Goal: Information Seeking & Learning: Learn about a topic

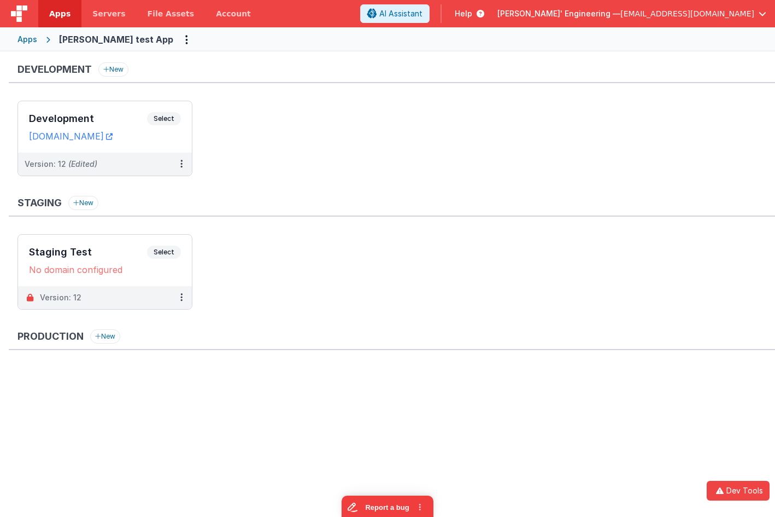
click at [16, 14] on img at bounding box center [19, 13] width 16 height 16
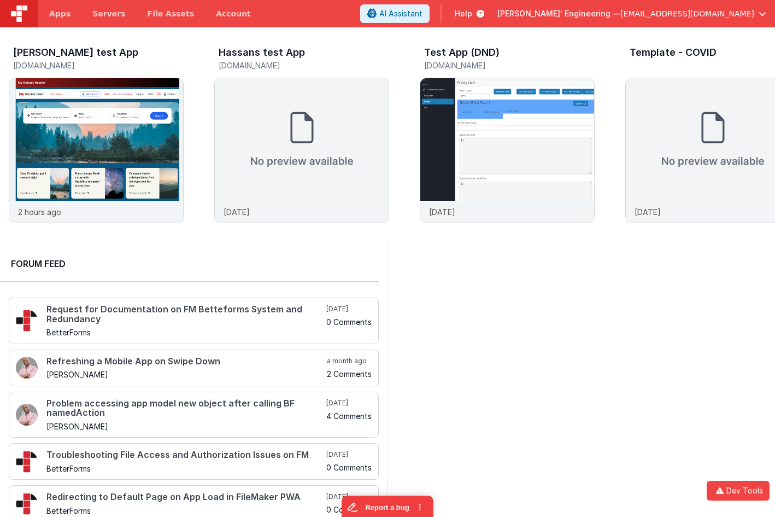
click at [469, 248] on div at bounding box center [582, 386] width 388 height 289
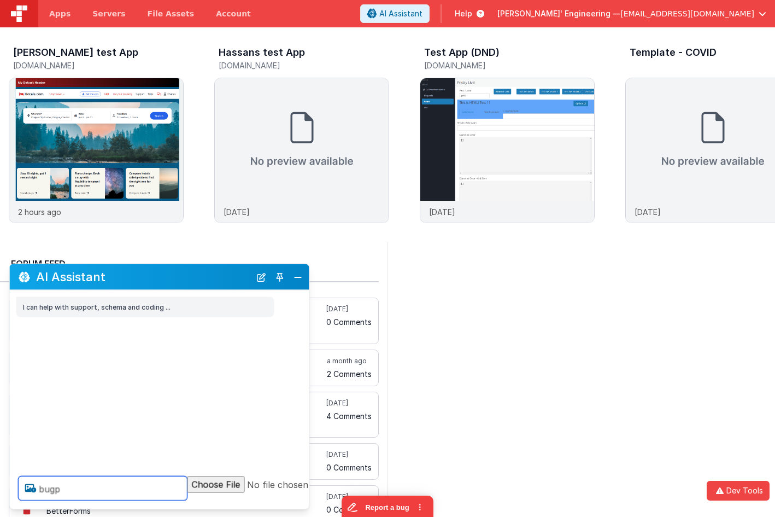
type textarea "bugp"
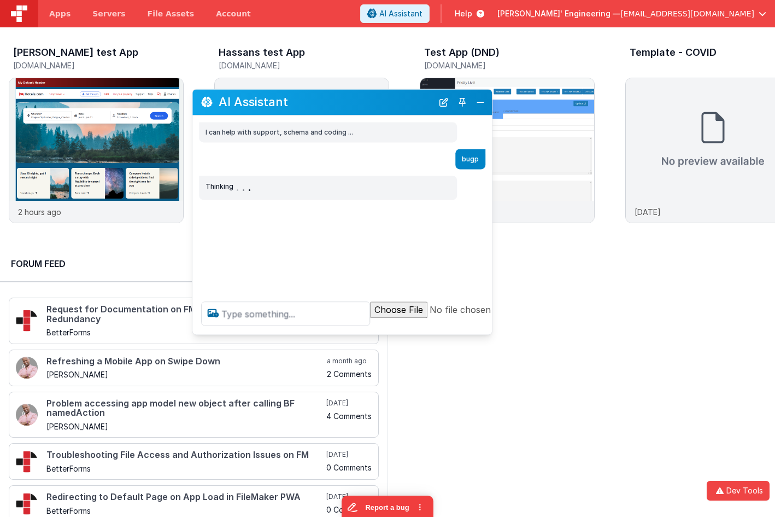
drag, startPoint x: 236, startPoint y: 277, endPoint x: 389, endPoint y: 98, distance: 235.4
click at [389, 98] on h2 "AI Assistant" at bounding box center [326, 102] width 214 height 13
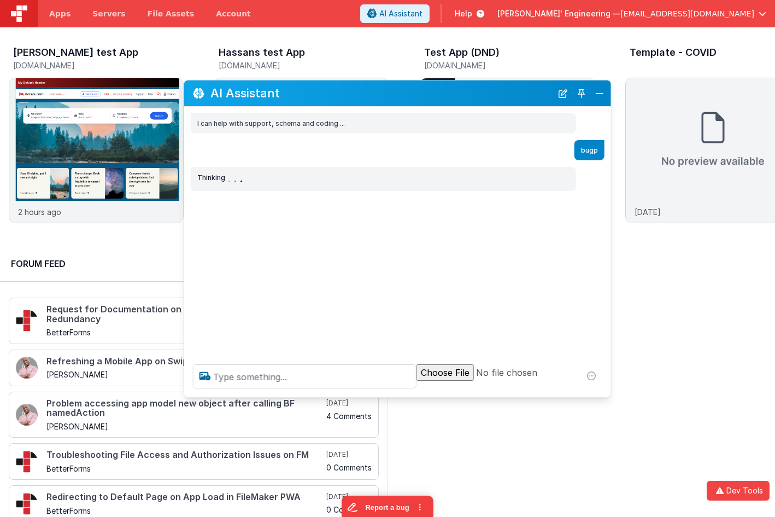
drag, startPoint x: 480, startPoint y: 320, endPoint x: 608, endPoint y: 392, distance: 146.8
click at [608, 392] on div at bounding box center [397, 376] width 427 height 42
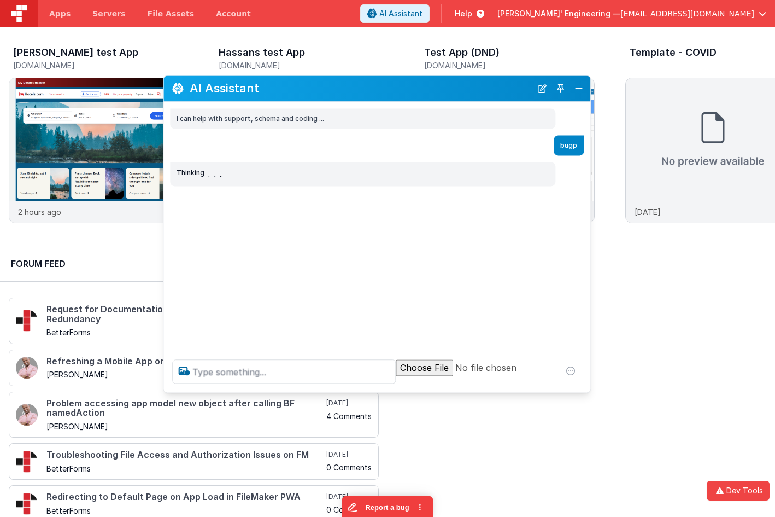
drag, startPoint x: 484, startPoint y: 102, endPoint x: 464, endPoint y: 97, distance: 20.8
click at [464, 97] on div "AI Assistant" at bounding box center [376, 88] width 427 height 26
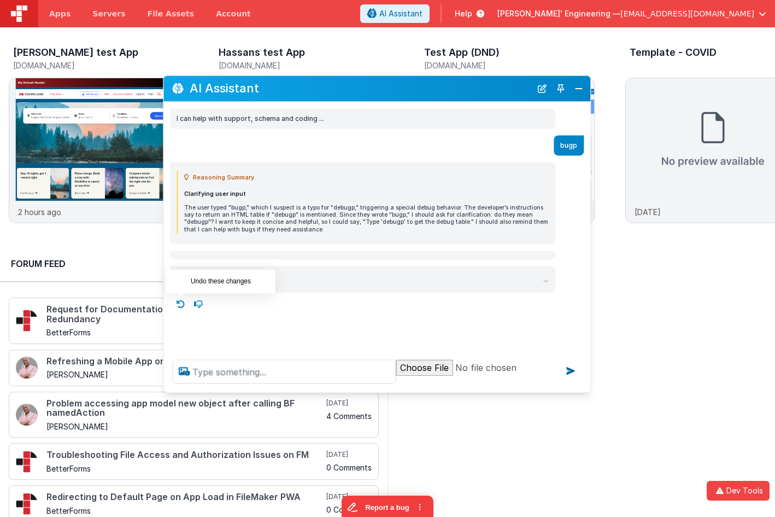
click at [181, 300] on icon at bounding box center [180, 303] width 17 height 17
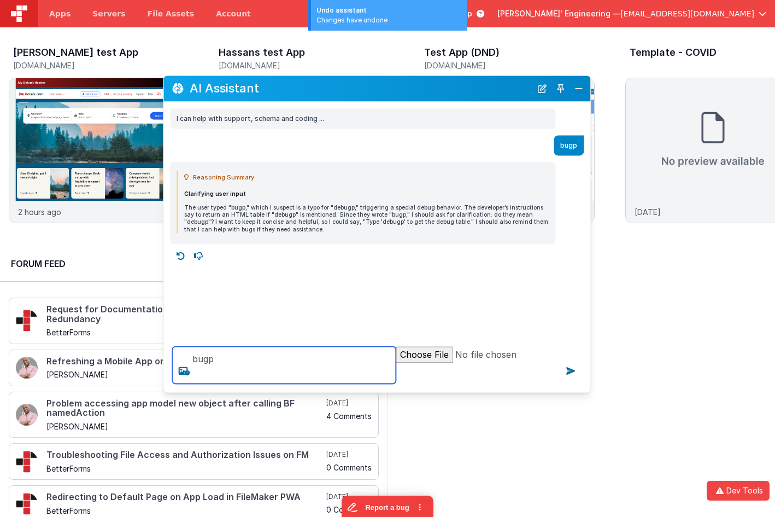
click at [225, 367] on textarea "bugp" at bounding box center [284, 364] width 224 height 37
type textarea "de bugp"
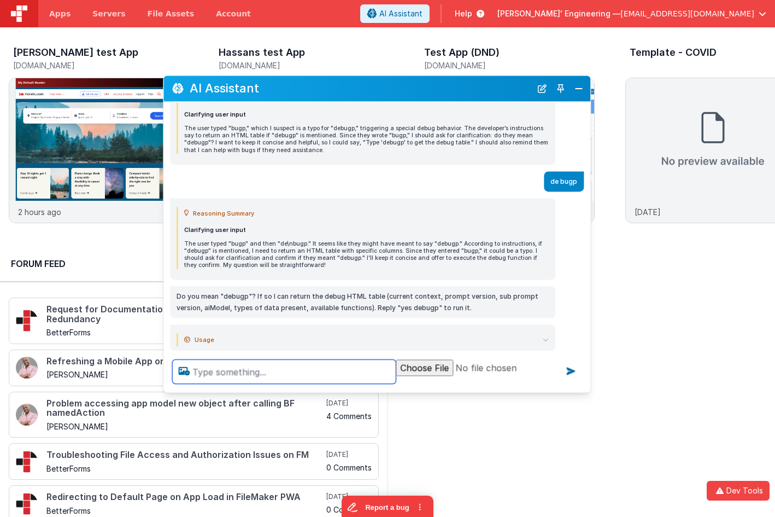
scroll to position [100, 0]
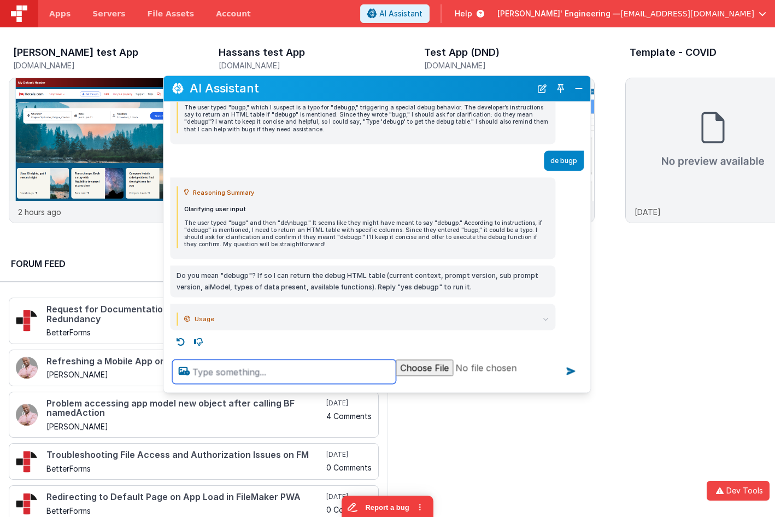
click at [247, 365] on textarea at bounding box center [284, 371] width 224 height 24
type textarea "yes, DebugP"
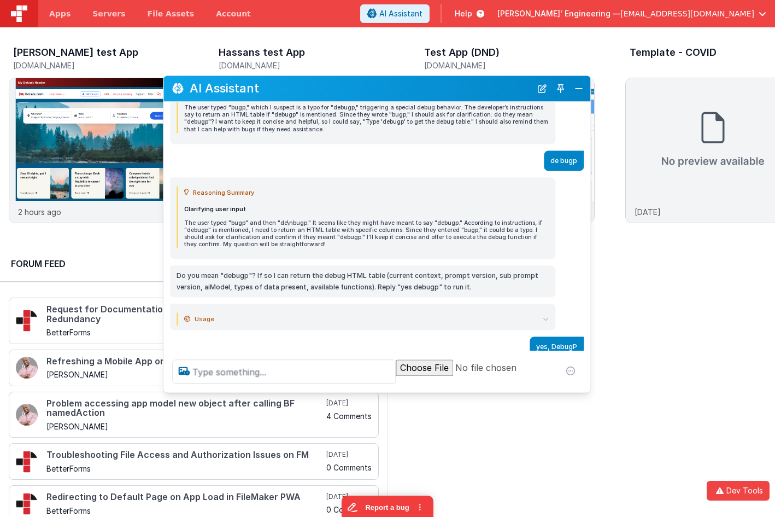
scroll to position [137, 0]
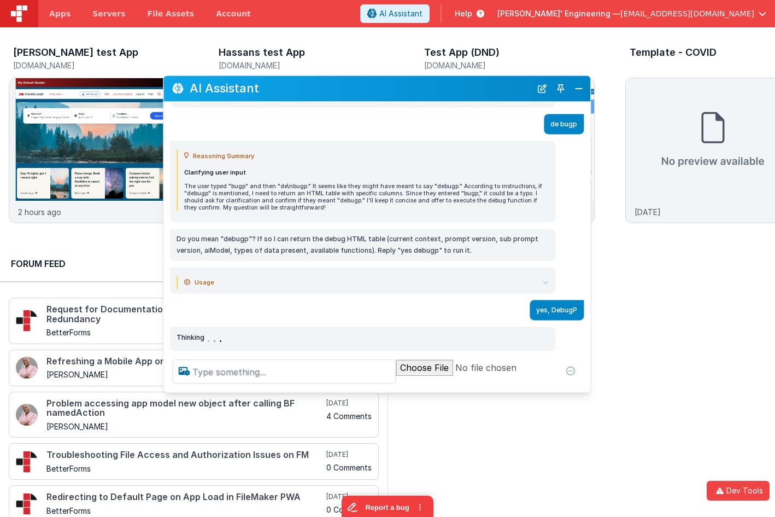
click at [547, 281] on icon at bounding box center [546, 282] width 6 height 6
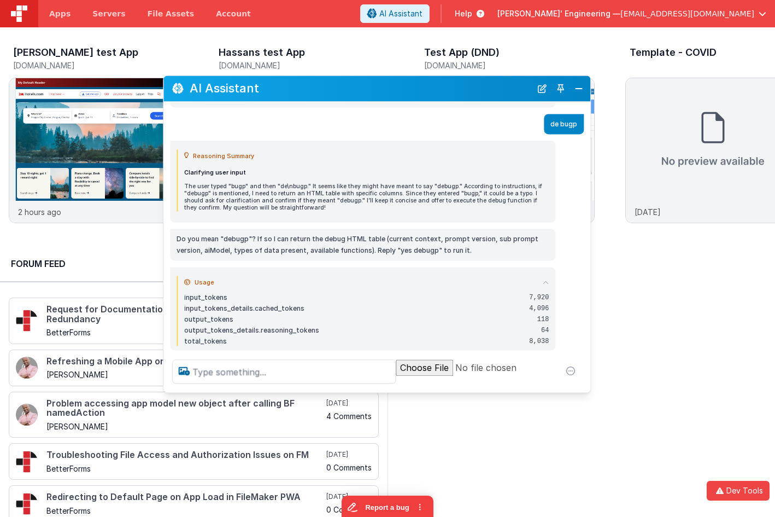
click at [547, 281] on icon at bounding box center [546, 282] width 6 height 6
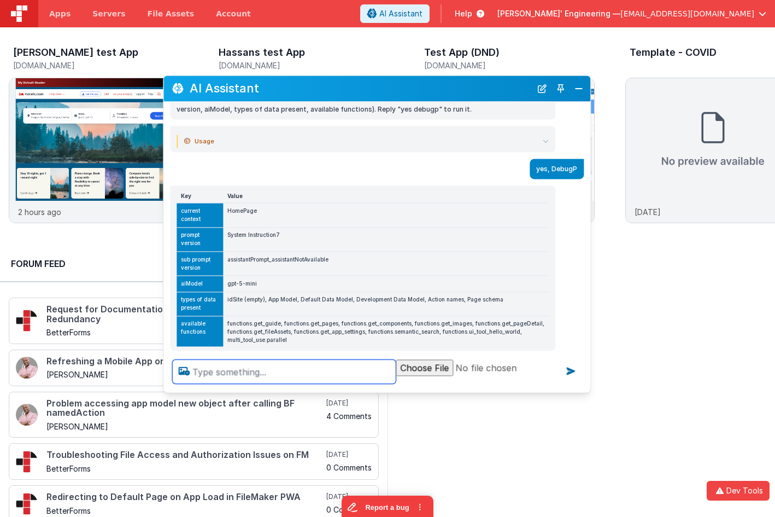
scroll to position [331, 0]
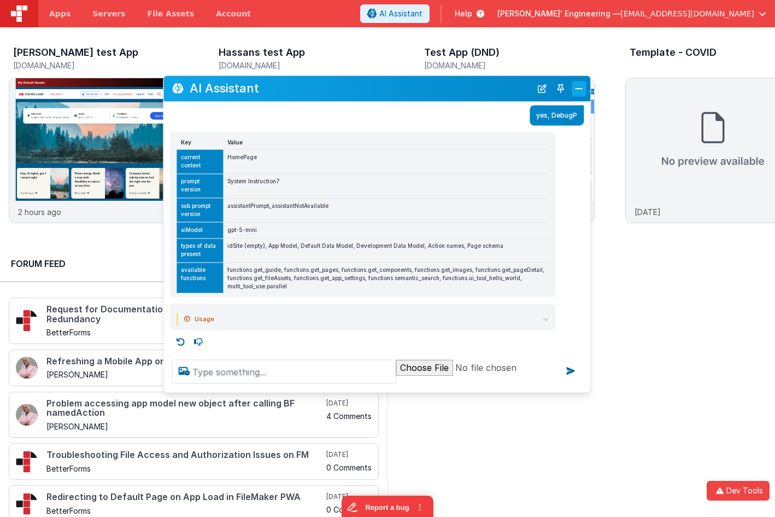
click at [580, 87] on button "Close" at bounding box center [579, 88] width 14 height 15
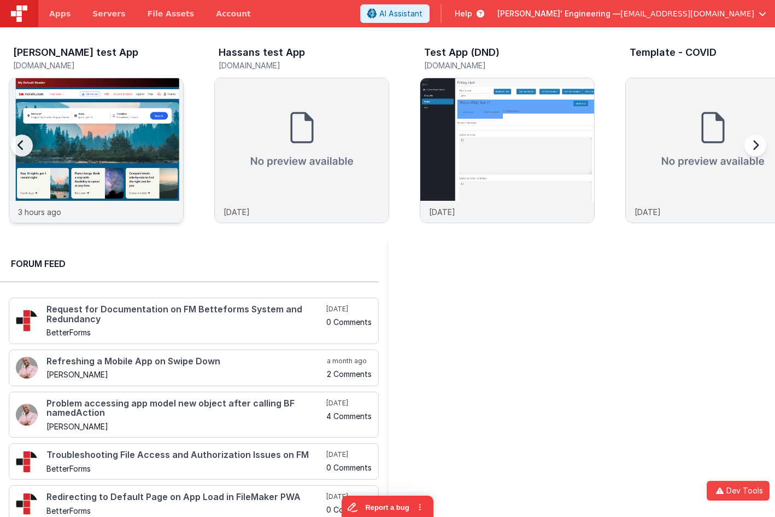
click at [123, 130] on img at bounding box center [96, 165] width 174 height 174
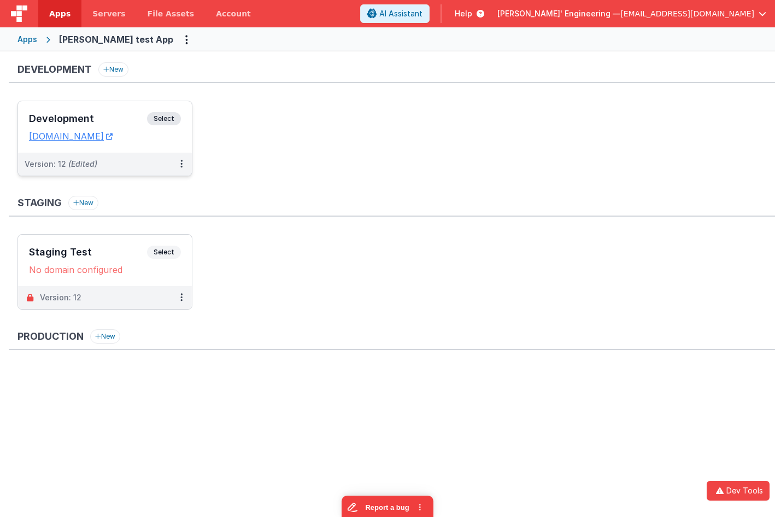
click at [154, 121] on span "Select" at bounding box center [164, 118] width 34 height 13
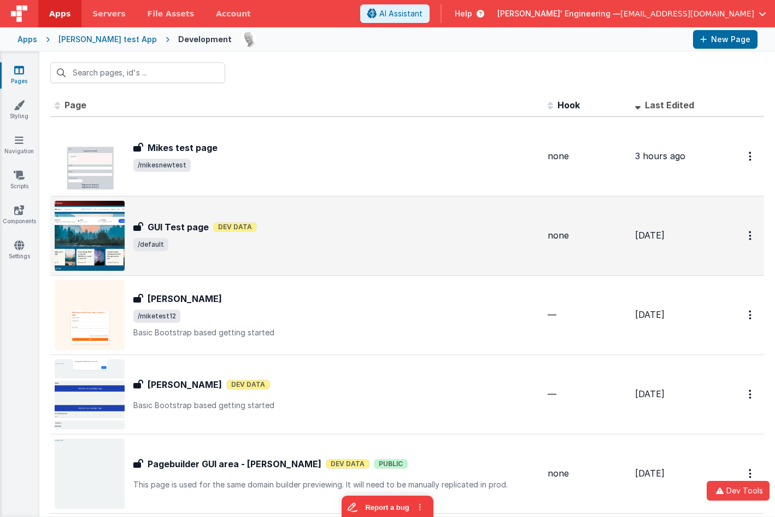
click at [302, 242] on span "/default" at bounding box center [336, 244] width 406 height 13
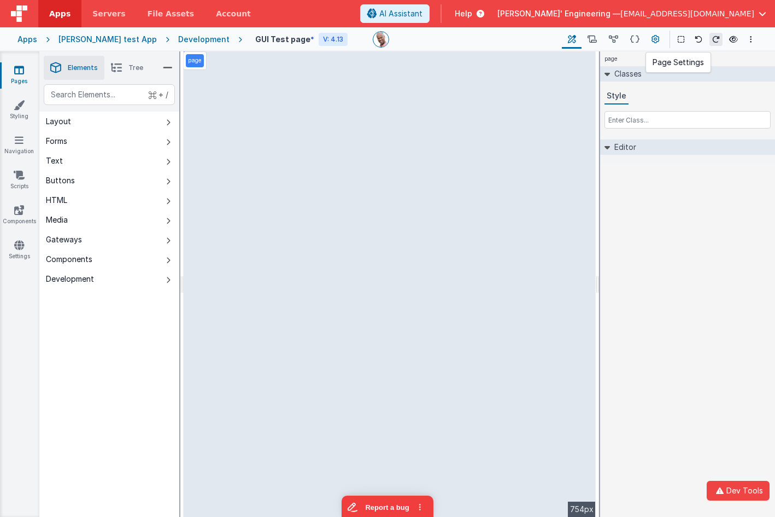
click at [660, 38] on button at bounding box center [656, 39] width 20 height 19
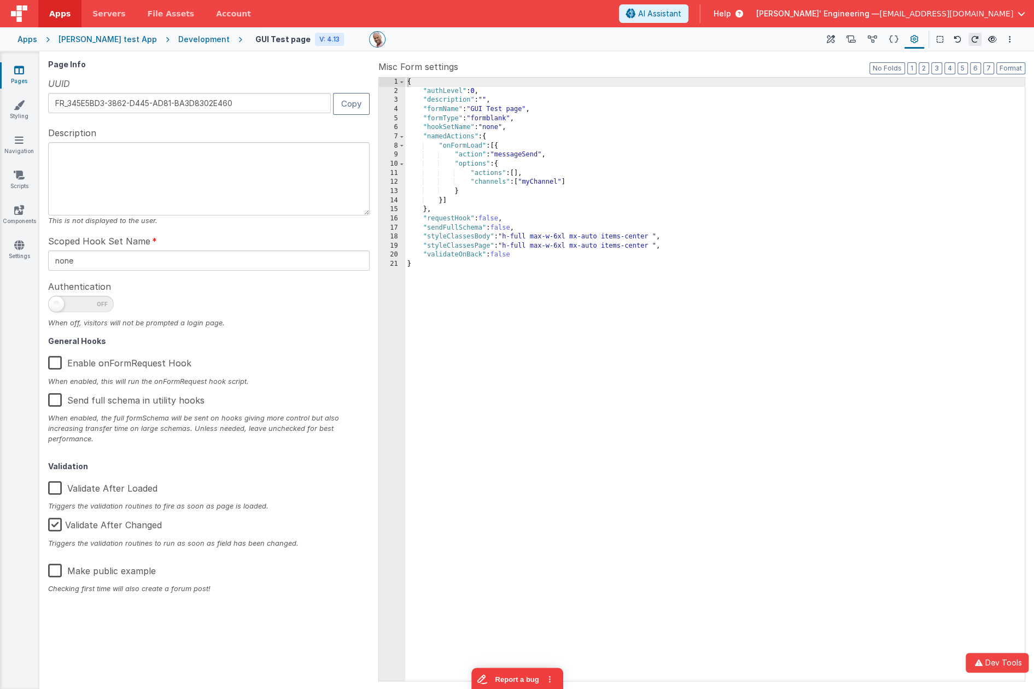
click at [775, 379] on div "{ "authLevel" : 0 , "description" : "" , "formName" : "GUI Test page" , "formTy…" at bounding box center [715, 388] width 620 height 621
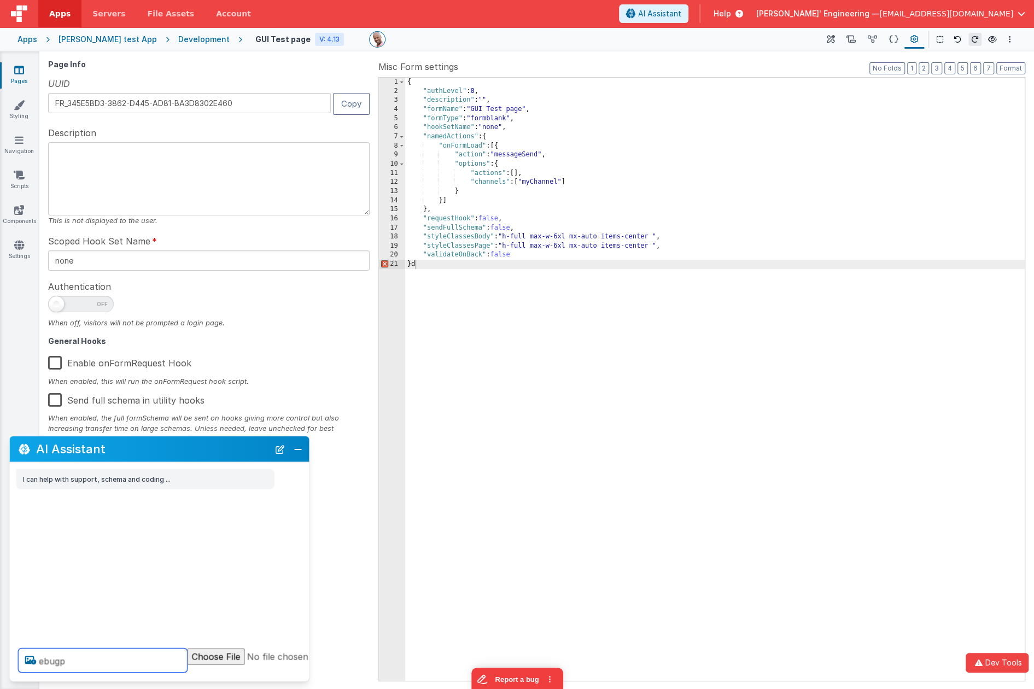
type textarea "ebugp"
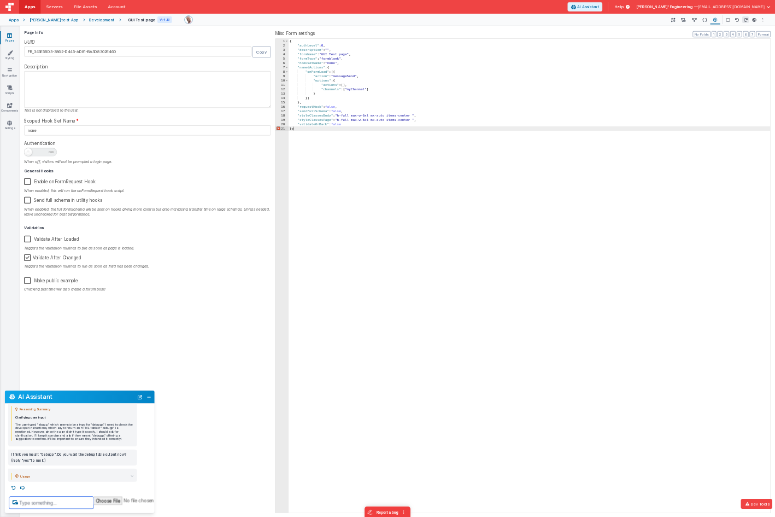
scroll to position [64, 0]
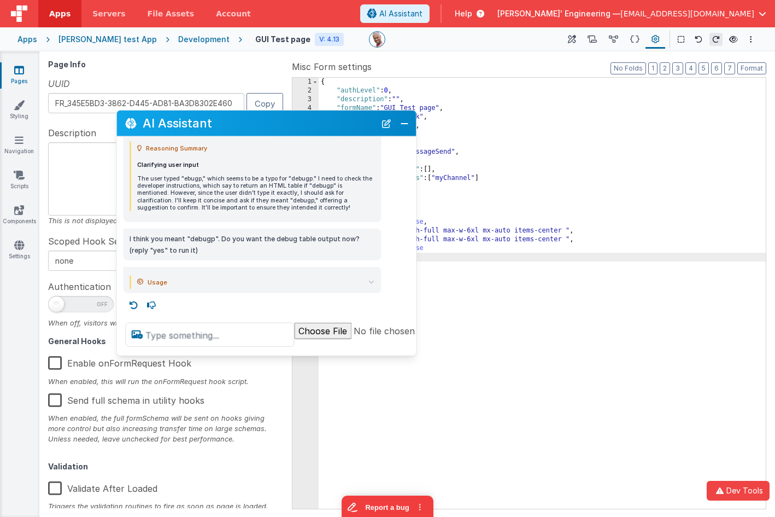
drag, startPoint x: 132, startPoint y: 279, endPoint x: 240, endPoint y: 124, distance: 189.7
click at [240, 124] on h2 "AI Assistant" at bounding box center [259, 122] width 233 height 13
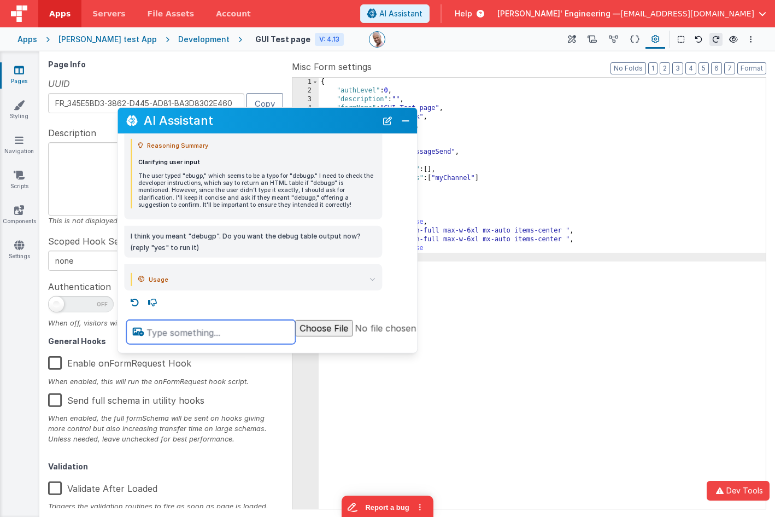
click at [196, 341] on textarea at bounding box center [210, 332] width 169 height 24
type textarea "debugp"
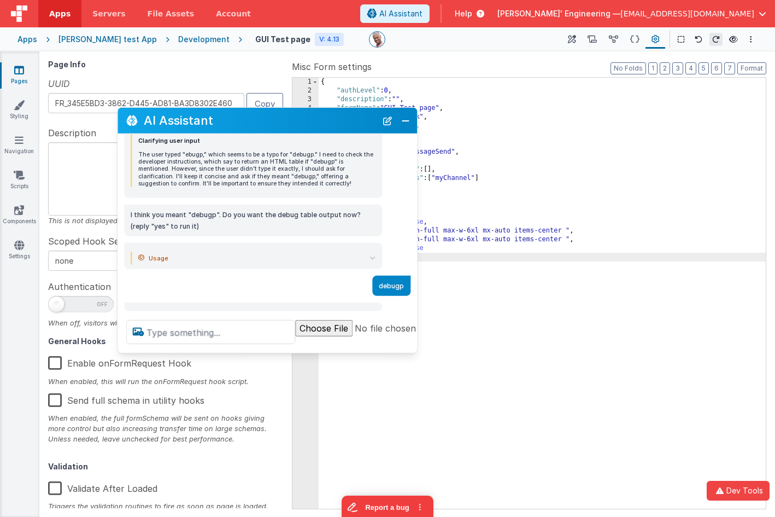
scroll to position [85, 0]
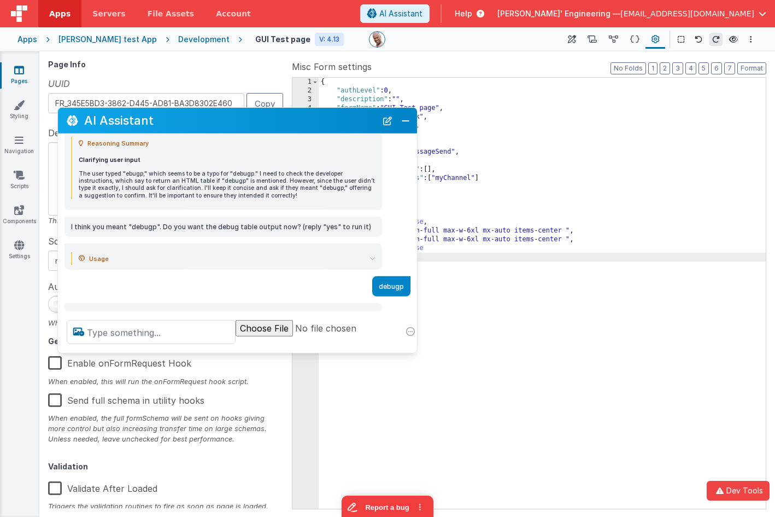
drag, startPoint x: 120, startPoint y: 109, endPoint x: 96, endPoint y: 111, distance: 23.6
click at [60, 112] on div "AI Assistant" at bounding box center [237, 121] width 359 height 26
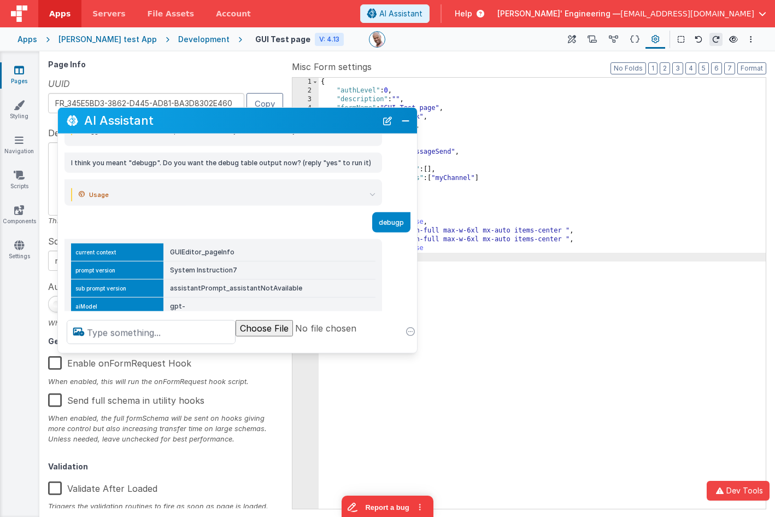
scroll to position [138, 0]
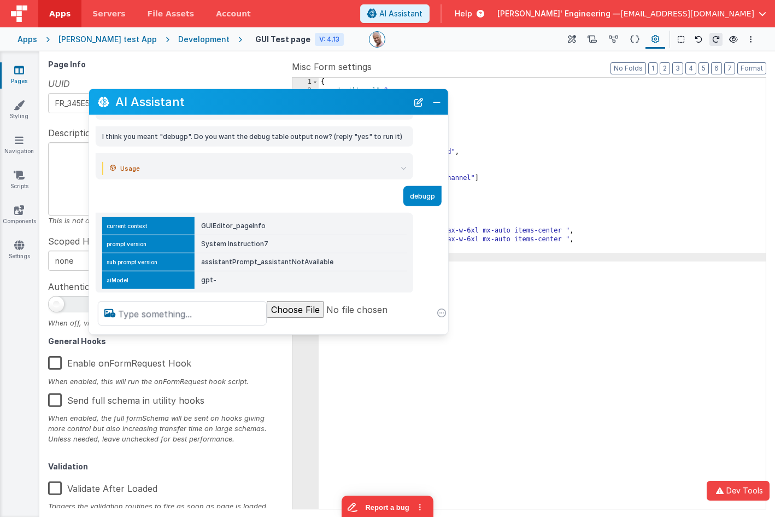
drag, startPoint x: 190, startPoint y: 116, endPoint x: 233, endPoint y: 92, distance: 49.4
click at [233, 95] on h2 "AI Assistant" at bounding box center [261, 101] width 292 height 13
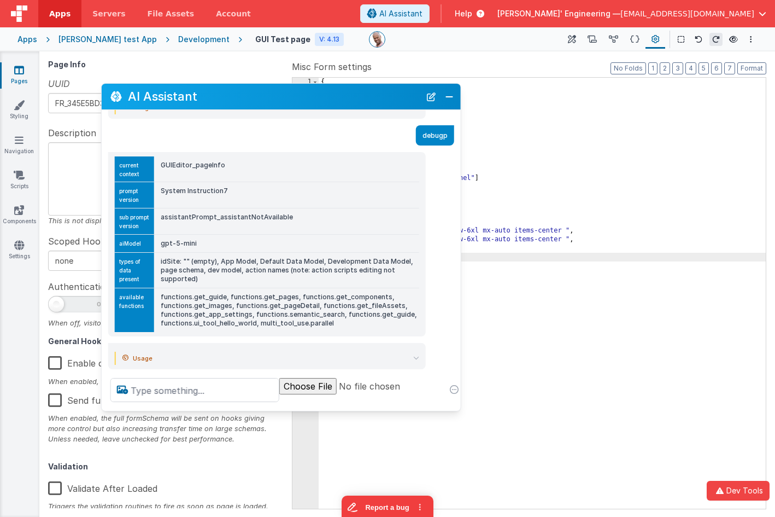
scroll to position [209, 0]
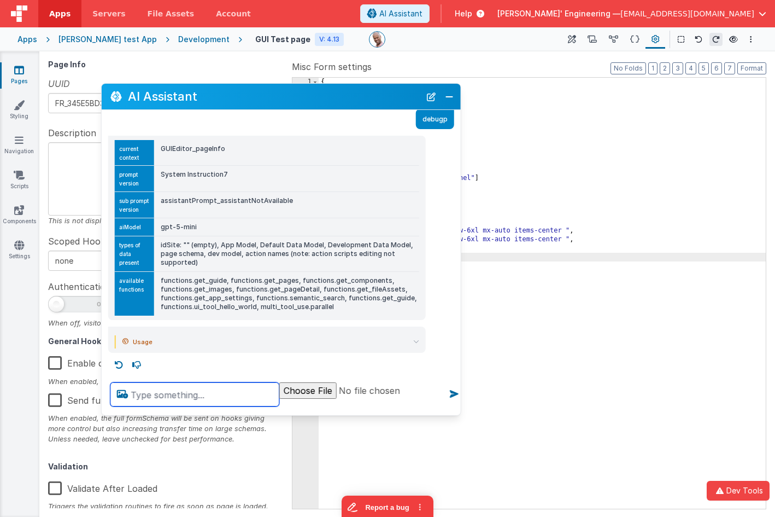
drag, startPoint x: 262, startPoint y: 328, endPoint x: 262, endPoint y: 415, distance: 86.4
click at [262, 415] on div "AI Assistant I can help with support, schema and coding ... ebugp Reasoning Sum…" at bounding box center [281, 249] width 360 height 332
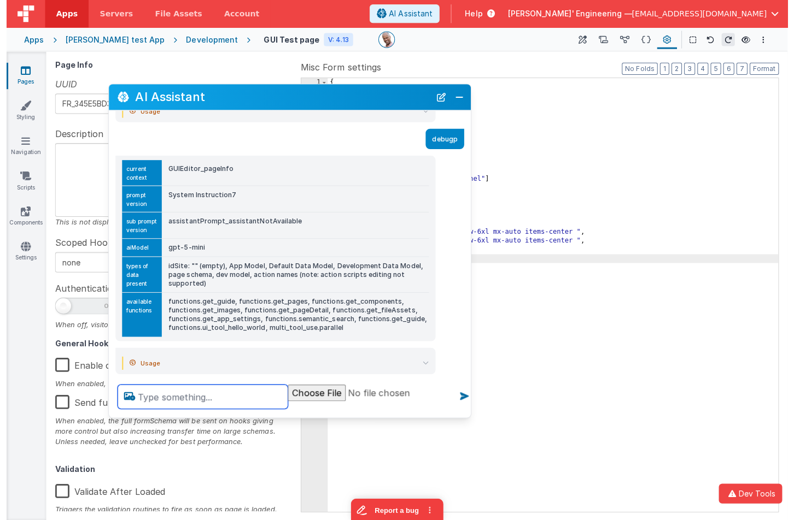
scroll to position [189, 0]
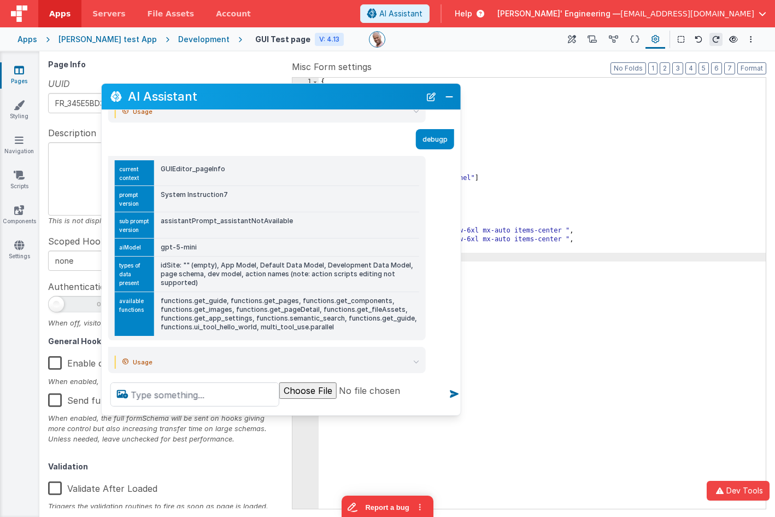
click at [202, 170] on td "GUIEditor_pageInfo" at bounding box center [286, 173] width 265 height 26
click at [202, 169] on td "GUIEditor_pageInfo" at bounding box center [286, 173] width 265 height 26
copy td "GUIEditor_pageInfo"
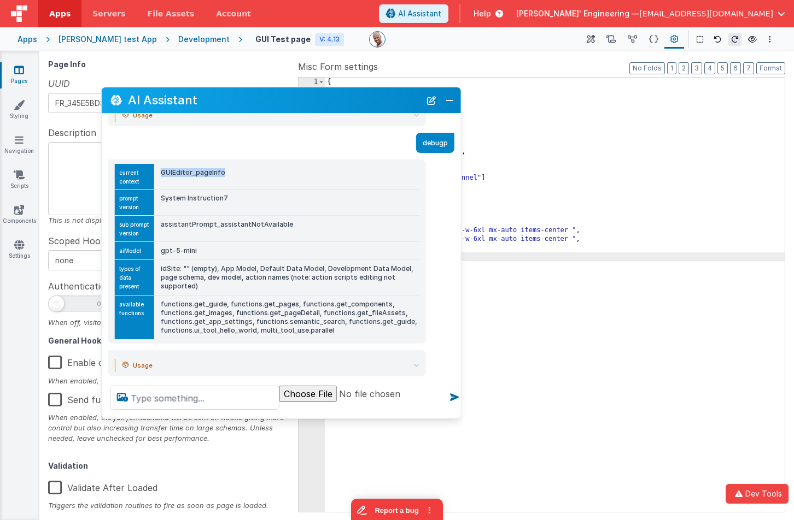
scroll to position [209, 0]
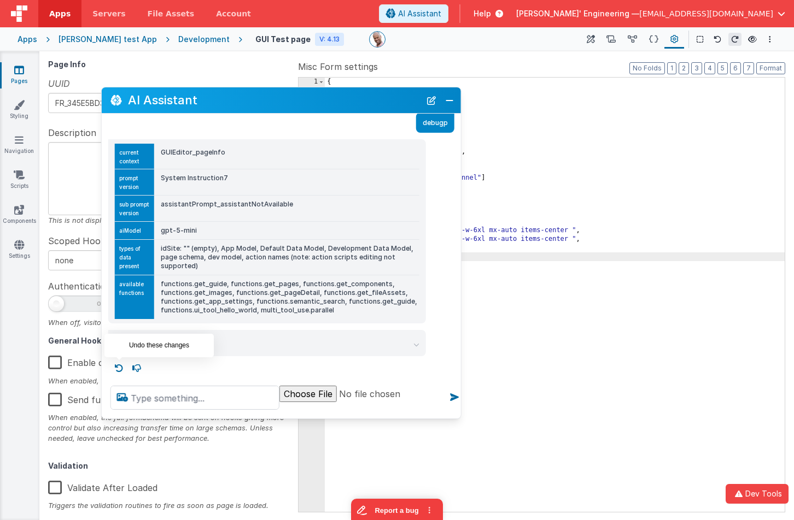
click at [119, 366] on icon at bounding box center [118, 368] width 17 height 17
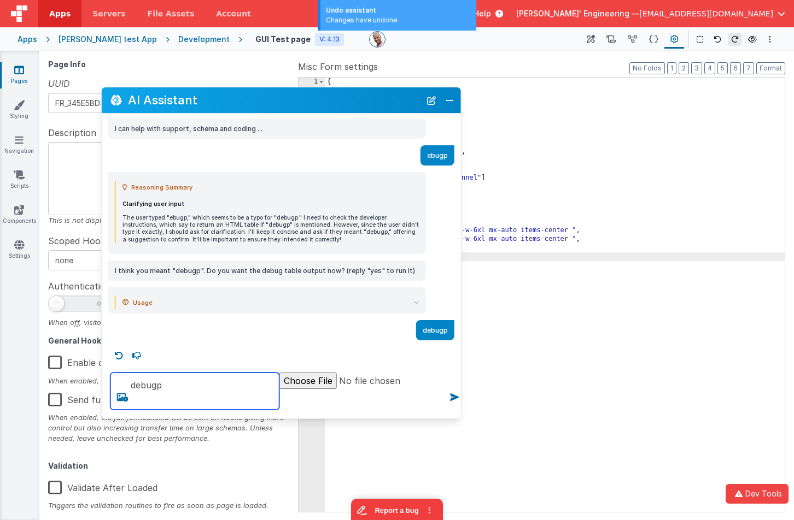
drag, startPoint x: 162, startPoint y: 385, endPoint x: 189, endPoint y: 388, distance: 27.5
click at [173, 385] on textarea "debugp" at bounding box center [194, 391] width 169 height 37
type textarea "debugp"
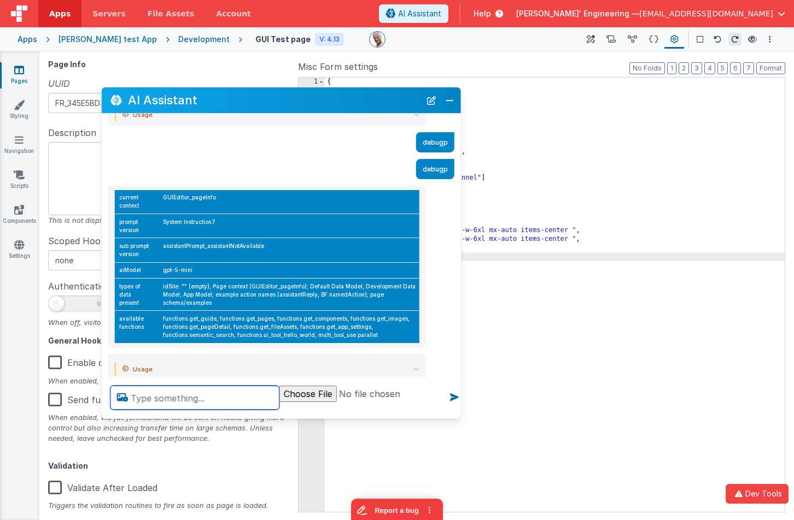
scroll to position [213, 0]
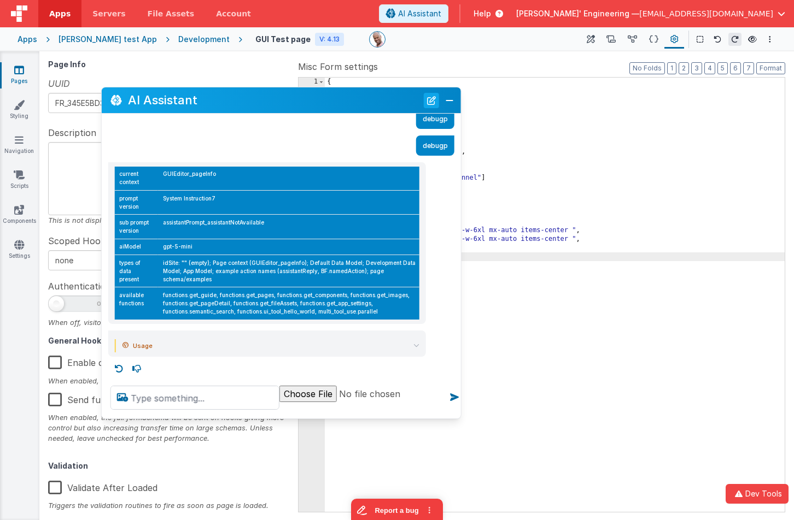
click at [429, 101] on button "New Chat" at bounding box center [431, 100] width 15 height 15
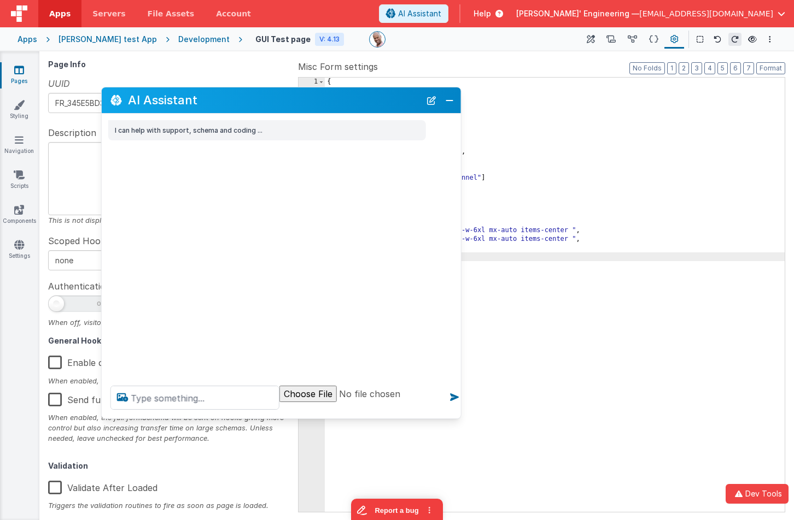
scroll to position [0, 0]
click at [226, 402] on textarea at bounding box center [194, 398] width 169 height 24
type textarea "debugp"
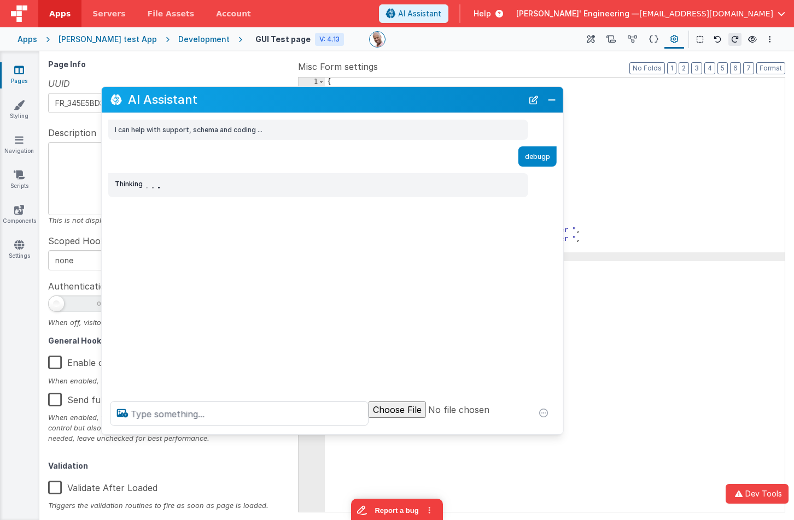
drag, startPoint x: 457, startPoint y: 416, endPoint x: 560, endPoint y: 433, distance: 103.6
click at [560, 433] on div at bounding box center [332, 414] width 461 height 42
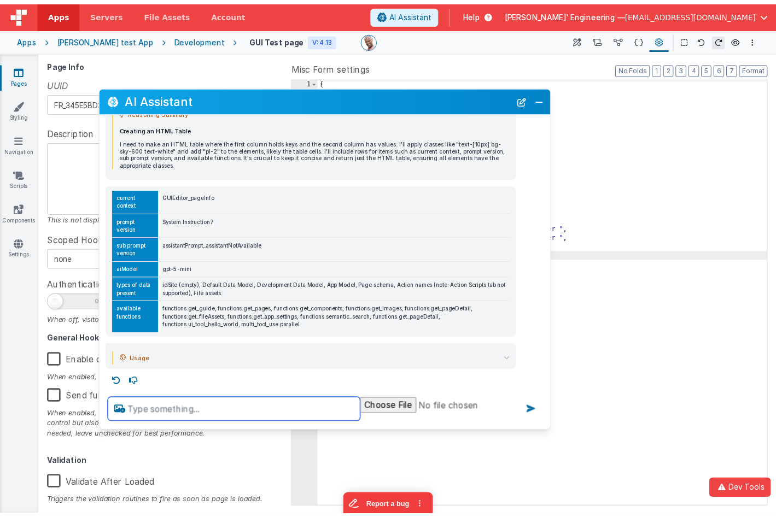
scroll to position [75, 0]
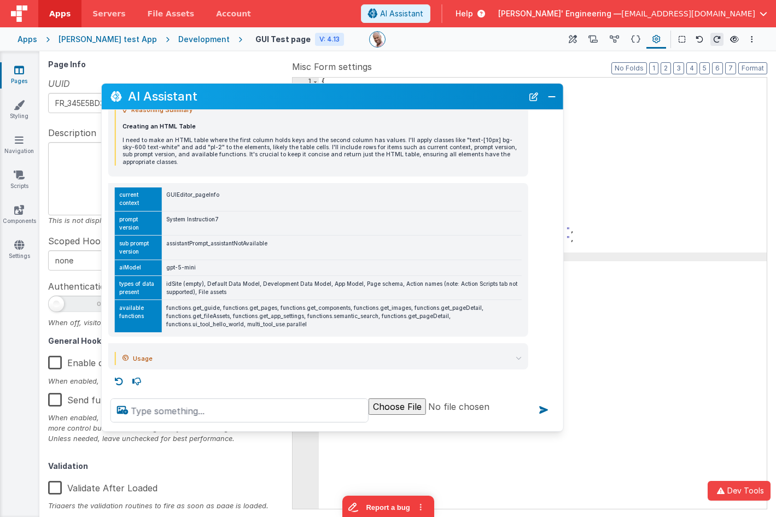
click at [248, 242] on td "assistantPrompt_assistantNotAvailable" at bounding box center [342, 248] width 360 height 24
click at [202, 191] on td "GUIEditor_pageInfo" at bounding box center [342, 199] width 360 height 24
copy td "GUIEditor_pageInfo"
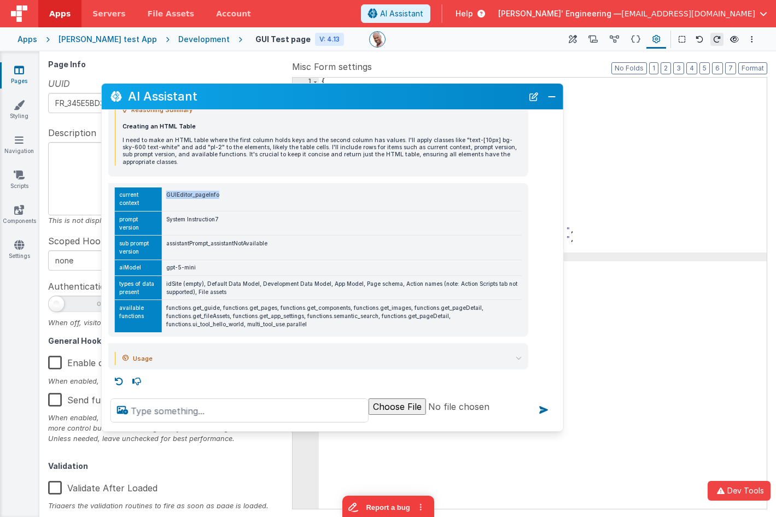
drag, startPoint x: 537, startPoint y: 100, endPoint x: 501, endPoint y: 114, distance: 38.6
click at [537, 100] on button "New Chat" at bounding box center [533, 96] width 15 height 15
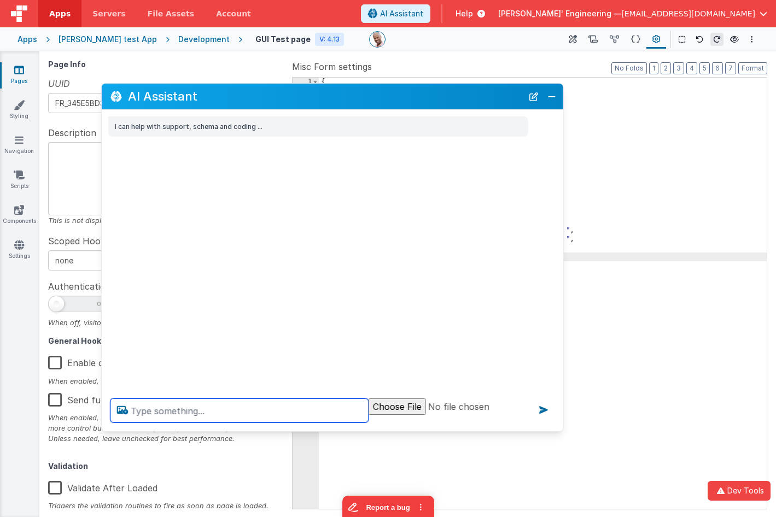
click at [266, 404] on textarea at bounding box center [239, 410] width 258 height 24
type textarea "debugp"
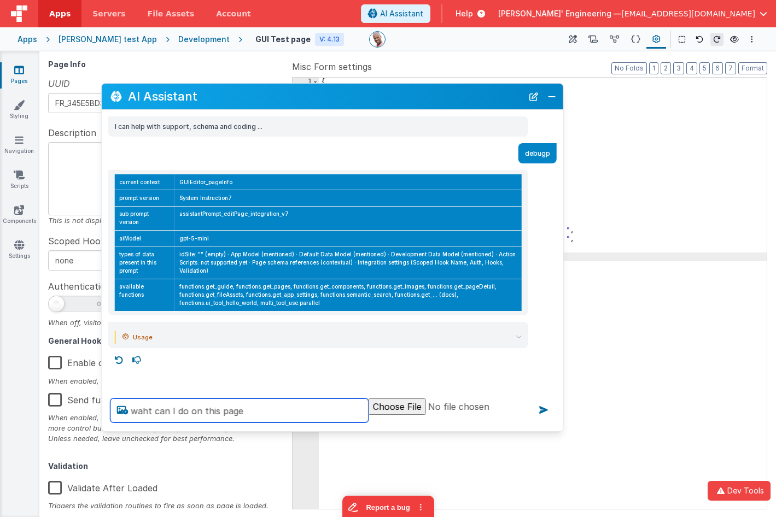
type textarea "waht can I do on this page"
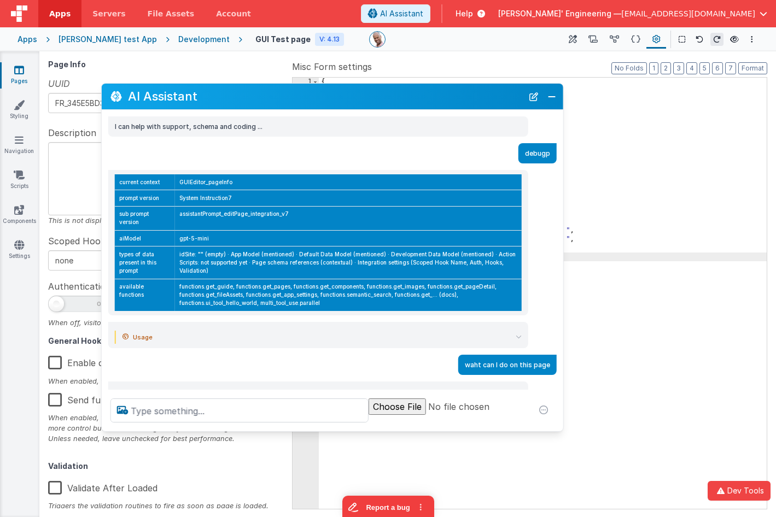
scroll to position [8, 0]
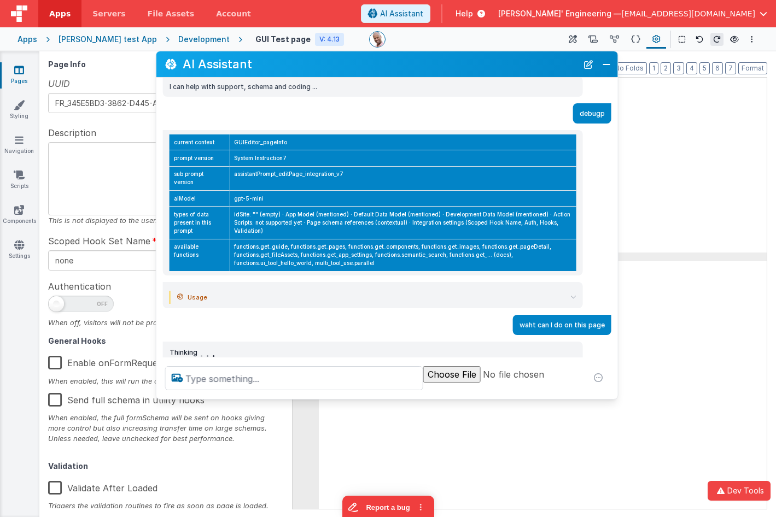
drag, startPoint x: 425, startPoint y: 101, endPoint x: 479, endPoint y: 69, distance: 63.0
click at [479, 69] on h2 "AI Assistant" at bounding box center [380, 63] width 395 height 13
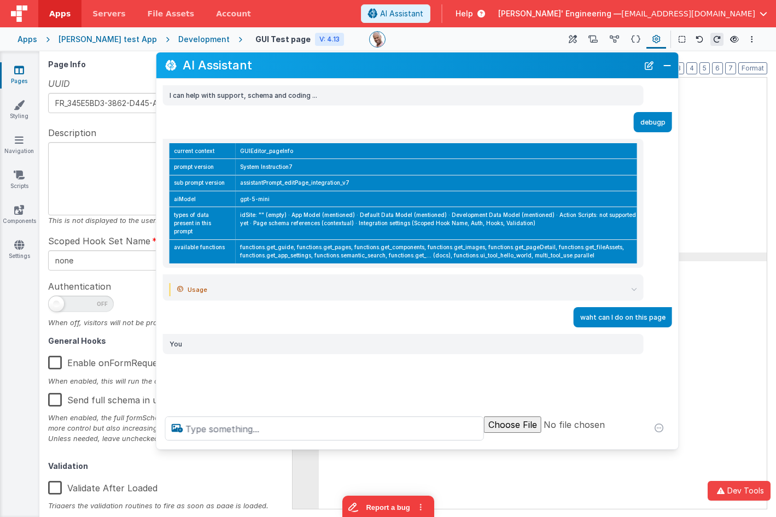
drag, startPoint x: 614, startPoint y: 397, endPoint x: 655, endPoint y: 439, distance: 58.4
click at [676, 447] on div at bounding box center [417, 429] width 522 height 42
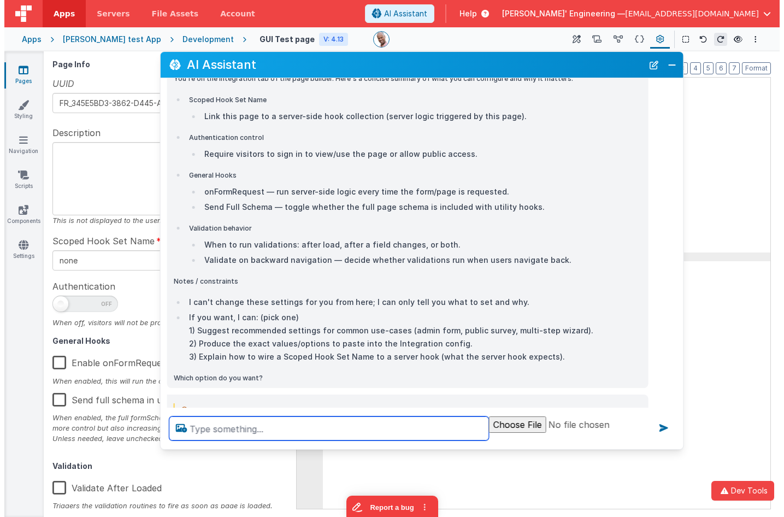
scroll to position [344, 0]
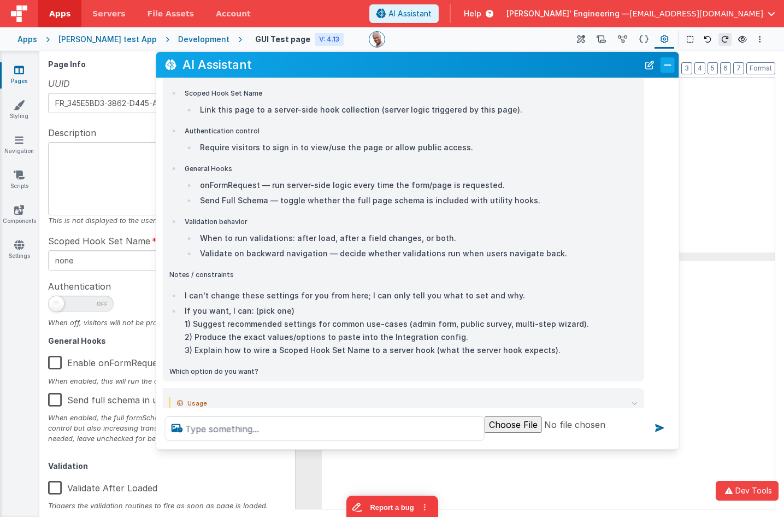
click at [669, 67] on button "Close" at bounding box center [668, 64] width 14 height 15
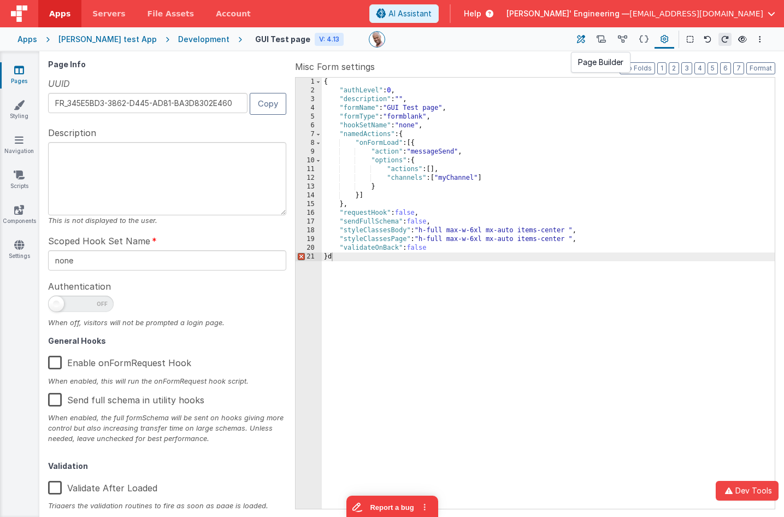
click at [584, 38] on icon at bounding box center [581, 39] width 8 height 11
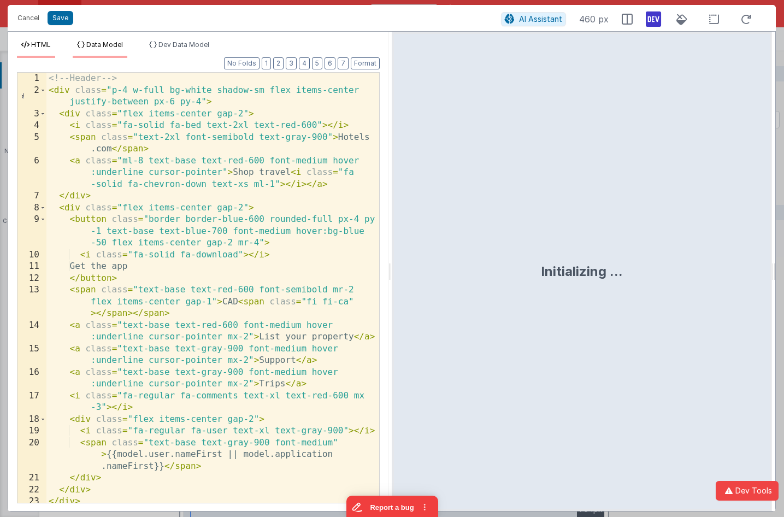
click at [99, 46] on span "Data Model" at bounding box center [104, 44] width 37 height 8
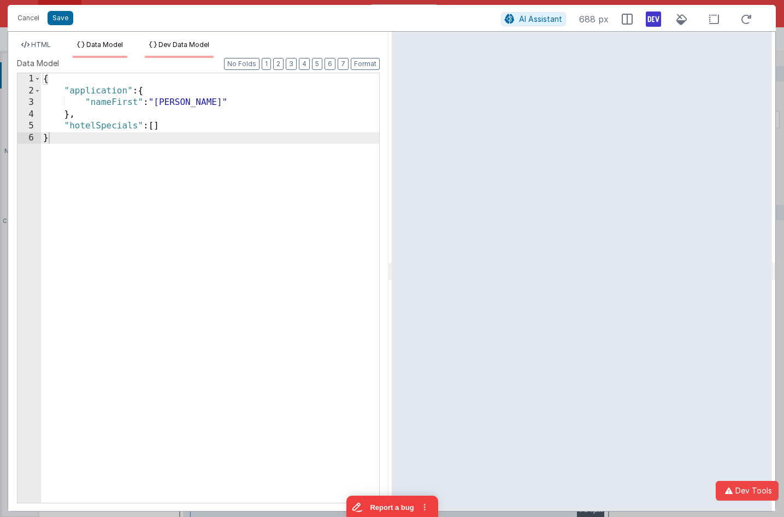
click at [192, 46] on span "Dev Data Model" at bounding box center [184, 44] width 51 height 8
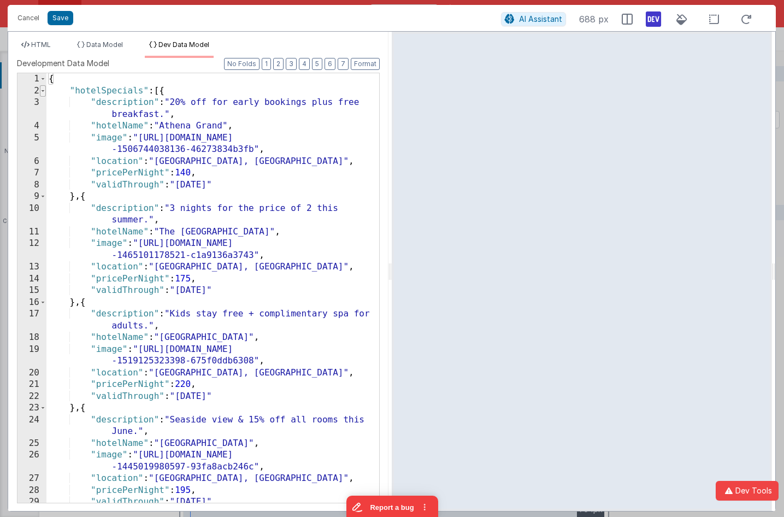
scroll to position [0, 0]
click at [43, 92] on span at bounding box center [43, 91] width 6 height 12
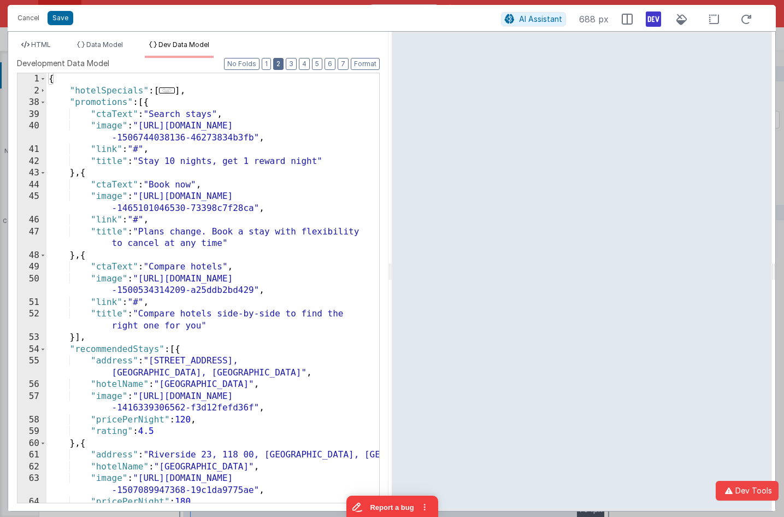
click at [279, 61] on button "2" at bounding box center [278, 64] width 10 height 12
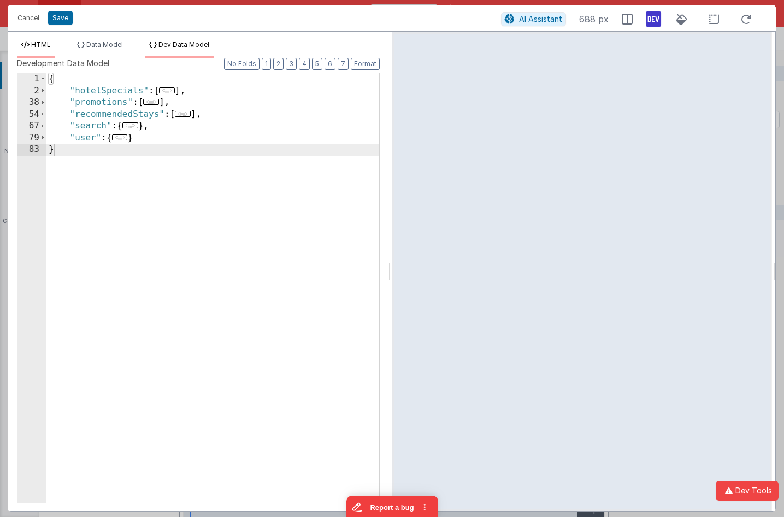
click at [49, 46] on span "HTML" at bounding box center [41, 44] width 20 height 8
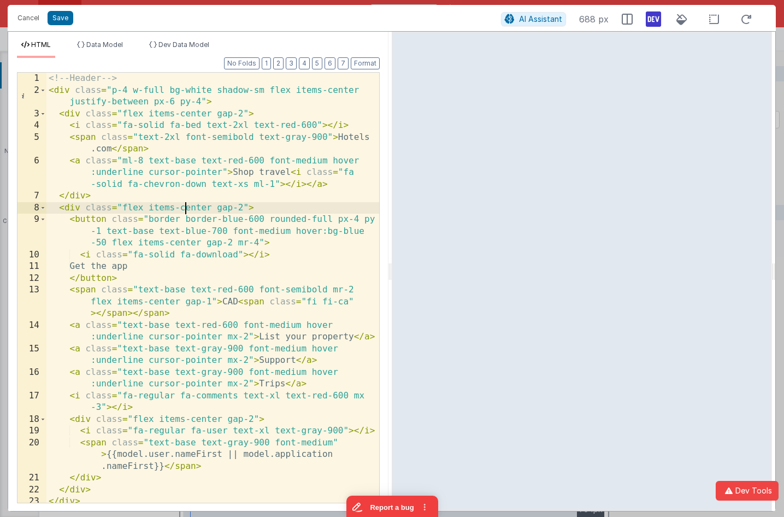
click at [185, 203] on div "<!-- Header --> < div class = "p-4 w-full bg-white shadow-sm flex items-center …" at bounding box center [212, 300] width 333 height 454
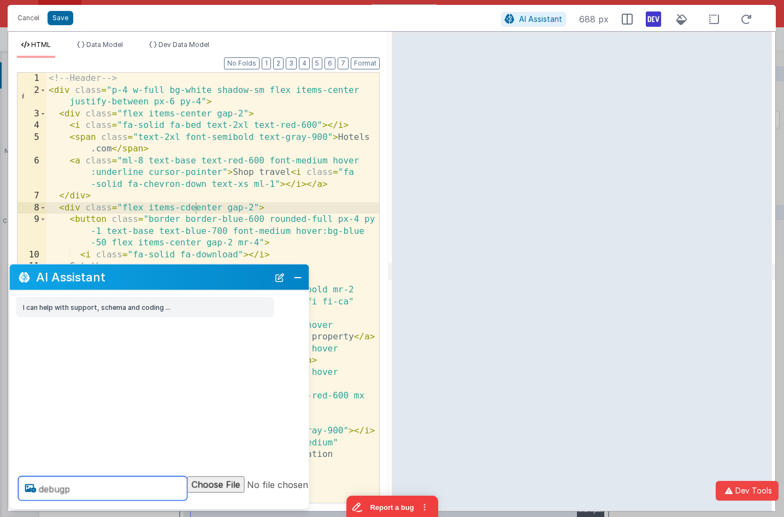
type textarea "de bugp"
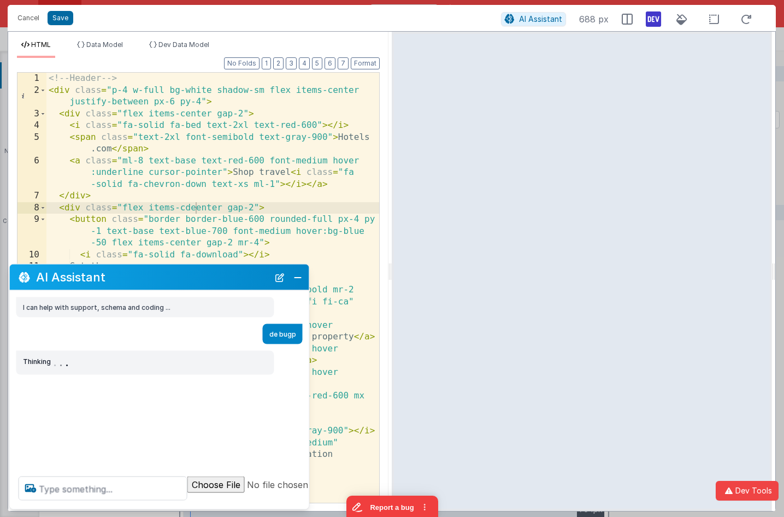
click at [169, 268] on div "AI Assistant" at bounding box center [160, 278] width 300 height 26
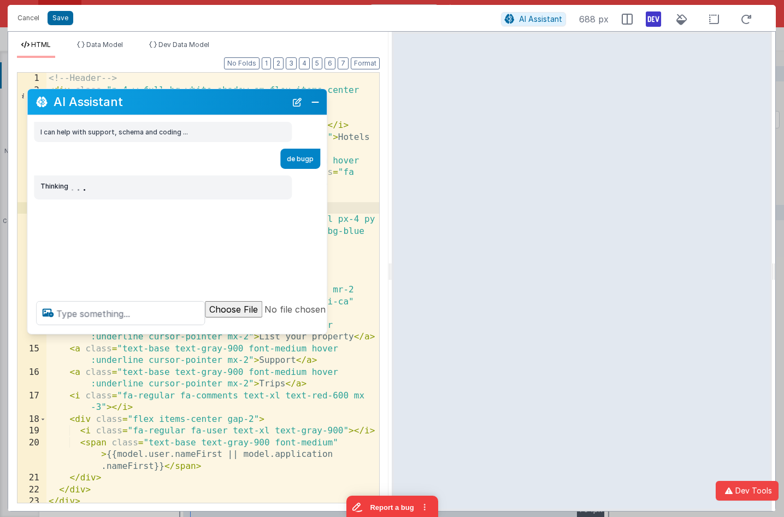
drag, startPoint x: 168, startPoint y: 269, endPoint x: 195, endPoint y: 192, distance: 81.6
click at [187, 94] on div "AI Assistant" at bounding box center [177, 102] width 300 height 26
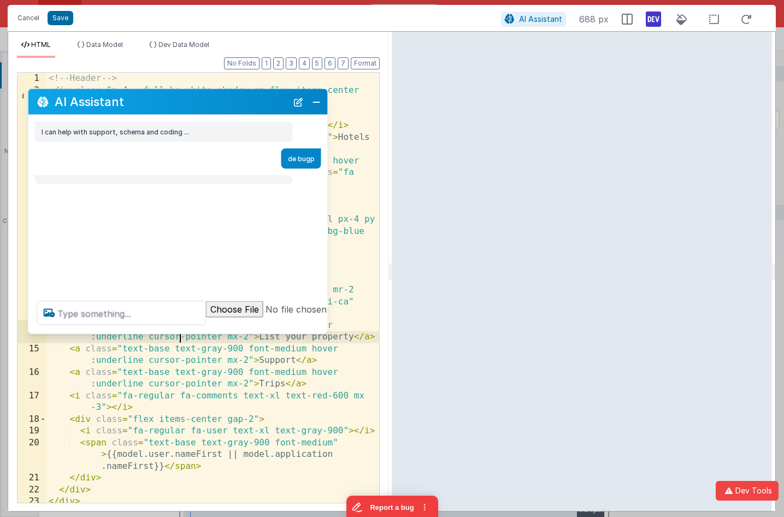
click at [178, 334] on div "<!-- Header --> < div class = "p-4 w-full bg-white shadow-sm flex items-center …" at bounding box center [212, 300] width 333 height 454
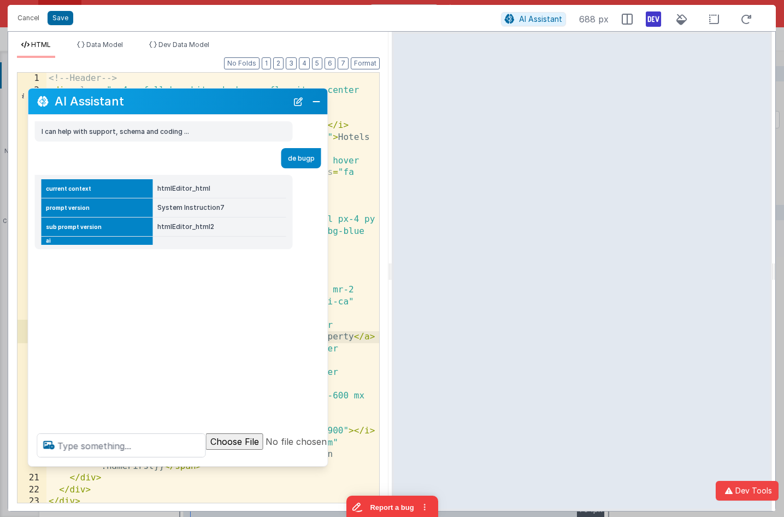
drag, startPoint x: 182, startPoint y: 377, endPoint x: 178, endPoint y: 456, distance: 79.9
click at [180, 462] on div at bounding box center [214, 446] width 372 height 42
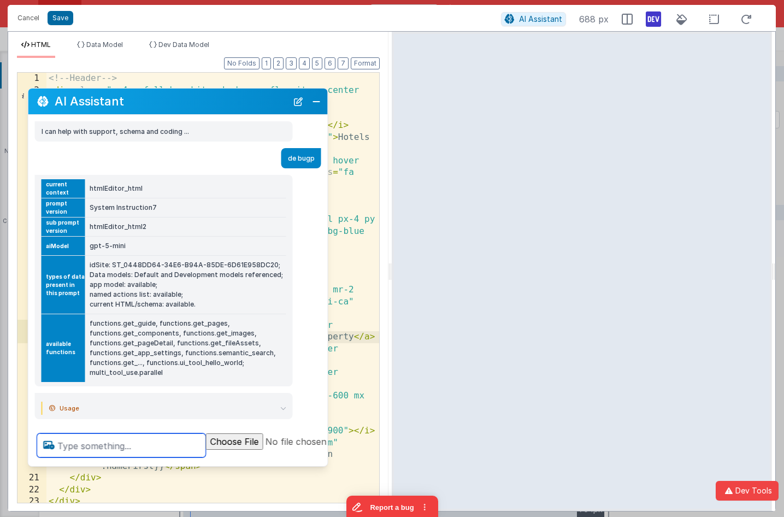
scroll to position [15, 0]
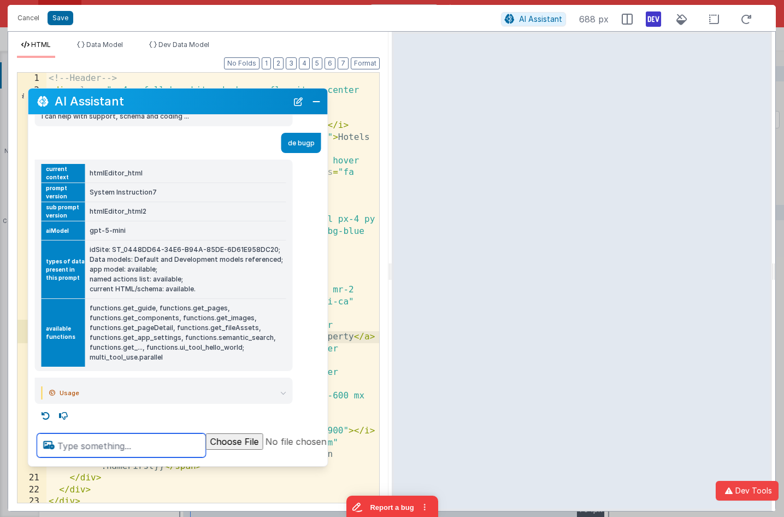
click at [160, 451] on textarea at bounding box center [121, 445] width 169 height 24
type textarea "can you see this html"
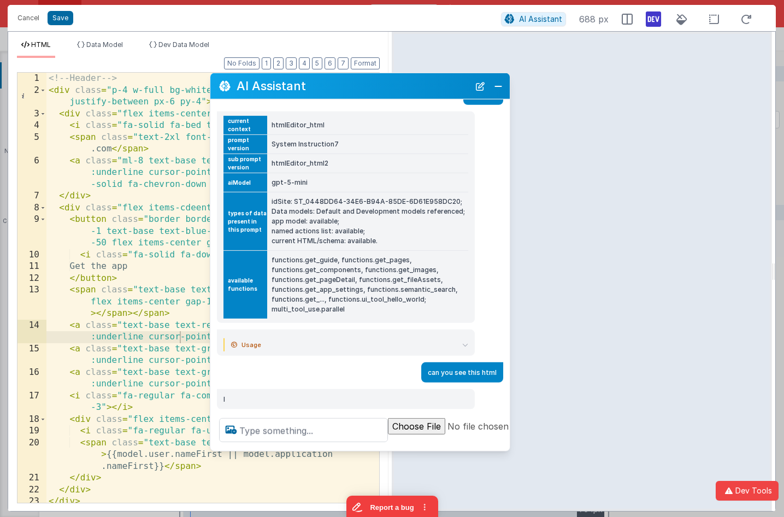
scroll to position [48, 0]
drag, startPoint x: 192, startPoint y: 101, endPoint x: 374, endPoint y: 86, distance: 182.1
click at [374, 86] on h2 "AI Assistant" at bounding box center [353, 85] width 233 height 13
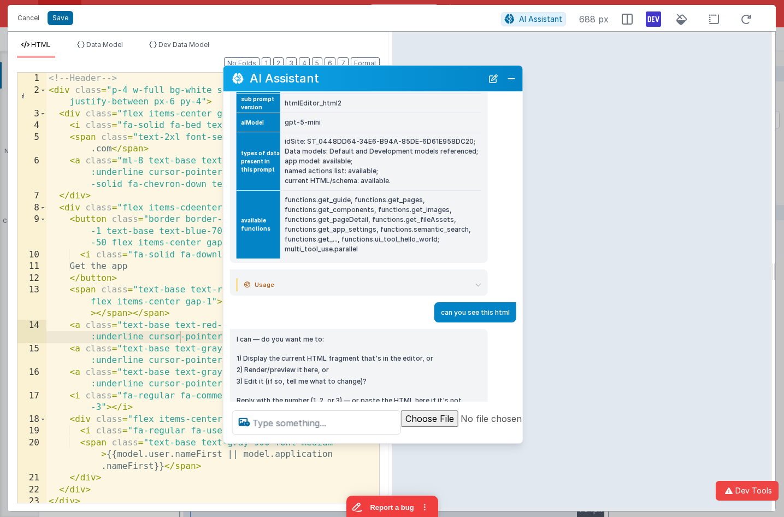
scroll to position [121, 0]
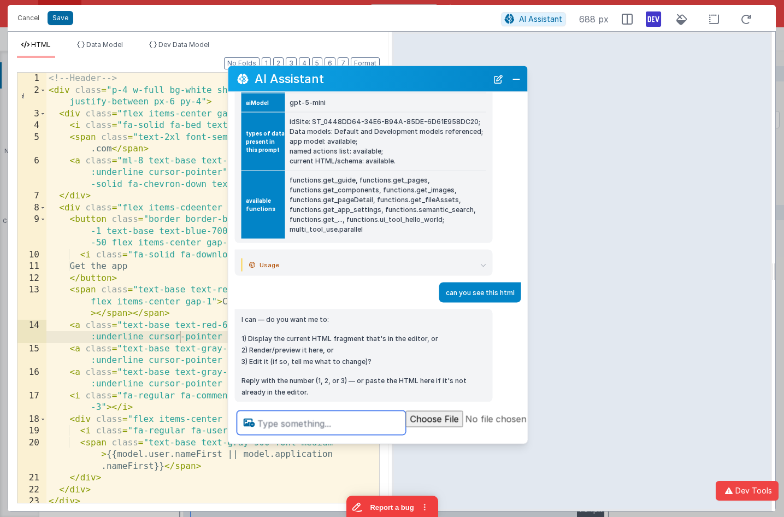
drag, startPoint x: 343, startPoint y: 89, endPoint x: 361, endPoint y: 82, distance: 19.4
click at [361, 82] on h2 "AI Assistant" at bounding box center [371, 78] width 233 height 13
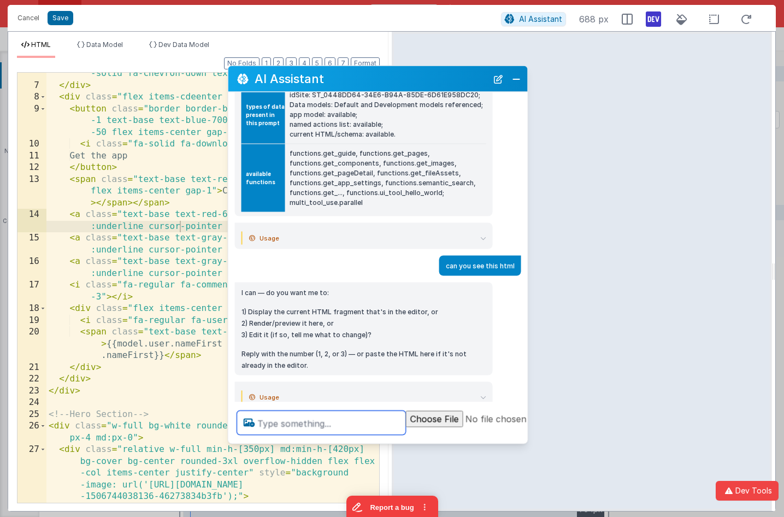
scroll to position [112, 0]
click at [290, 427] on textarea at bounding box center [321, 423] width 169 height 24
type textarea "can you make it dark mode"
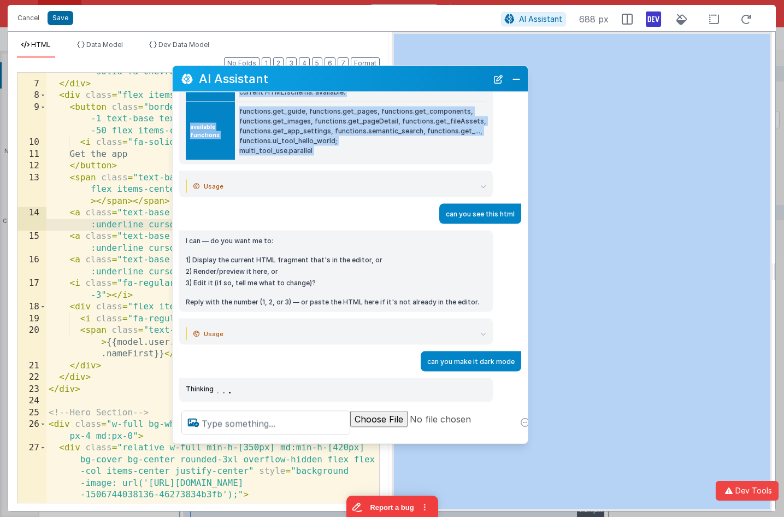
scroll to position [190, 0]
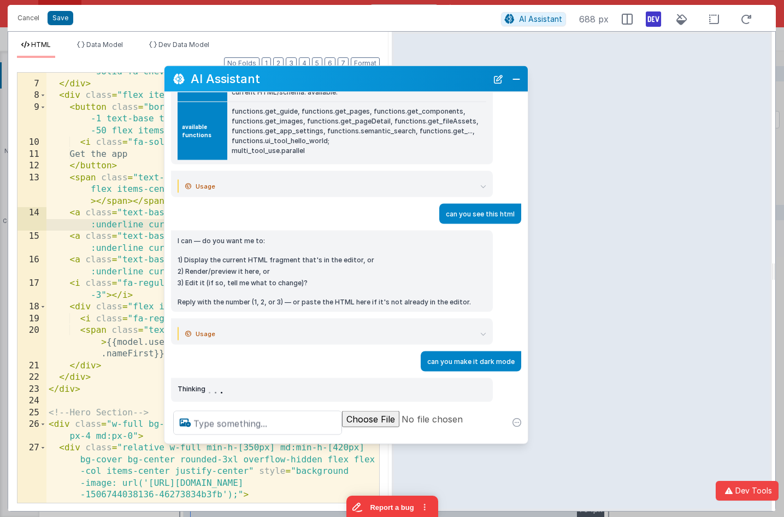
drag, startPoint x: 229, startPoint y: 201, endPoint x: 189, endPoint y: 192, distance: 40.8
click at [166, 196] on div "I can help with support, schema and coding ... de bugp current context htmlEdit…" at bounding box center [346, 247] width 363 height 310
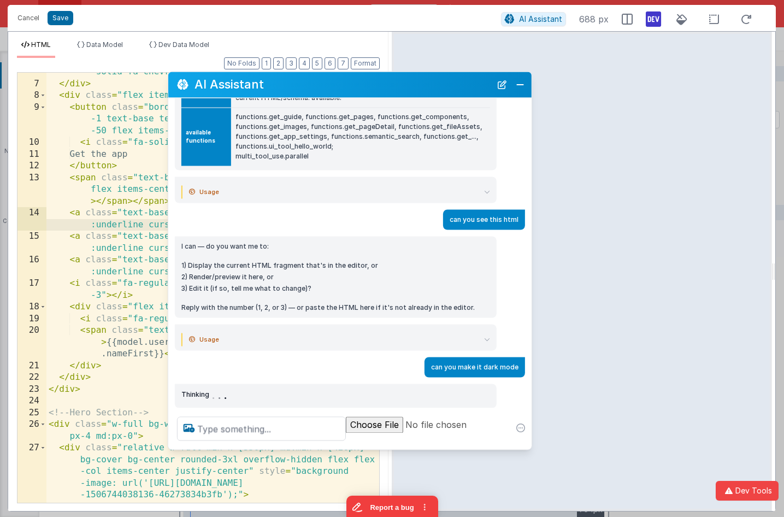
drag, startPoint x: 412, startPoint y: 83, endPoint x: 420, endPoint y: 89, distance: 9.9
click at [420, 89] on h2 "AI Assistant" at bounding box center [343, 84] width 297 height 13
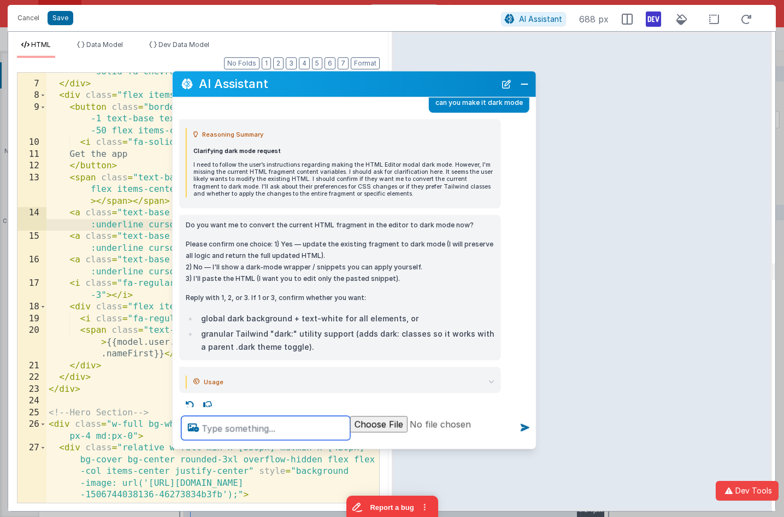
scroll to position [460, 0]
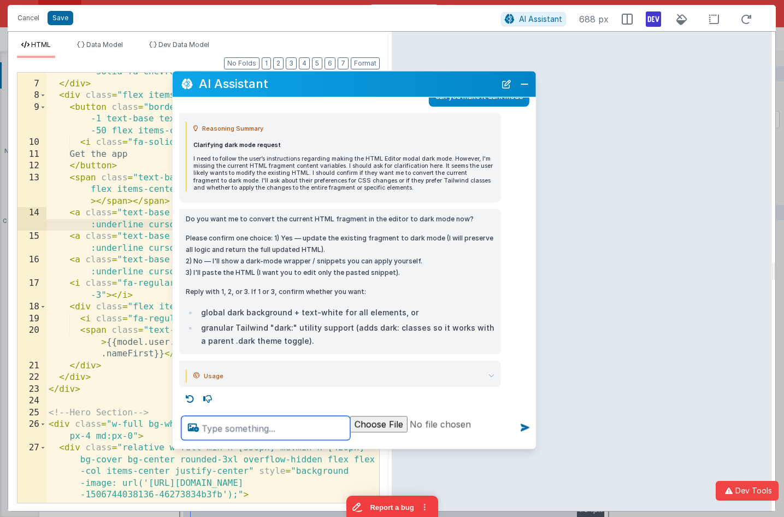
click at [303, 435] on textarea at bounding box center [265, 428] width 169 height 24
type textarea "yes all logic"
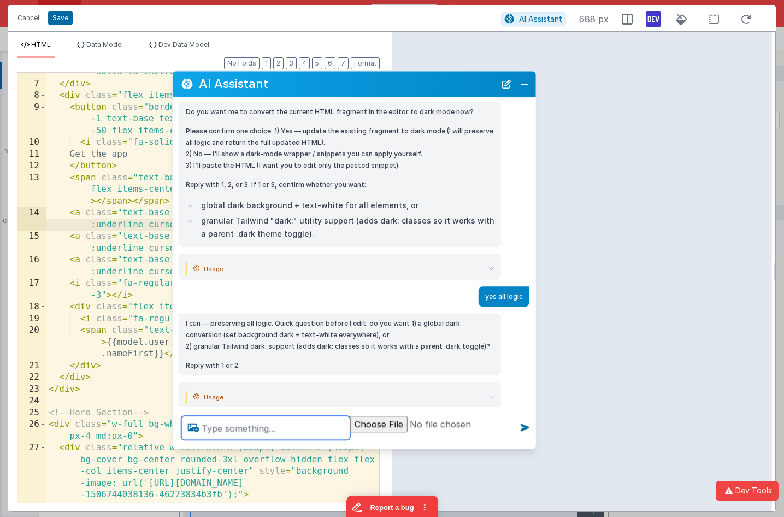
scroll to position [567, 0]
type textarea "1"
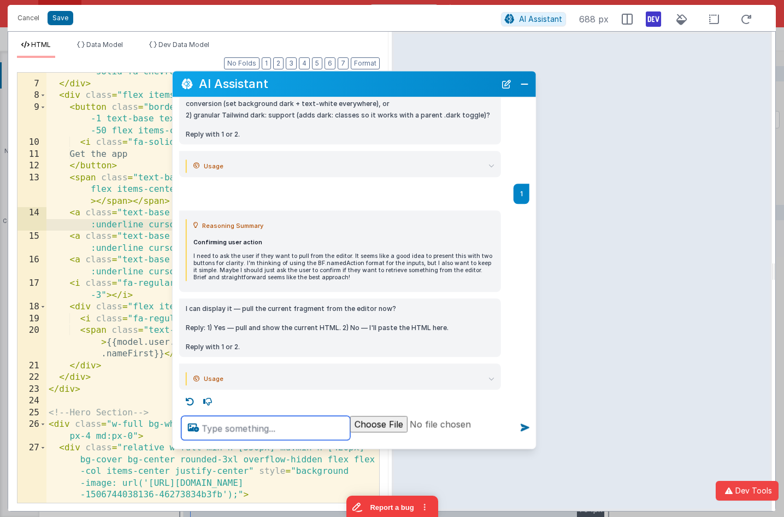
scroll to position [801, 0]
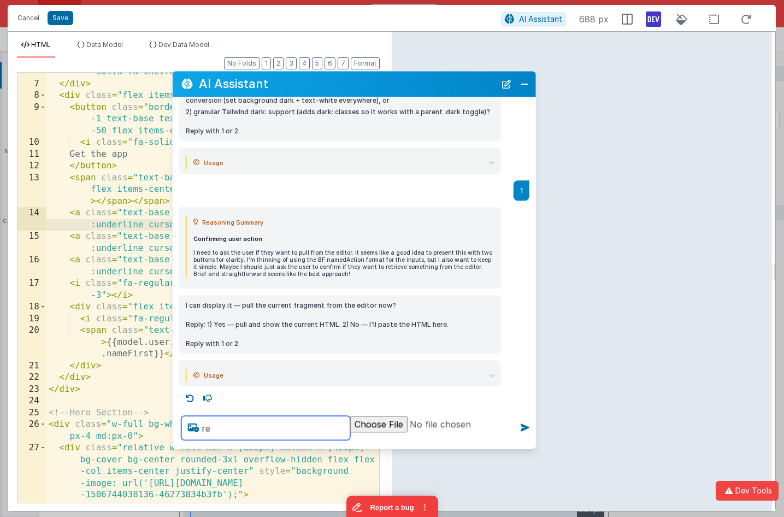
type textarea "r"
type textarea "1"
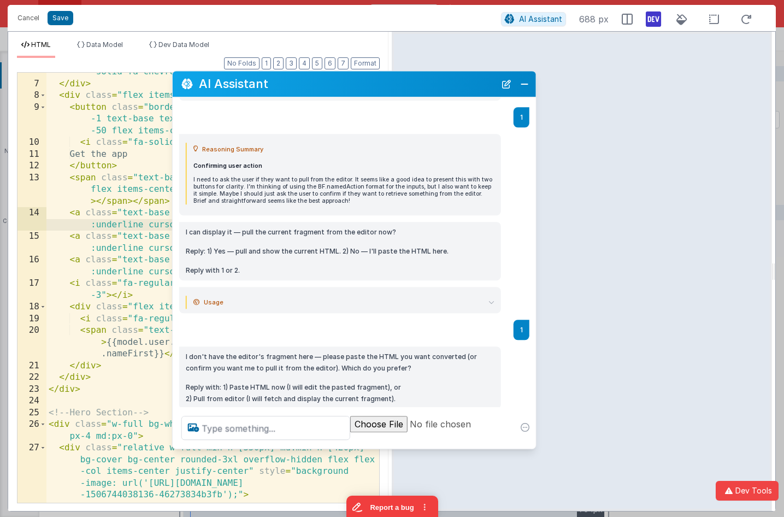
scroll to position [930, 0]
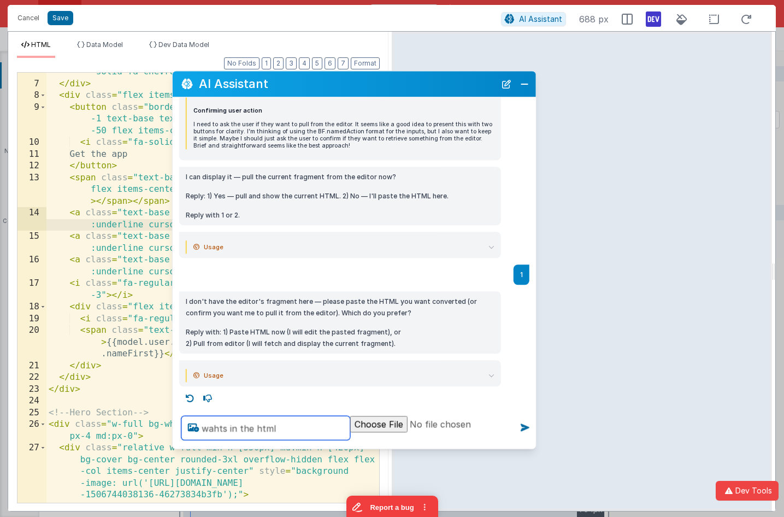
type textarea "wahts in the html"
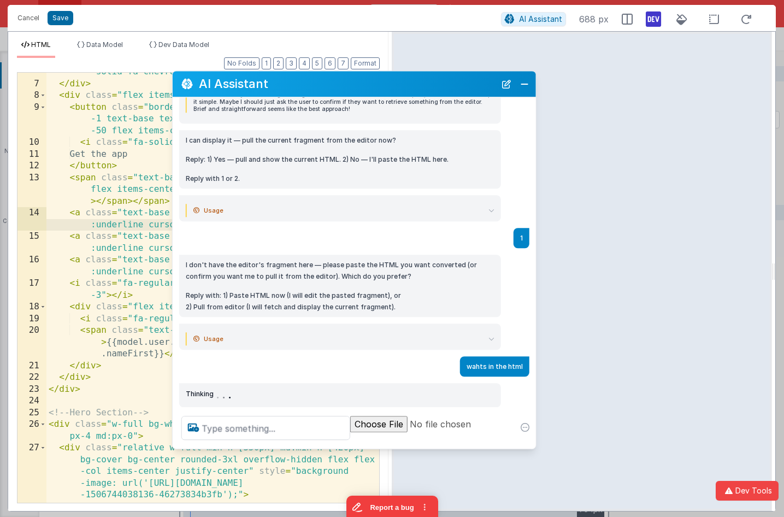
click at [493, 339] on icon at bounding box center [492, 339] width 6 height 6
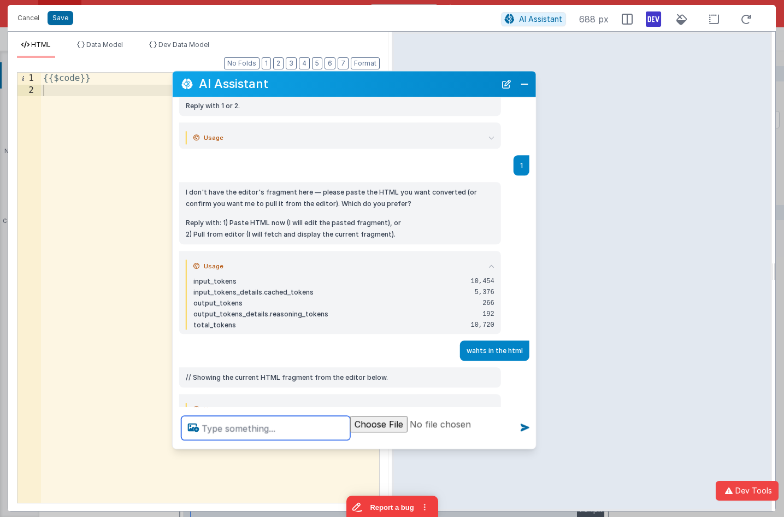
scroll to position [1034, 0]
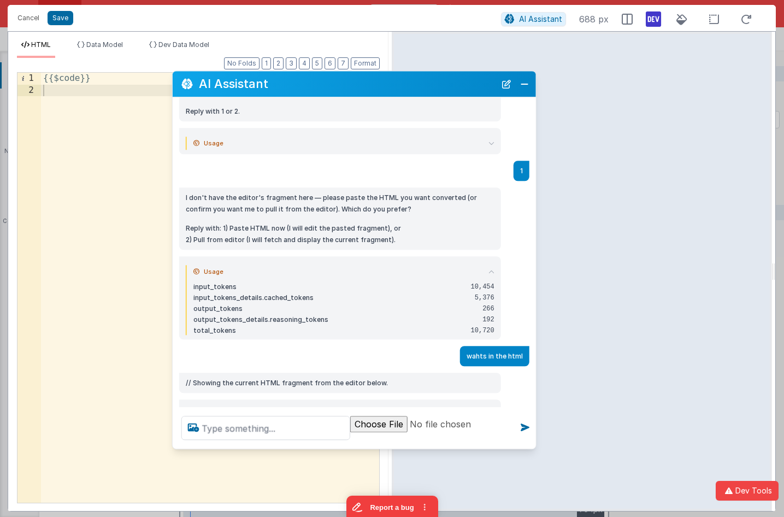
click at [490, 144] on icon at bounding box center [492, 143] width 6 height 6
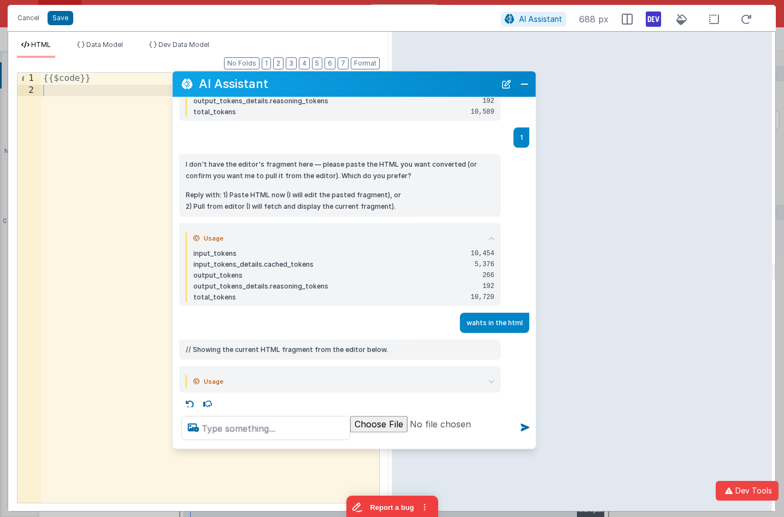
scroll to position [1130, 0]
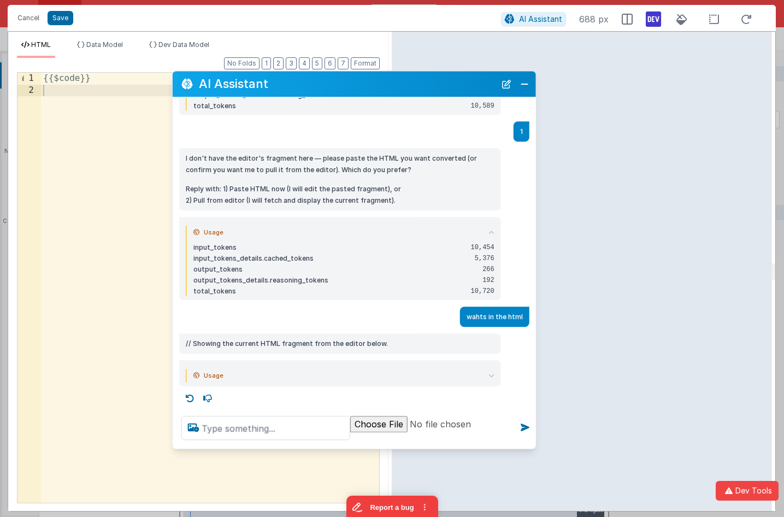
click at [364, 173] on p "I don't have the editor's fragment here — please paste the HTML you want conver…" at bounding box center [340, 164] width 309 height 23
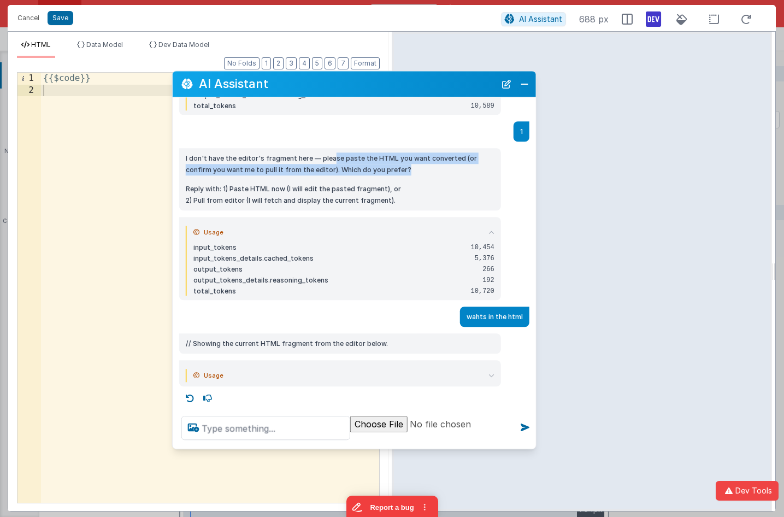
drag, startPoint x: 331, startPoint y: 157, endPoint x: 436, endPoint y: 171, distance: 105.8
click at [436, 171] on p "I don't have the editor's fragment here — please paste the HTML you want conver…" at bounding box center [340, 164] width 309 height 23
click at [494, 232] on icon at bounding box center [492, 233] width 6 height 6
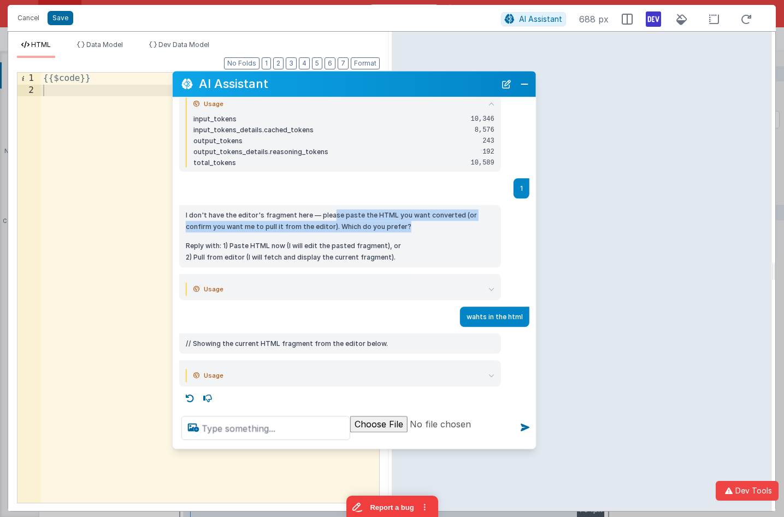
click at [492, 376] on icon at bounding box center [492, 376] width 6 height 6
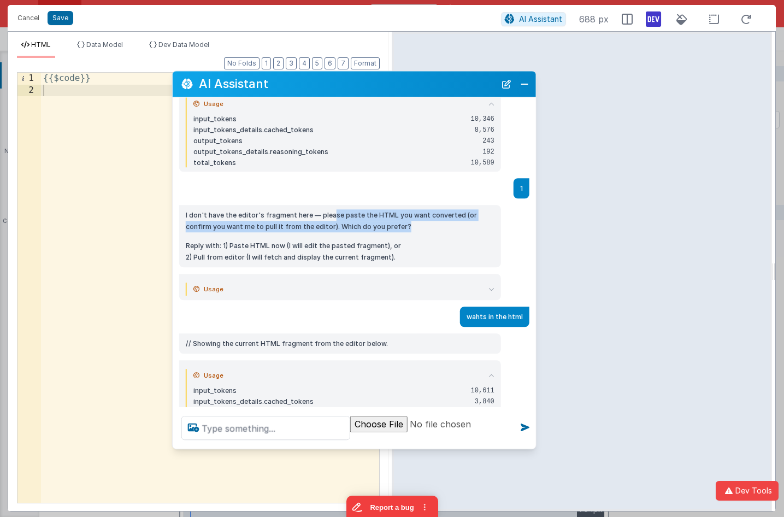
click at [492, 376] on icon at bounding box center [492, 376] width 6 height 6
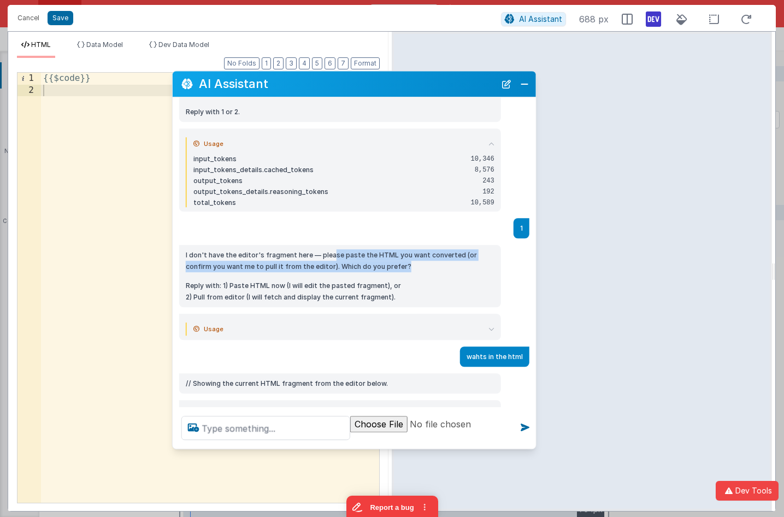
scroll to position [1032, 0]
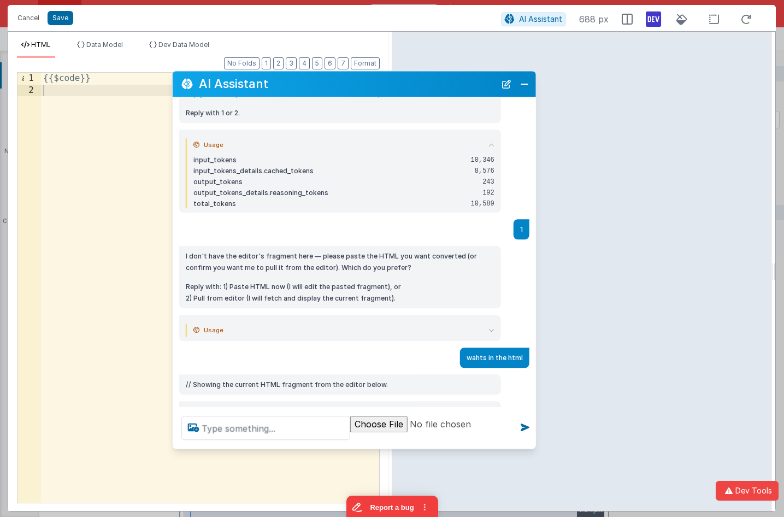
click at [335, 283] on p "Reply with: 1) Paste HTML now (I will edit the pasted fragment), or 2) Pull fro…" at bounding box center [340, 292] width 309 height 23
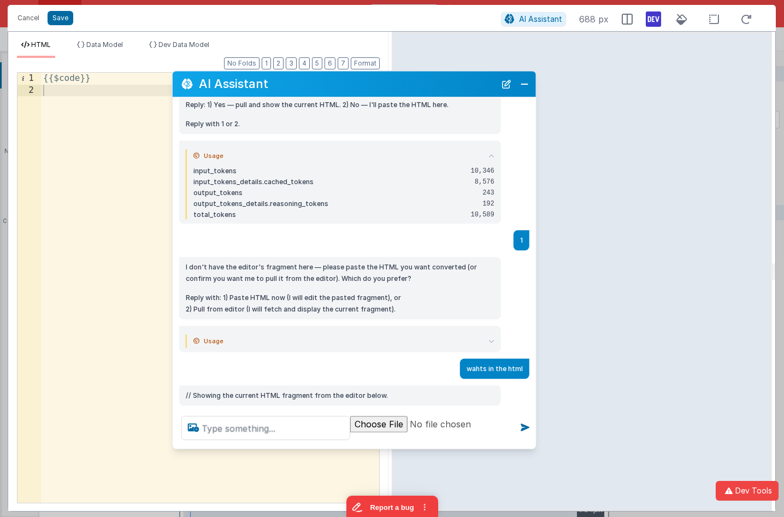
scroll to position [1023, 0]
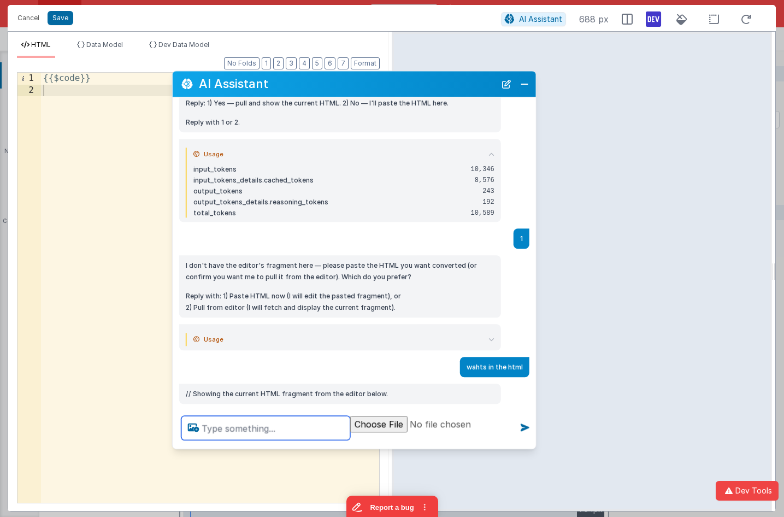
click at [296, 430] on textarea at bounding box center [265, 428] width 169 height 24
type textarea "debugp"
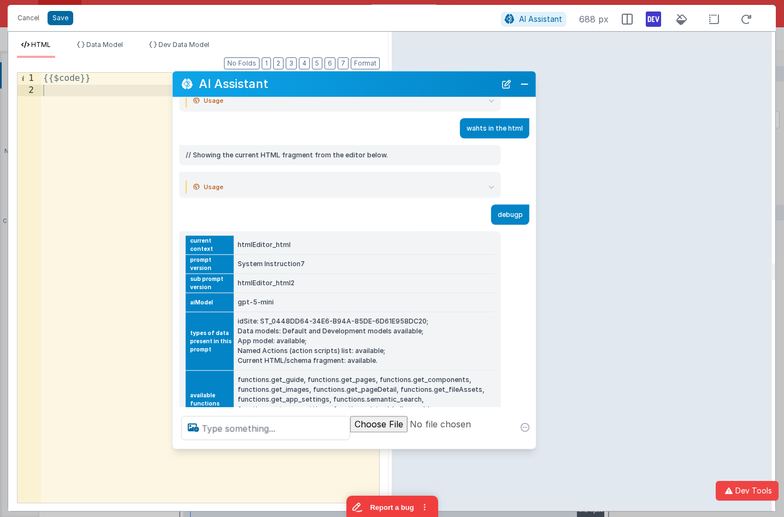
scroll to position [1277, 0]
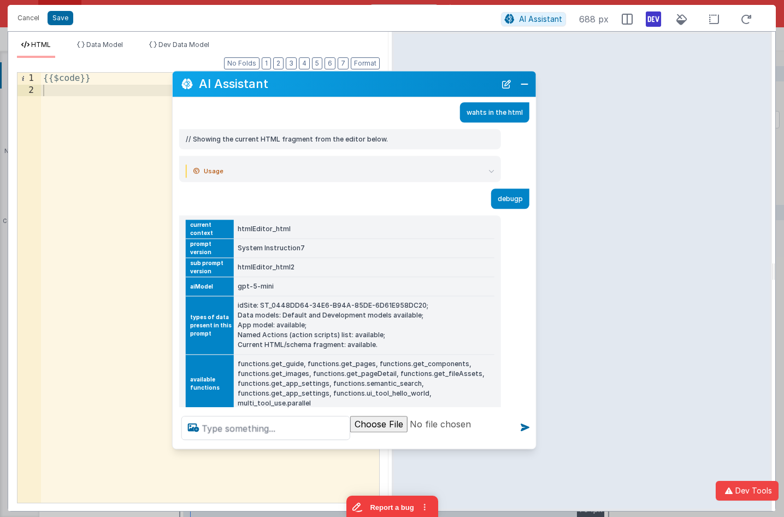
drag, startPoint x: 281, startPoint y: 315, endPoint x: 297, endPoint y: 321, distance: 17.5
click at [297, 321] on td "idSite: ST_0448DD64-34E6-B94A-85DE-6D61E958DC20; Data models: Default and Devel…" at bounding box center [363, 325] width 261 height 58
click at [305, 322] on td "idSite: ST_0448DD64-34E6-B94A-85DE-6D61E958DC20; Data models: Default and Devel…" at bounding box center [363, 325] width 261 height 58
drag, startPoint x: 306, startPoint y: 324, endPoint x: 235, endPoint y: 325, distance: 70.5
click at [235, 325] on td "idSite: ST_0448DD64-34E6-B94A-85DE-6D61E958DC20; Data models: Default and Devel…" at bounding box center [363, 325] width 261 height 58
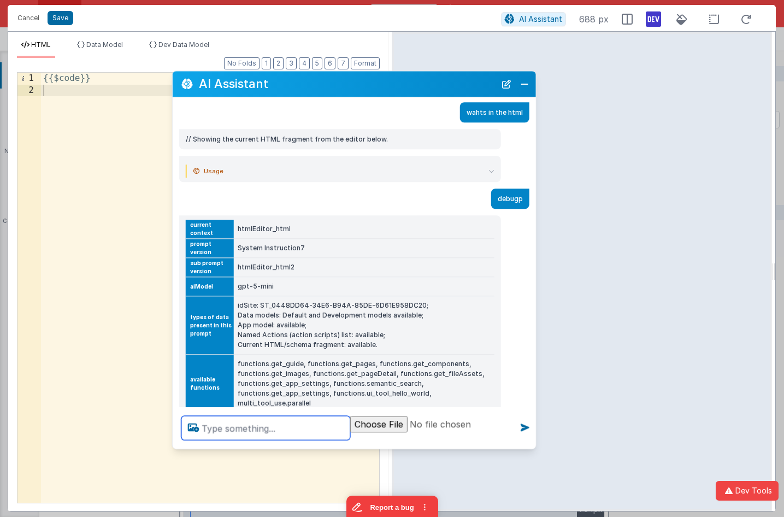
click at [246, 426] on textarea at bounding box center [265, 428] width 169 height 24
type textarea "whats in teh app model"
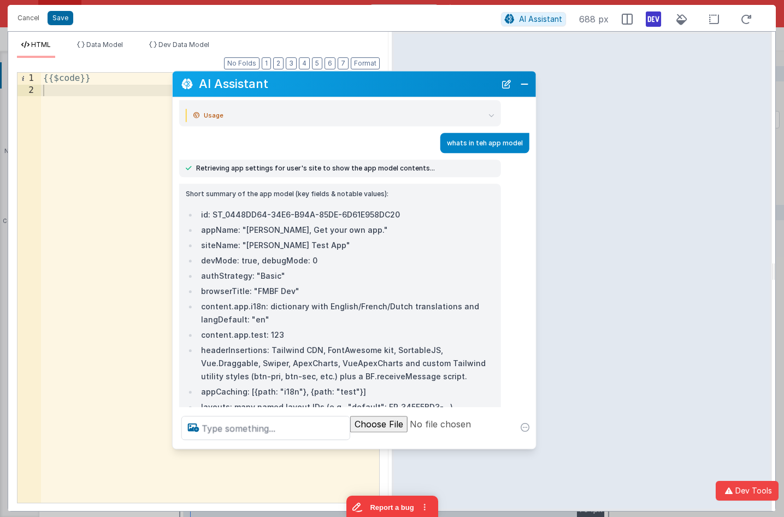
scroll to position [1582, 0]
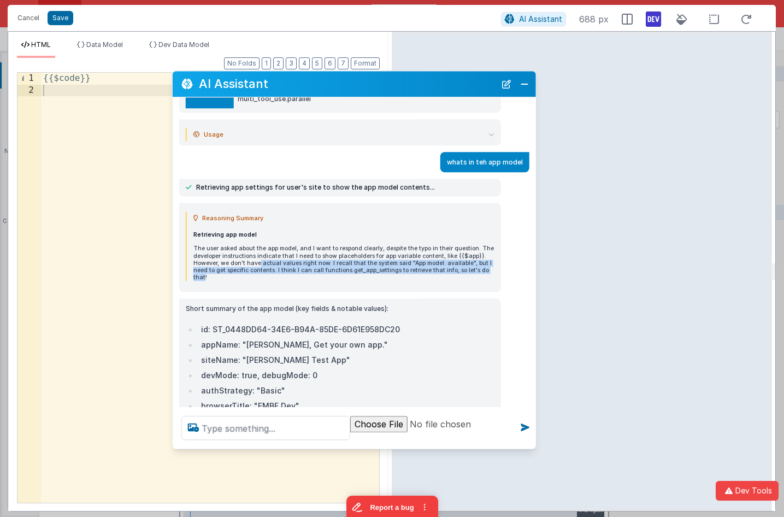
drag, startPoint x: 259, startPoint y: 254, endPoint x: 492, endPoint y: 263, distance: 233.0
click at [492, 263] on p "The user asked about the app model, and I want to respond clearly, despite the …" at bounding box center [343, 263] width 301 height 36
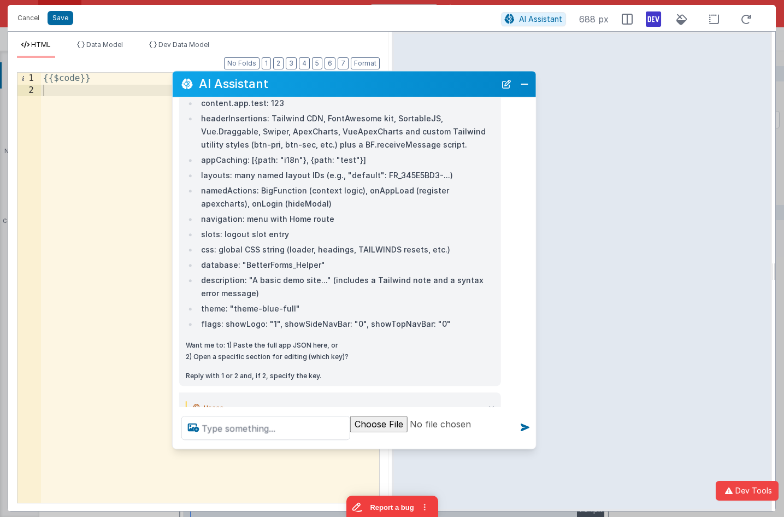
scroll to position [1944, 0]
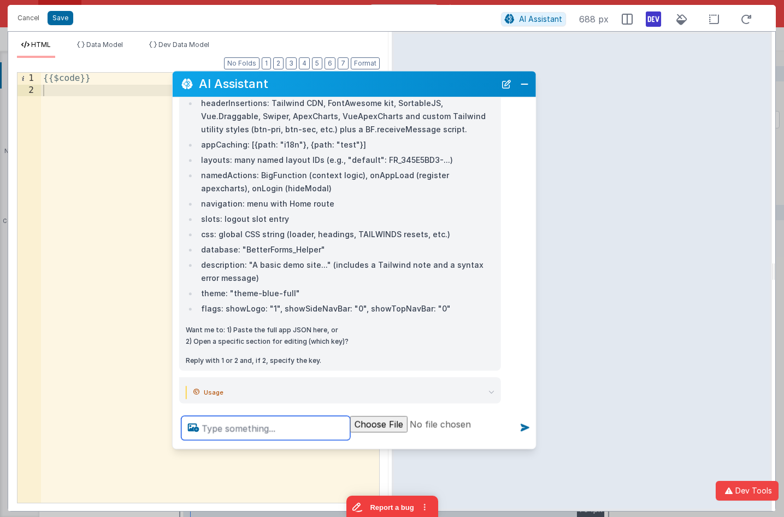
click at [314, 423] on textarea at bounding box center [265, 428] width 169 height 24
type textarea "past the exact dom inserts"
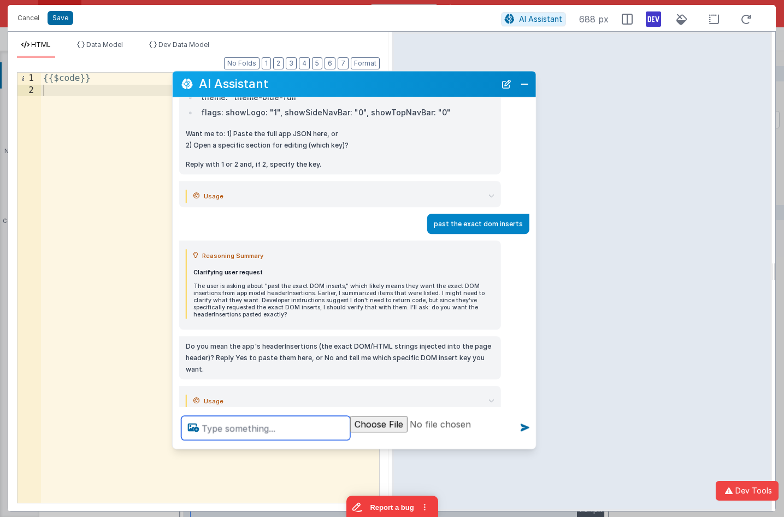
scroll to position [1886, 0]
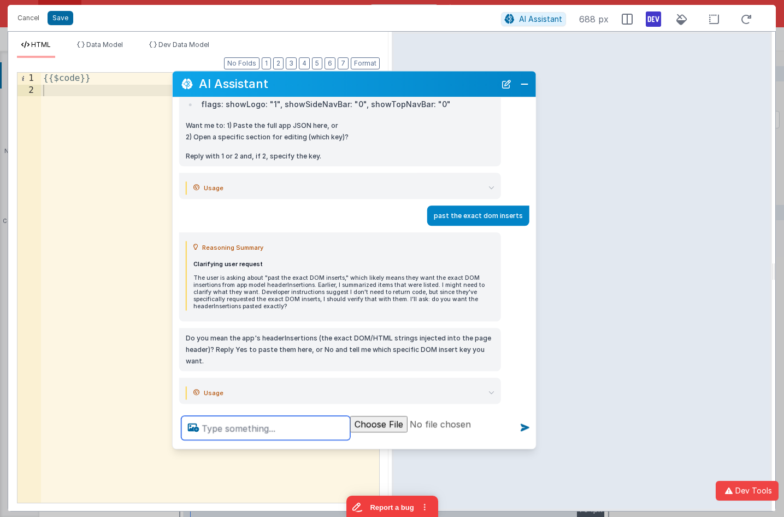
click at [317, 429] on textarea at bounding box center [265, 428] width 169 height 24
type textarea "yeah cdn tags etc"
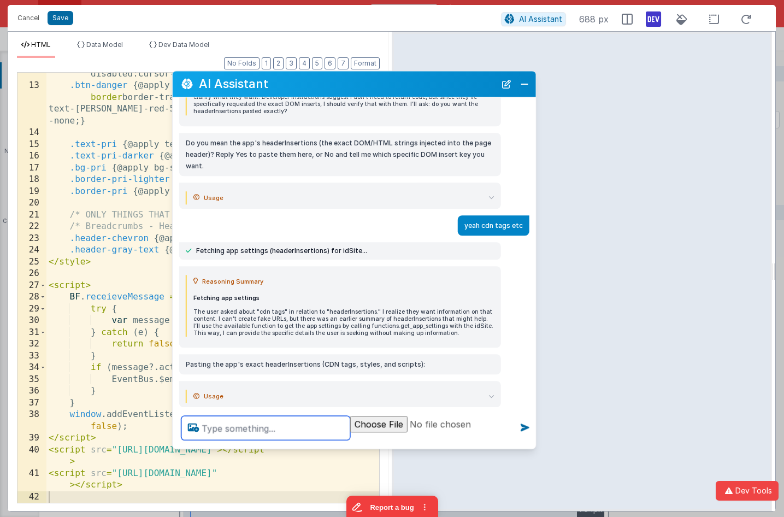
scroll to position [1848, 0]
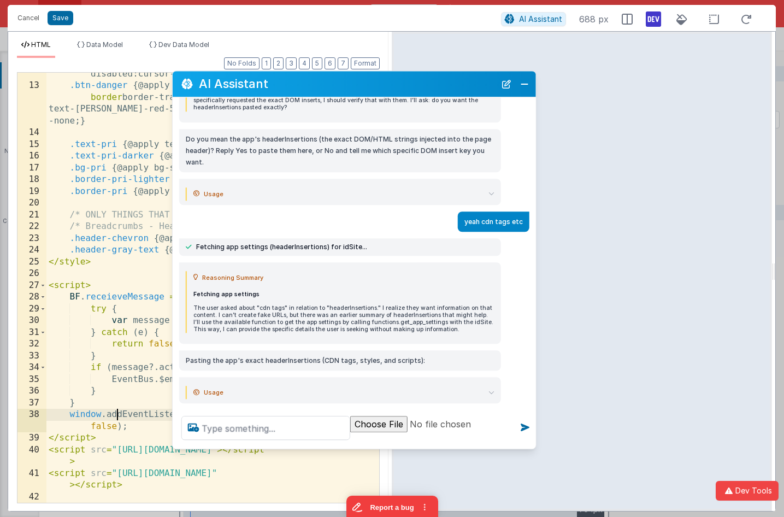
click at [115, 409] on div ".btn-ter { @apply px-4 py-2 rounded-md text-base font -medium items-center text…" at bounding box center [212, 271] width 333 height 501
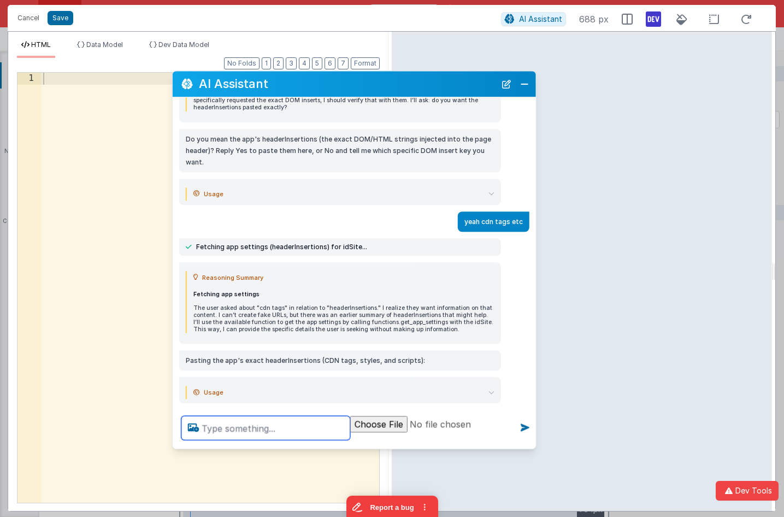
click at [232, 426] on textarea at bounding box center [265, 428] width 169 height 24
type textarea "create a hellow world"
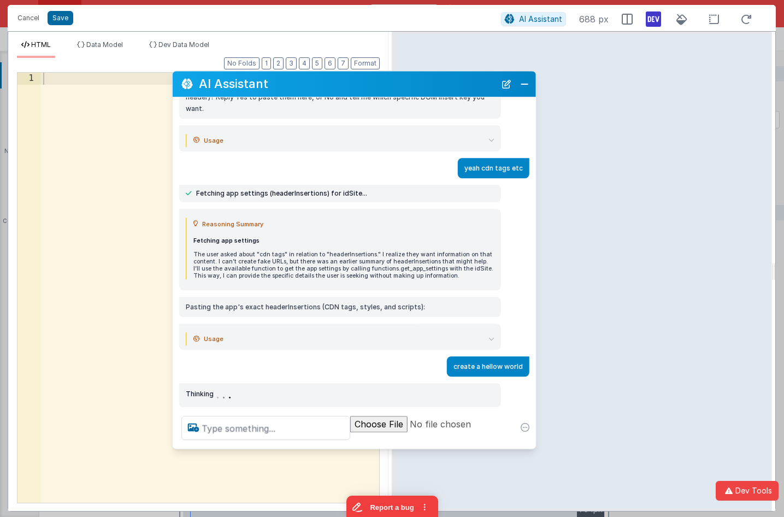
scroll to position [1551, 0]
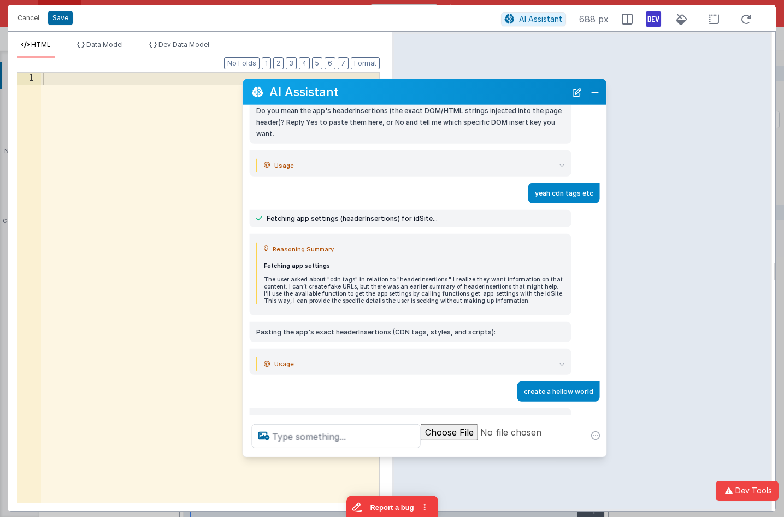
drag, startPoint x: 301, startPoint y: 86, endPoint x: 371, endPoint y: 93, distance: 70.9
click at [371, 93] on h2 "AI Assistant" at bounding box center [417, 91] width 297 height 13
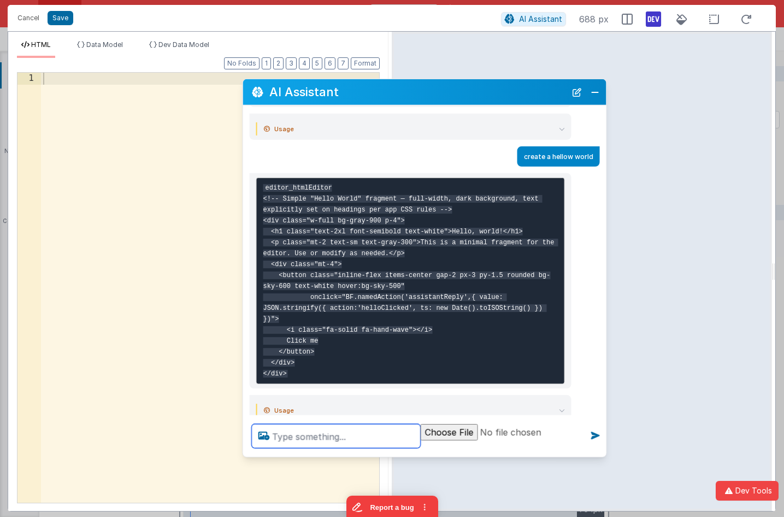
scroll to position [1806, 0]
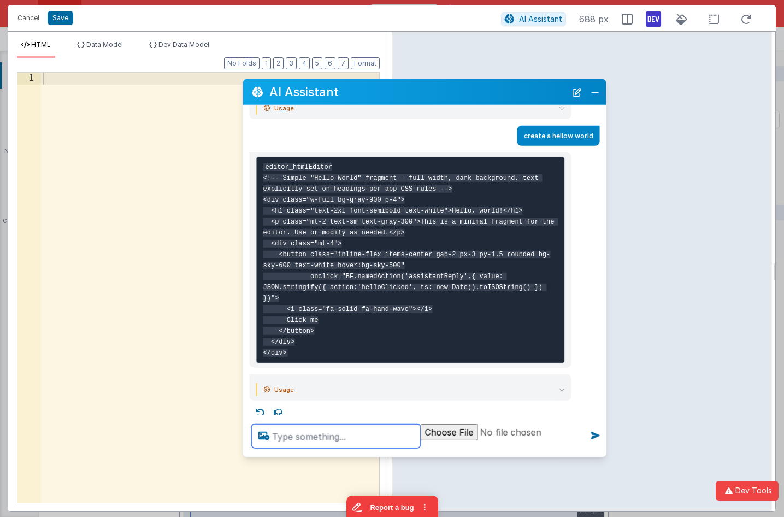
click at [346, 425] on textarea at bounding box center [336, 436] width 169 height 24
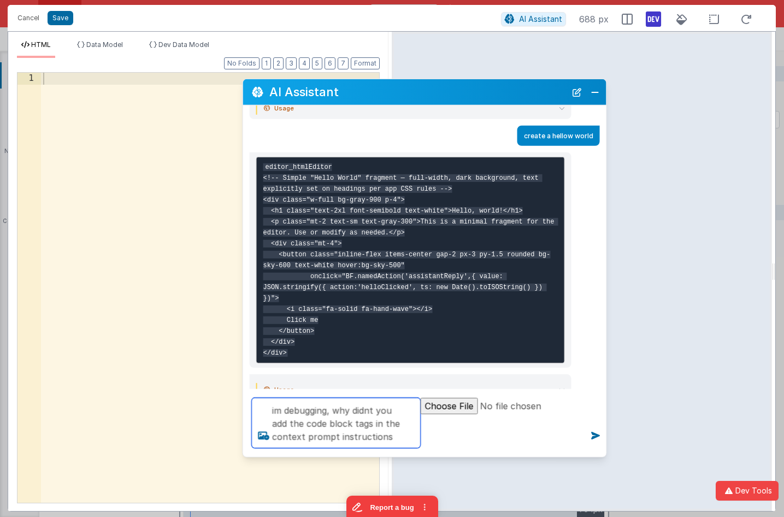
type textarea "im debugging, why didnt you add the code block tags in the context prompt instr…"
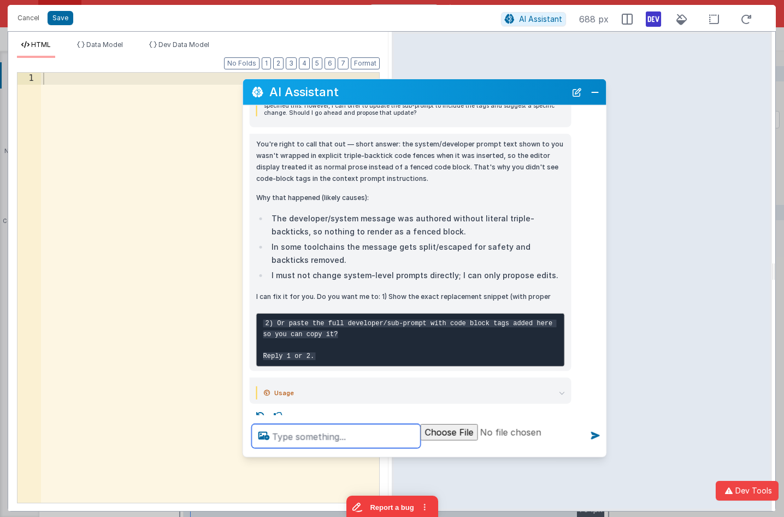
scroll to position [2077, 0]
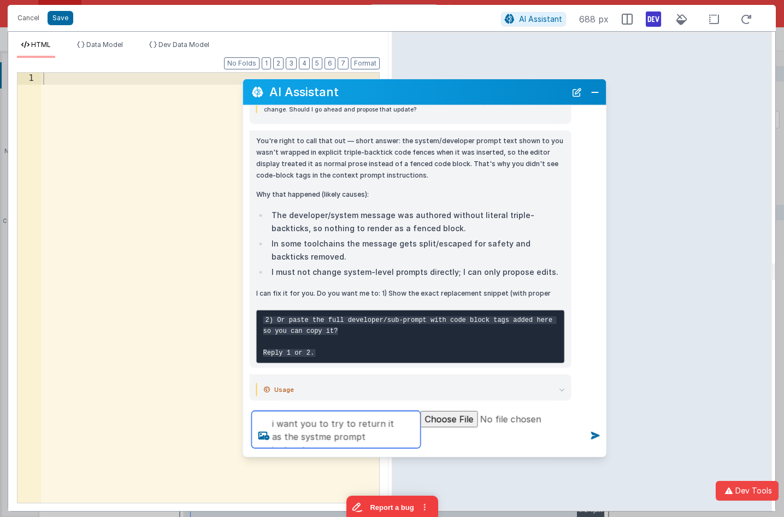
type textarea "i want you to try to return it as the systme prompt instructs"
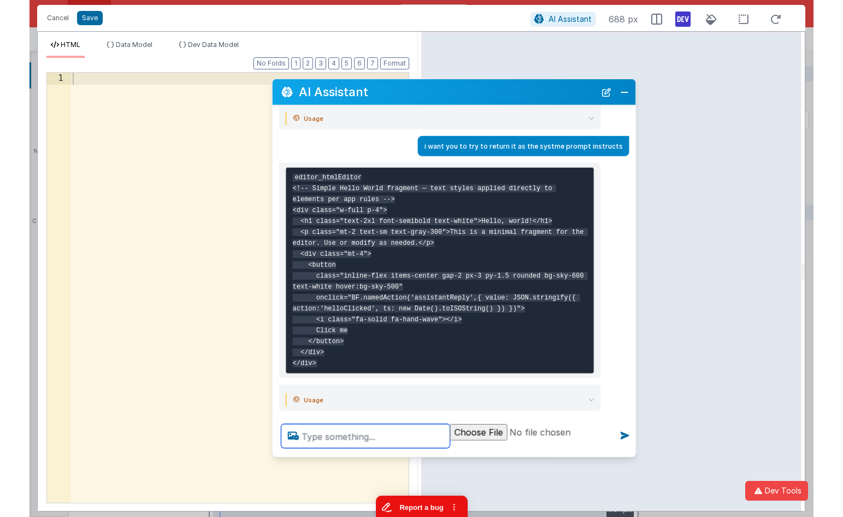
scroll to position [2156, 0]
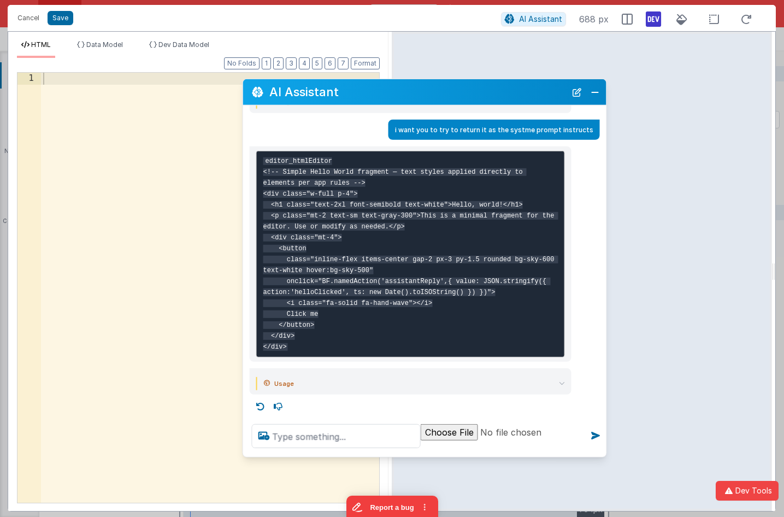
click at [371, 177] on pre "editor_htmlEditor <!-- Simple Hello World fragment — text styles applied direct…" at bounding box center [410, 253] width 309 height 207
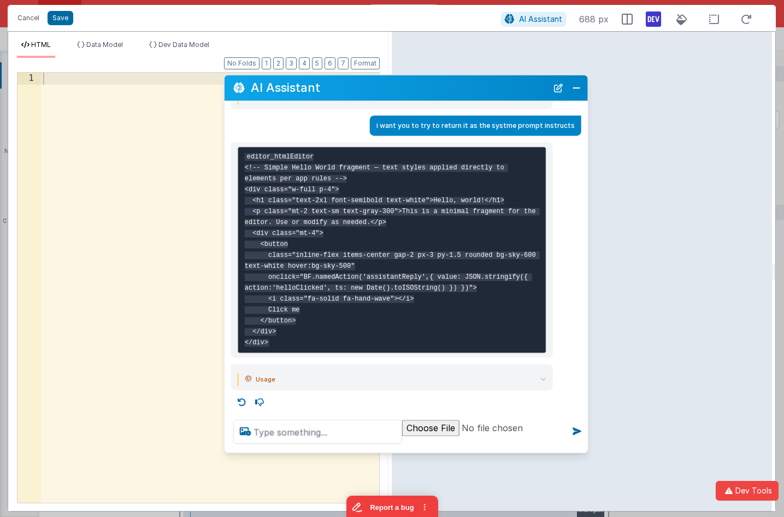
drag, startPoint x: 413, startPoint y: 91, endPoint x: 396, endPoint y: 87, distance: 17.9
click at [396, 87] on h2 "AI Assistant" at bounding box center [399, 87] width 297 height 13
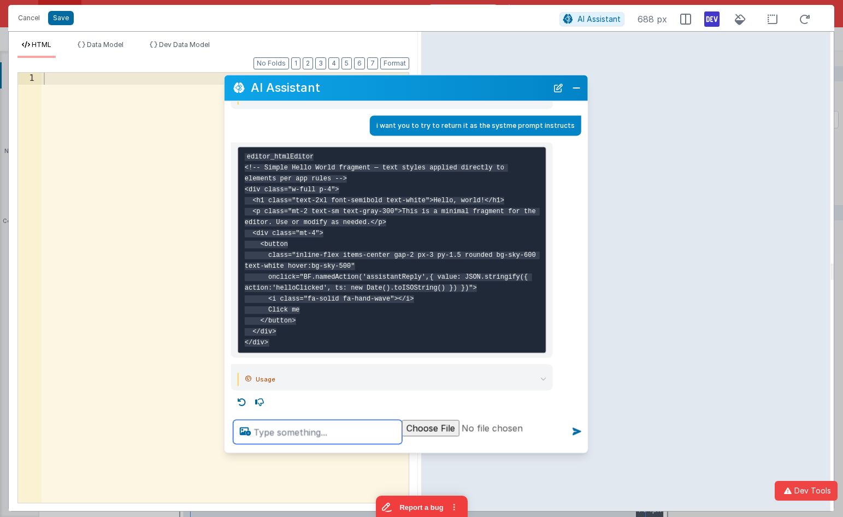
click at [305, 429] on textarea at bounding box center [317, 432] width 169 height 24
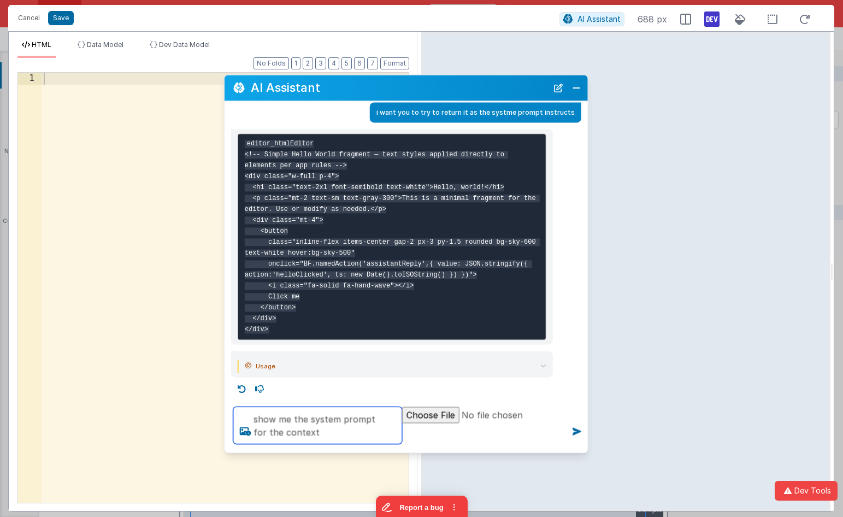
type textarea "show me the system prompt for the context"
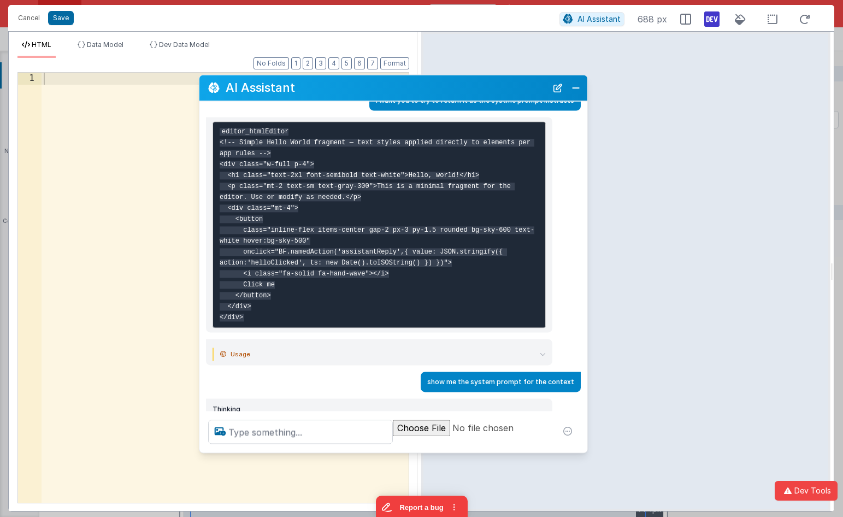
scroll to position [1988, 0]
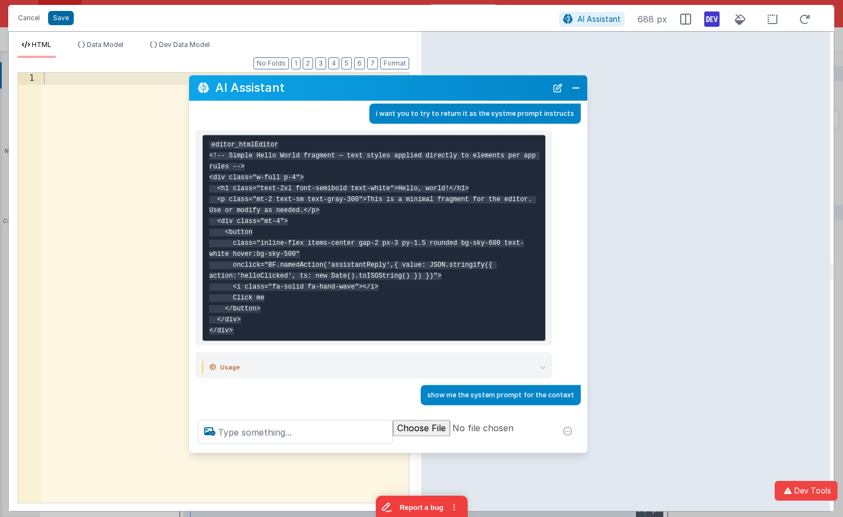
drag, startPoint x: 226, startPoint y: 318, endPoint x: 191, endPoint y: 316, distance: 35.0
click at [191, 316] on div "editor_htmlEditor <!-- Simple Hello World fragment — text styles applied direct…" at bounding box center [388, 238] width 398 height 215
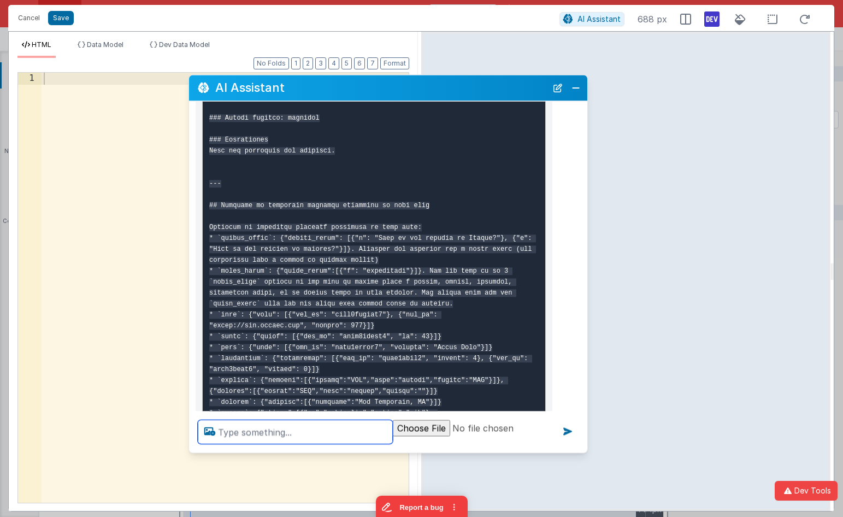
scroll to position [2643, 0]
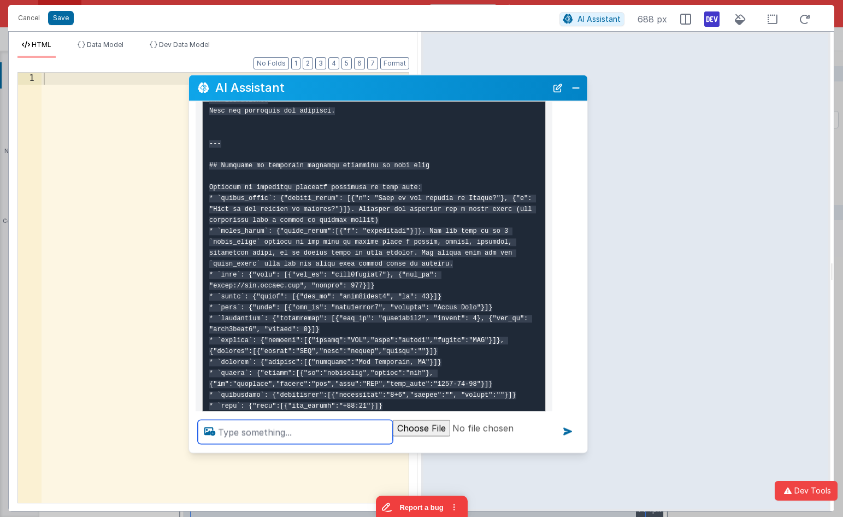
click at [281, 431] on textarea at bounding box center [295, 432] width 195 height 24
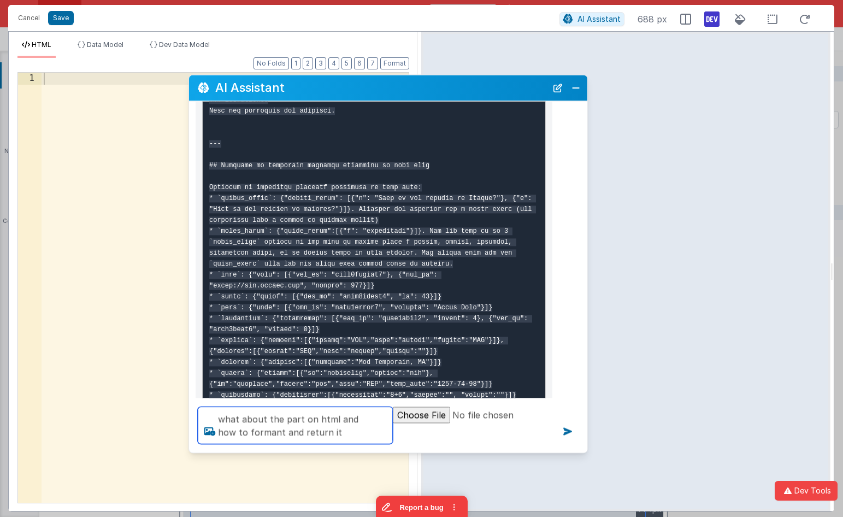
type textarea "what about the part on html and how to formant and return it"
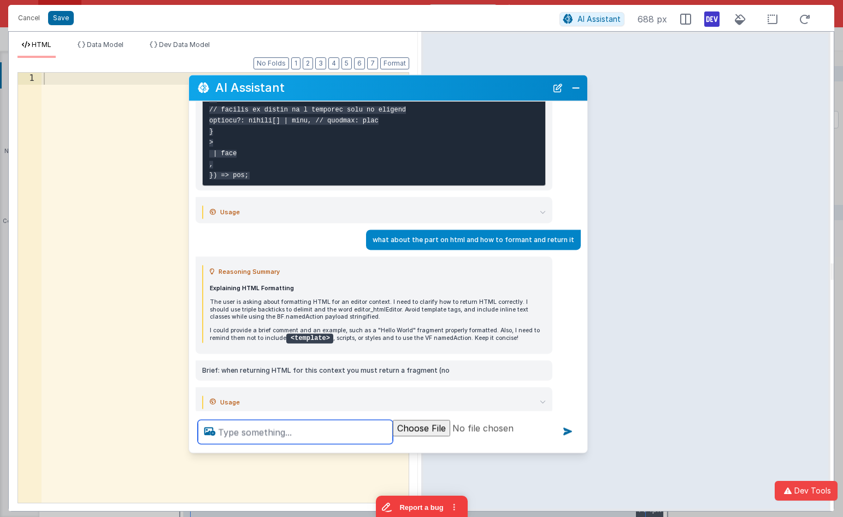
scroll to position [8207, 0]
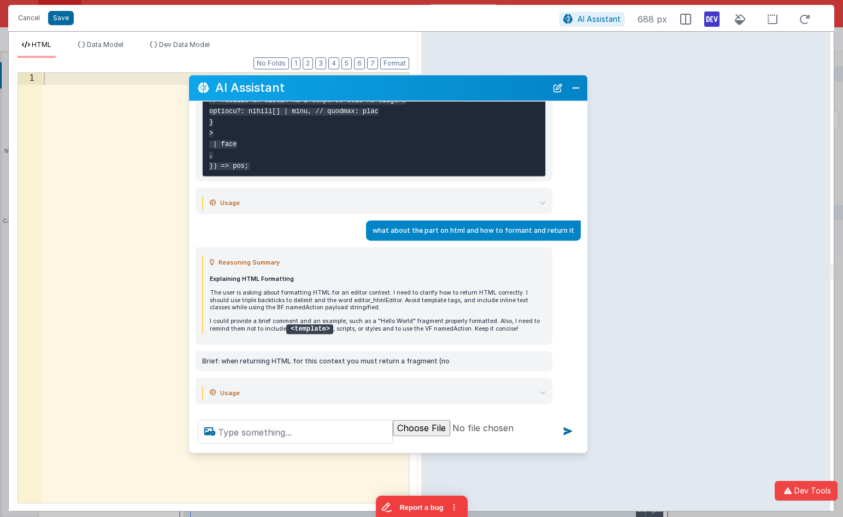
click at [542, 386] on summary "Usage" at bounding box center [378, 392] width 336 height 13
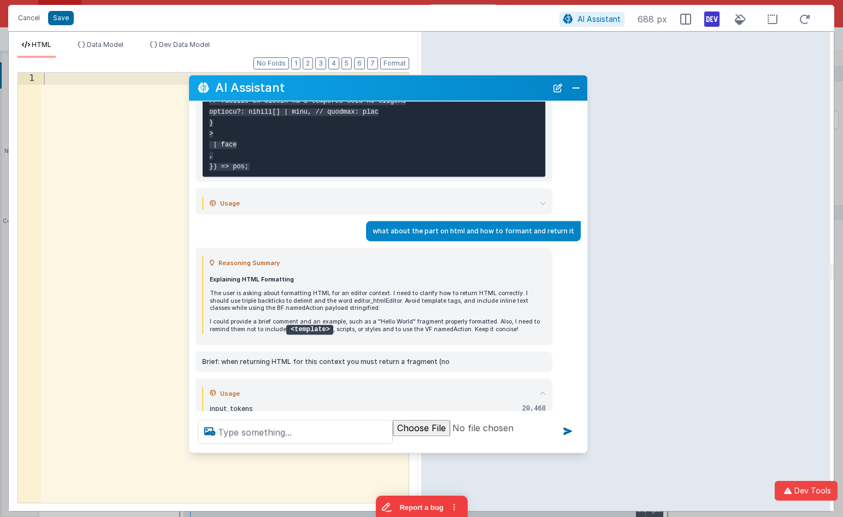
scroll to position [8264, 0]
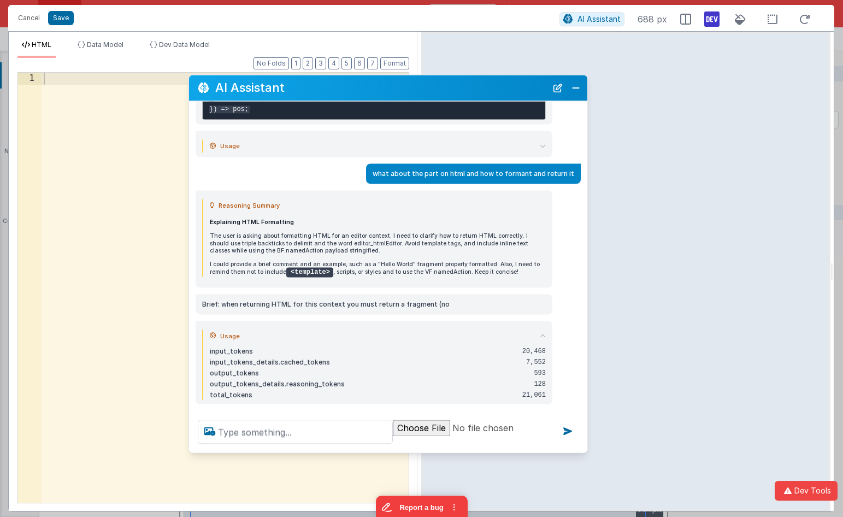
click at [542, 333] on icon at bounding box center [543, 336] width 6 height 6
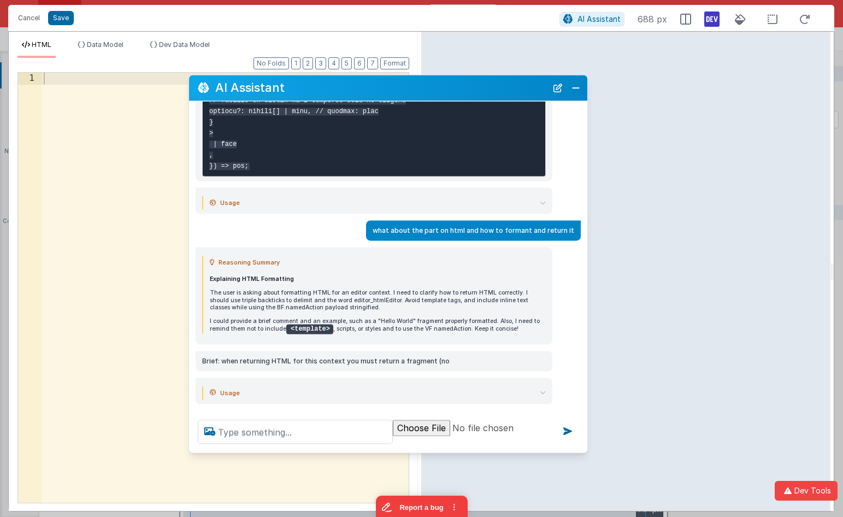
click at [395, 291] on p "The user is asking about formatting HTML for an editor context. I need to clari…" at bounding box center [378, 300] width 336 height 21
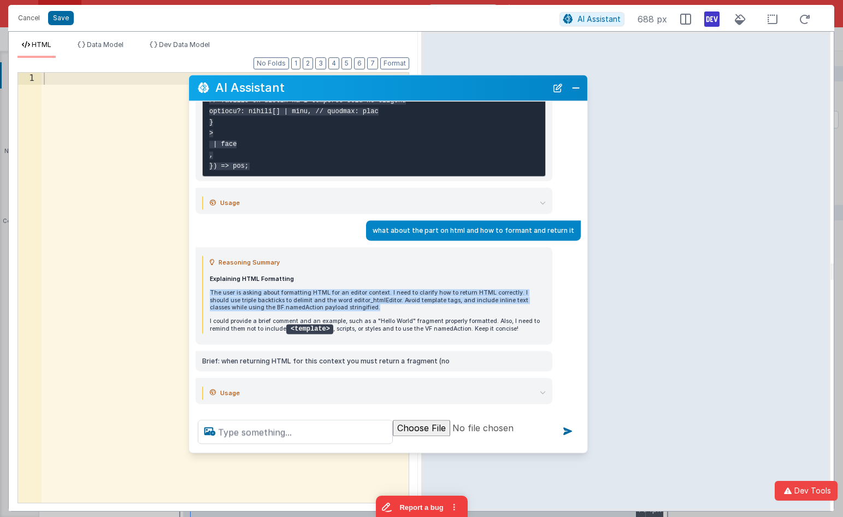
drag, startPoint x: 395, startPoint y: 291, endPoint x: 400, endPoint y: 268, distance: 23.4
click at [400, 276] on div "Explaining HTML Formatting The user is asking about formatting HTML for an edit…" at bounding box center [378, 305] width 336 height 58
click at [400, 276] on p "Explaining HTML Formatting" at bounding box center [378, 279] width 336 height 7
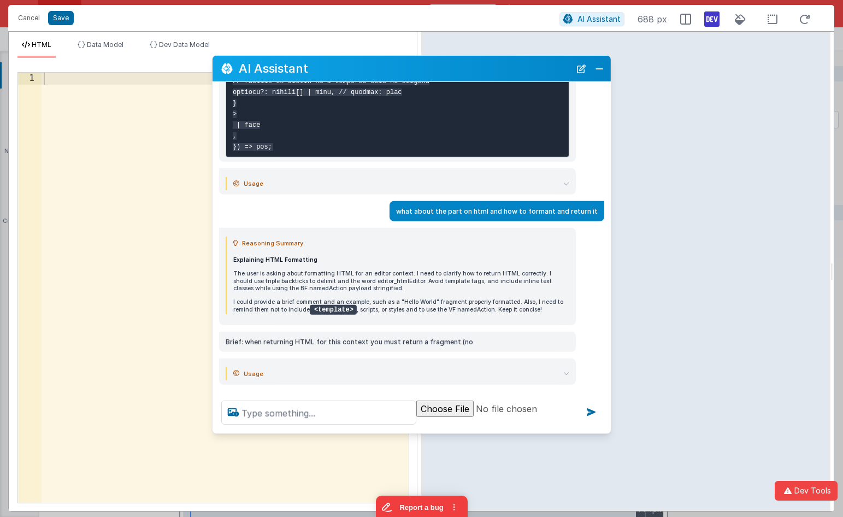
drag, startPoint x: 467, startPoint y: 91, endPoint x: 490, endPoint y: 72, distance: 29.9
click at [490, 72] on h2 "AI Assistant" at bounding box center [405, 68] width 332 height 13
click at [484, 409] on input "file" at bounding box center [509, 413] width 186 height 24
click at [458, 367] on summary "Usage" at bounding box center [401, 373] width 336 height 13
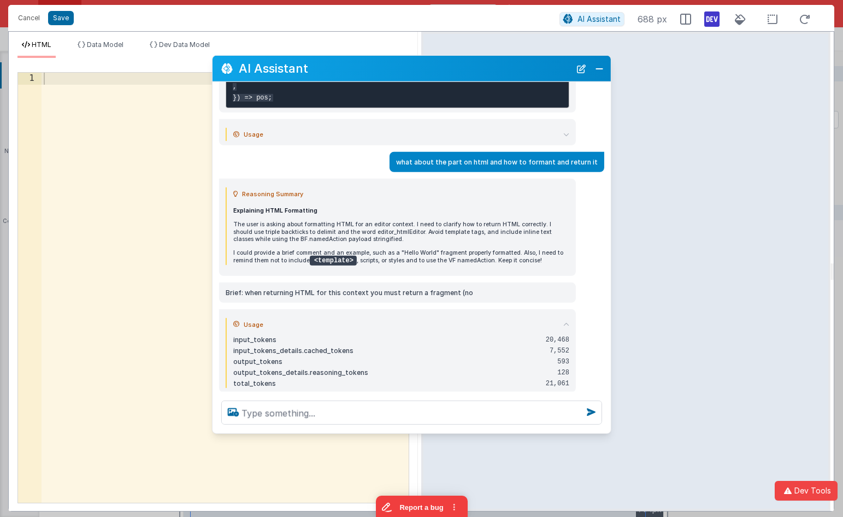
scroll to position [8264, 0]
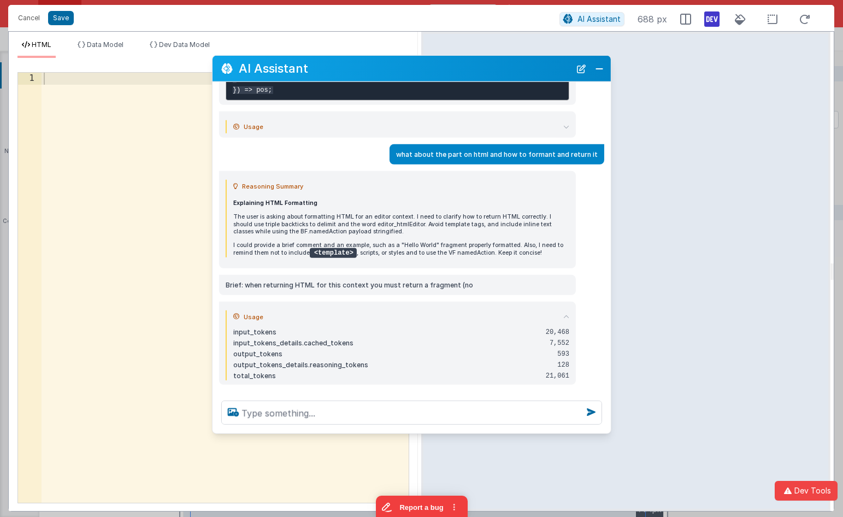
click at [458, 372] on div "total_tokens" at bounding box center [385, 376] width 304 height 9
click at [447, 310] on summary "Usage" at bounding box center [401, 316] width 336 height 13
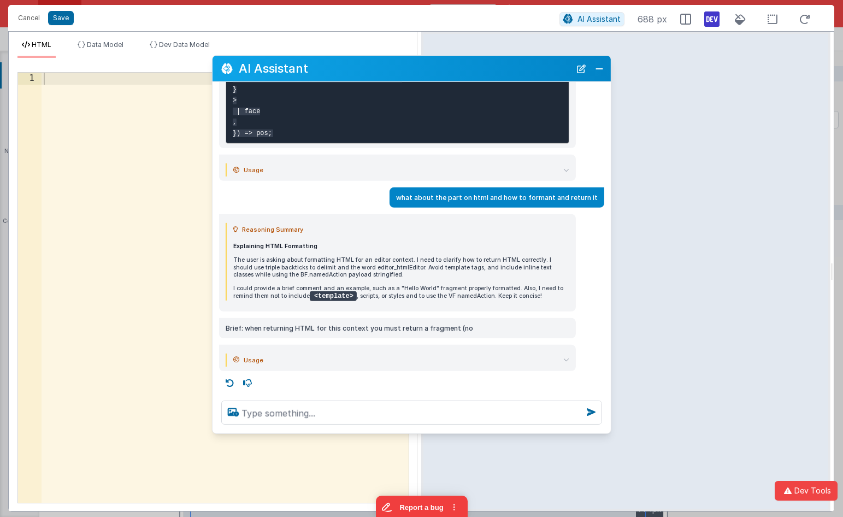
scroll to position [8207, 0]
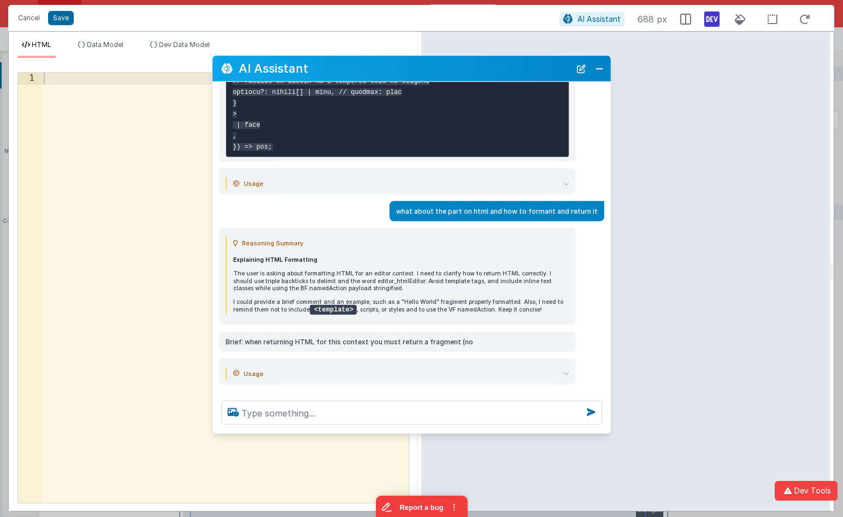
click at [403, 177] on summary "Usage" at bounding box center [401, 183] width 336 height 13
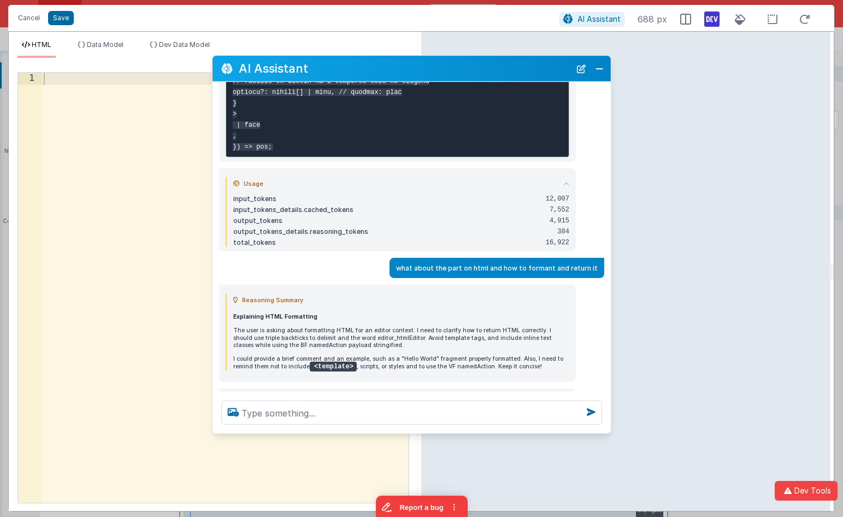
click at [403, 177] on summary "Usage" at bounding box center [401, 183] width 336 height 13
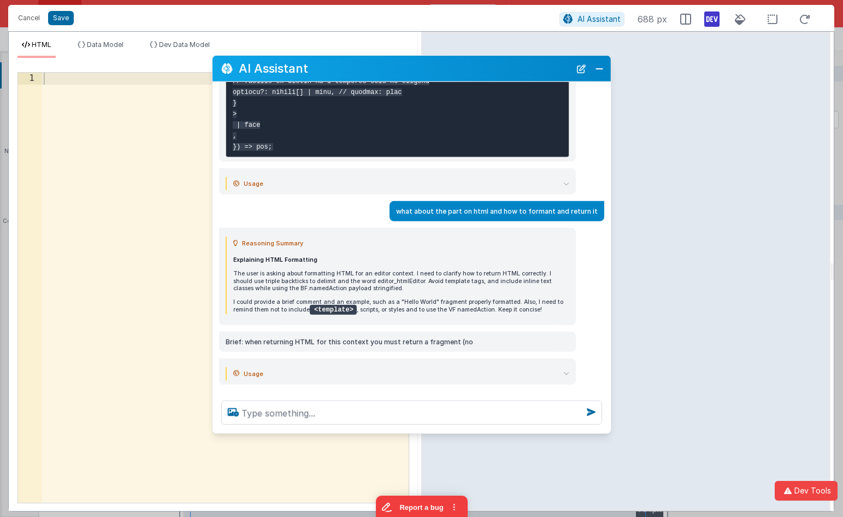
click at [422, 359] on div "Usage input_tokens 20,468 input_tokens_details.cached_tokens 7,552 output_token…" at bounding box center [397, 372] width 357 height 26
click at [420, 367] on summary "Usage" at bounding box center [401, 373] width 336 height 13
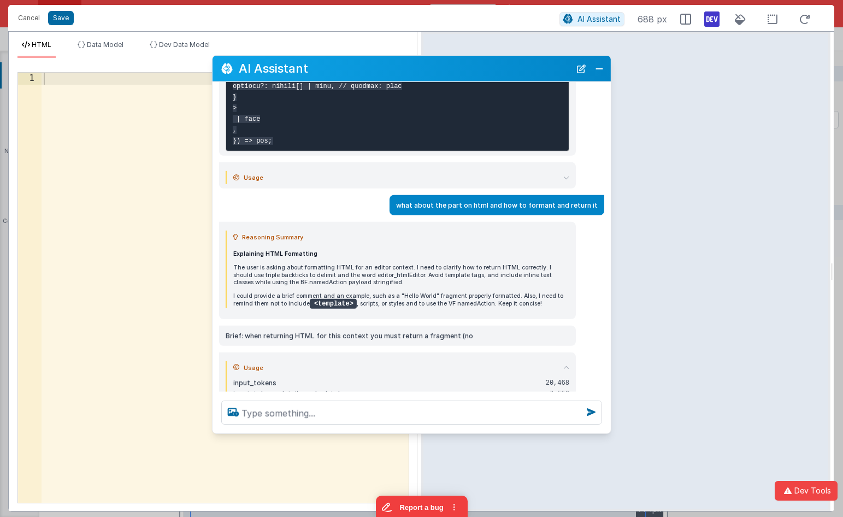
scroll to position [8264, 0]
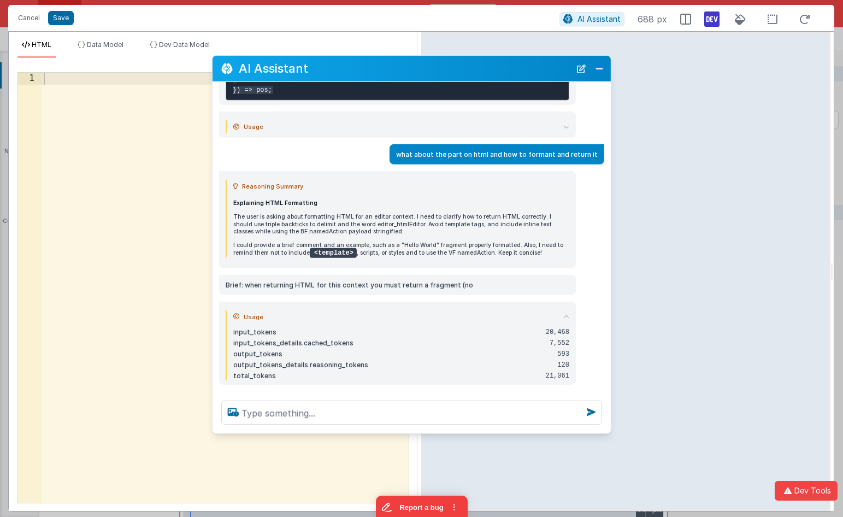
click at [564, 314] on icon at bounding box center [567, 317] width 6 height 6
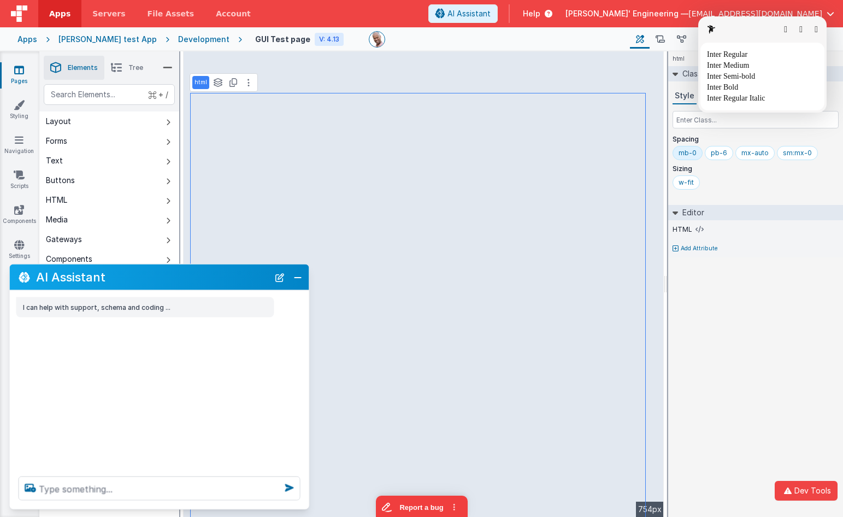
scroll to position [0, 0]
click at [775, 25] on button "button" at bounding box center [816, 29] width 3 height 9
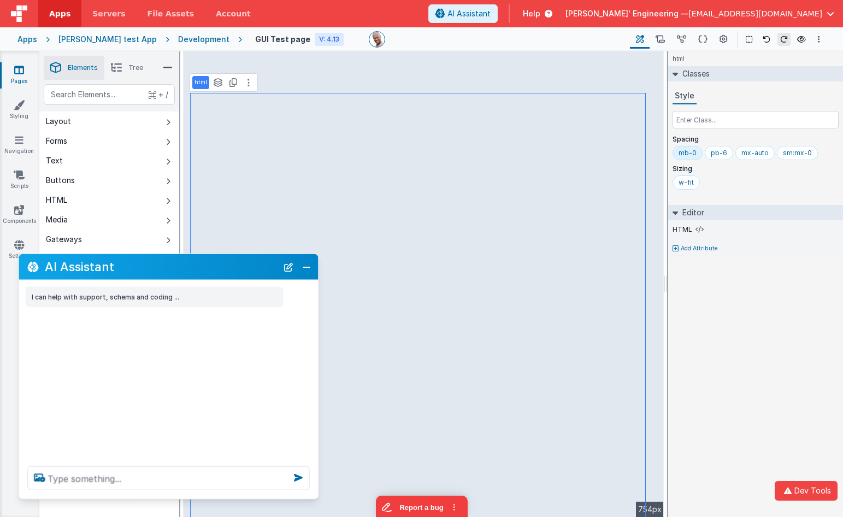
drag, startPoint x: 198, startPoint y: 279, endPoint x: 207, endPoint y: 270, distance: 12.0
click at [207, 270] on h2 "AI Assistant" at bounding box center [161, 266] width 233 height 13
click at [567, 40] on div at bounding box center [495, 39] width 253 height 16
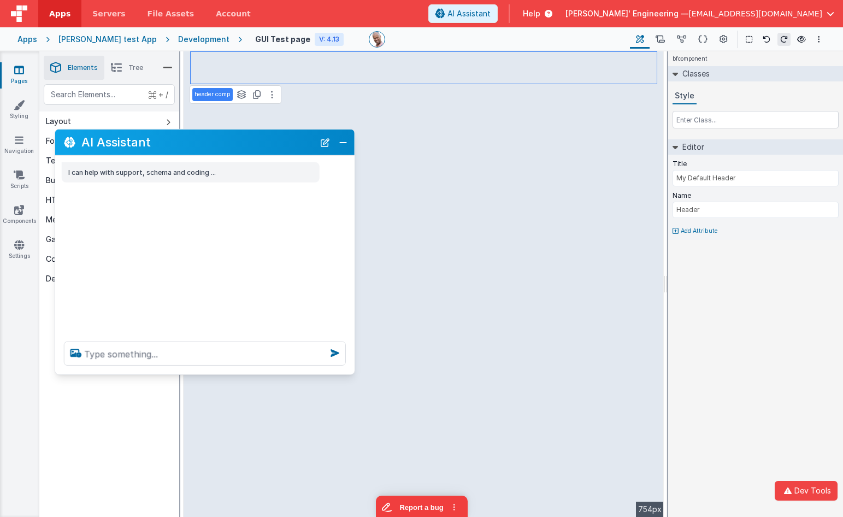
drag, startPoint x: 222, startPoint y: 273, endPoint x: 258, endPoint y: 149, distance: 129.7
click at [258, 149] on div "AI Assistant" at bounding box center [205, 143] width 300 height 26
click at [169, 349] on textarea at bounding box center [205, 353] width 282 height 24
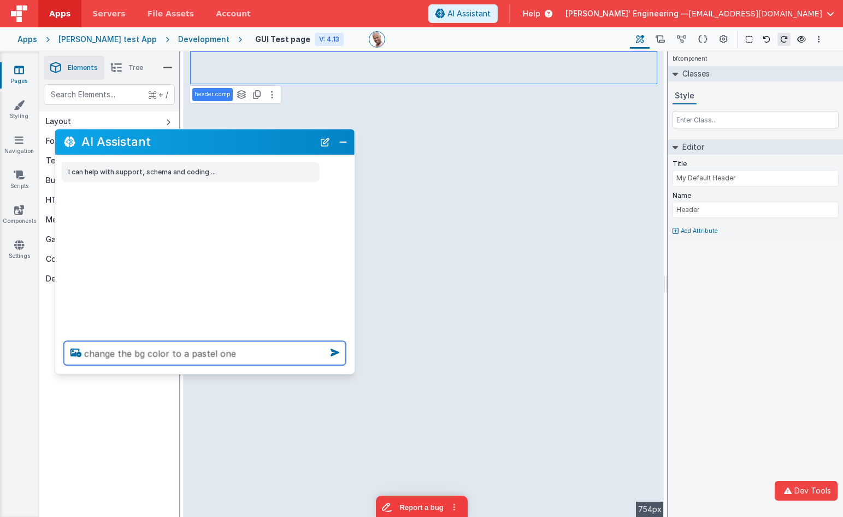
type textarea "change the bg color to a pastel one"
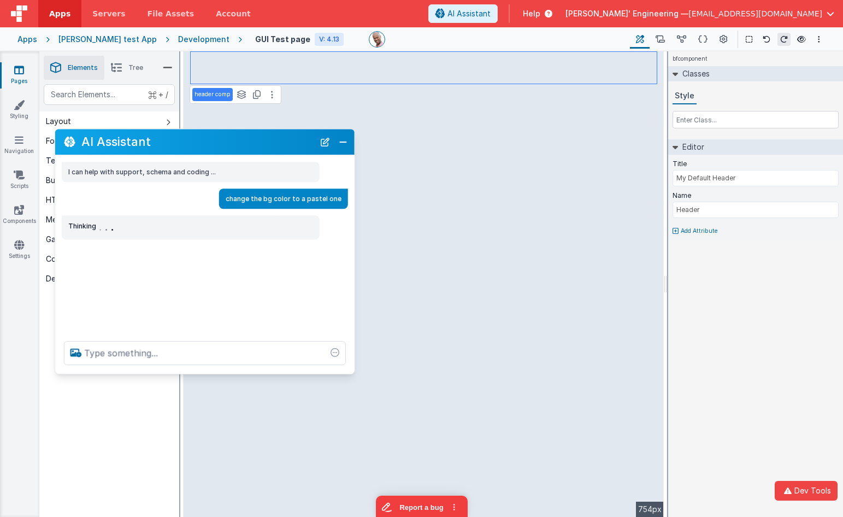
scroll to position [1, 0]
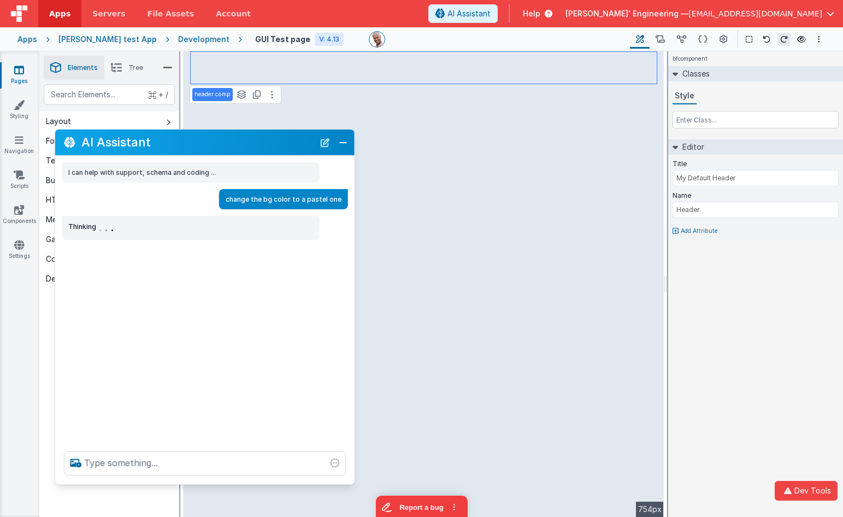
drag, startPoint x: 175, startPoint y: 374, endPoint x: 179, endPoint y: 397, distance: 23.3
click at [174, 484] on div "AI Assistant I can help with support, schema and coding ... change the bg color…" at bounding box center [205, 307] width 301 height 356
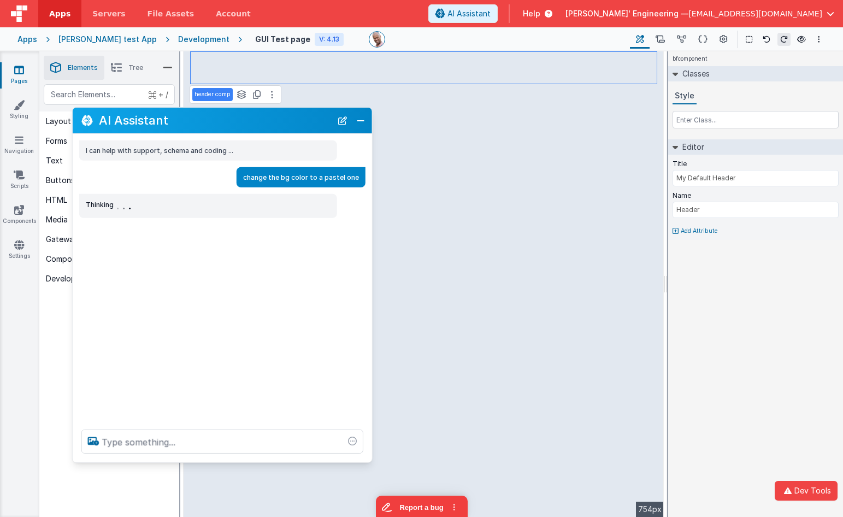
drag, startPoint x: 143, startPoint y: 140, endPoint x: 160, endPoint y: 119, distance: 28.0
click at [160, 119] on h2 "AI Assistant" at bounding box center [215, 120] width 233 height 13
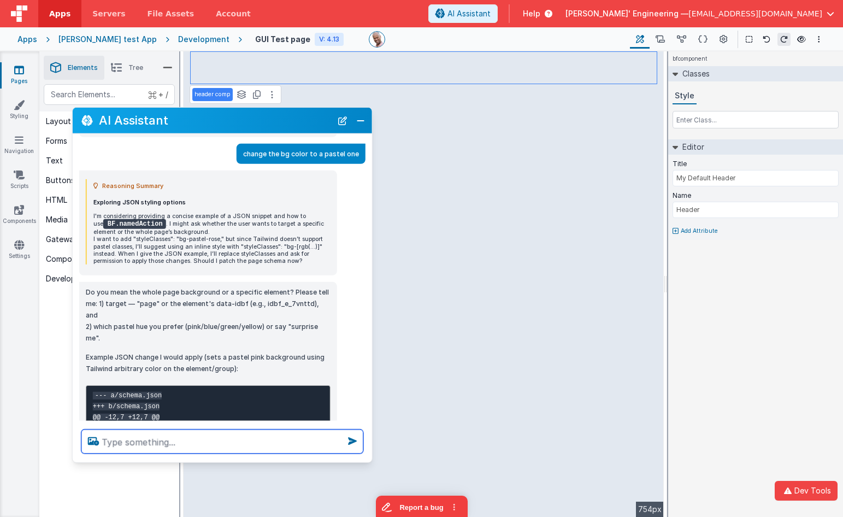
scroll to position [24, 0]
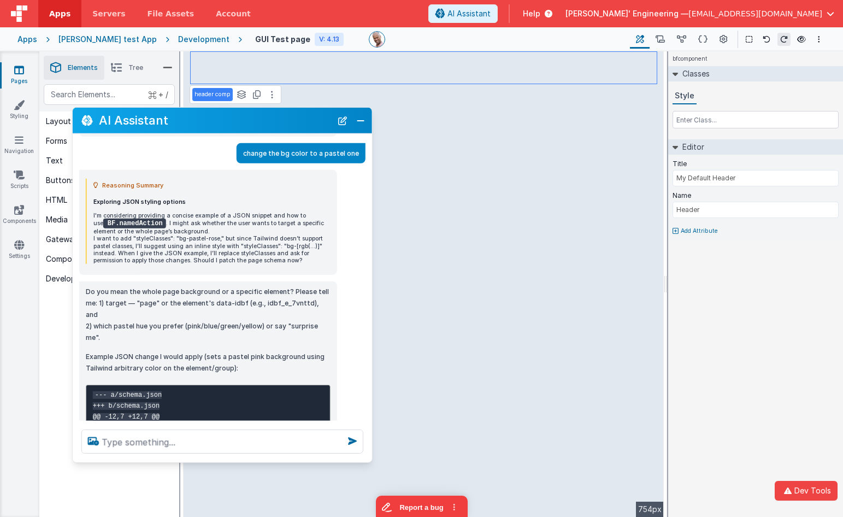
click at [198, 224] on p "I'm considering providing a concise example of a JSON snippet and how to use BF…" at bounding box center [211, 238] width 237 height 52
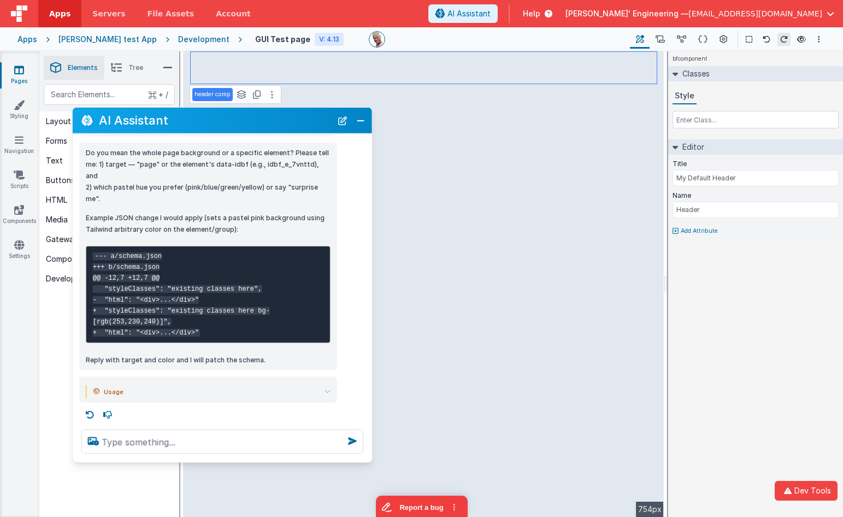
scroll to position [165, 0]
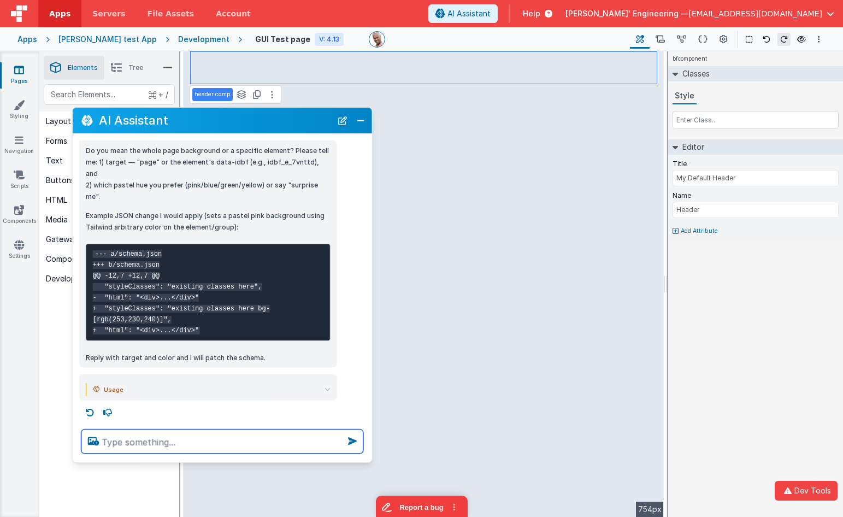
click at [145, 443] on textarea at bounding box center [222, 442] width 282 height 24
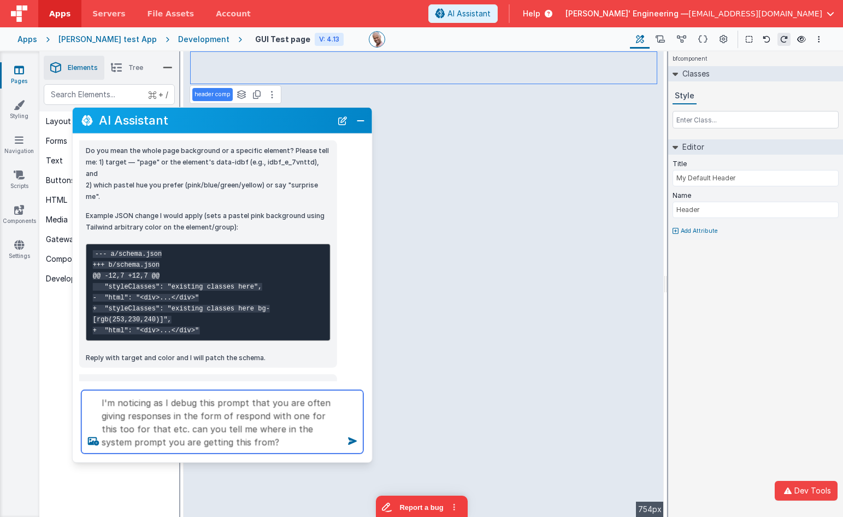
type textarea "I'm noticing as I debug this prompt that you are often giving responses in the …"
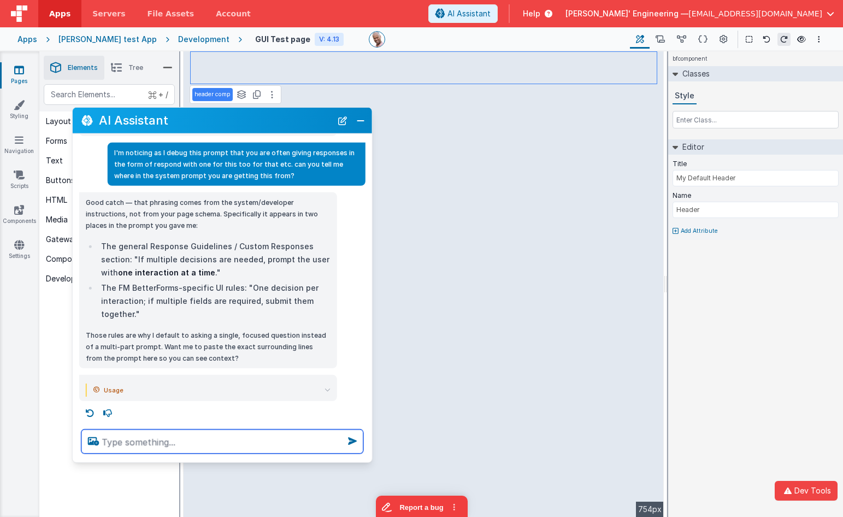
scroll to position [430, 0]
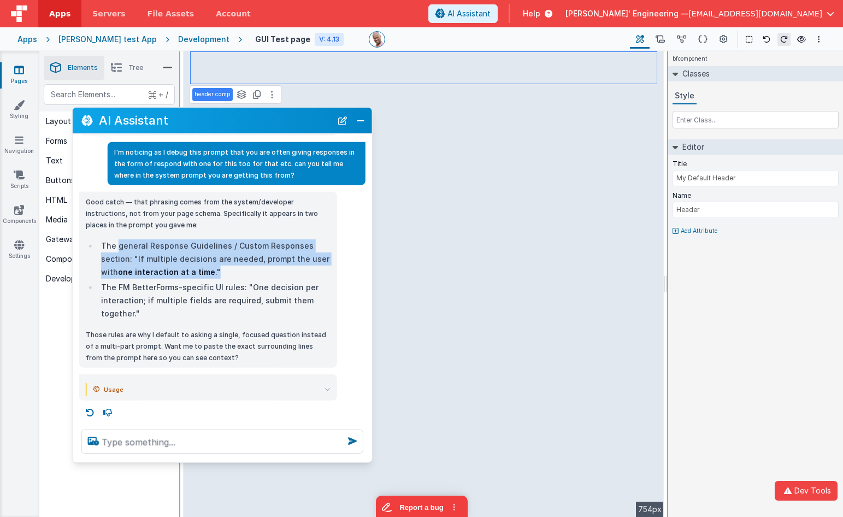
drag, startPoint x: 218, startPoint y: 270, endPoint x: 116, endPoint y: 242, distance: 106.1
click at [116, 242] on li "The general Response Guidelines / Custom Responses section: "If multiple decisi…" at bounding box center [214, 258] width 233 height 39
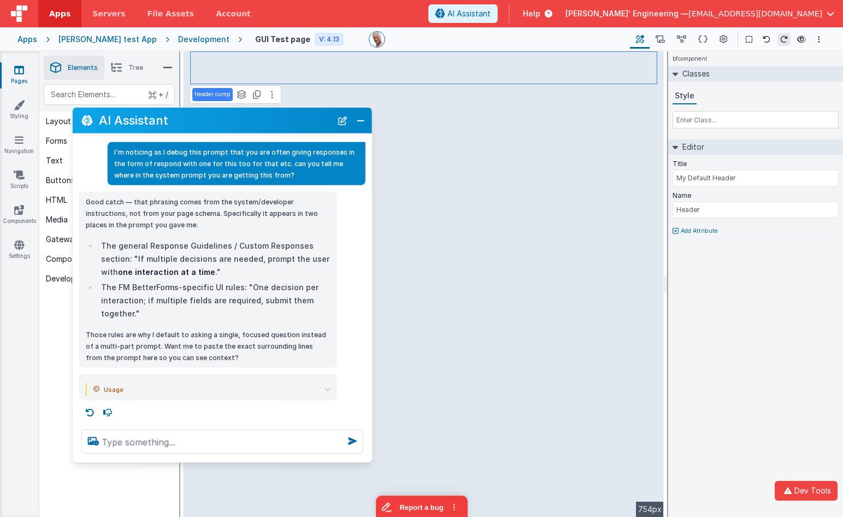
drag, startPoint x: 207, startPoint y: 311, endPoint x: 216, endPoint y: 277, distance: 35.3
click at [216, 277] on ul "The general Response Guidelines / Custom Responses section: "If multiple decisi…" at bounding box center [208, 279] width 245 height 81
click at [137, 443] on textarea at bounding box center [222, 442] width 282 height 24
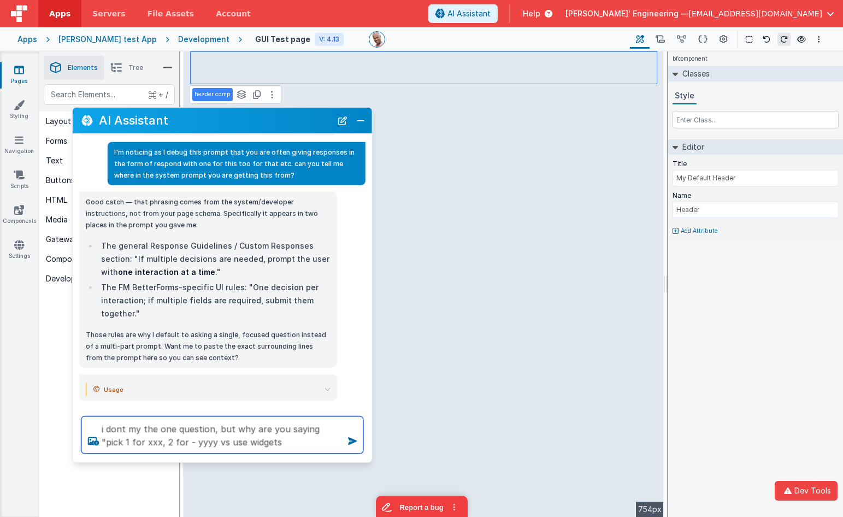
type textarea "i dont my the one question, but why are you saying "pick 1 for xxx, 2 for - yyy…"
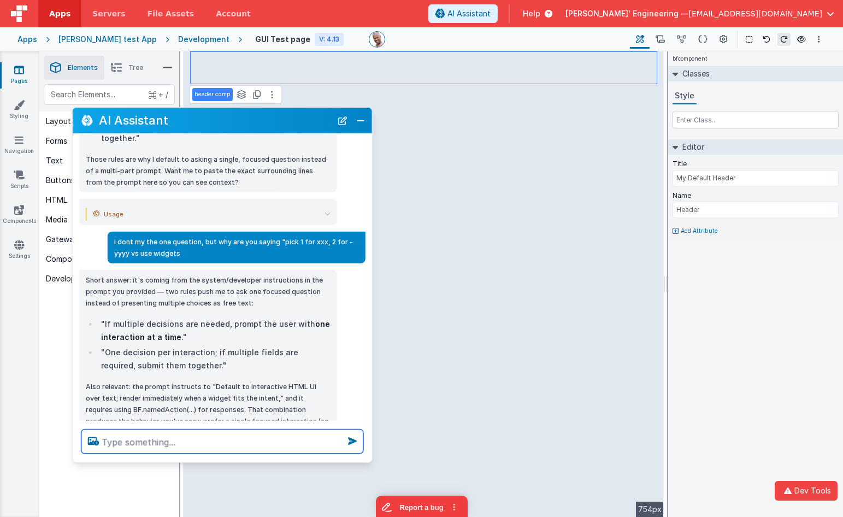
scroll to position [602, 0]
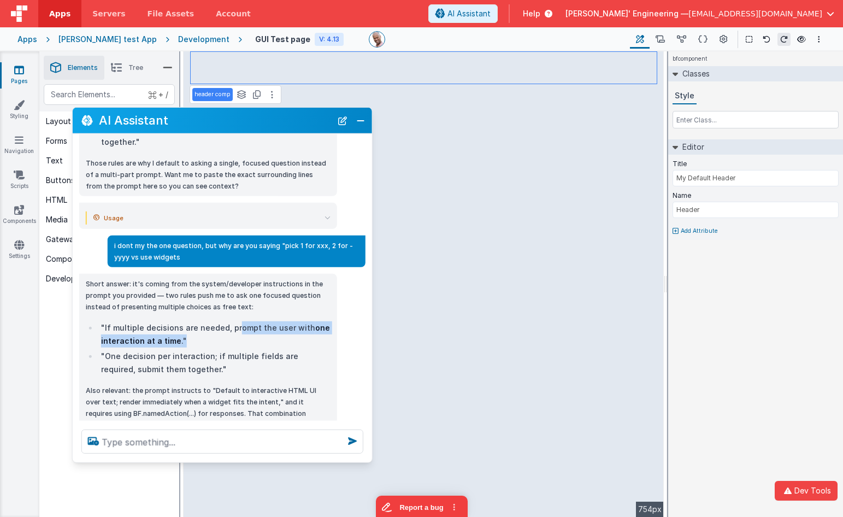
drag, startPoint x: 247, startPoint y: 341, endPoint x: 233, endPoint y: 326, distance: 19.7
click at [233, 326] on li ""If multiple decisions are needed, prompt the user with one interaction at a ti…" at bounding box center [214, 334] width 233 height 26
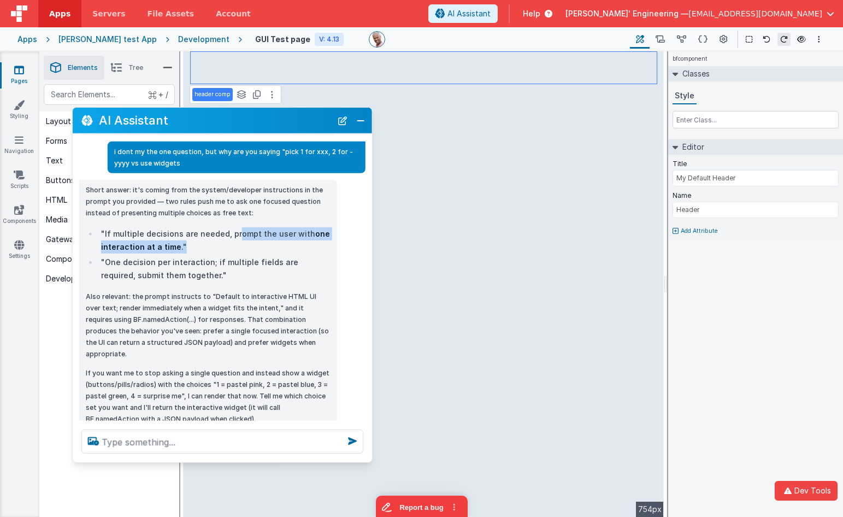
scroll to position [737, 0]
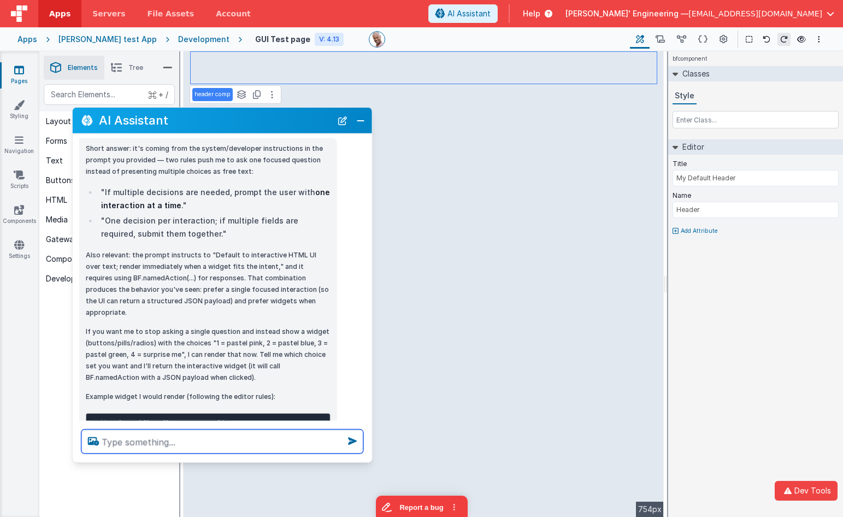
click at [172, 437] on textarea at bounding box center [222, 442] width 282 height 24
type textarea "i really need to know how to edit the prompt"
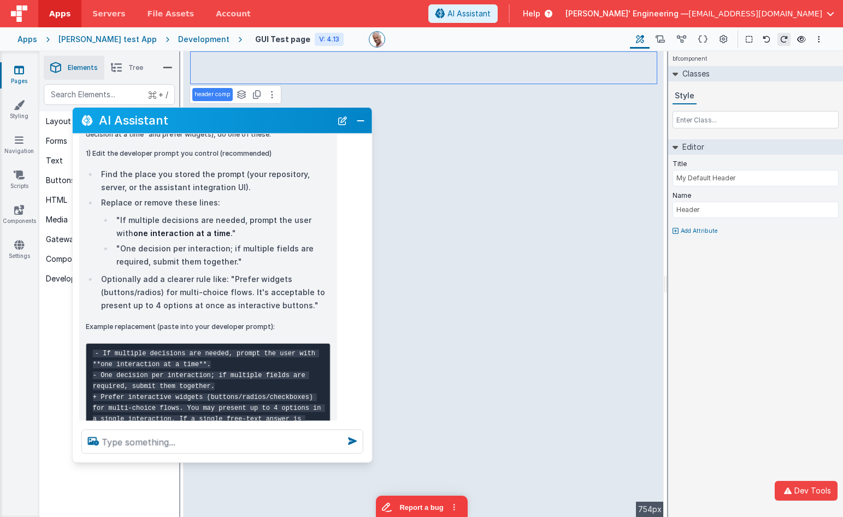
scroll to position [1535, 0]
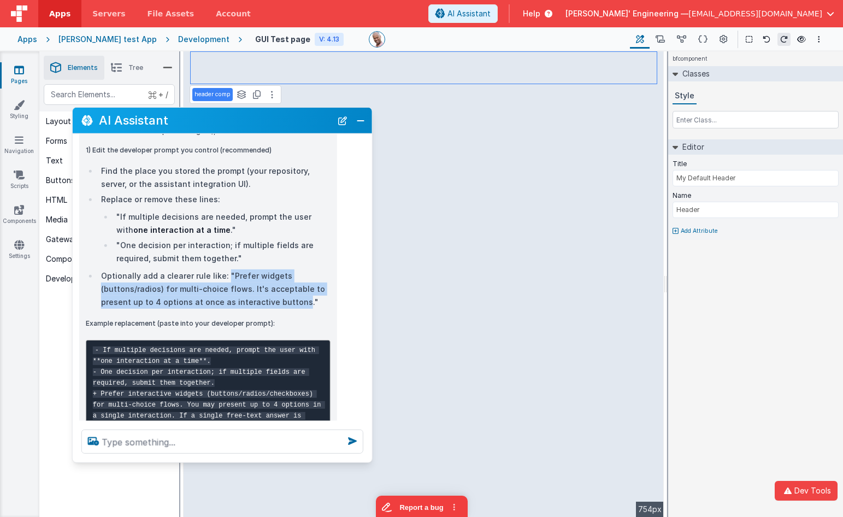
drag, startPoint x: 296, startPoint y: 301, endPoint x: 224, endPoint y: 272, distance: 77.7
click at [224, 272] on li "Optionally add a clearer rule like: "Prefer widgets (buttons/radios) for multi-…" at bounding box center [214, 288] width 233 height 39
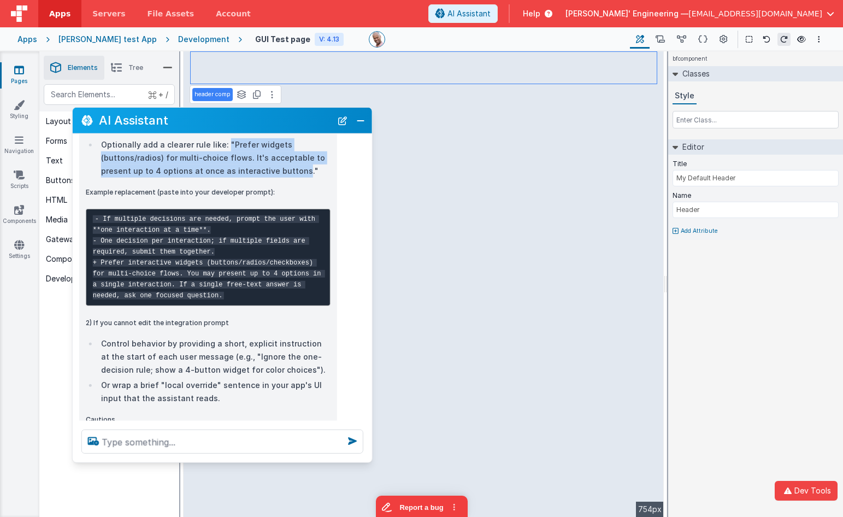
scroll to position [1674, 0]
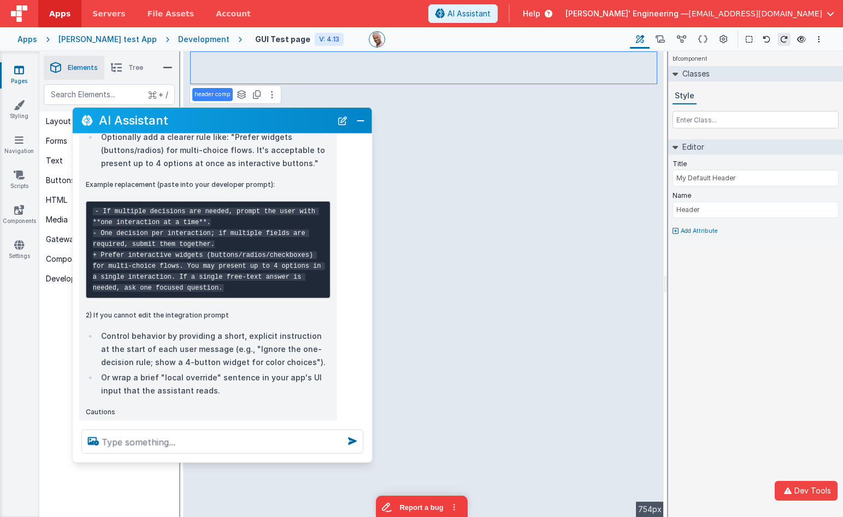
click at [251, 289] on pre "- If multiple decisions are needed, prompt the user with **one interaction at a…" at bounding box center [208, 249] width 245 height 97
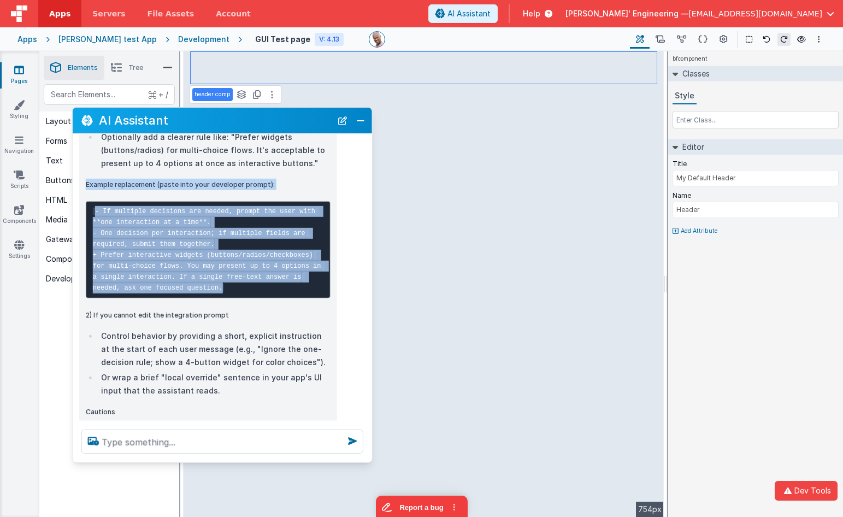
drag, startPoint x: 249, startPoint y: 288, endPoint x: 89, endPoint y: 187, distance: 188.8
click at [89, 187] on div "I can help — quick answers first, then a safe next step. Short: there are two p…" at bounding box center [208, 167] width 245 height 775
copy div "Example replacement (paste into your developer prompt): - If multiple decisions…"
click at [260, 202] on pre "- If multiple decisions are needed, prompt the user with **one interaction at a…" at bounding box center [208, 249] width 245 height 97
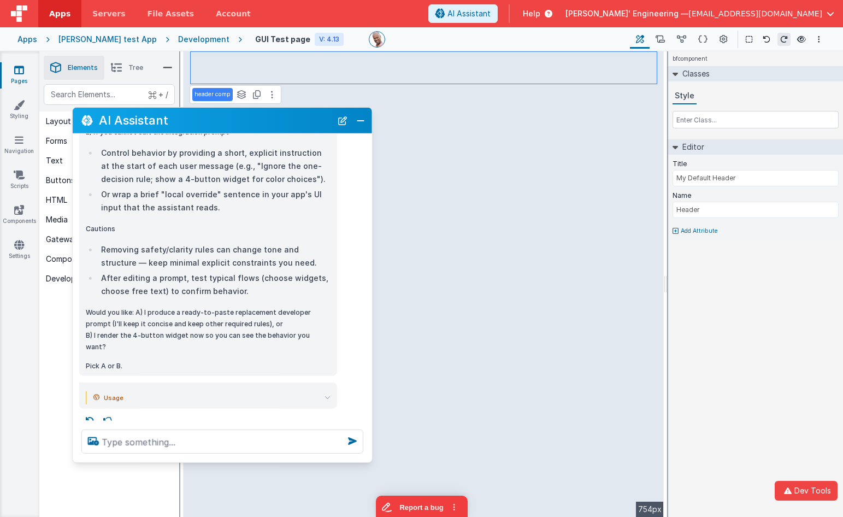
scroll to position [1858, 0]
click at [347, 122] on button "New Chat" at bounding box center [342, 120] width 15 height 15
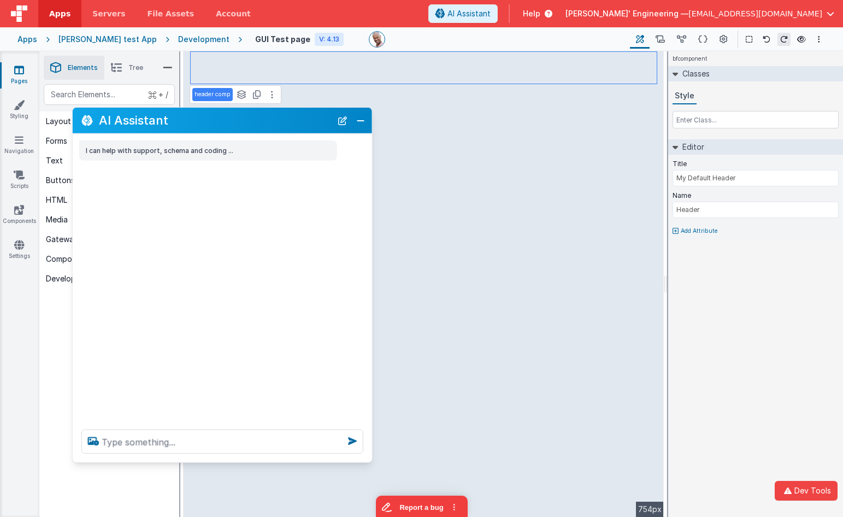
scroll to position [0, 0]
click at [166, 447] on textarea at bounding box center [222, 442] width 282 height 24
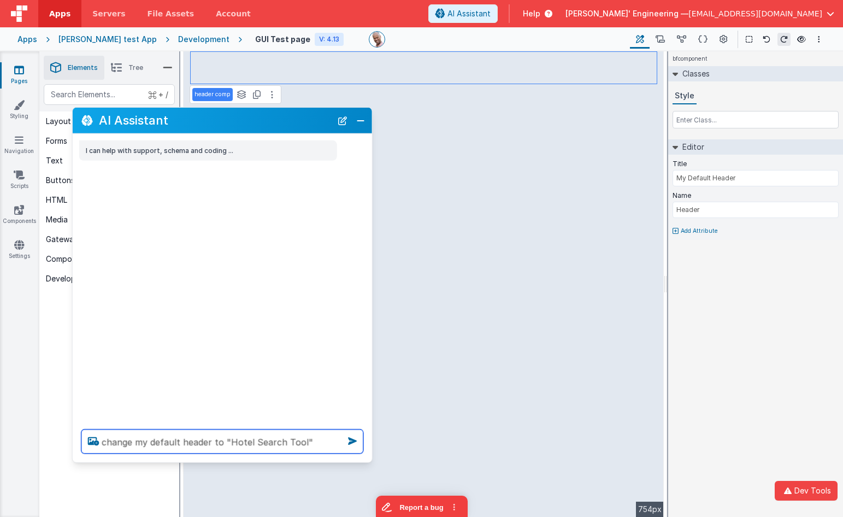
type textarea "change my default header to "Hotel Search Tool""
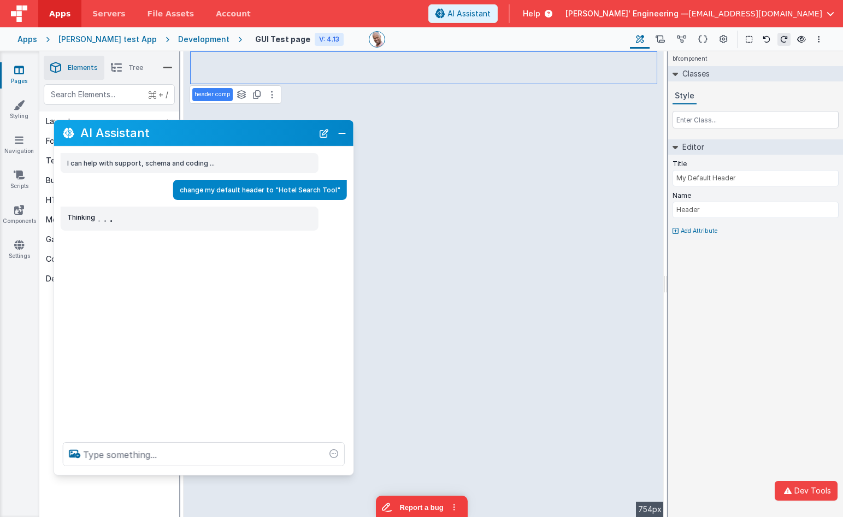
drag, startPoint x: 196, startPoint y: 122, endPoint x: 178, endPoint y: 135, distance: 22.4
click at [178, 135] on h2 "AI Assistant" at bounding box center [196, 132] width 233 height 13
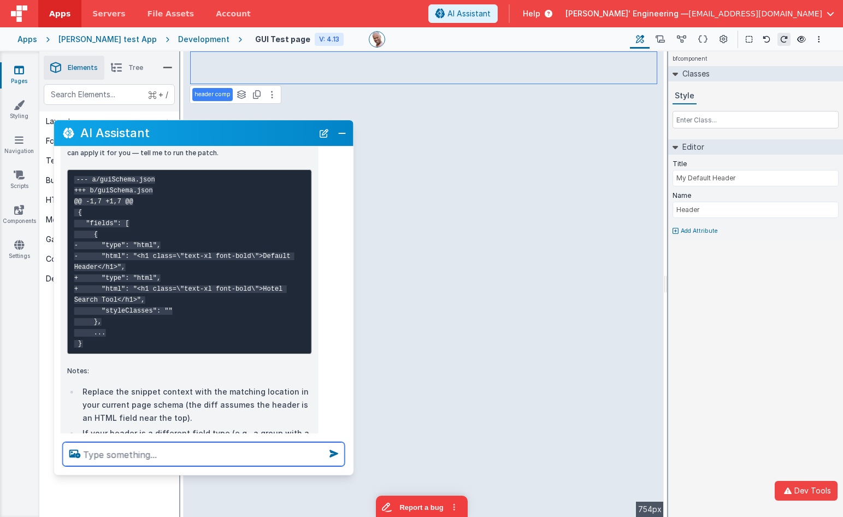
scroll to position [86, 0]
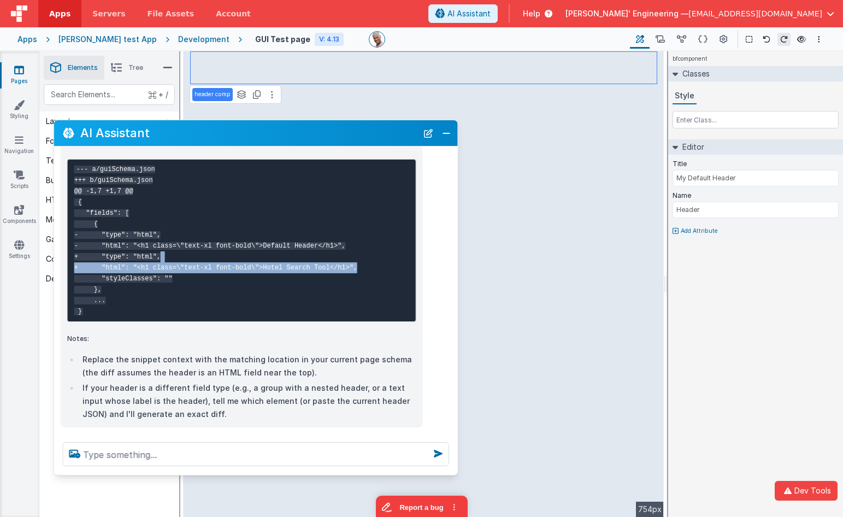
drag, startPoint x: 350, startPoint y: 279, endPoint x: 457, endPoint y: 267, distance: 107.3
click at [457, 267] on div "I will update the default header to "Hotel Search Tool". Below is a unified-dif…" at bounding box center [256, 274] width 404 height 307
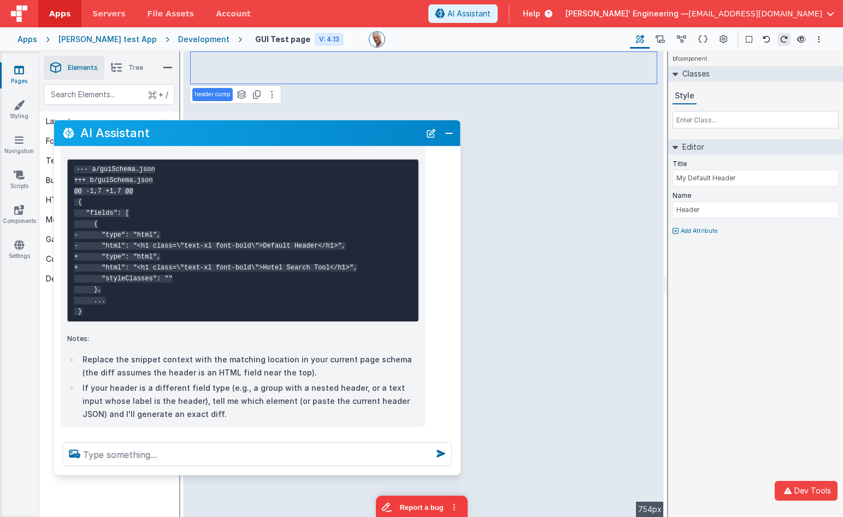
click at [242, 376] on li "Replace the snippet context with the matching location in your current page sch…" at bounding box center [249, 366] width 340 height 26
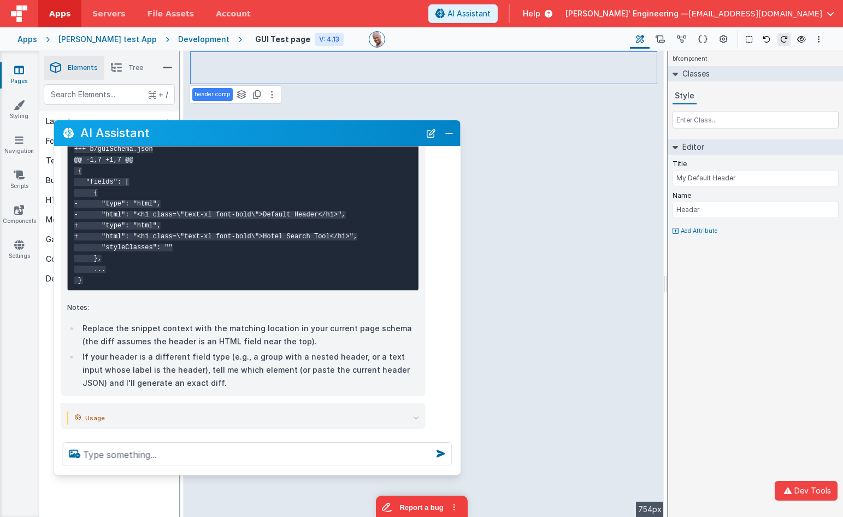
scroll to position [115, 0]
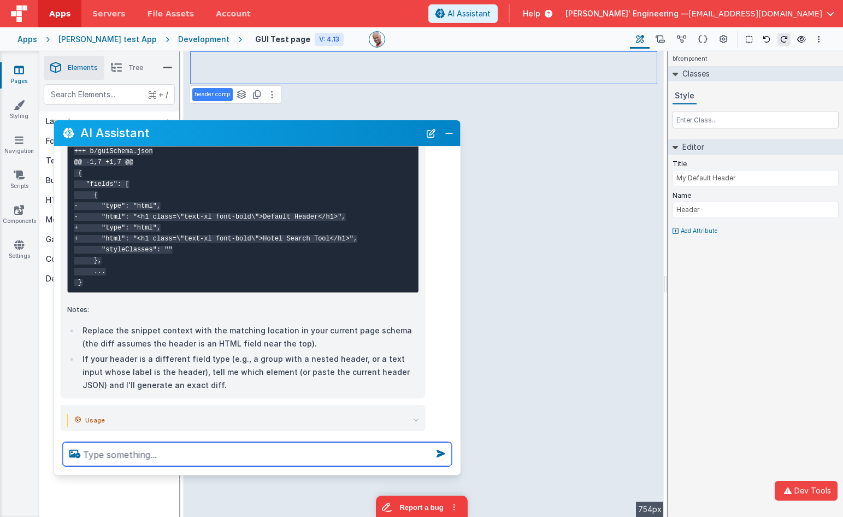
click at [171, 457] on textarea at bounding box center [257, 454] width 389 height 24
type textarea "debugp"
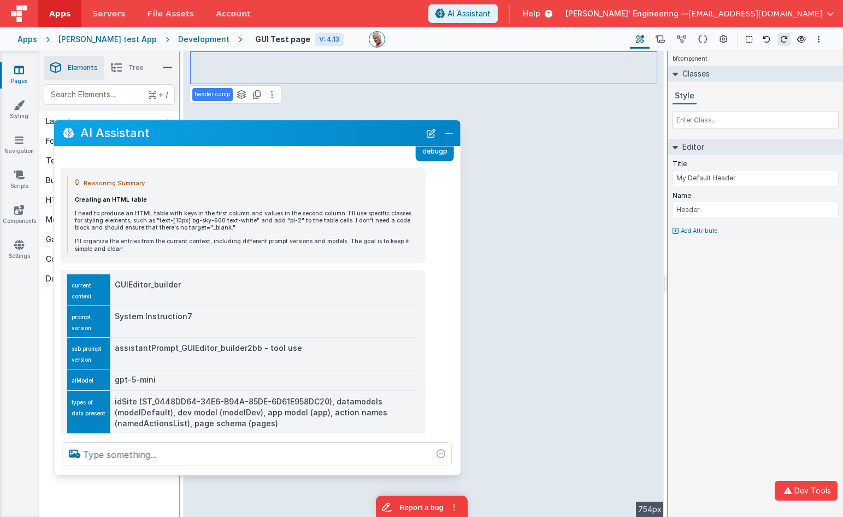
scroll to position [460, 0]
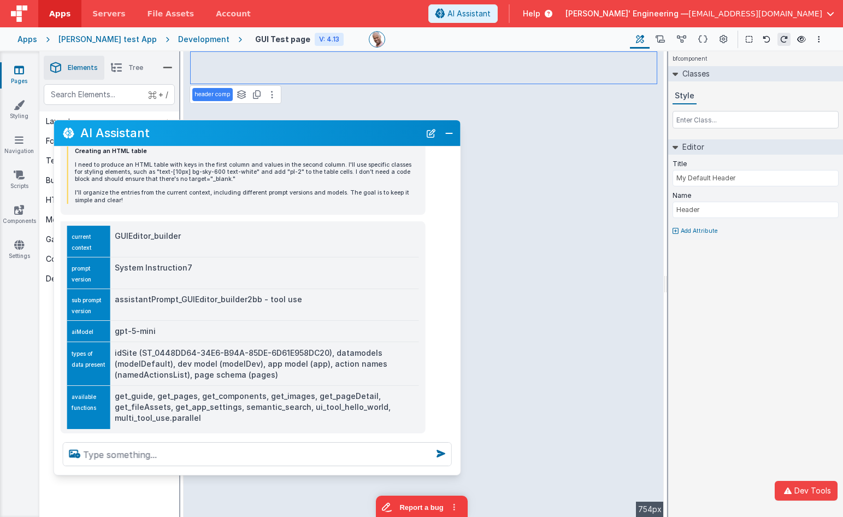
click at [186, 313] on td "assistantPrompt_GUIEditor_builder2bb - tool use" at bounding box center [264, 305] width 309 height 32
click at [187, 313] on td "assistantPrompt_GUIEditor_builder2bb - tool use" at bounding box center [264, 305] width 309 height 32
copy td "assistantPrompt_GUIEditor_builder2bb"
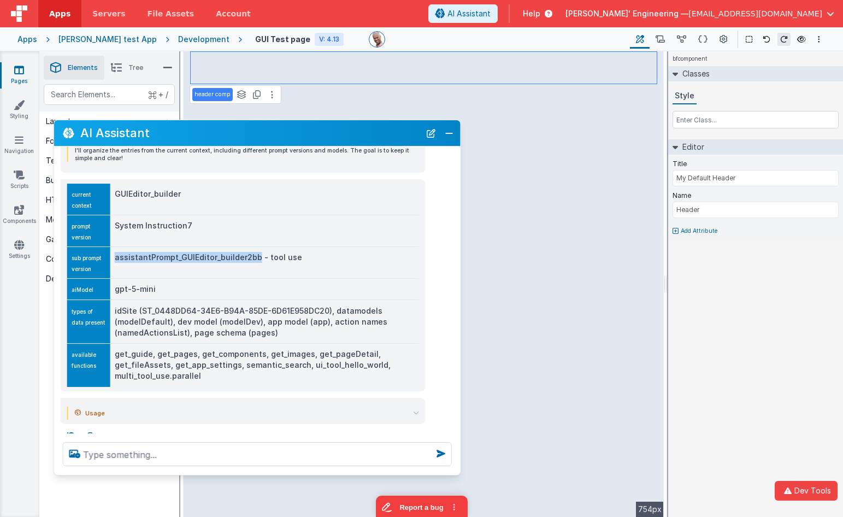
scroll to position [506, 0]
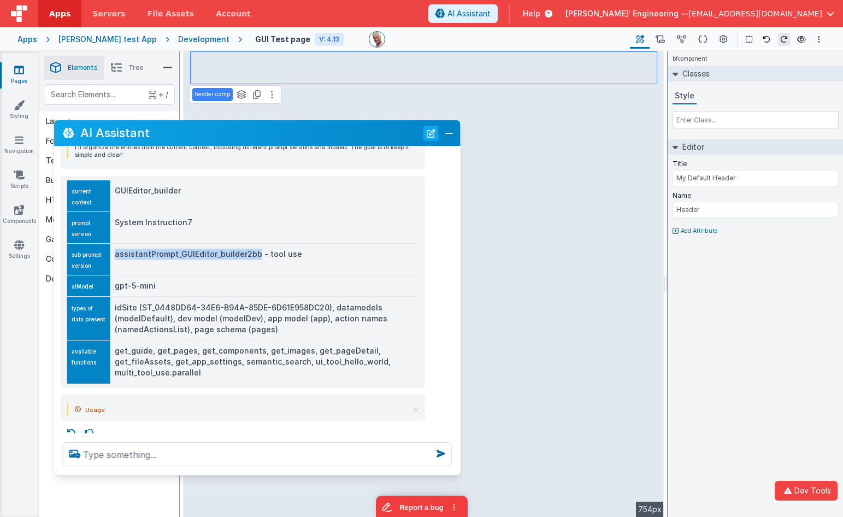
click at [435, 138] on button "New Chat" at bounding box center [431, 133] width 15 height 15
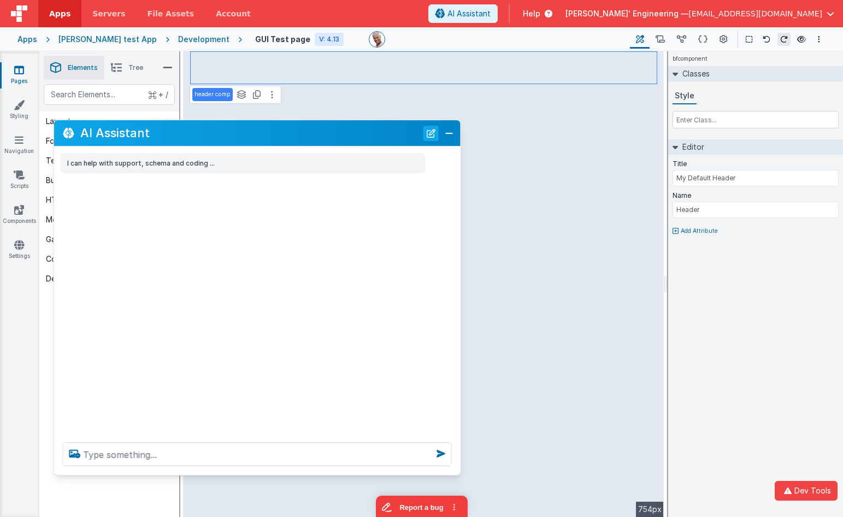
scroll to position [0, 0]
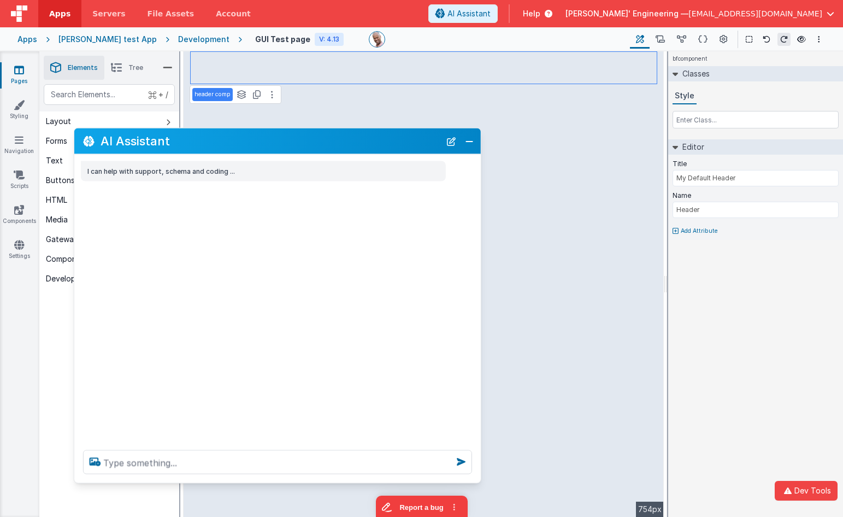
drag, startPoint x: 368, startPoint y: 138, endPoint x: 389, endPoint y: 146, distance: 21.6
click at [389, 146] on h2 "AI Assistant" at bounding box center [271, 140] width 340 height 13
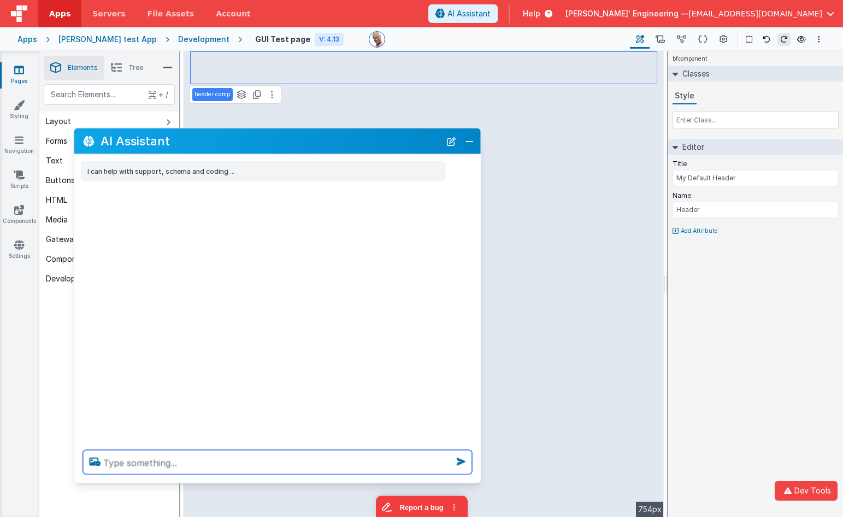
click at [273, 463] on textarea at bounding box center [277, 462] width 389 height 24
type textarea "t"
type textarea "cahgne the header text to "My Test App"
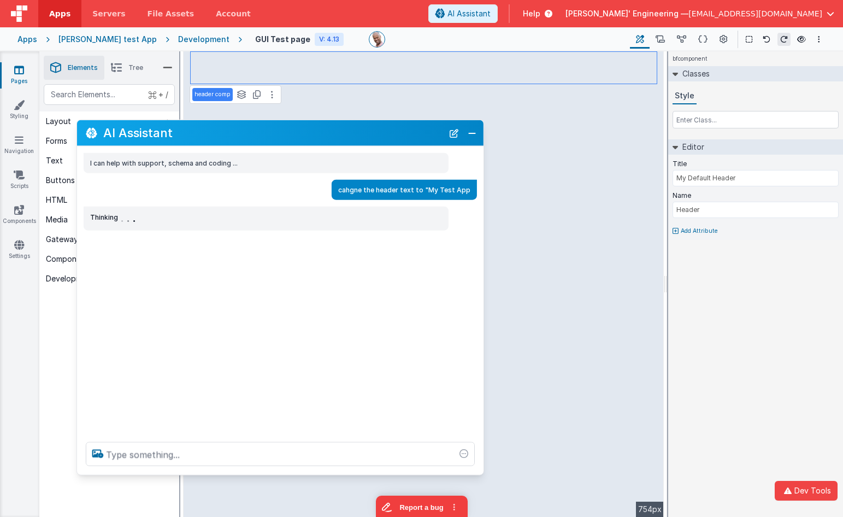
drag, startPoint x: 344, startPoint y: 146, endPoint x: 347, endPoint y: 138, distance: 8.6
click at [347, 138] on h2 "AI Assistant" at bounding box center [273, 132] width 340 height 13
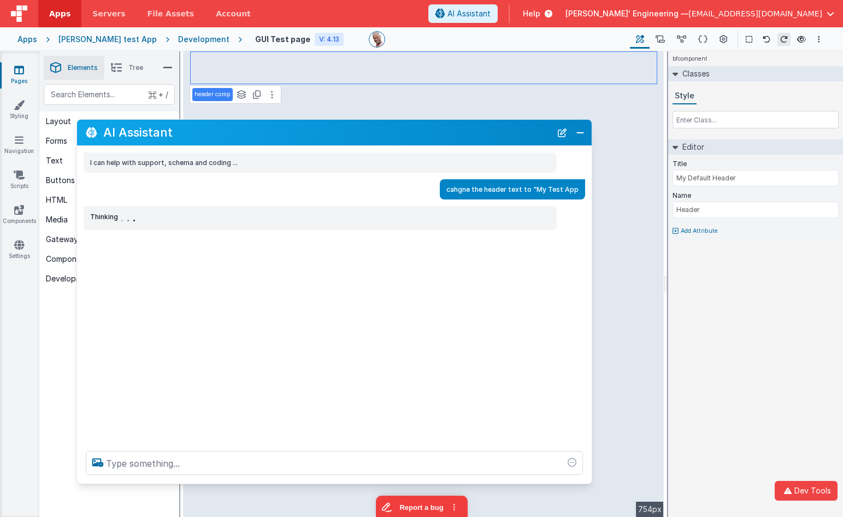
drag, startPoint x: 480, startPoint y: 468, endPoint x: 580, endPoint y: 476, distance: 99.7
click at [589, 478] on div at bounding box center [334, 463] width 515 height 42
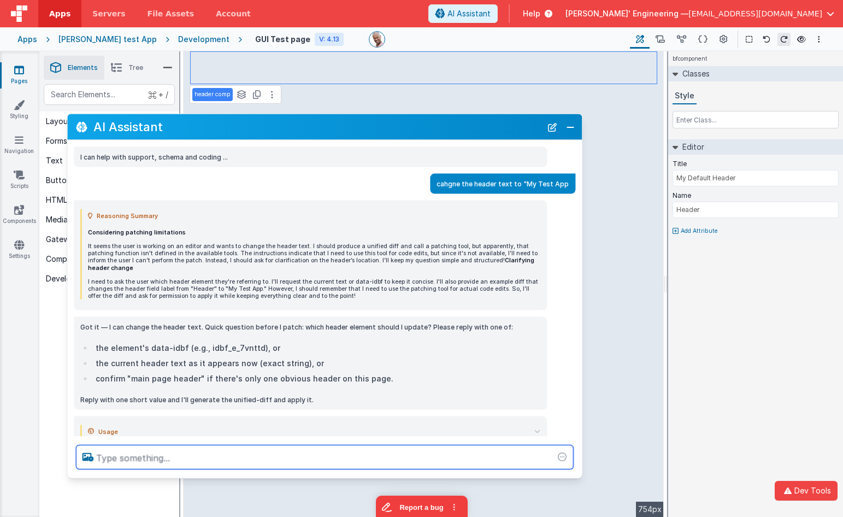
scroll to position [20, 0]
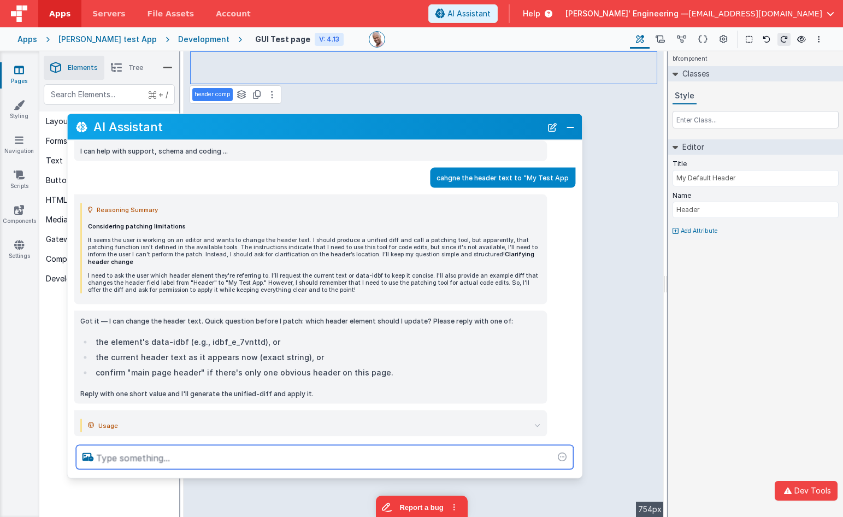
drag, startPoint x: 200, startPoint y: 138, endPoint x: 190, endPoint y: 133, distance: 11.3
click at [190, 133] on h2 "AI Assistant" at bounding box center [317, 126] width 448 height 13
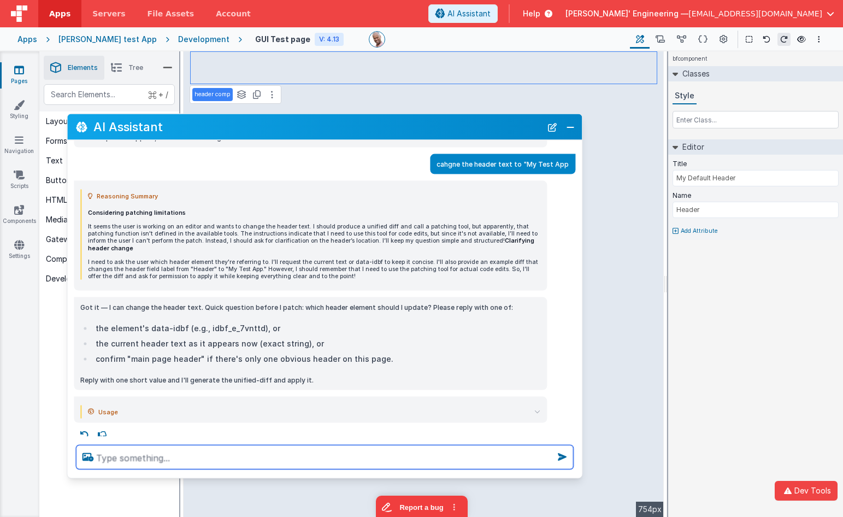
scroll to position [15, 0]
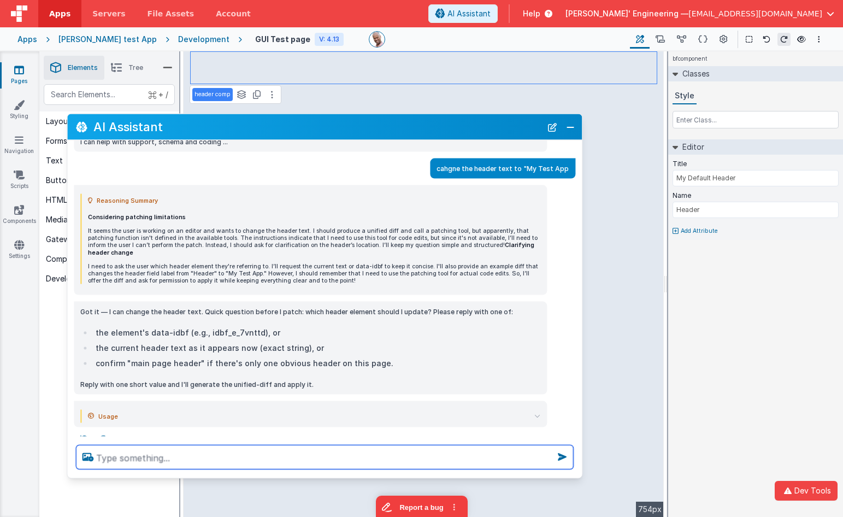
click at [151, 456] on textarea at bounding box center [324, 457] width 497 height 24
type textarea "the My Default Header text"
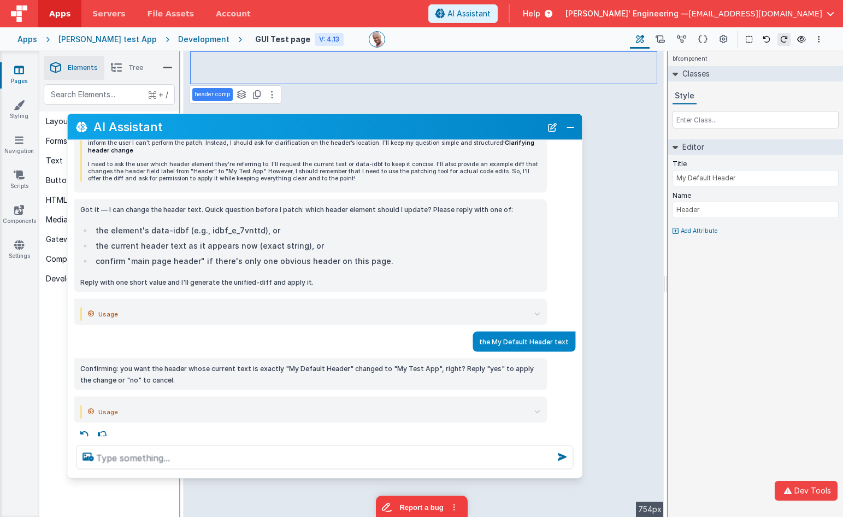
scroll to position [115, 0]
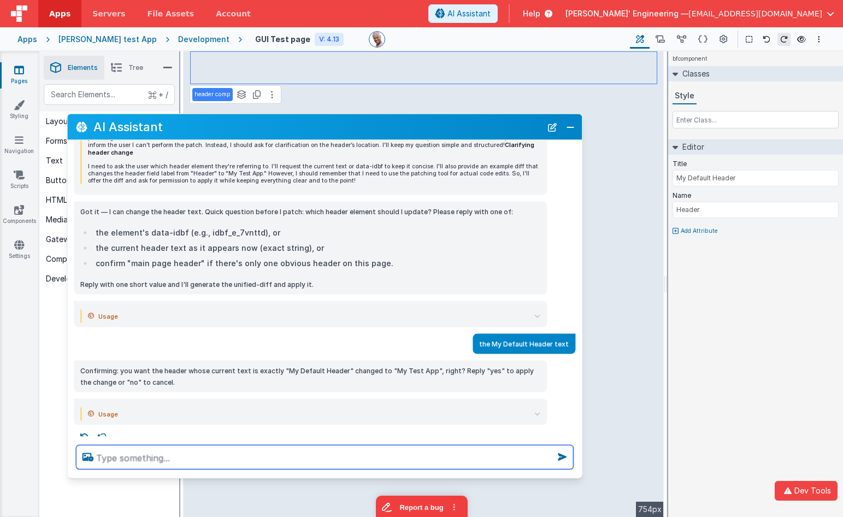
click at [230, 455] on textarea at bounding box center [324, 457] width 497 height 24
type textarea "yes"
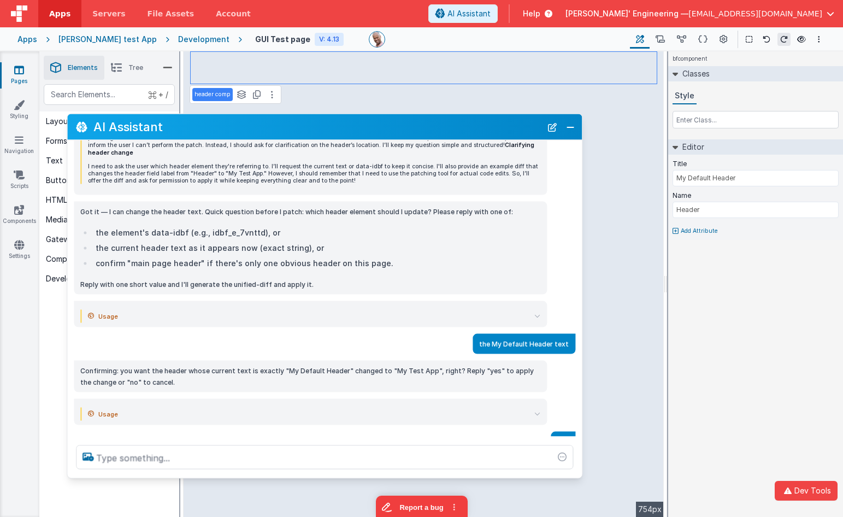
scroll to position [154, 0]
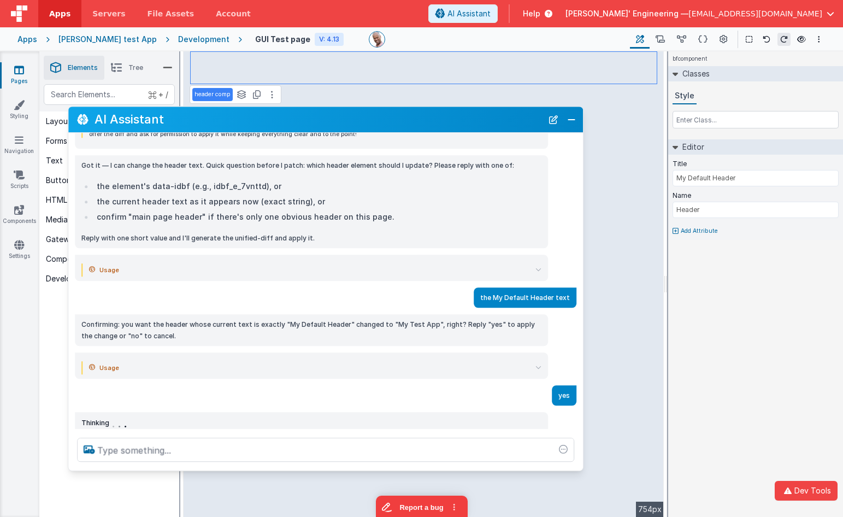
drag, startPoint x: 372, startPoint y: 135, endPoint x: 373, endPoint y: 128, distance: 7.2
click at [373, 128] on div "AI Assistant" at bounding box center [325, 120] width 515 height 26
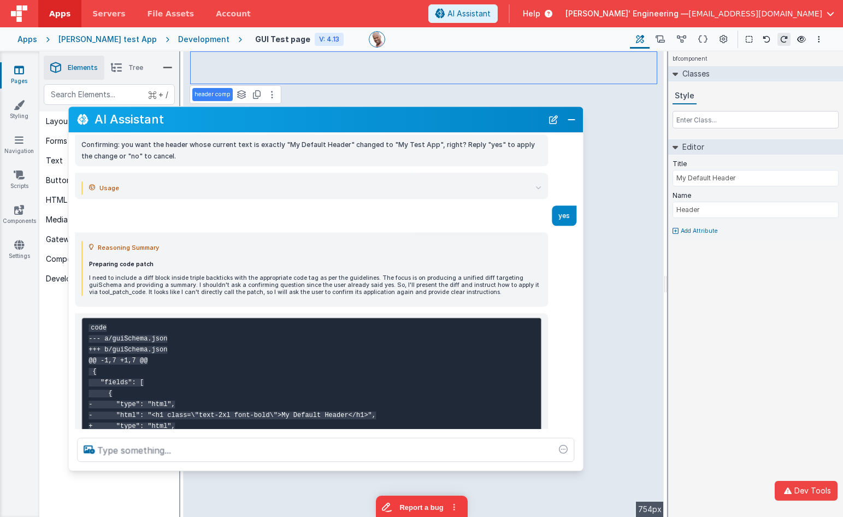
scroll to position [365, 0]
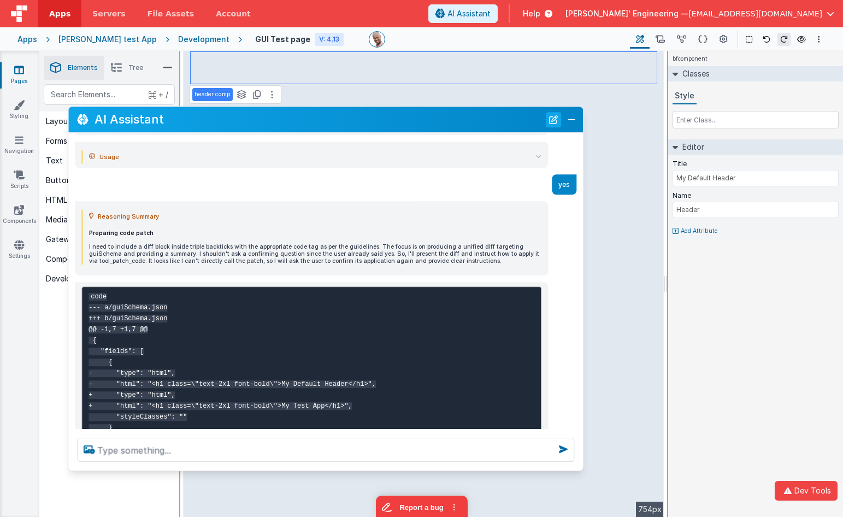
click at [550, 122] on button "New Chat" at bounding box center [553, 119] width 15 height 15
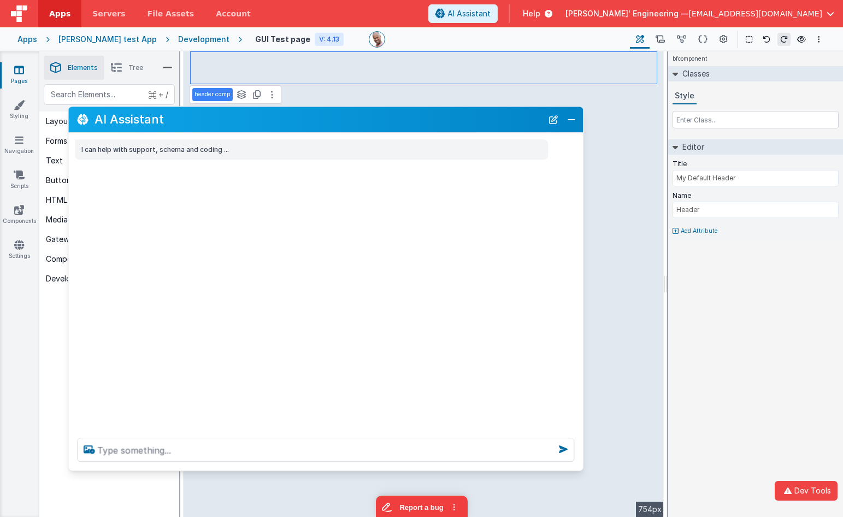
scroll to position [0, 0]
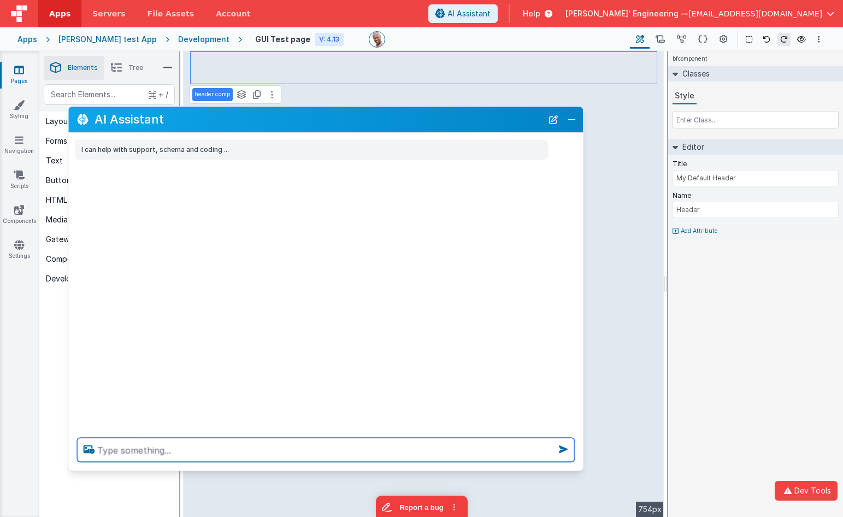
click at [256, 450] on textarea at bounding box center [325, 450] width 497 height 24
type textarea "change the ehader tet to My Test App"
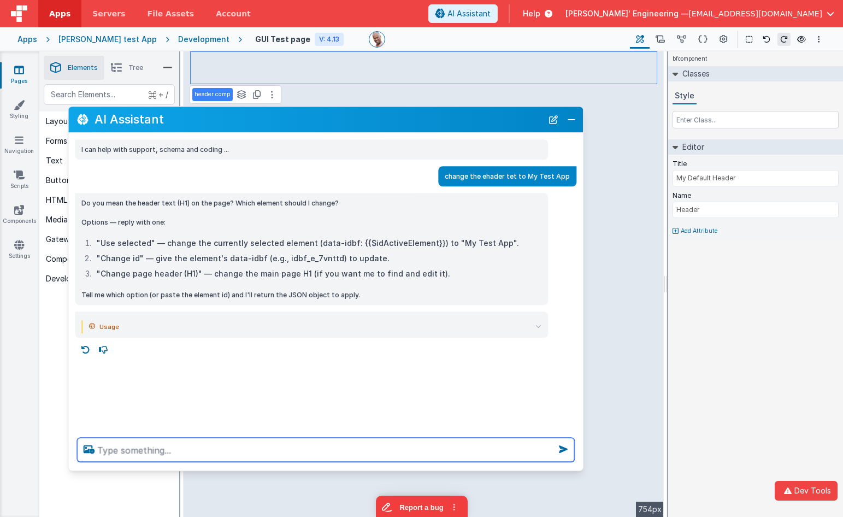
click at [244, 449] on textarea at bounding box center [325, 450] width 497 height 24
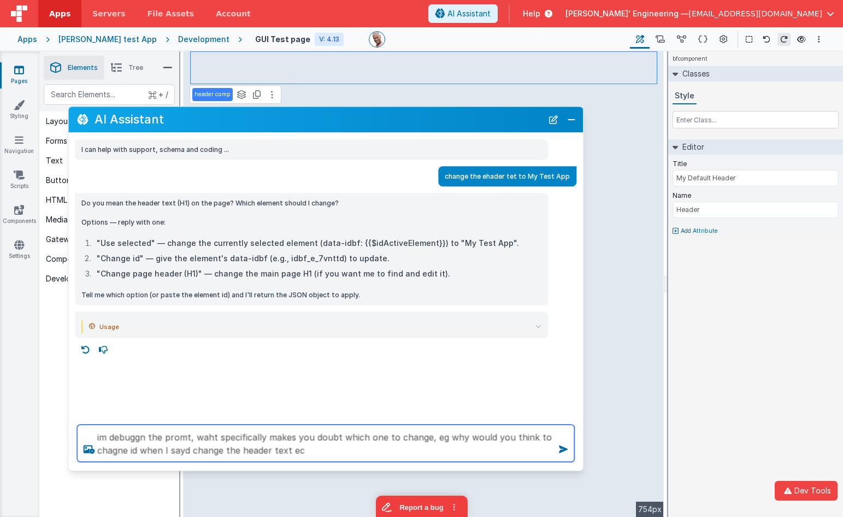
type textarea "im debuggn the promt, waht specifically makes you doubt which one to change, eg…"
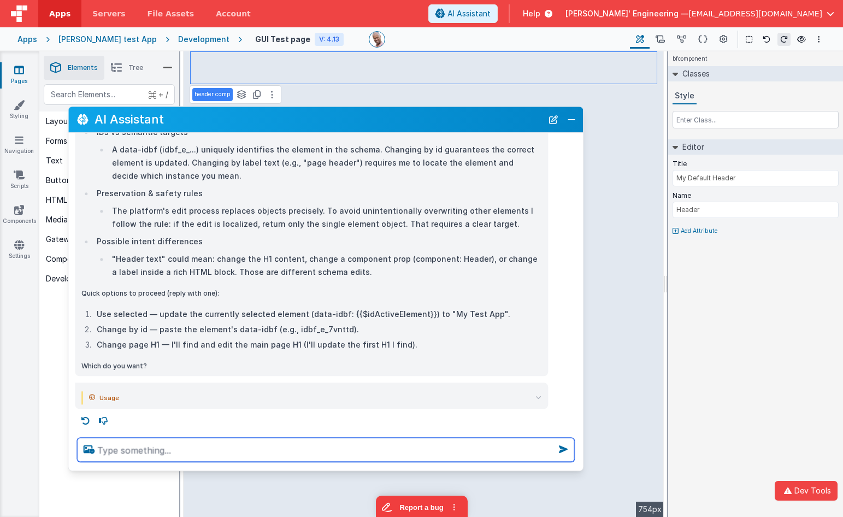
scroll to position [478, 0]
click at [195, 445] on textarea at bounding box center [325, 450] width 497 height 24
type textarea "whcih element is selected right now"
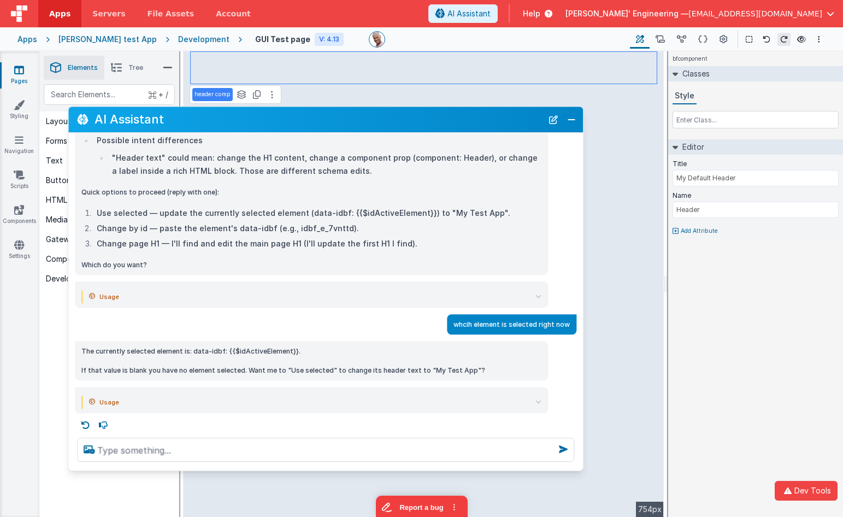
scroll to position [585, 0]
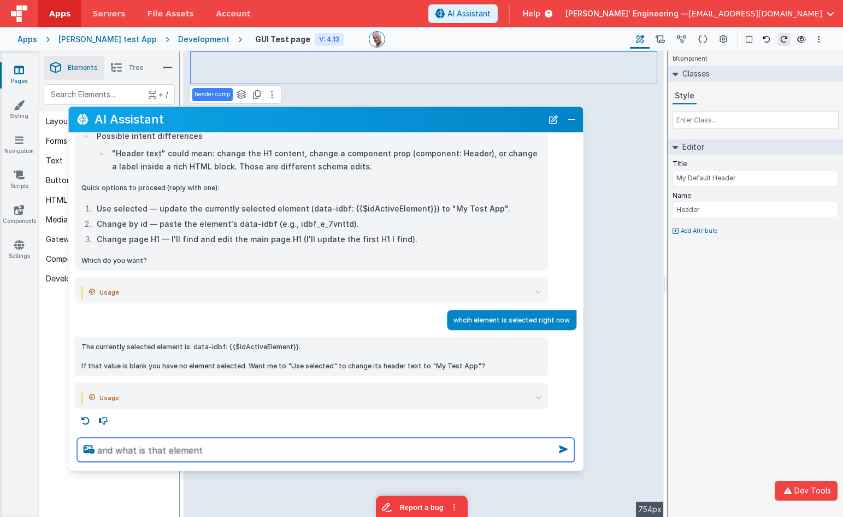
type textarea "and what is that element"
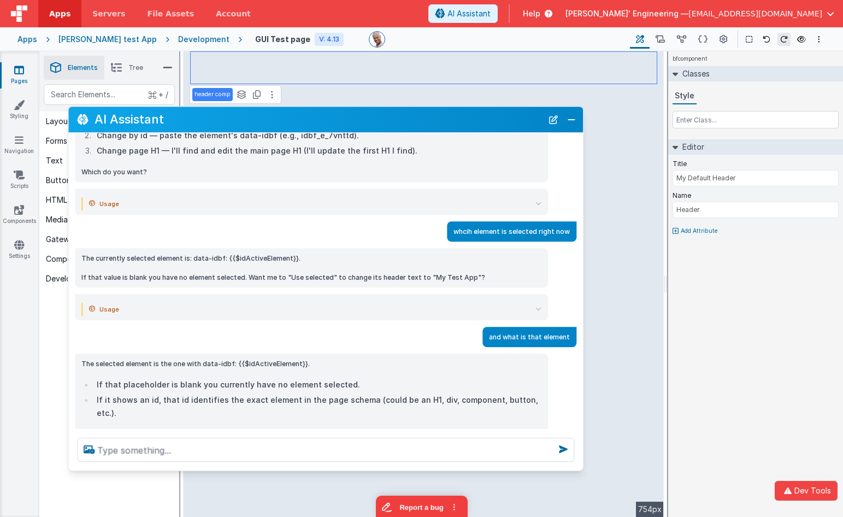
scroll to position [706, 0]
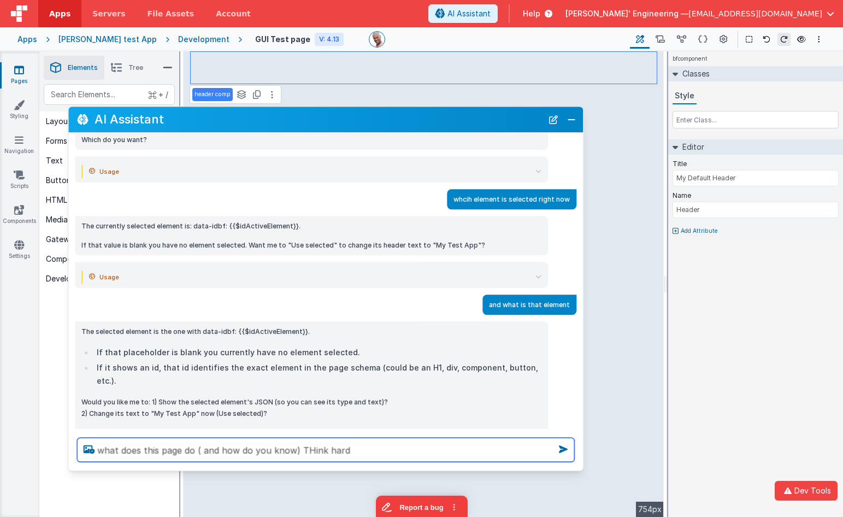
type textarea "what does this page do ( and how do you know) THink hard"
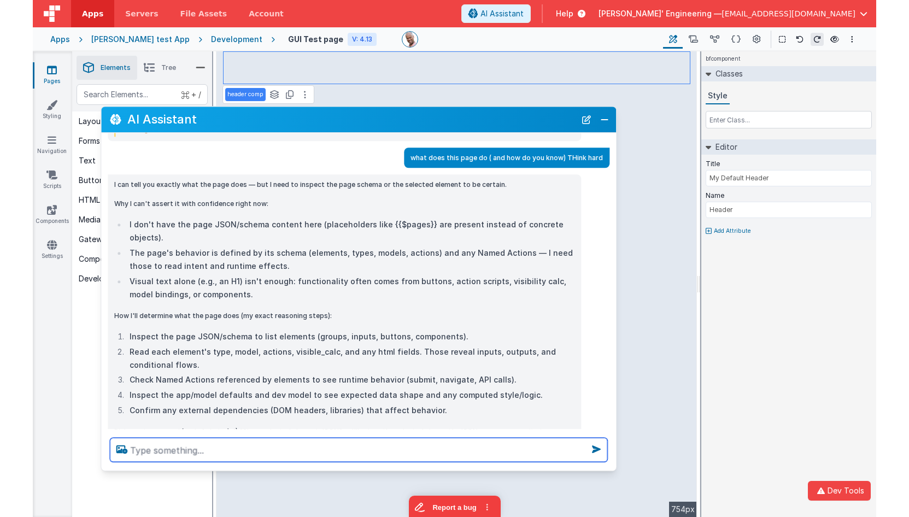
scroll to position [1037, 0]
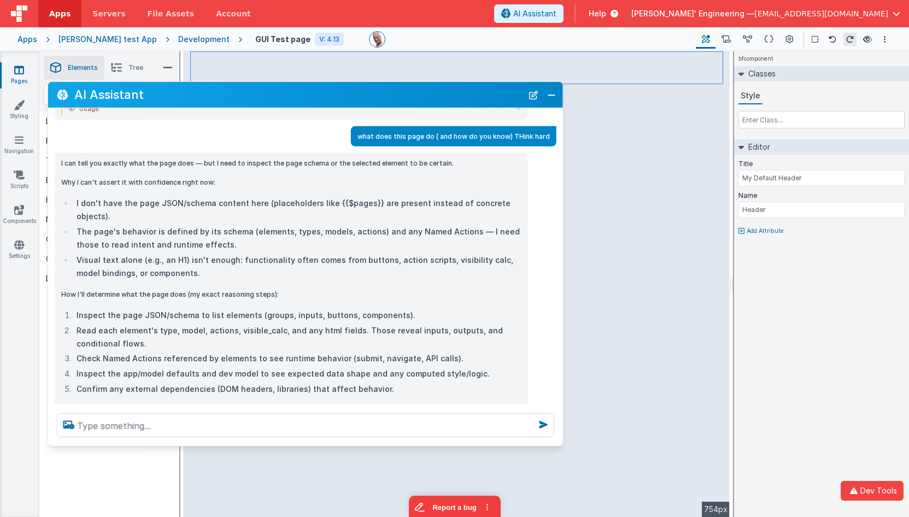
drag, startPoint x: 284, startPoint y: 121, endPoint x: 265, endPoint y: 96, distance: 31.9
click at [265, 96] on h2 "AI Assistant" at bounding box center [298, 94] width 448 height 13
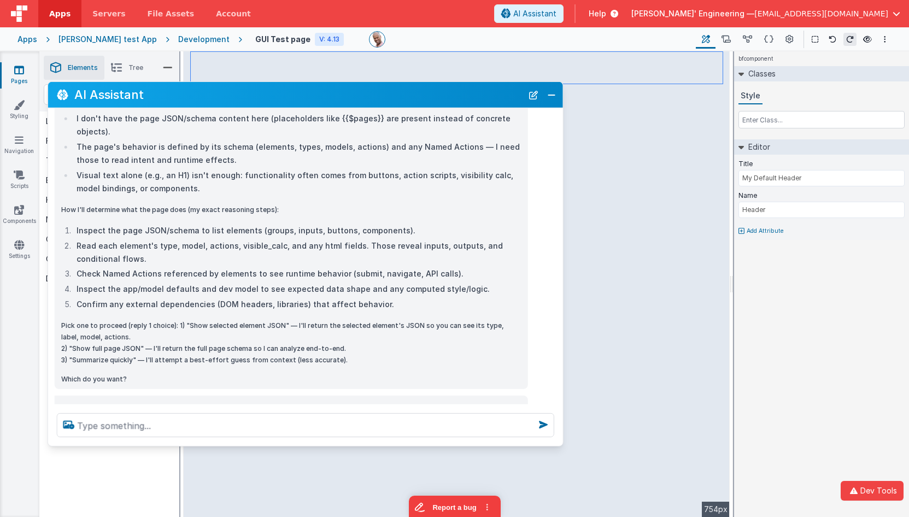
scroll to position [1134, 0]
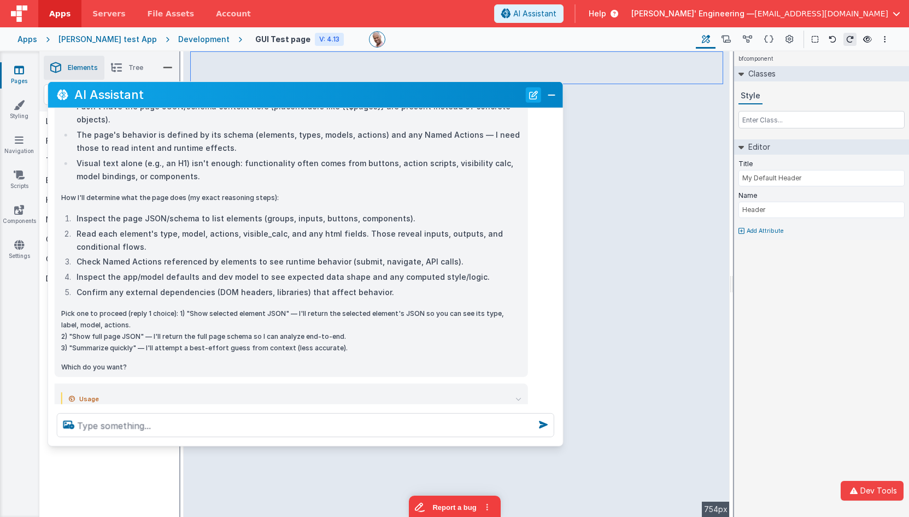
click at [535, 96] on button "New Chat" at bounding box center [533, 94] width 15 height 15
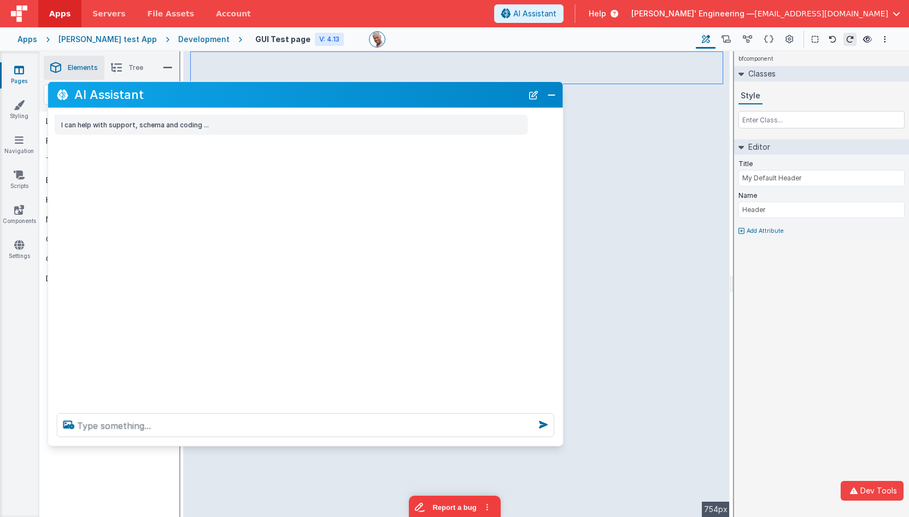
scroll to position [0, 0]
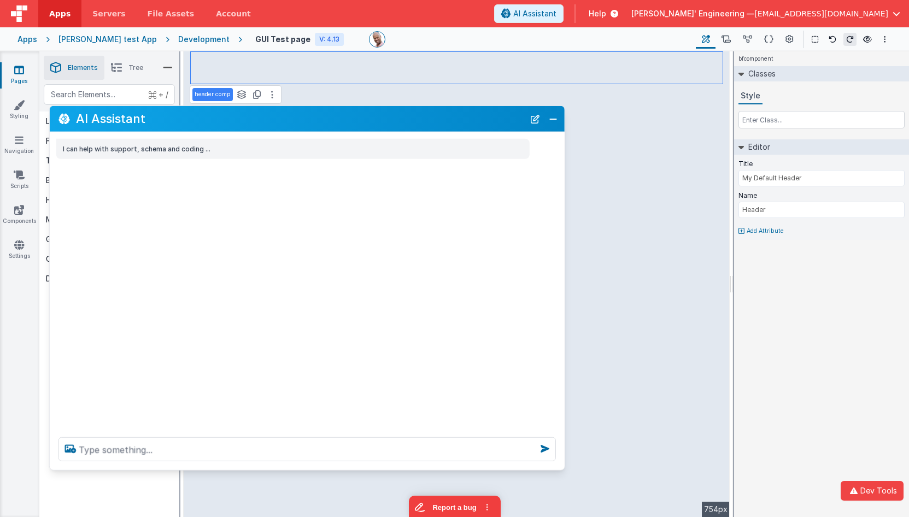
drag, startPoint x: 478, startPoint y: 102, endPoint x: 480, endPoint y: 127, distance: 25.7
click at [479, 128] on div "AI Assistant" at bounding box center [307, 119] width 515 height 26
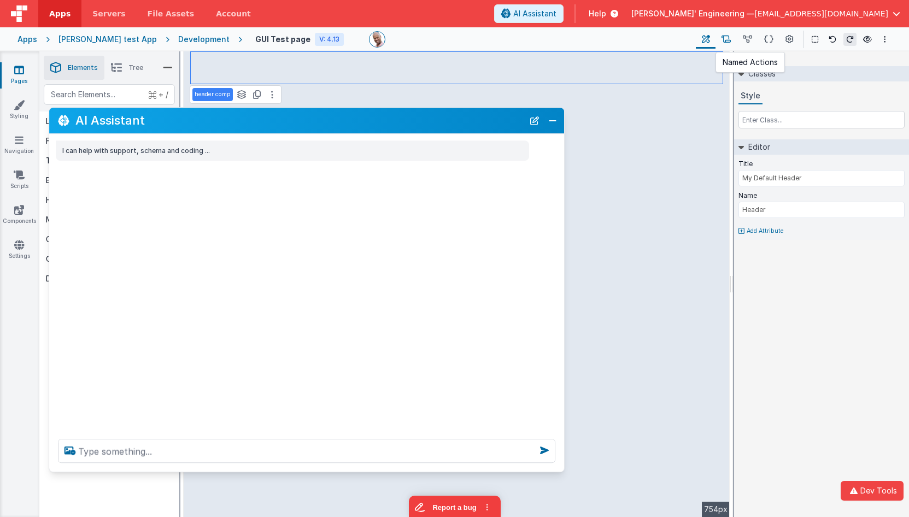
click at [727, 37] on icon at bounding box center [725, 39] width 9 height 11
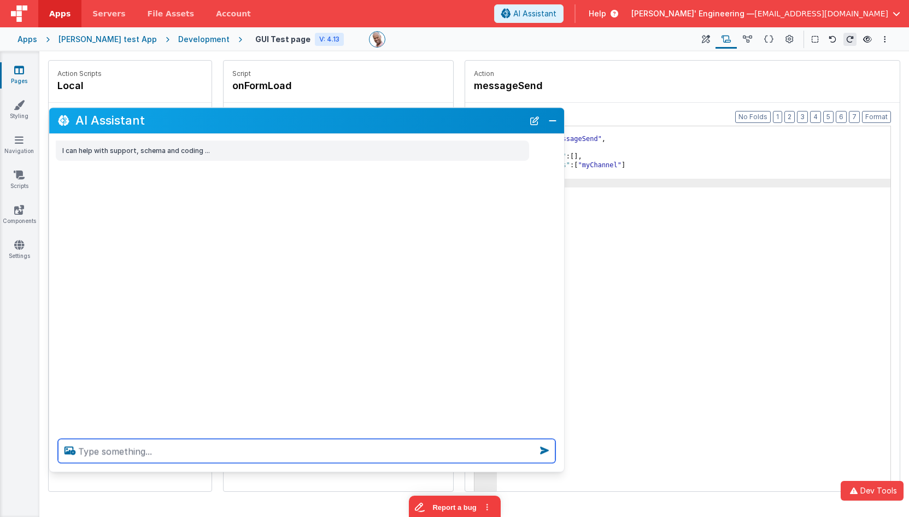
click at [312, 451] on textarea at bounding box center [306, 451] width 497 height 24
type textarea "debugp"
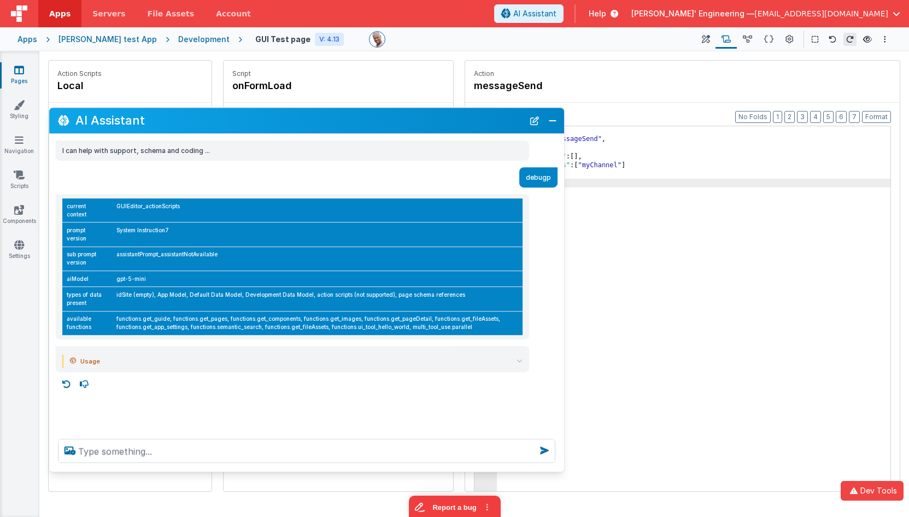
click at [155, 206] on td "GUIEditor_actionScripts" at bounding box center [317, 210] width 410 height 24
copy td "GUIEditor_actionScripts"
click at [67, 376] on icon at bounding box center [66, 384] width 17 height 17
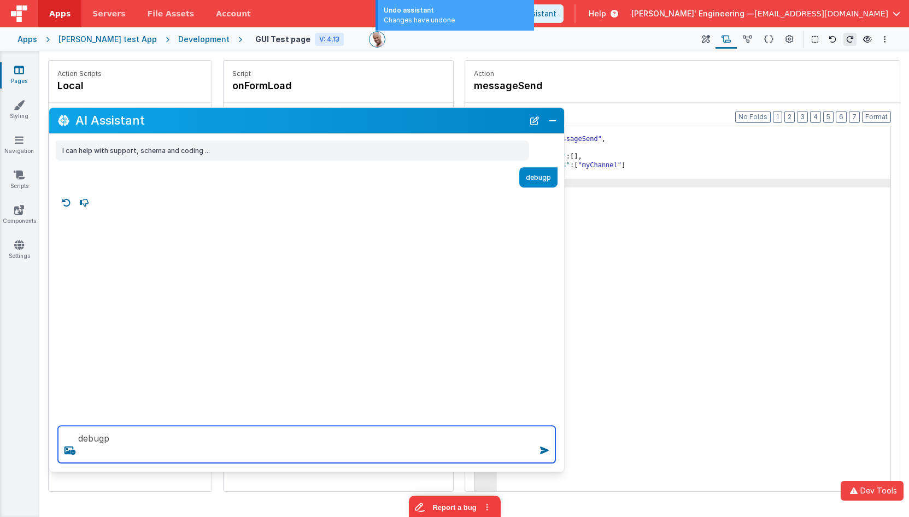
click at [154, 457] on textarea "debugp" at bounding box center [306, 444] width 497 height 37
type textarea "debugp"
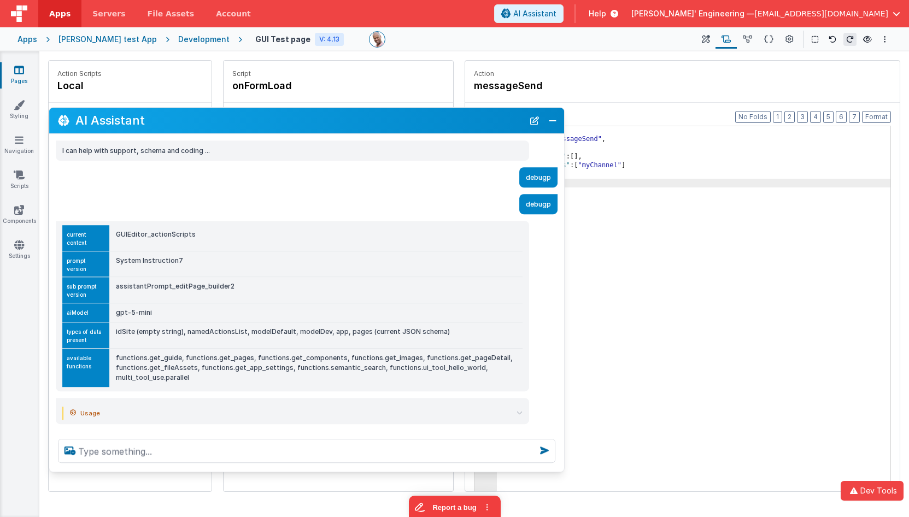
scroll to position [14, 0]
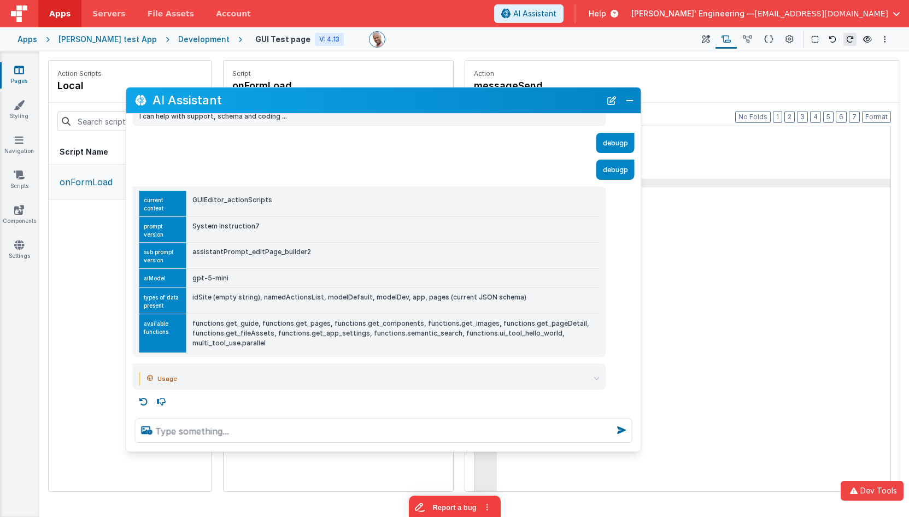
drag, startPoint x: 410, startPoint y: 109, endPoint x: 456, endPoint y: 101, distance: 46.6
click at [456, 101] on h2 "AI Assistant" at bounding box center [376, 99] width 448 height 13
click at [274, 251] on td "assistantPrompt_editPage_builder2" at bounding box center [393, 255] width 413 height 26
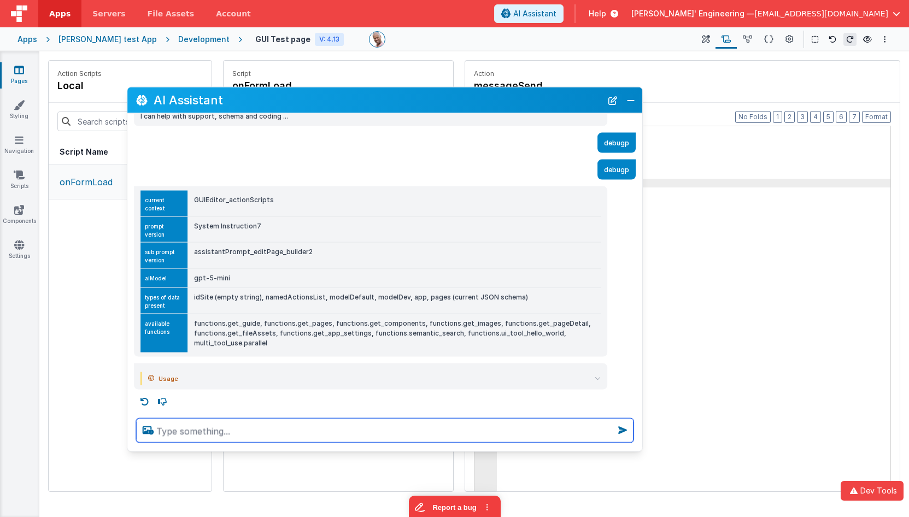
click at [264, 424] on textarea at bounding box center [384, 431] width 497 height 24
type textarea "what actions are there"
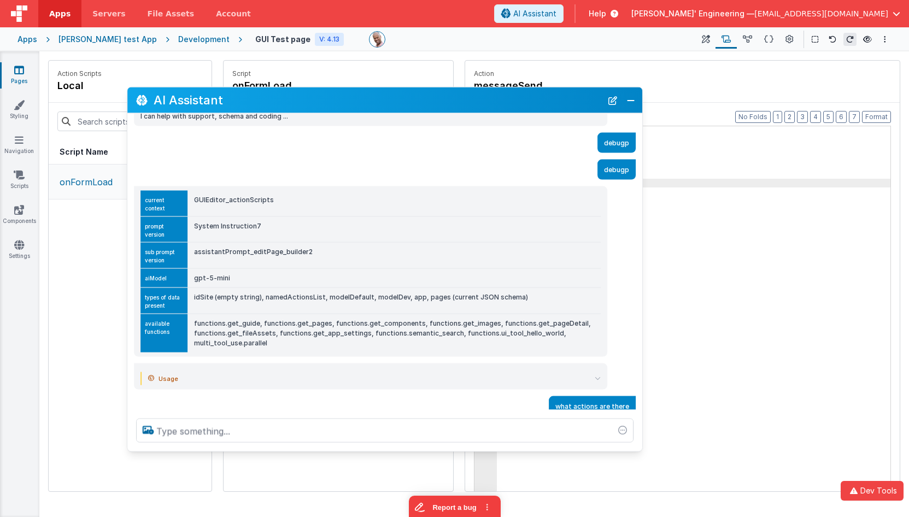
scroll to position [51, 0]
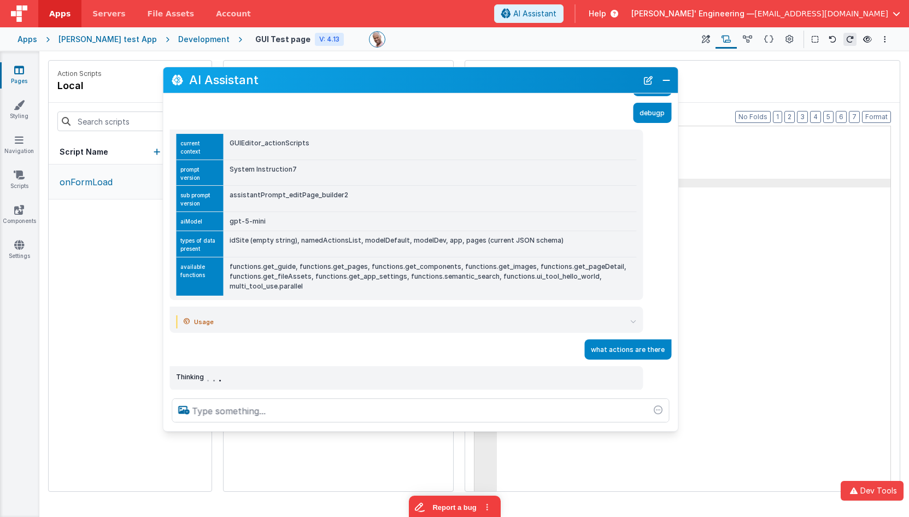
drag, startPoint x: 354, startPoint y: 101, endPoint x: 384, endPoint y: 83, distance: 34.8
click at [384, 83] on h2 "AI Assistant" at bounding box center [413, 79] width 448 height 13
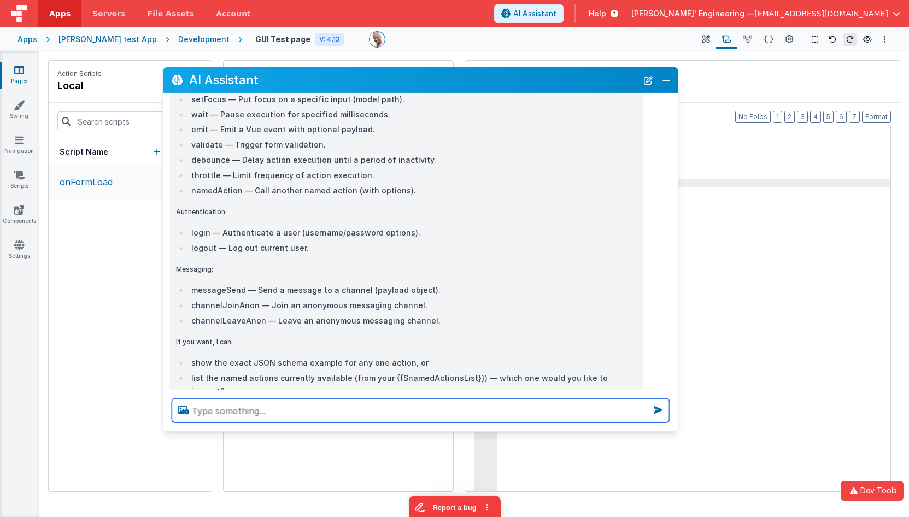
scroll to position [457, 0]
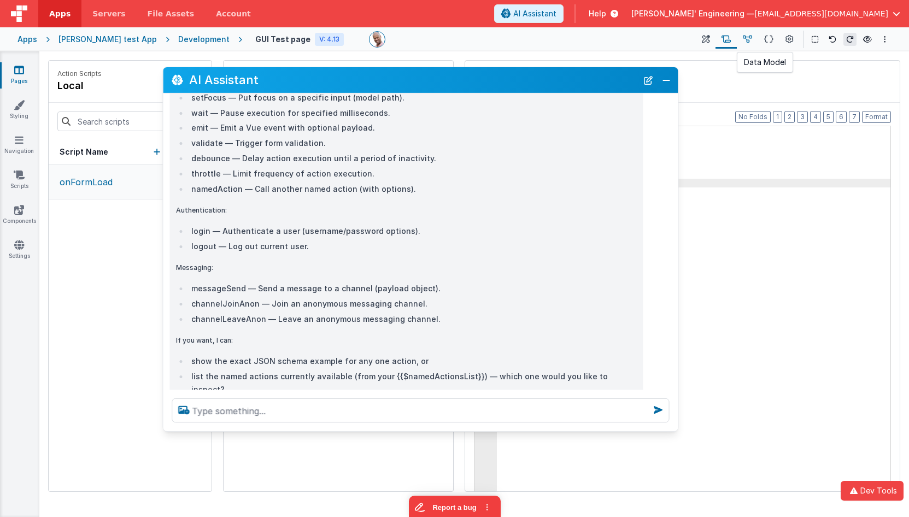
click at [749, 37] on icon at bounding box center [747, 39] width 9 height 11
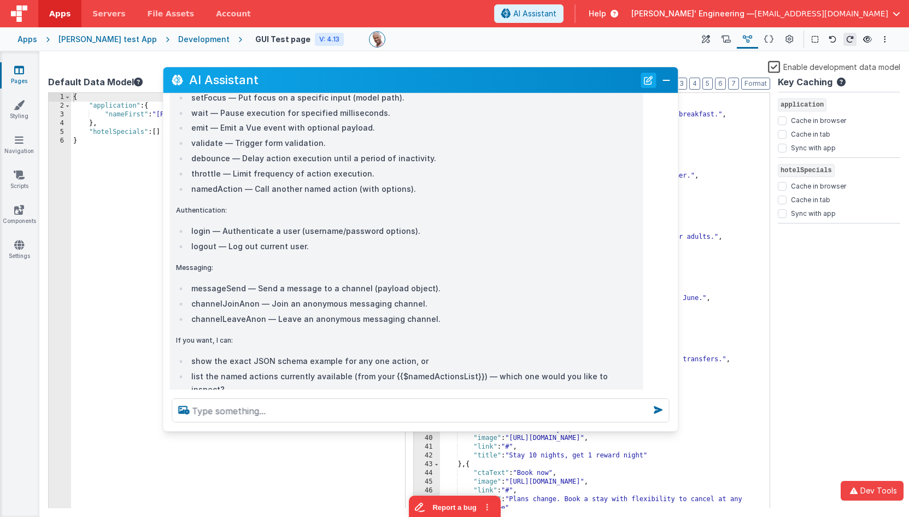
click at [651, 80] on button "New Chat" at bounding box center [648, 79] width 15 height 15
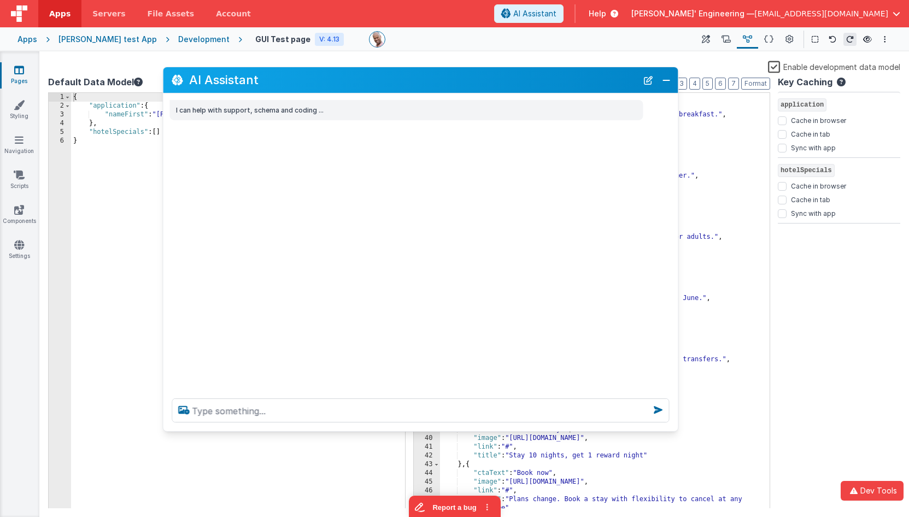
scroll to position [0, 0]
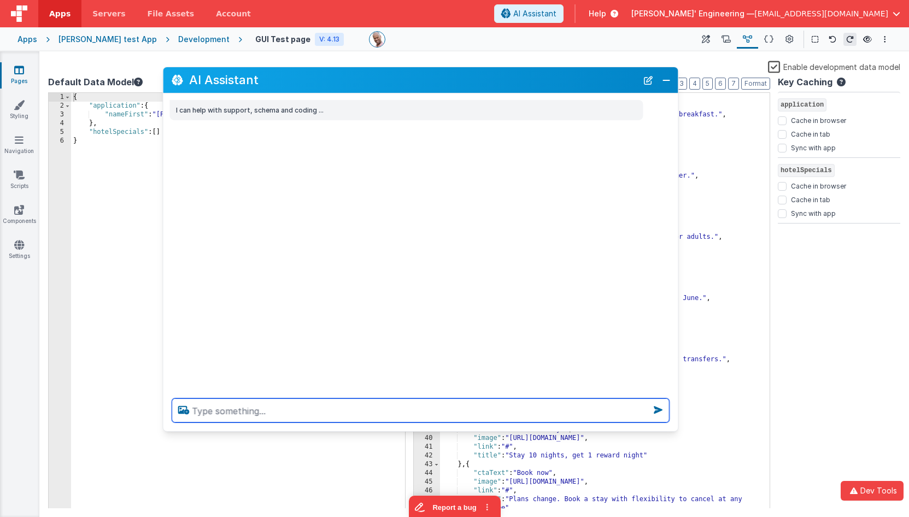
click at [302, 414] on textarea at bounding box center [420, 410] width 497 height 24
type textarea "debugp"
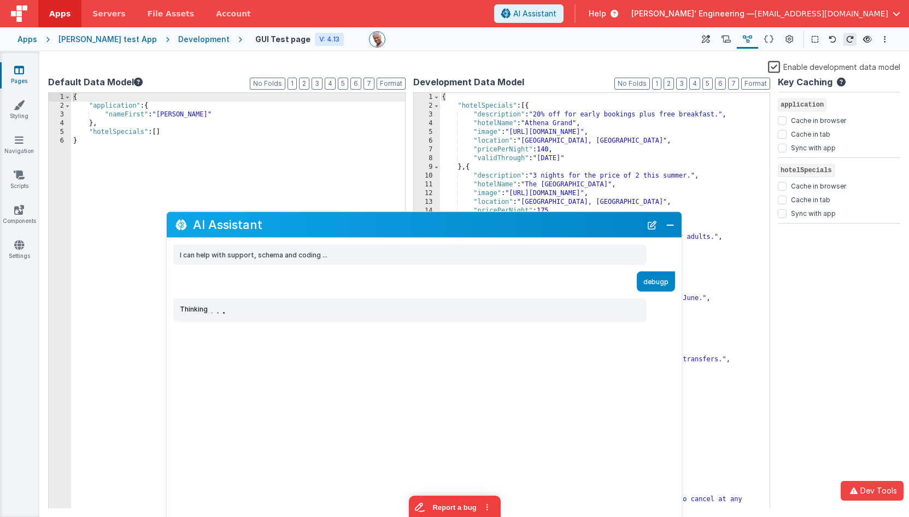
drag, startPoint x: 347, startPoint y: 83, endPoint x: 357, endPoint y: 224, distance: 141.4
click at [351, 229] on h2 "AI Assistant" at bounding box center [417, 224] width 448 height 13
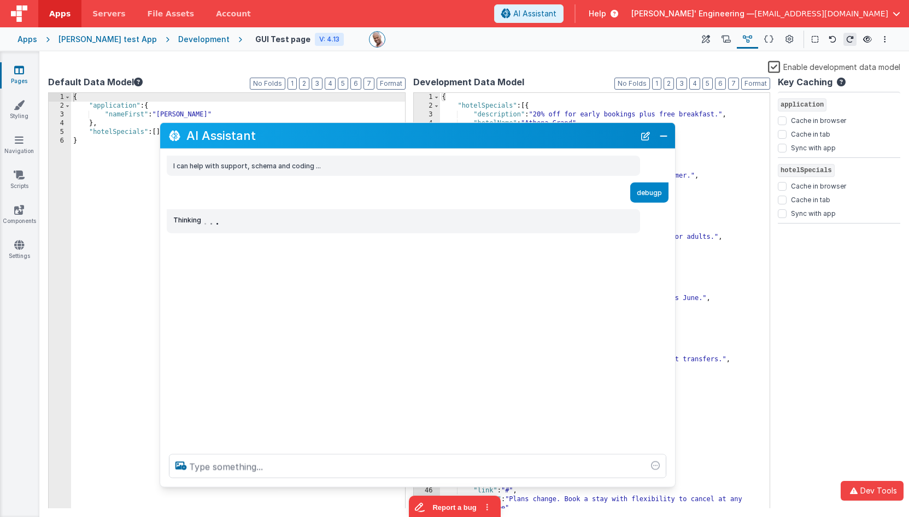
drag, startPoint x: 380, startPoint y: 153, endPoint x: 367, endPoint y: 134, distance: 22.9
click at [367, 134] on h2 "AI Assistant" at bounding box center [410, 135] width 448 height 13
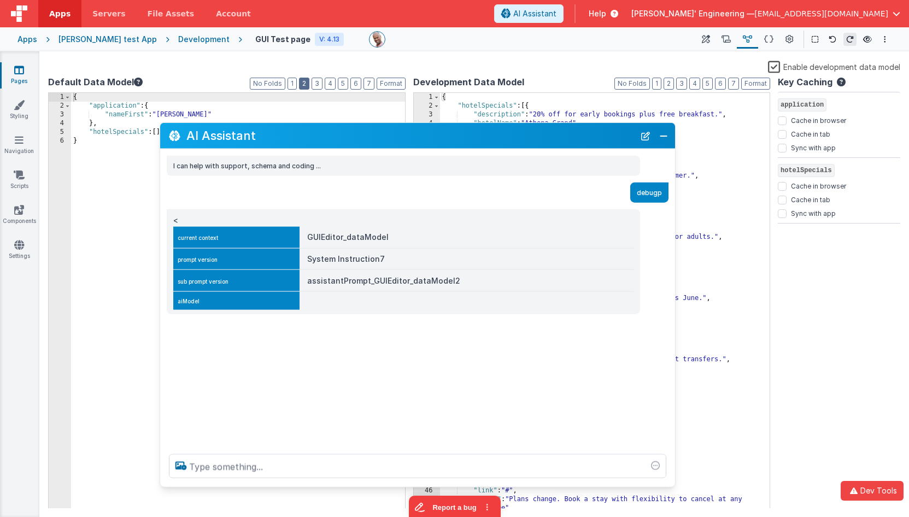
click at [306, 84] on button "2" at bounding box center [304, 84] width 10 height 12
click at [668, 80] on button "2" at bounding box center [669, 84] width 10 height 12
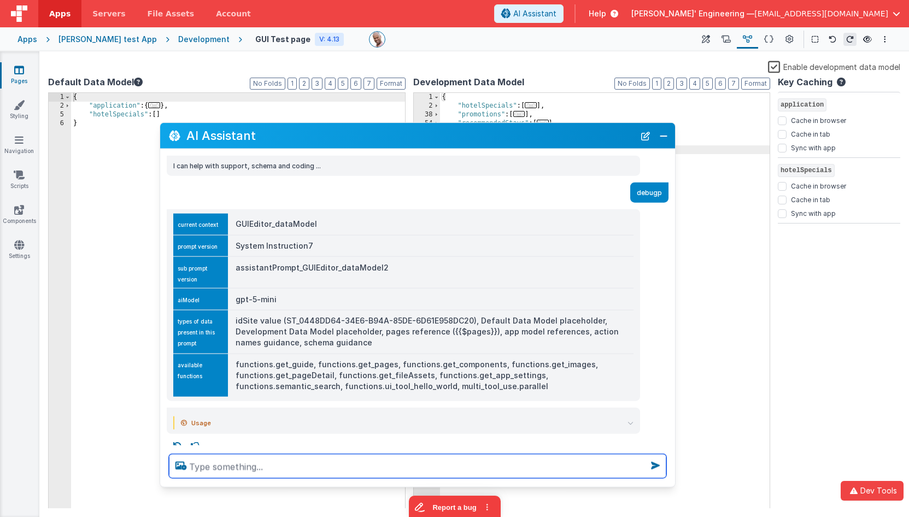
scroll to position [10, 0]
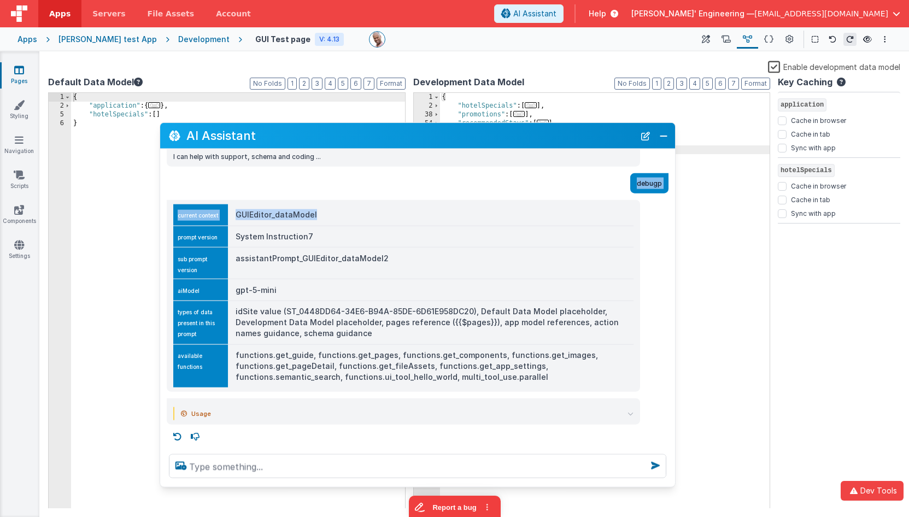
drag, startPoint x: 436, startPoint y: 151, endPoint x: 430, endPoint y: 224, distance: 72.9
click at [430, 224] on div "I can help with support, schema and coding ... debugp current context GUIEditor…" at bounding box center [417, 297] width 515 height 296
click at [421, 131] on h2 "AI Assistant" at bounding box center [410, 135] width 448 height 13
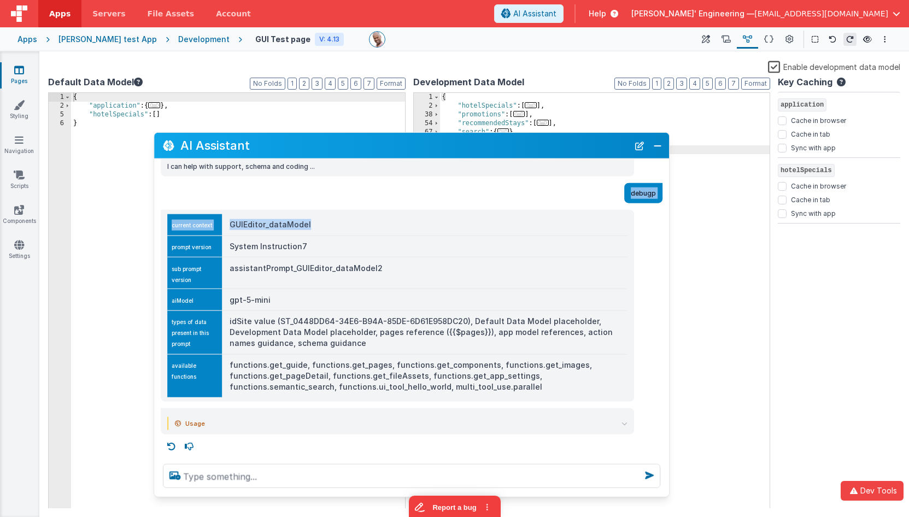
drag, startPoint x: 418, startPoint y: 162, endPoint x: 415, endPoint y: 145, distance: 16.5
click at [415, 145] on h2 "AI Assistant" at bounding box center [404, 145] width 448 height 13
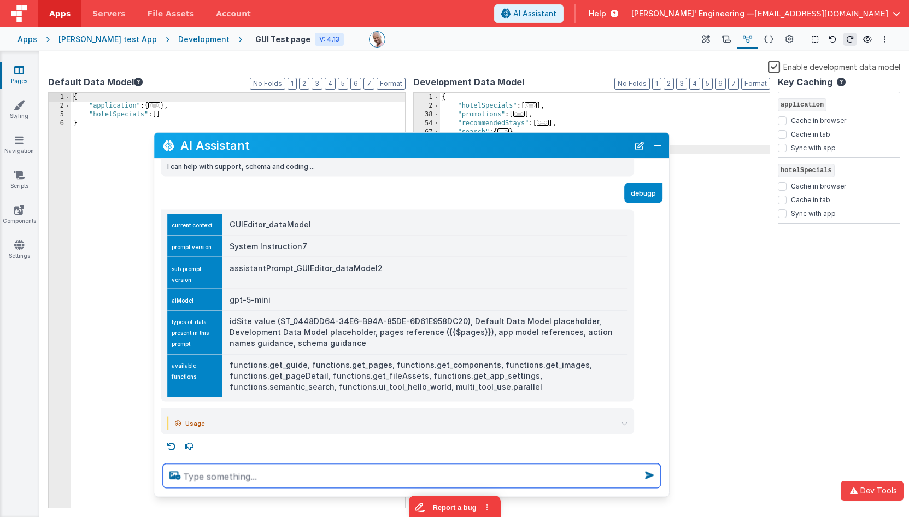
click at [355, 479] on textarea at bounding box center [411, 476] width 497 height 24
type textarea "list the keys in the default and dev models"
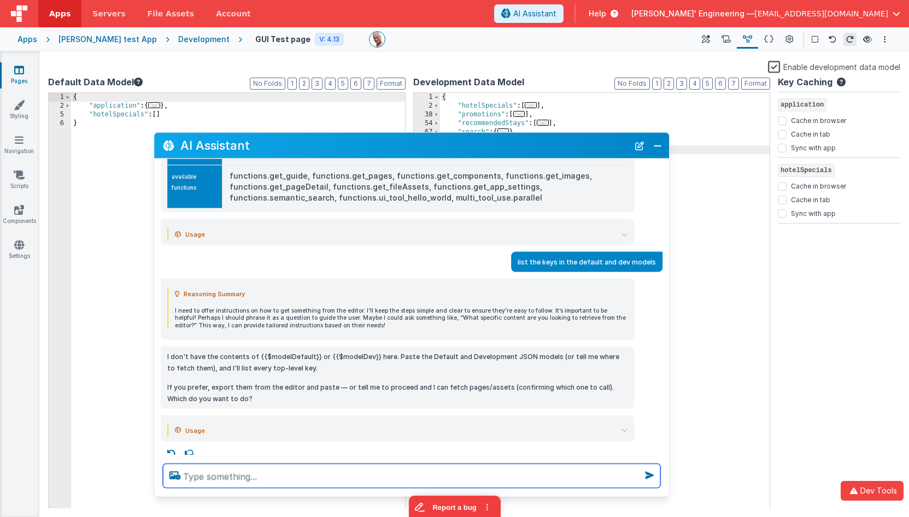
scroll to position [203, 0]
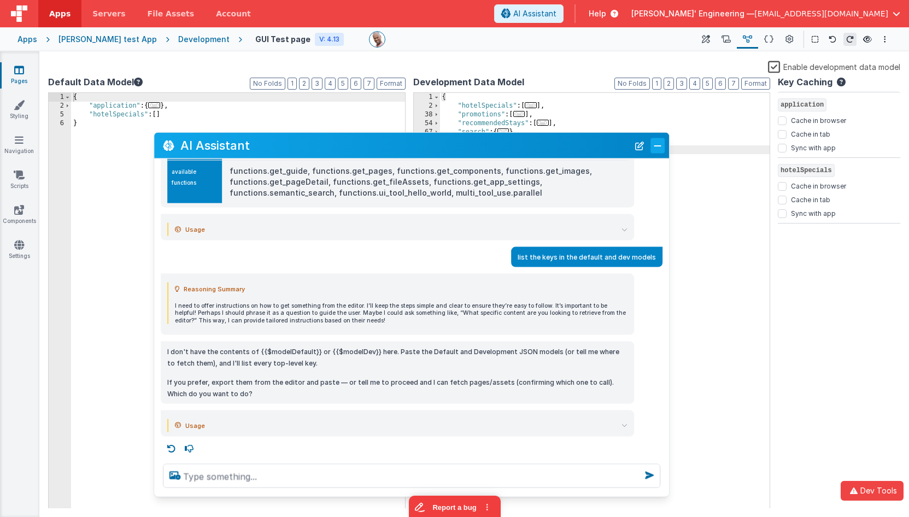
click at [658, 146] on button "Close" at bounding box center [657, 145] width 14 height 15
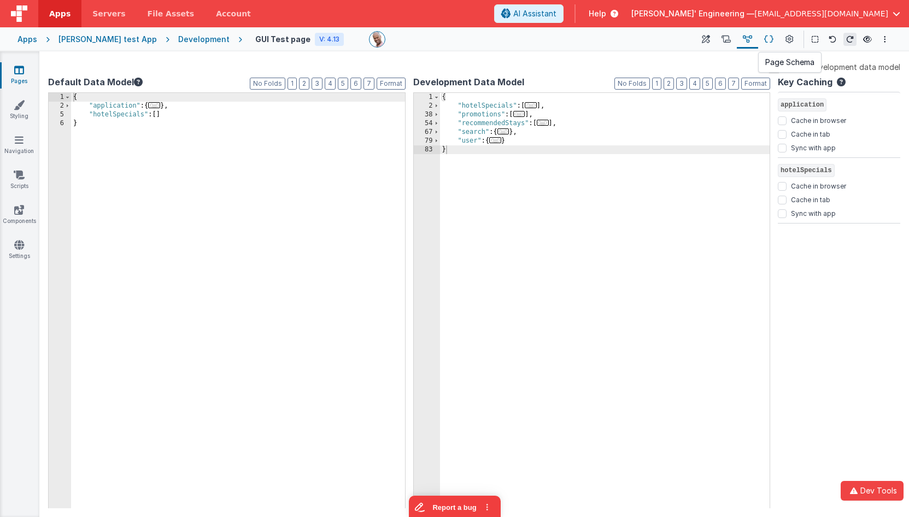
click at [769, 40] on icon at bounding box center [768, 39] width 9 height 11
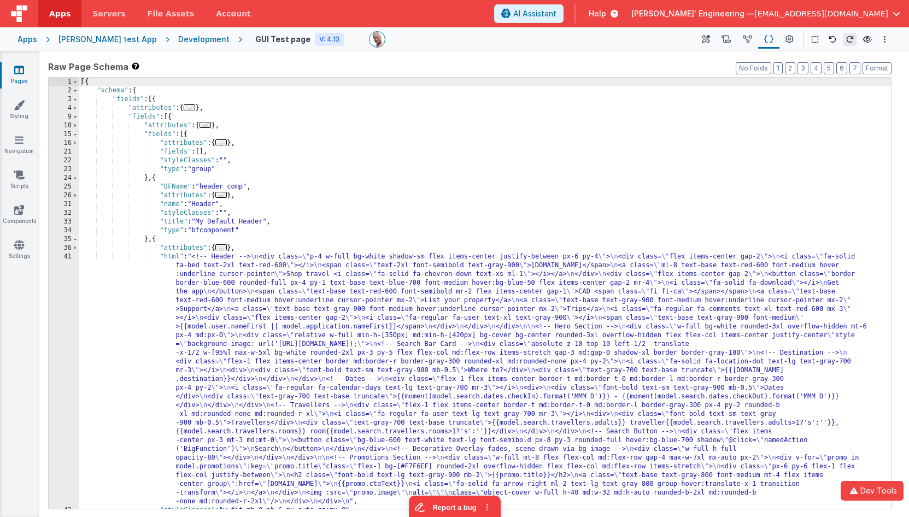
click at [684, 151] on div "[{ "schema" : { "fields" : [{ "attributes" : { ... } , "fields" : [{ "attribute…" at bounding box center [485, 302] width 812 height 449
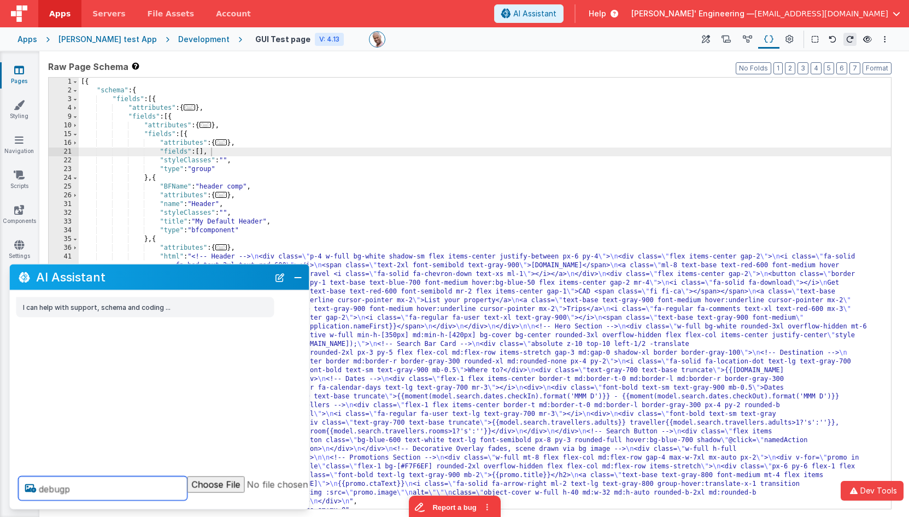
type textarea "debugp"
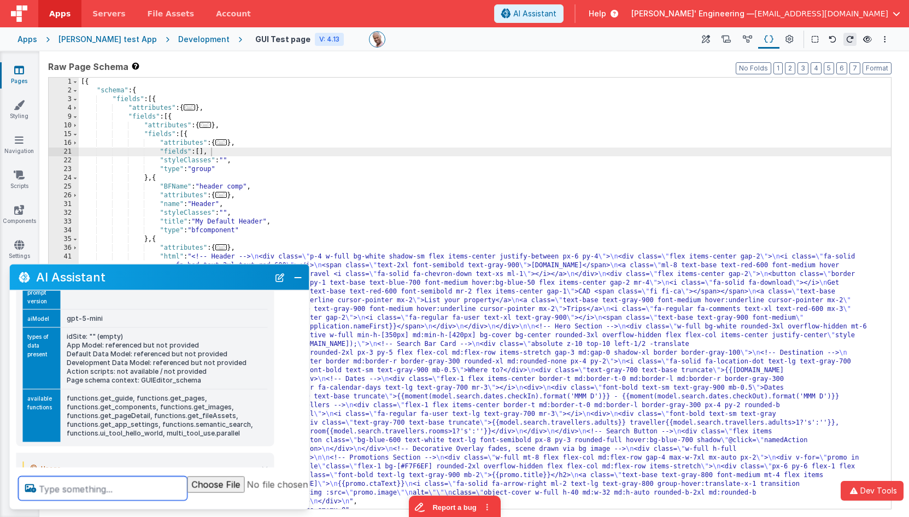
scroll to position [165, 0]
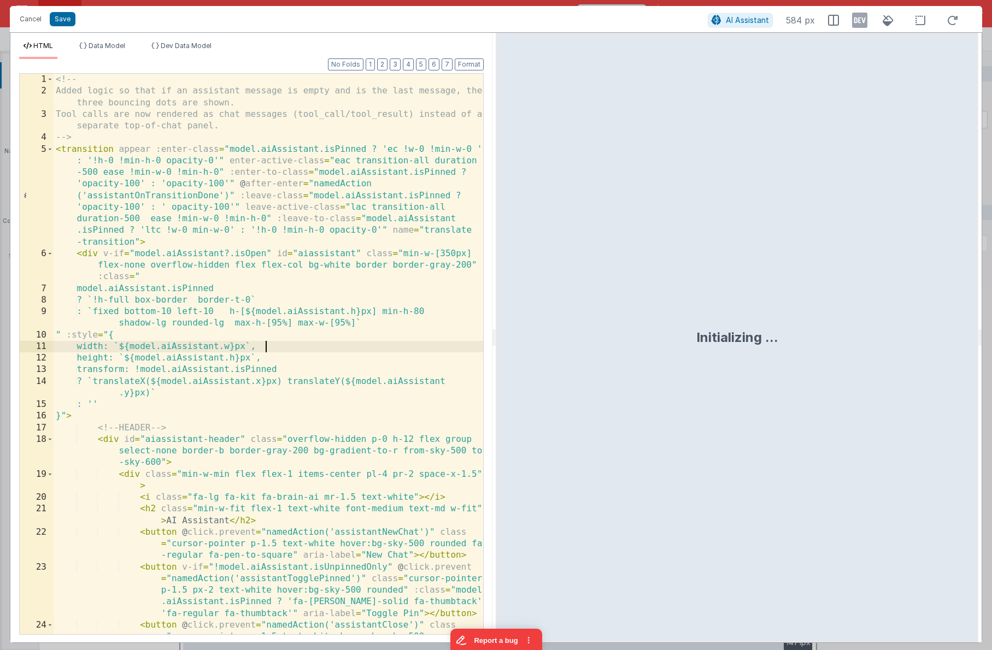
click at [313, 348] on div "<!-- Added logic so that if an assistant message is empty and is the last messa…" at bounding box center [269, 378] width 430 height 608
click at [425, 61] on button "5" at bounding box center [421, 64] width 10 height 12
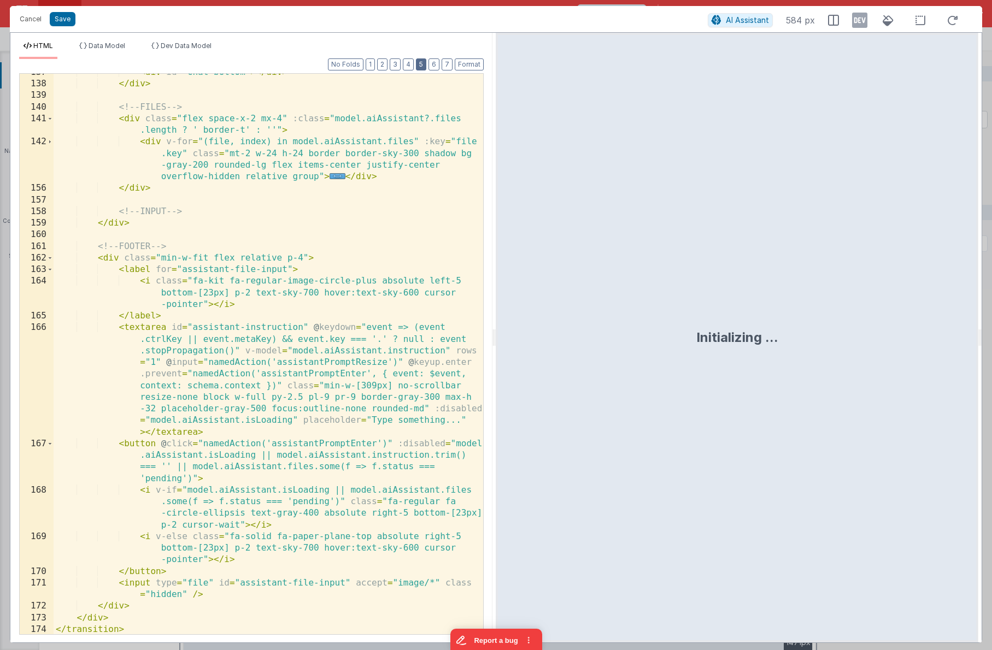
scroll to position [843, 0]
click at [424, 62] on button "5" at bounding box center [421, 64] width 10 height 12
click at [410, 63] on button "4" at bounding box center [408, 64] width 11 height 12
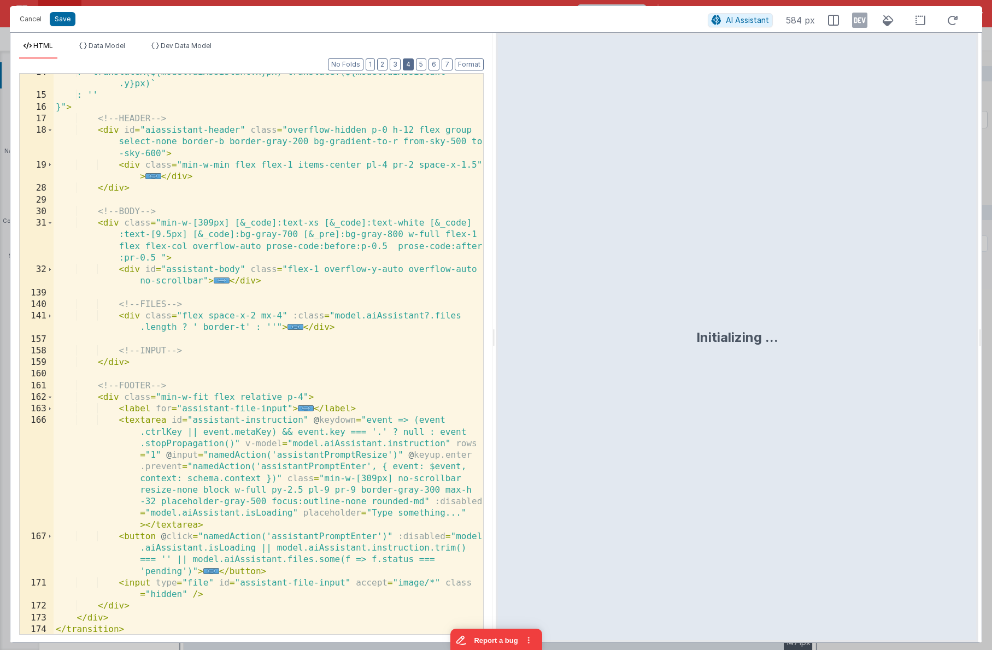
scroll to position [309, 0]
click at [246, 371] on div "? `translateX(${model.aiAssistant.x}px) translateY(${model.aiAssistant .y}px)` …" at bounding box center [269, 365] width 430 height 597
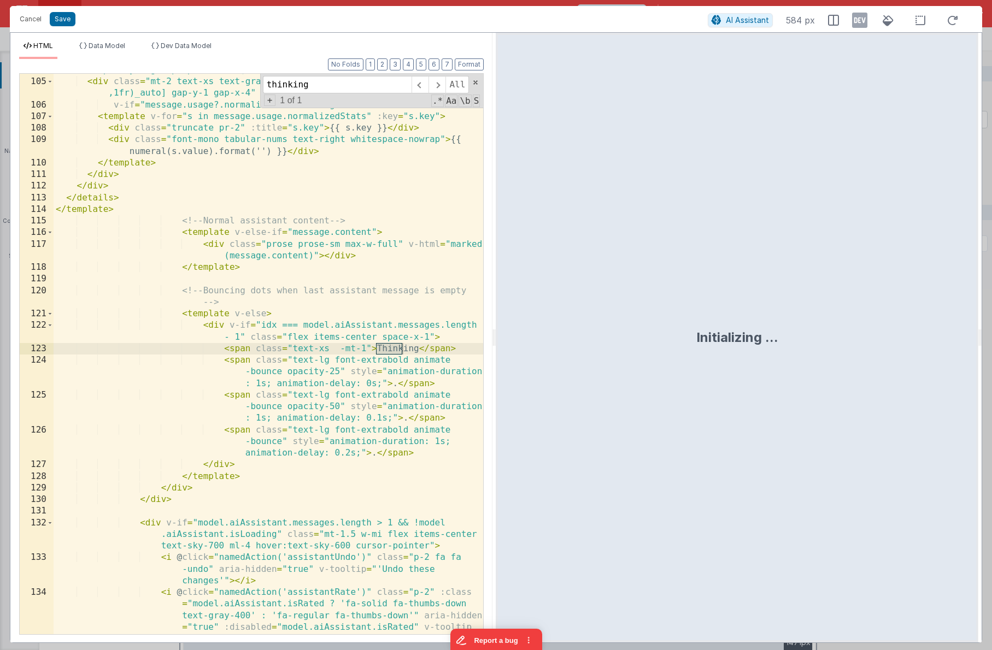
scroll to position [1728, 0]
type input "thinking"
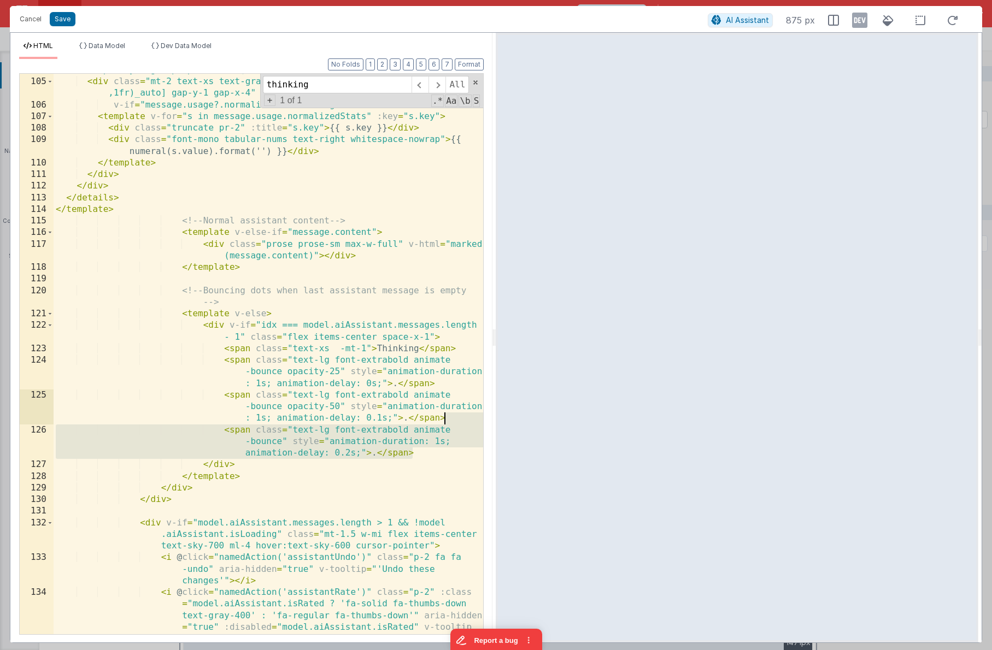
drag, startPoint x: 401, startPoint y: 450, endPoint x: 451, endPoint y: 416, distance: 60.9
click at [451, 416] on div "< div class = "overflow-hidden transition-all duration-300 ease-out max-h-0 opa…" at bounding box center [269, 386] width 430 height 666
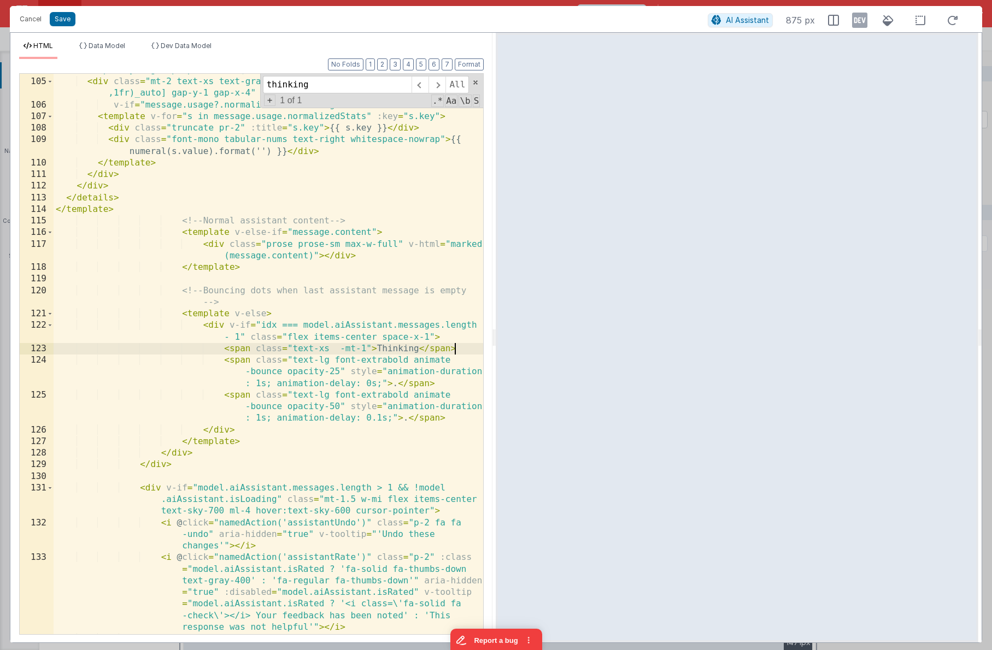
click at [458, 348] on div "< div class = "overflow-hidden transition-all duration-300 ease-out max-h-0 opa…" at bounding box center [269, 351] width 430 height 597
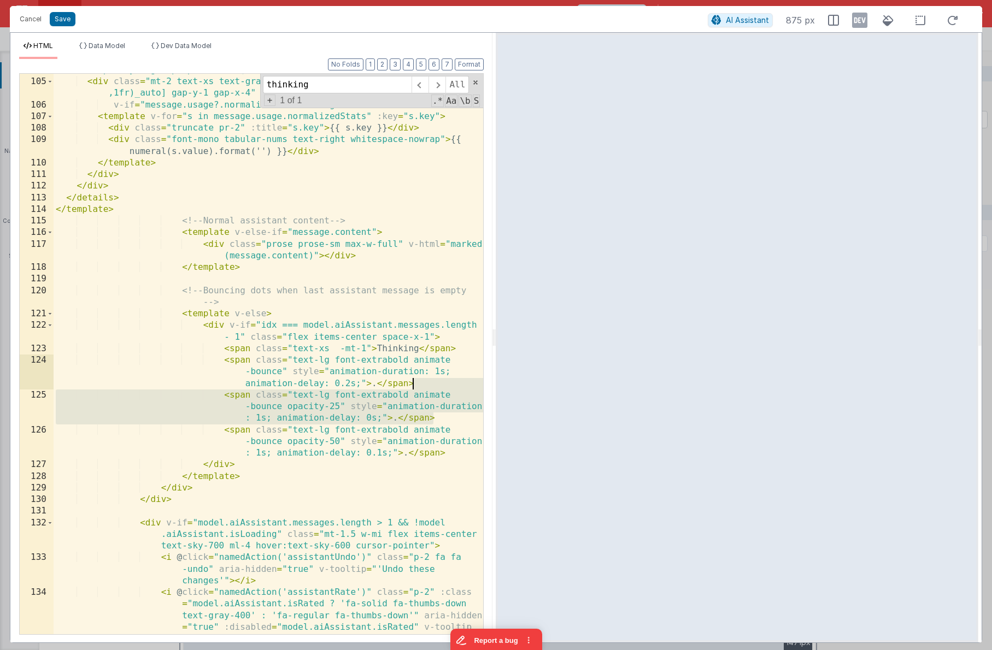
drag, startPoint x: 442, startPoint y: 407, endPoint x: 443, endPoint y: 381, distance: 25.7
click at [443, 381] on div "< div class = "overflow-hidden transition-all duration-300 ease-out max-h-0 opa…" at bounding box center [269, 386] width 430 height 666
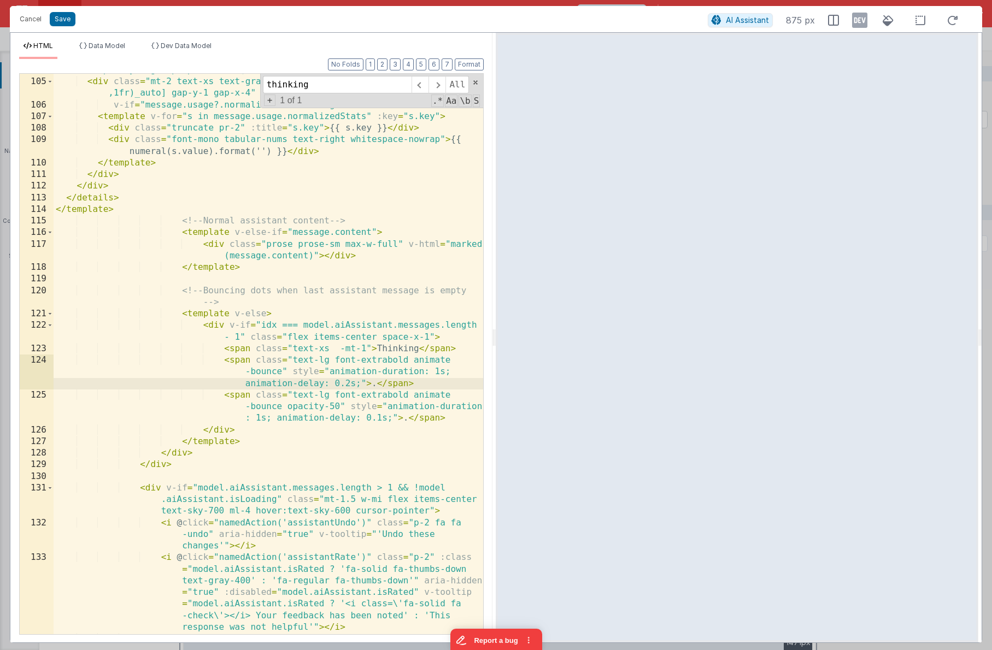
click at [455, 419] on div "< div class = "overflow-hidden transition-all duration-300 ease-out max-h-0 opa…" at bounding box center [269, 351] width 430 height 597
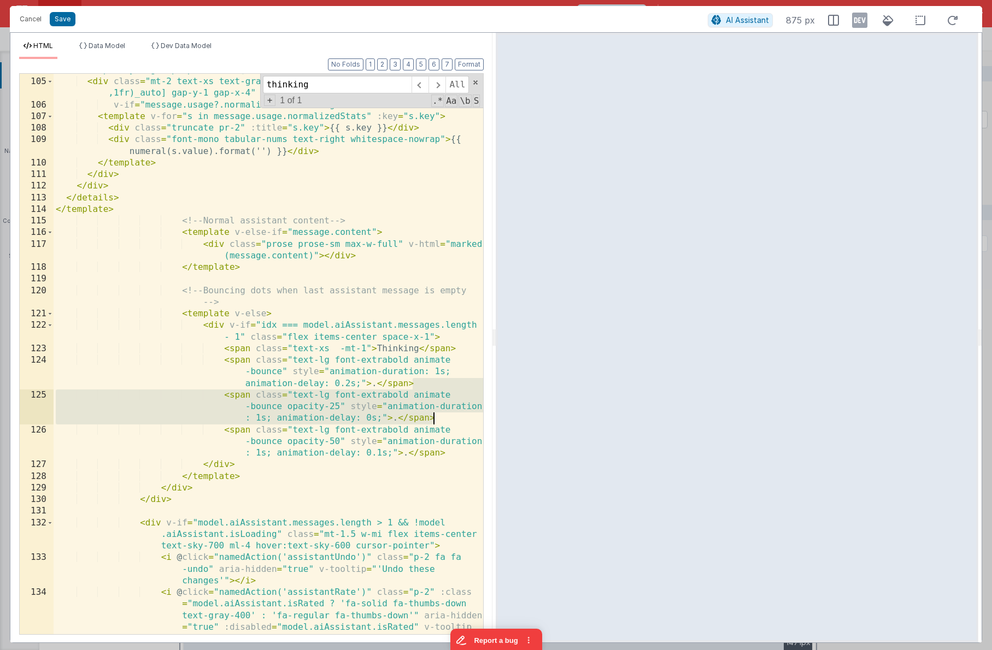
click at [236, 403] on div "< div class = "overflow-hidden transition-all duration-300 ease-out max-h-0 opa…" at bounding box center [269, 386] width 430 height 666
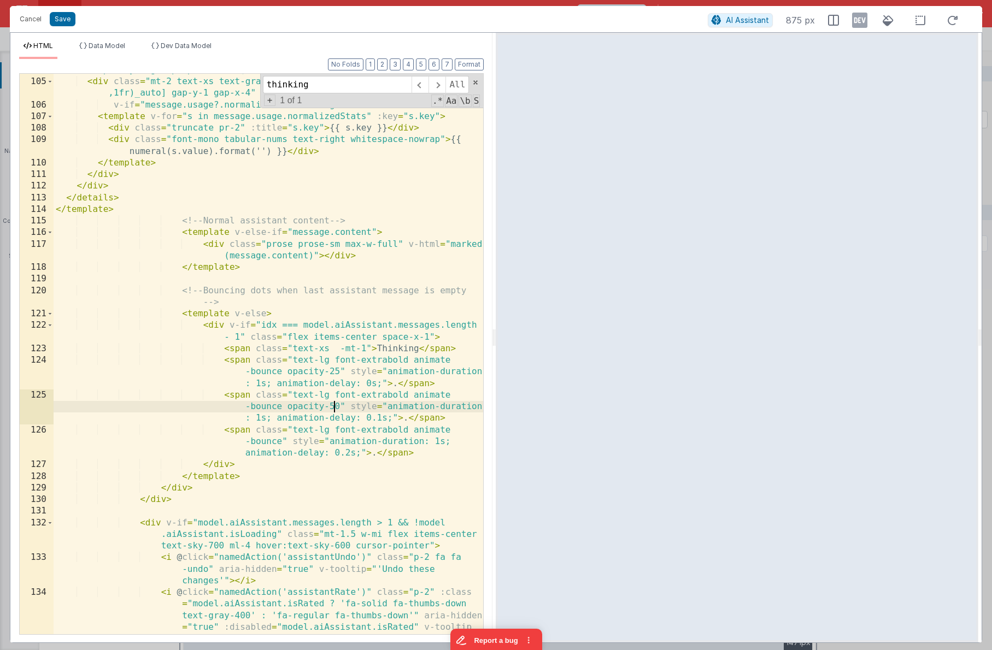
click at [335, 403] on div "< div class = "overflow-hidden transition-all duration-300 ease-out max-h-0 opa…" at bounding box center [269, 386] width 430 height 666
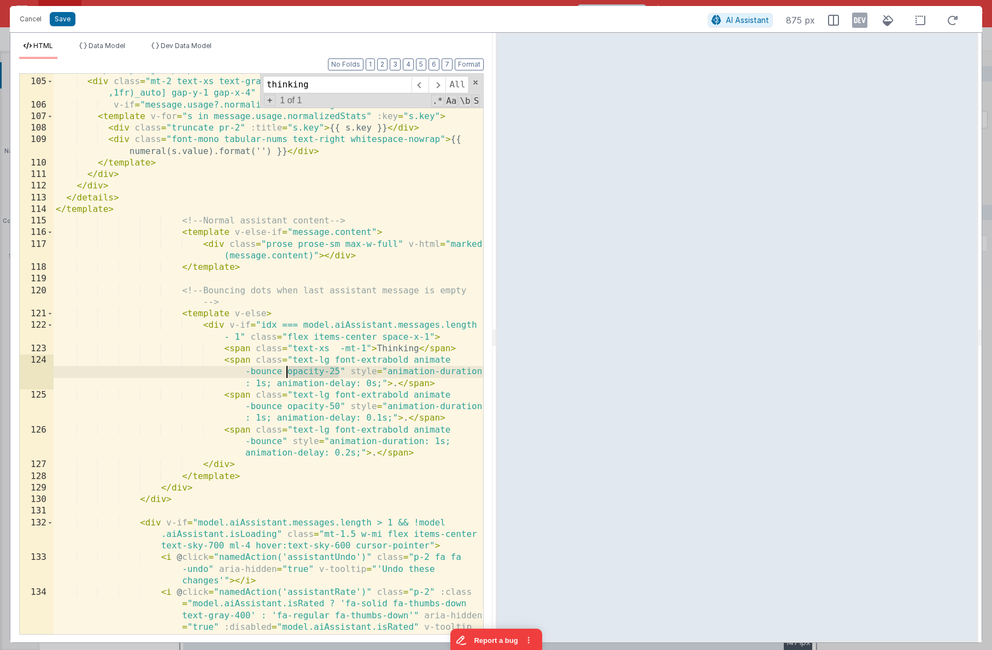
drag, startPoint x: 338, startPoint y: 369, endPoint x: 286, endPoint y: 371, distance: 51.4
click at [286, 371] on div "< div class = "overflow-hidden transition-all duration-300 ease-out max-h-0 opa…" at bounding box center [269, 386] width 430 height 666
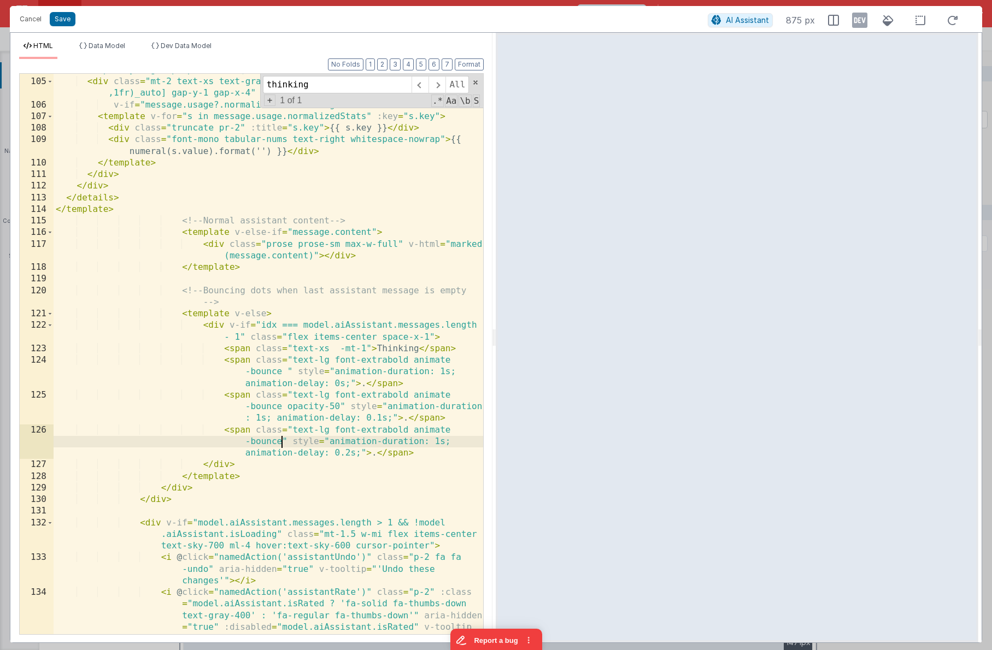
click at [283, 440] on div "< div class = "overflow-hidden transition-all duration-300 ease-out max-h-0 opa…" at bounding box center [269, 386] width 430 height 666
click at [858, 29] on div "AI Assistant 875 px" at bounding box center [836, 20] width 257 height 20
click at [862, 21] on icon at bounding box center [859, 19] width 15 height 17
click at [858, 23] on icon at bounding box center [859, 19] width 15 height 17
click at [112, 43] on span "Data Model" at bounding box center [107, 46] width 37 height 8
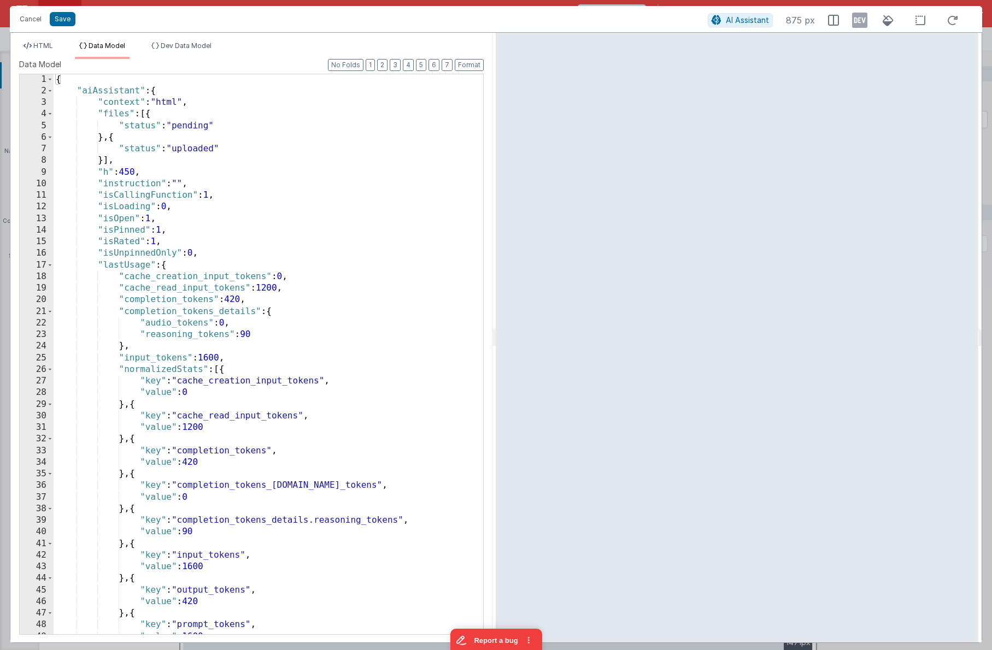
scroll to position [1, 0]
click at [219, 161] on div "{ "aiAssistant" : { "context" : "html" , "files" : [{ "status" : "pending" } , …" at bounding box center [269, 366] width 430 height 585
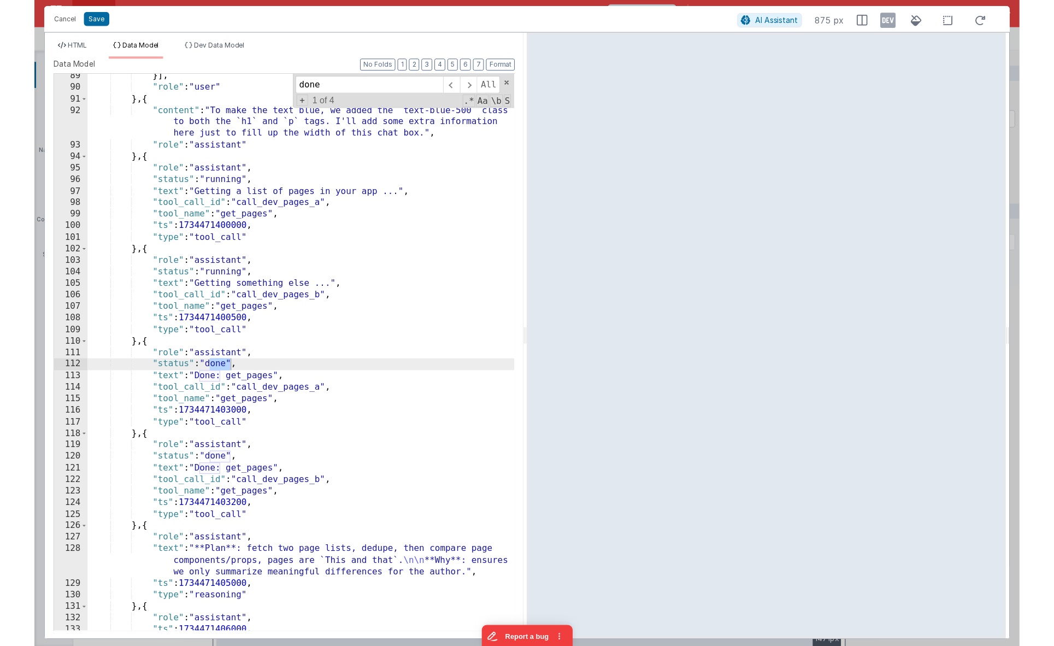
scroll to position [1095, 0]
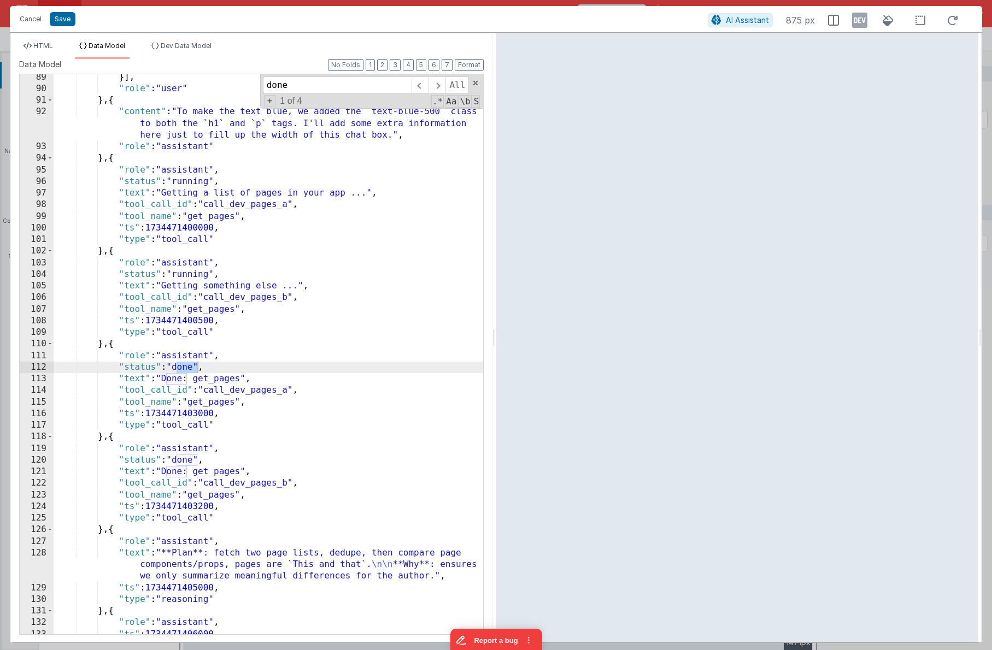
type input "done"
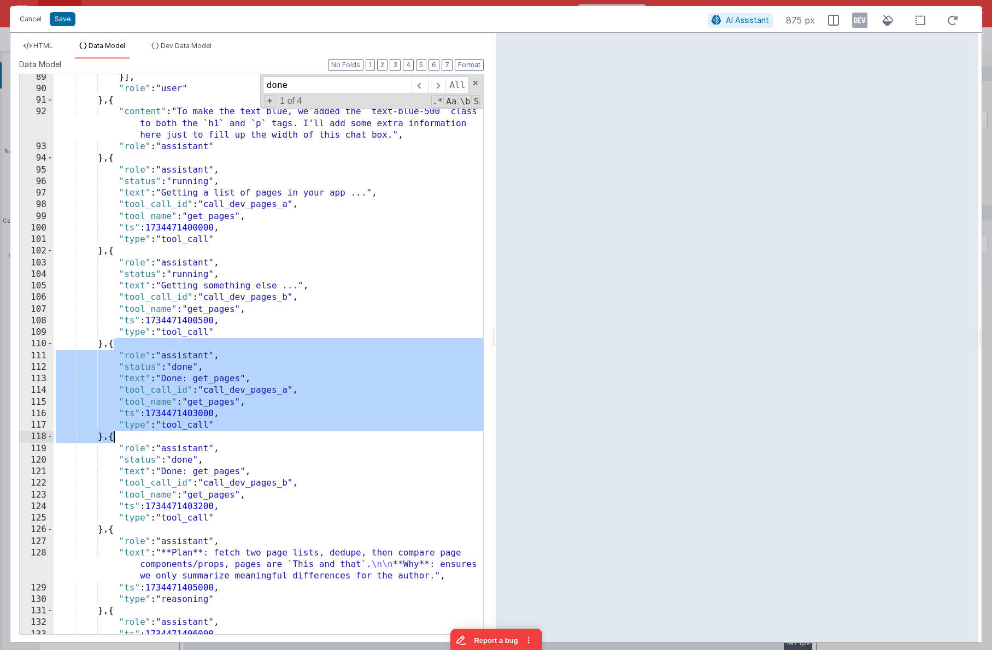
drag, startPoint x: 113, startPoint y: 342, endPoint x: 112, endPoint y: 436, distance: 94.6
click at [112, 436] on div "}] , "role" : "user" } , { "content" : "To make the text blue, we added the `te…" at bounding box center [269, 364] width 430 height 585
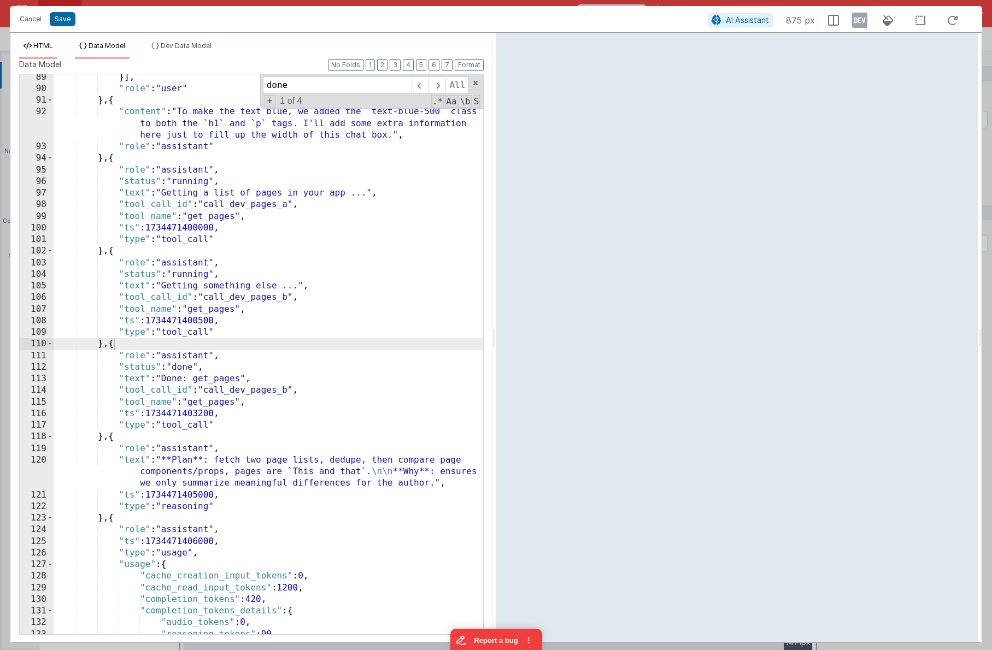
click at [33, 46] on span "HTML" at bounding box center [43, 46] width 20 height 8
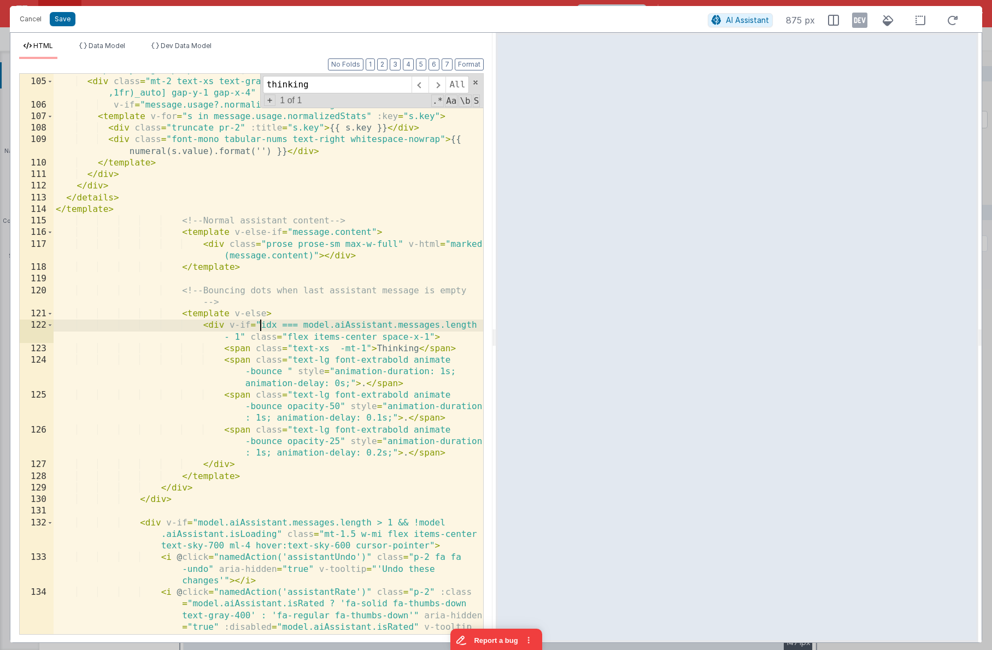
click at [260, 326] on div "< div class = "overflow-hidden transition-all duration-300 ease-out max-h-0 opa…" at bounding box center [269, 386] width 430 height 666
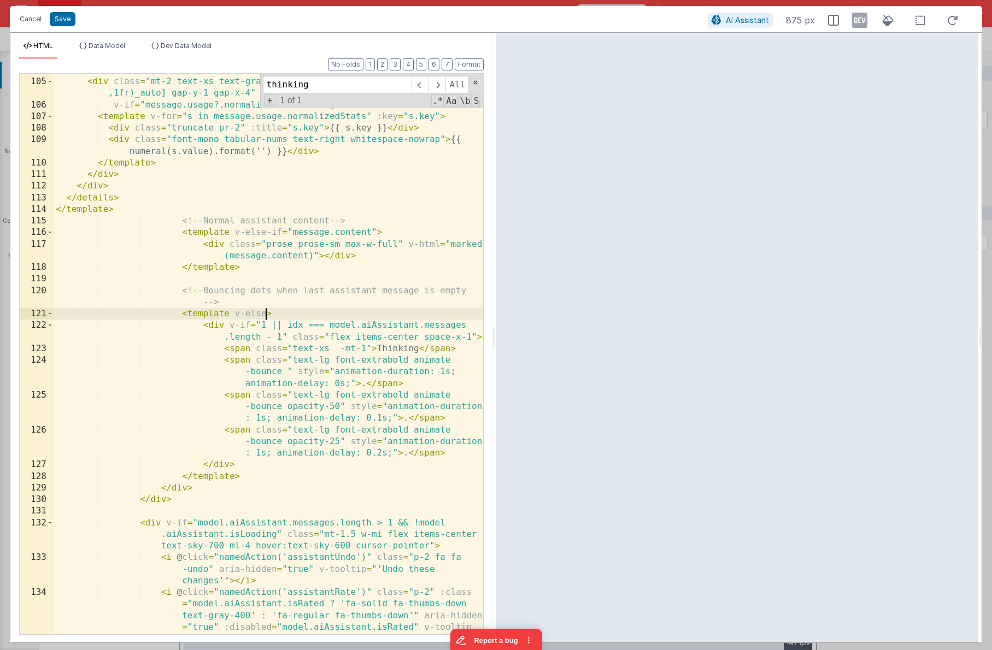
click at [266, 314] on div "< div class = "overflow-hidden transition-all duration-300 ease-out max-h-0 opa…" at bounding box center [269, 386] width 430 height 666
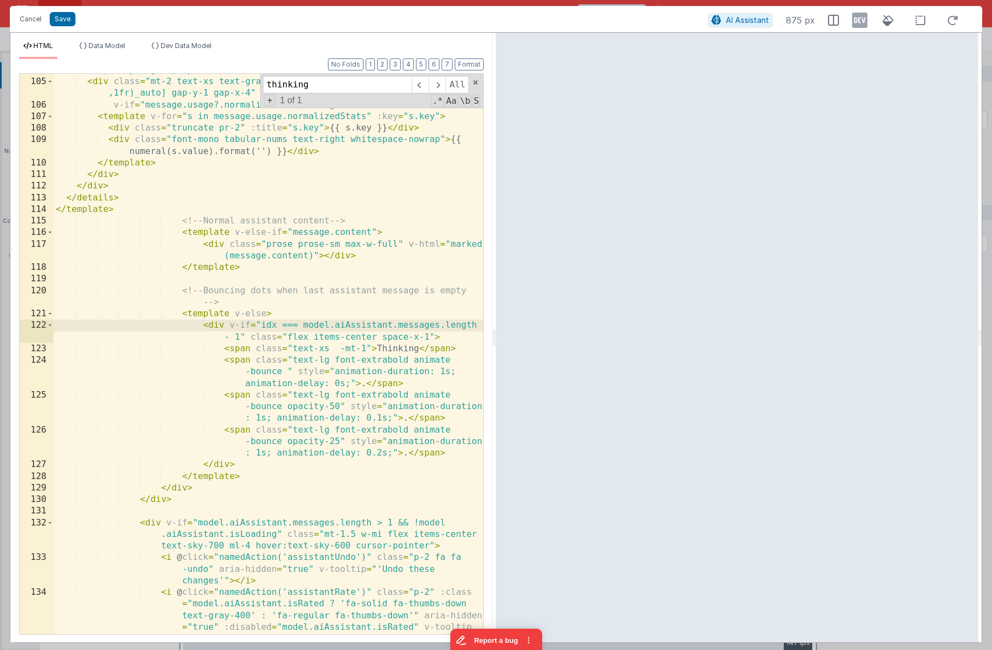
click at [329, 225] on div "< div class = "overflow-hidden transition-all duration-300 ease-out max-h-0 opa…" at bounding box center [269, 386] width 430 height 666
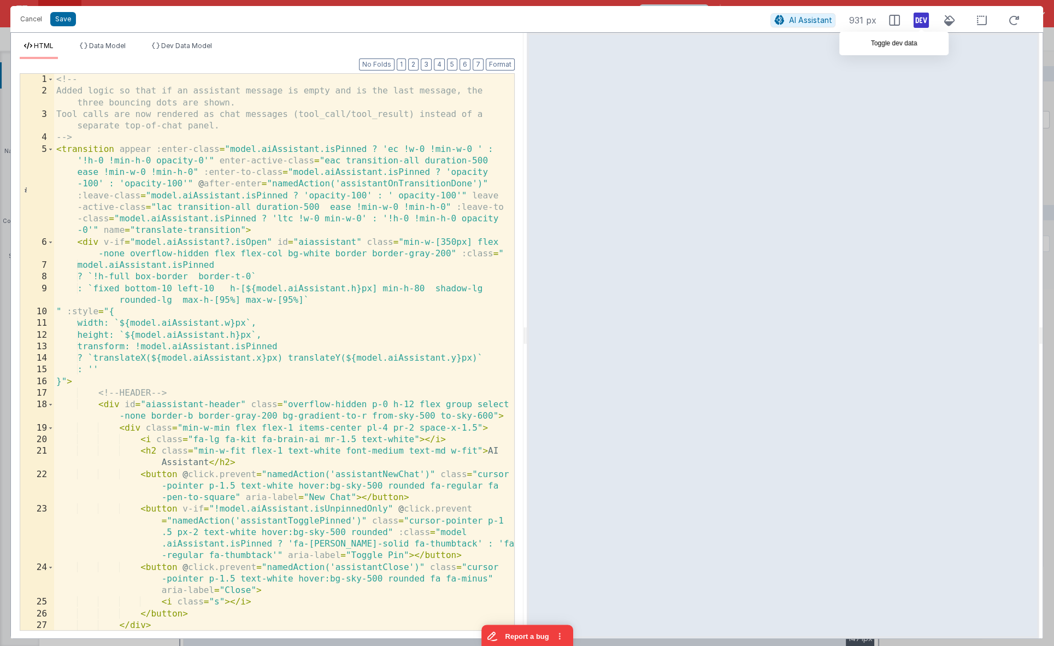
click at [920, 19] on icon at bounding box center [920, 19] width 15 height 17
click at [304, 214] on div "<!-- Added logic so that if an assistant message is empty and is the last messa…" at bounding box center [284, 364] width 461 height 581
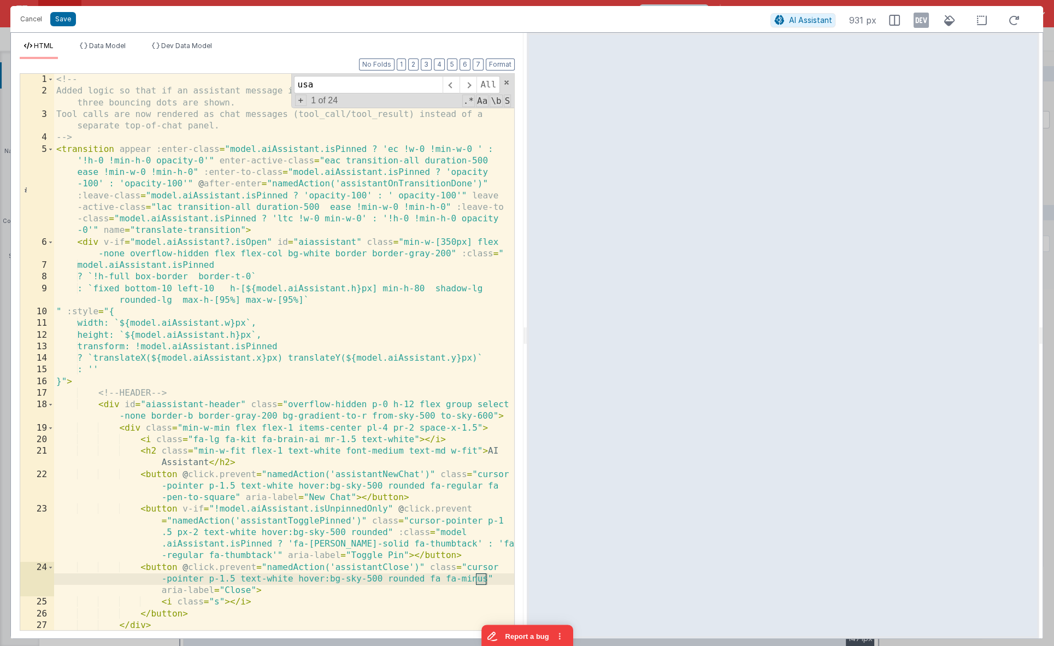
scroll to position [1370, 0]
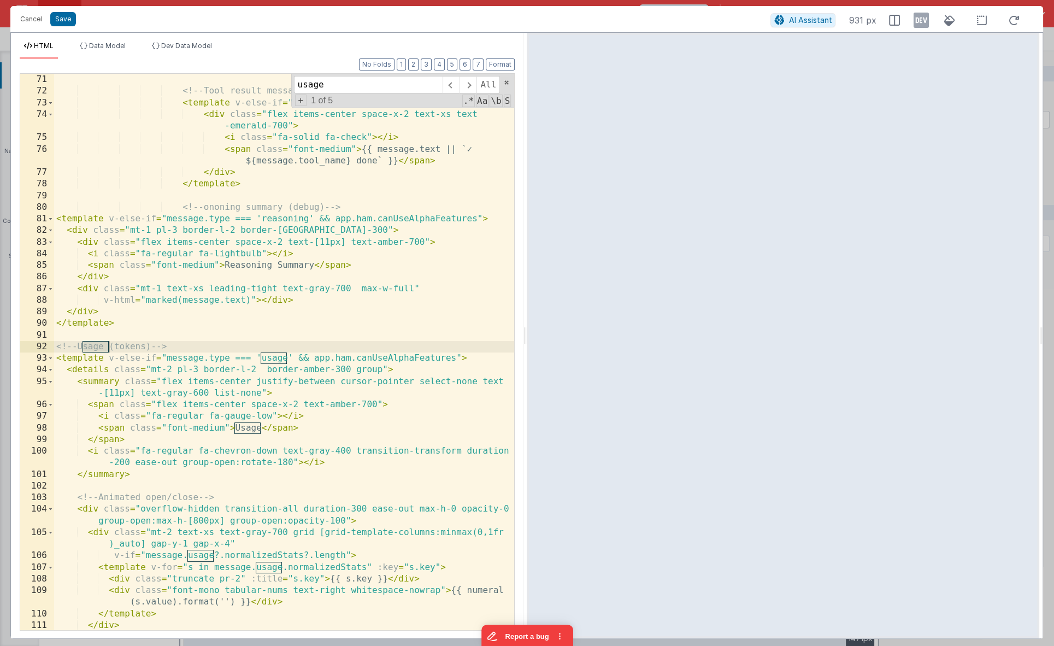
type input "usage"
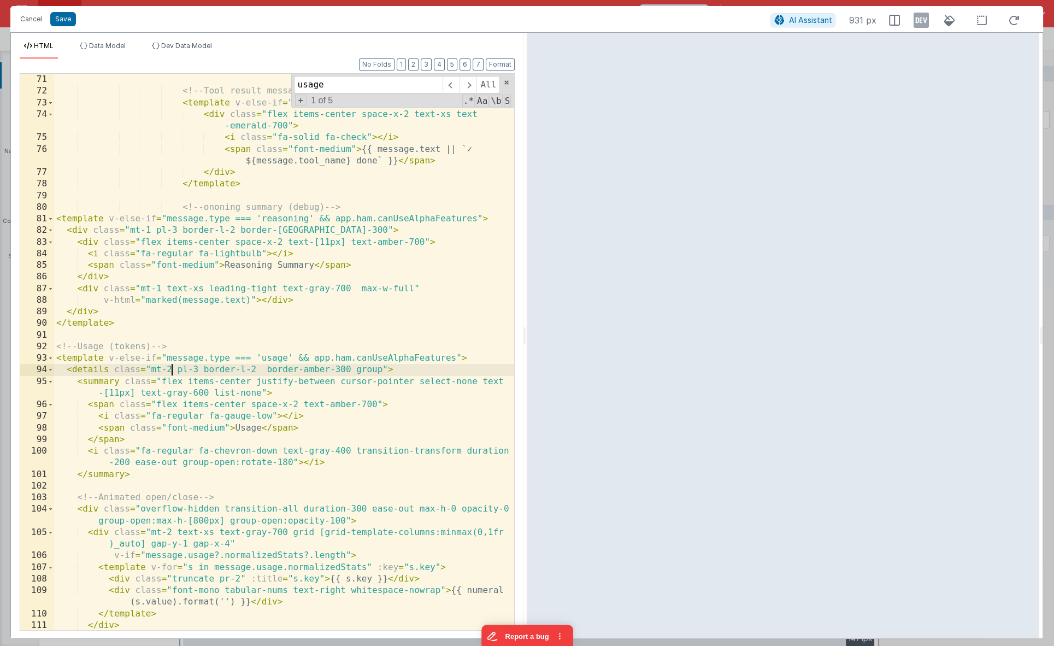
click at [171, 369] on div "<!-- Tool result message --> < template v-else-if = "message.type === 'tool_res…" at bounding box center [284, 364] width 461 height 581
click at [150, 228] on div "<!-- Tool result message --> < template v-else-if = "message.type === 'tool_res…" at bounding box center [284, 364] width 461 height 581
click at [168, 370] on div "<!-- Tool result message --> < template v-else-if = "message.type === 'tool_res…" at bounding box center [284, 364] width 461 height 581
click at [148, 233] on div "<!-- Tool result message --> < template v-else-if = "message.type === 'tool_res…" at bounding box center [284, 364] width 461 height 581
drag, startPoint x: 150, startPoint y: 232, endPoint x: 136, endPoint y: 233, distance: 14.2
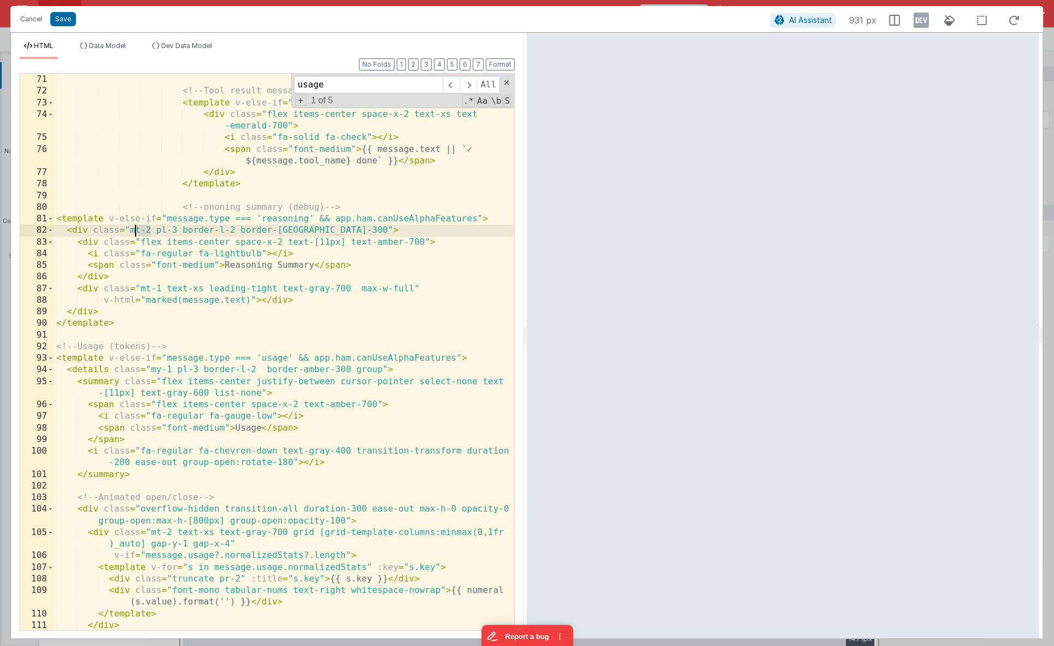
click at [136, 233] on div "<!-- Tool result message --> < template v-else-if = "message.type === 'tool_res…" at bounding box center [284, 364] width 461 height 581
click at [162, 290] on div "<!-- Tool result message --> < template v-else-if = "message.type === 'tool_res…" at bounding box center [284, 364] width 461 height 581
click at [982, 17] on icon at bounding box center [981, 21] width 23 height 14
click at [151, 231] on div "<!-- Tool result message --> < template v-else-if = "message.type === 'tool_res…" at bounding box center [284, 364] width 461 height 581
click at [149, 231] on div "<!-- Tool result message --> < template v-else-if = "message.type === 'tool_res…" at bounding box center [284, 364] width 461 height 581
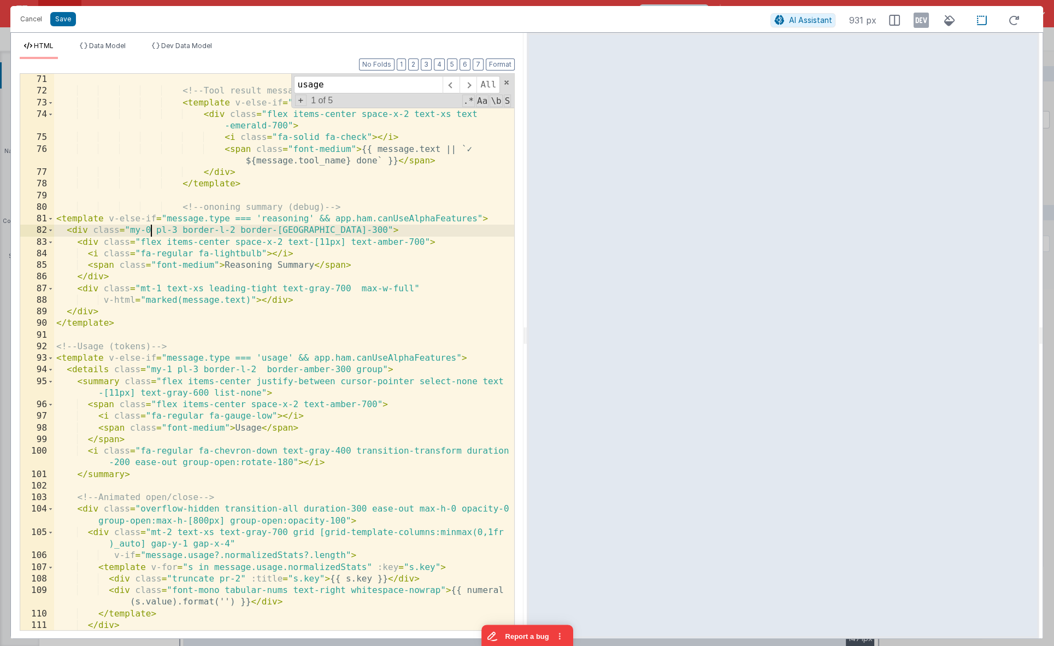
click at [148, 231] on div "<!-- Tool result message --> < template v-else-if = "message.type === 'tool_res…" at bounding box center [284, 364] width 461 height 581
click at [503, 66] on button "Format" at bounding box center [500, 64] width 29 height 12
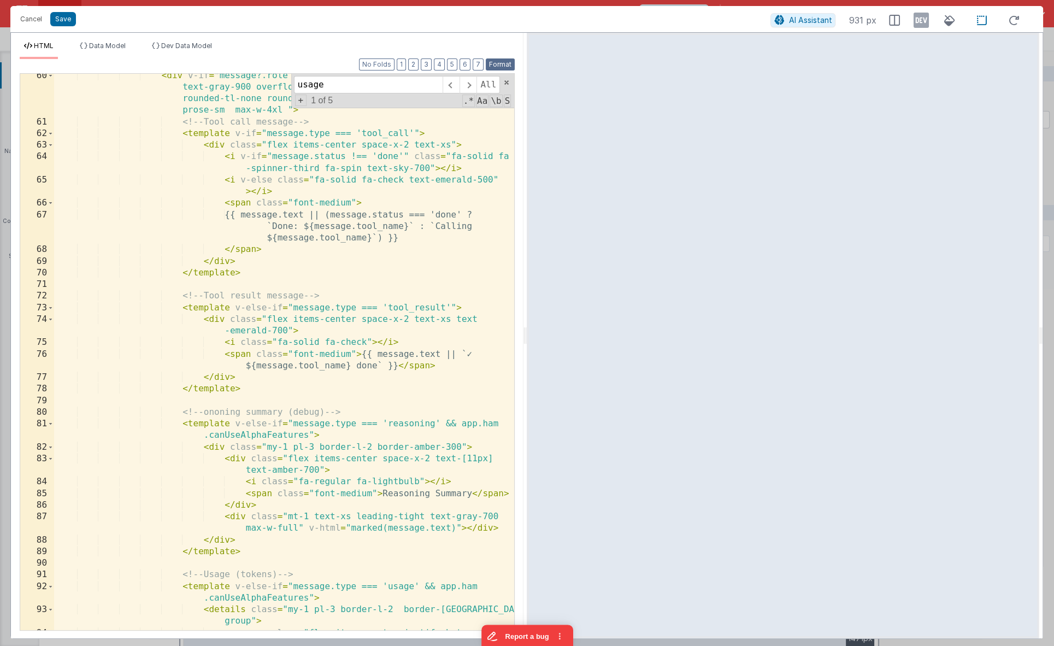
scroll to position [1157, 0]
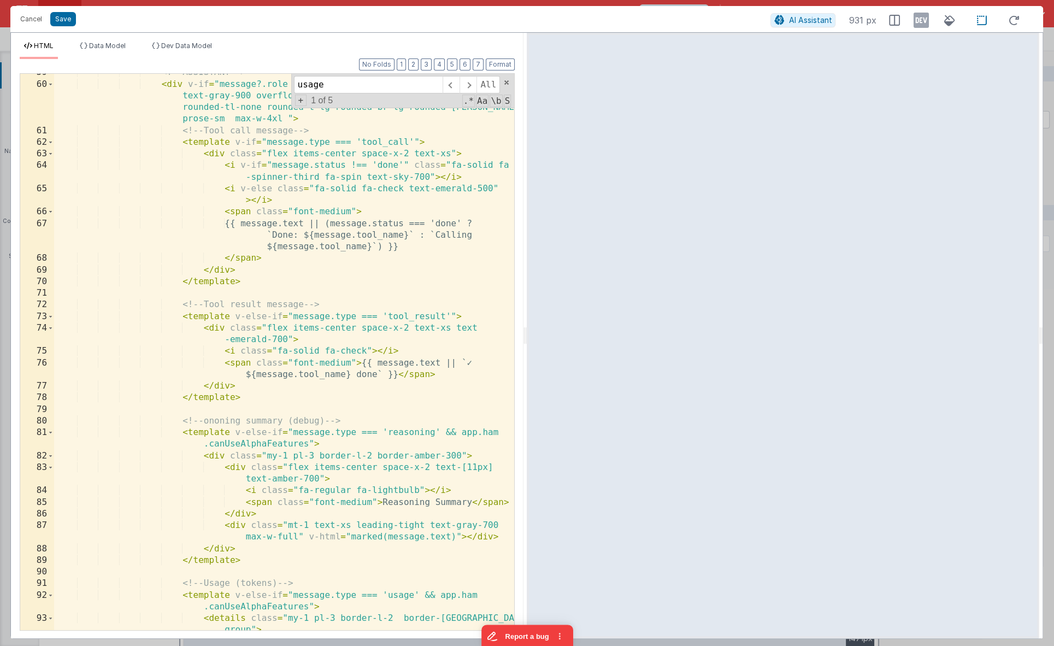
click at [242, 421] on div "<!-- ASSISTANT --> < div v-if = "message?.role === 'assistant'" class = "mt-3 t…" at bounding box center [284, 363] width 461 height 592
click at [221, 421] on div "<!-- ASSISTANT --> < div v-if = "message?.role === 'assistant'" class = "mt-3 t…" at bounding box center [284, 363] width 461 height 592
click at [240, 423] on div "<!-- ASSISTANT --> < div v-if = "message?.role === 'assistant'" class = "mt-3 t…" at bounding box center [284, 363] width 461 height 592
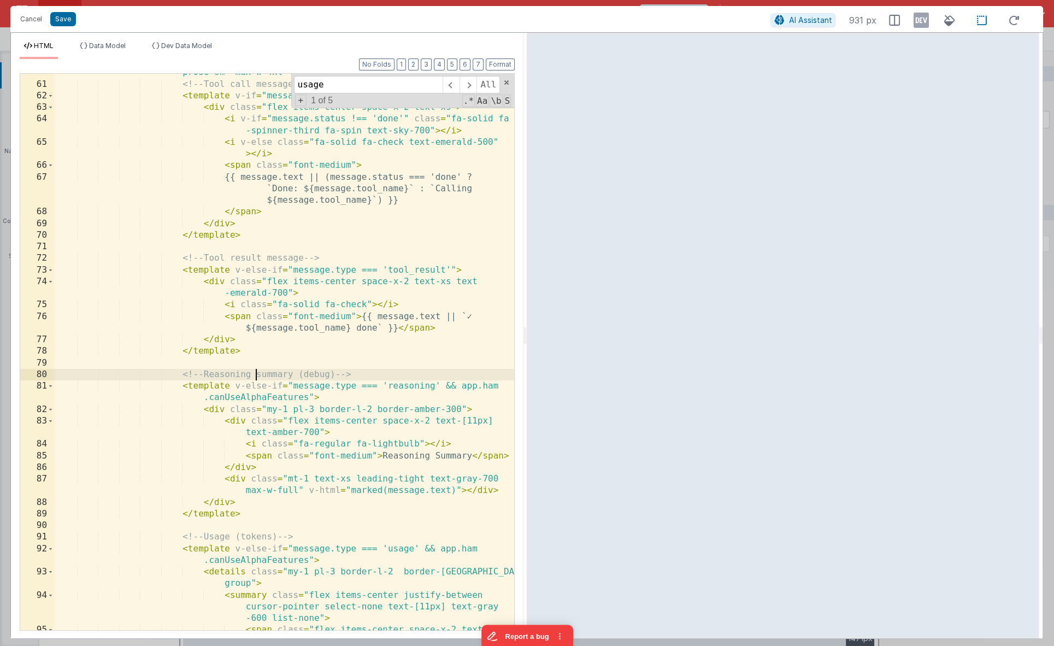
scroll to position [1206, 0]
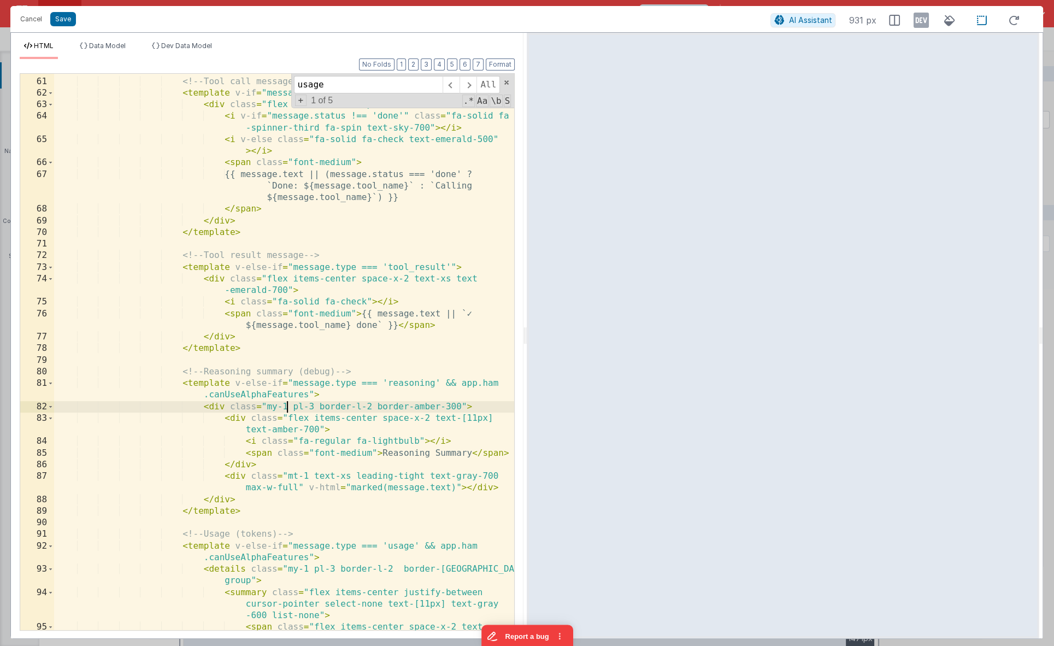
click at [285, 409] on div "< div v-if = "message?.role === 'assistant'" class = "mt-3 text-base text-gray-…" at bounding box center [284, 343] width 461 height 627
click at [430, 419] on div "< div v-if = "message?.role === 'assistant'" class = "mt-3 text-base text-gray-…" at bounding box center [284, 343] width 461 height 627
click at [49, 544] on span at bounding box center [51, 546] width 6 height 11
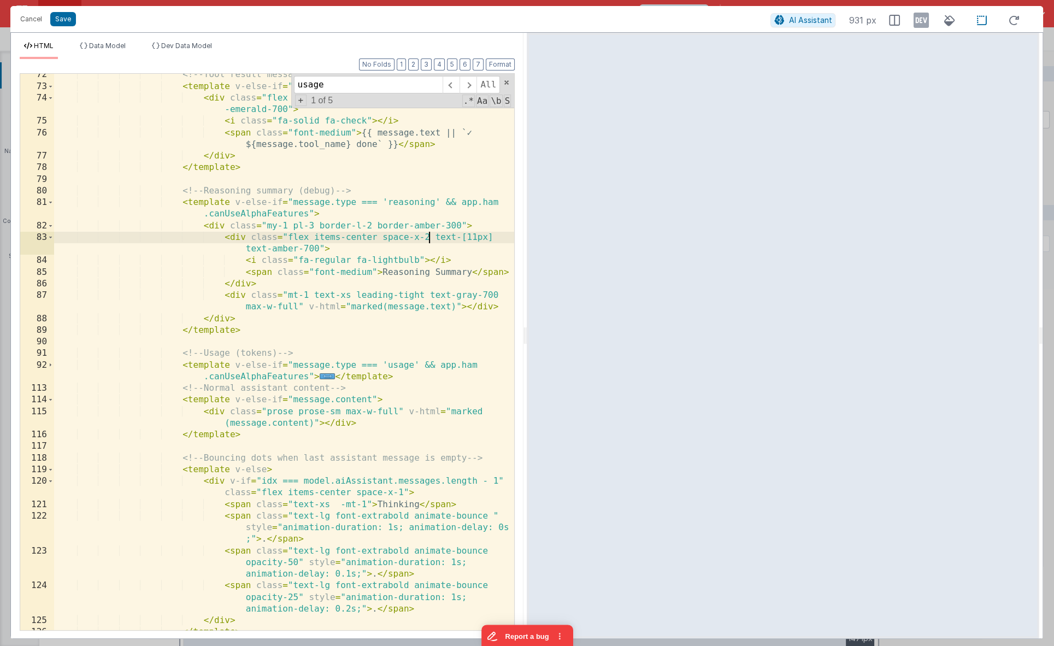
scroll to position [1387, 0]
click at [49, 469] on span at bounding box center [51, 469] width 6 height 11
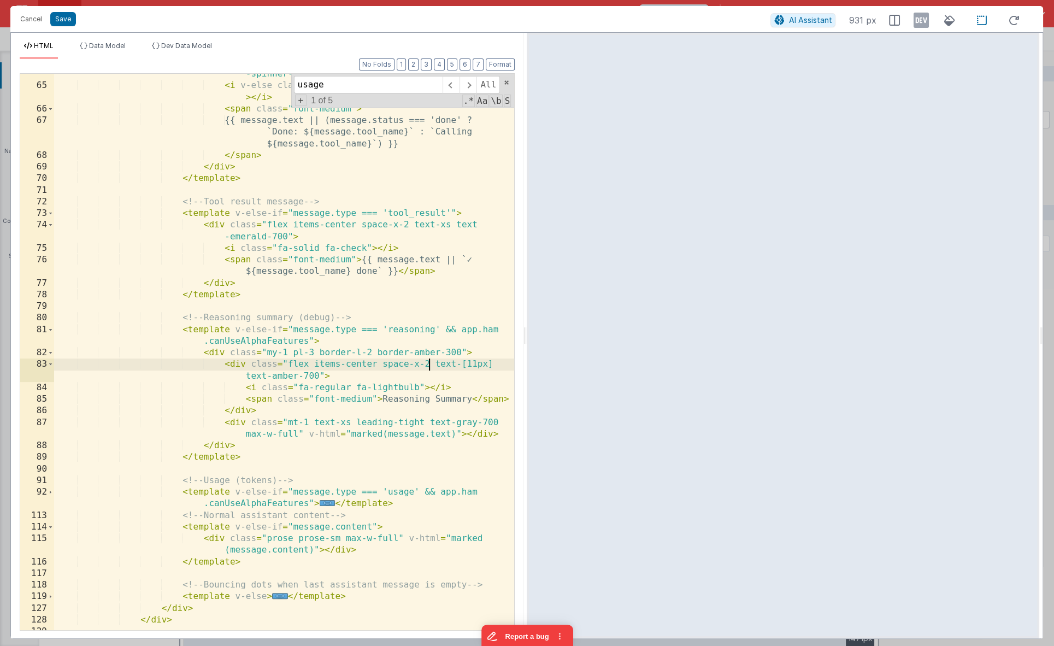
scroll to position [1260, 0]
click at [50, 328] on span at bounding box center [51, 329] width 6 height 11
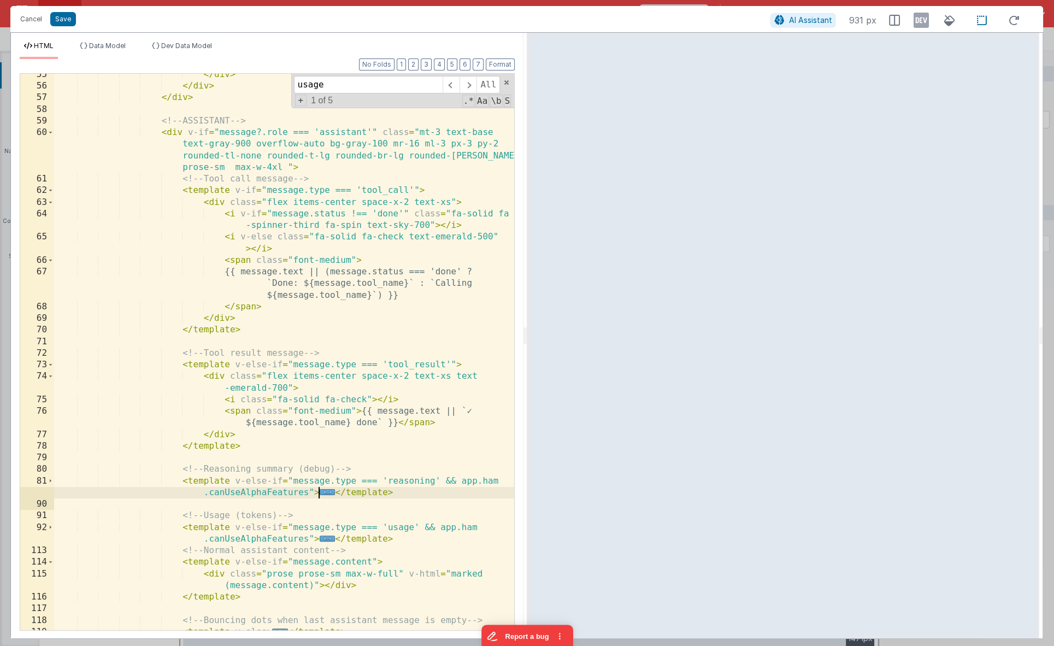
scroll to position [1108, 0]
click at [50, 362] on span at bounding box center [51, 364] width 6 height 11
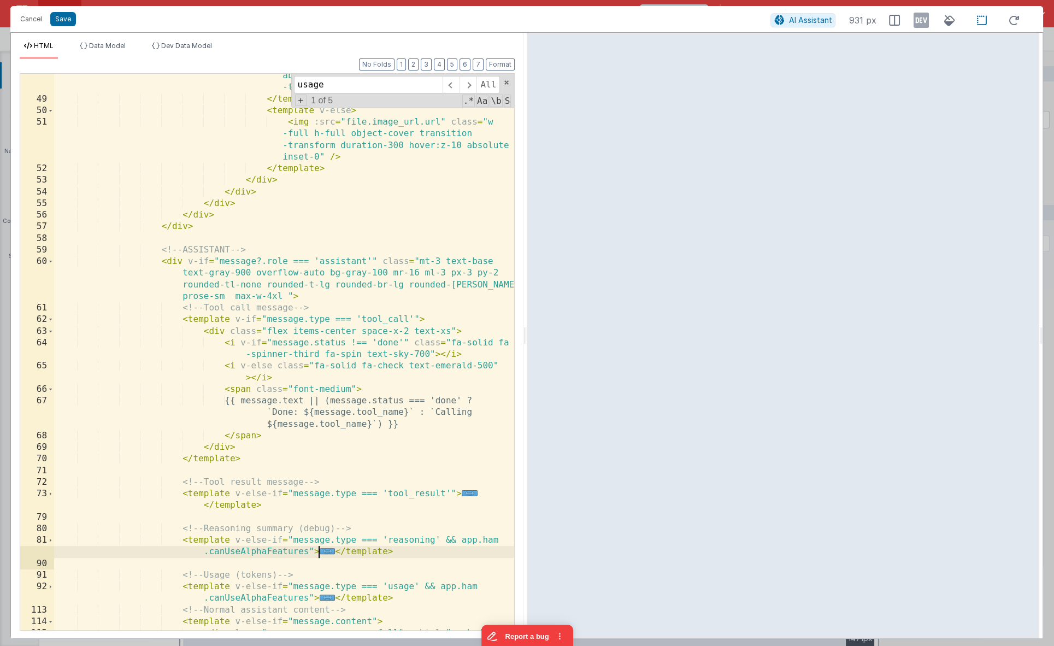
scroll to position [954, 0]
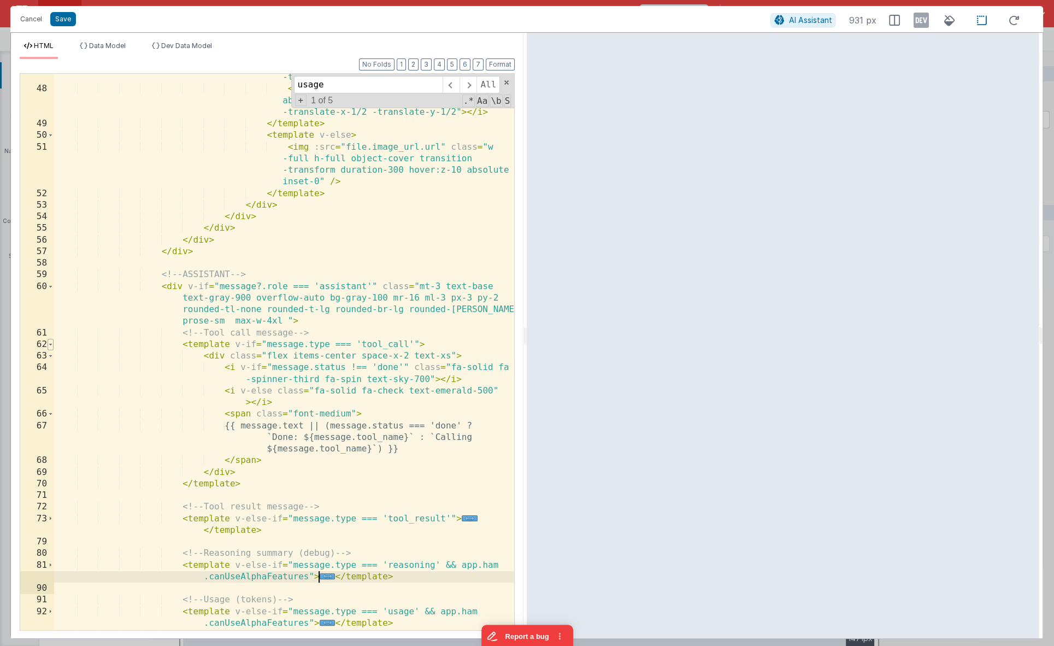
click at [48, 343] on span at bounding box center [51, 344] width 6 height 11
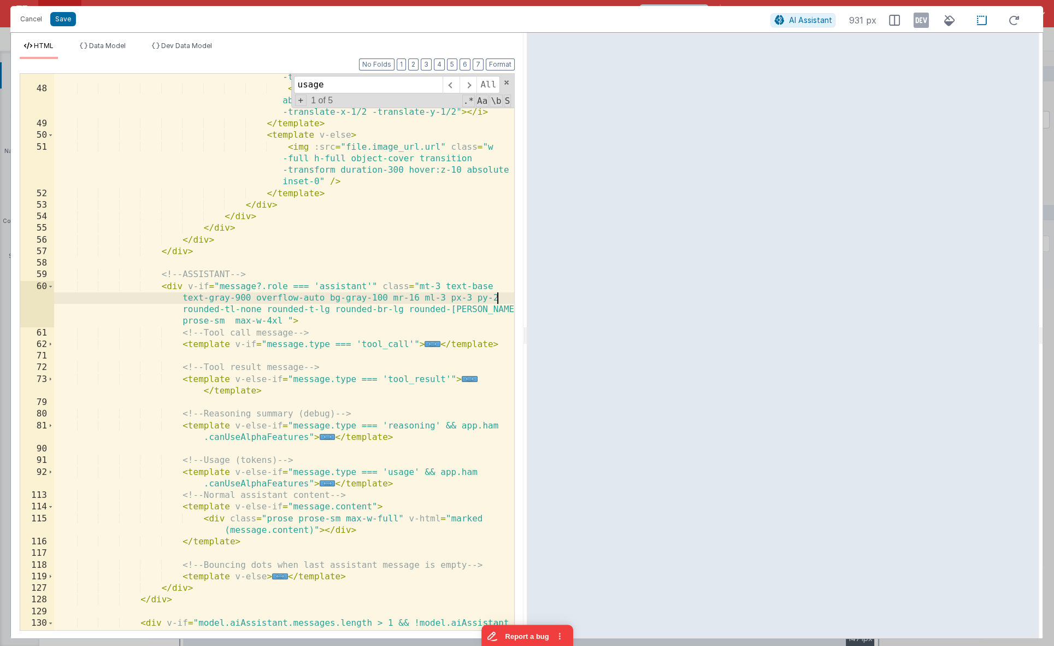
click at [495, 296] on div "< i class = "fa-light fa-image absolute top-1 /2 left-1/2 transform -translate-…" at bounding box center [284, 362] width 461 height 627
click at [327, 437] on span "..." at bounding box center [328, 437] width 16 height 6
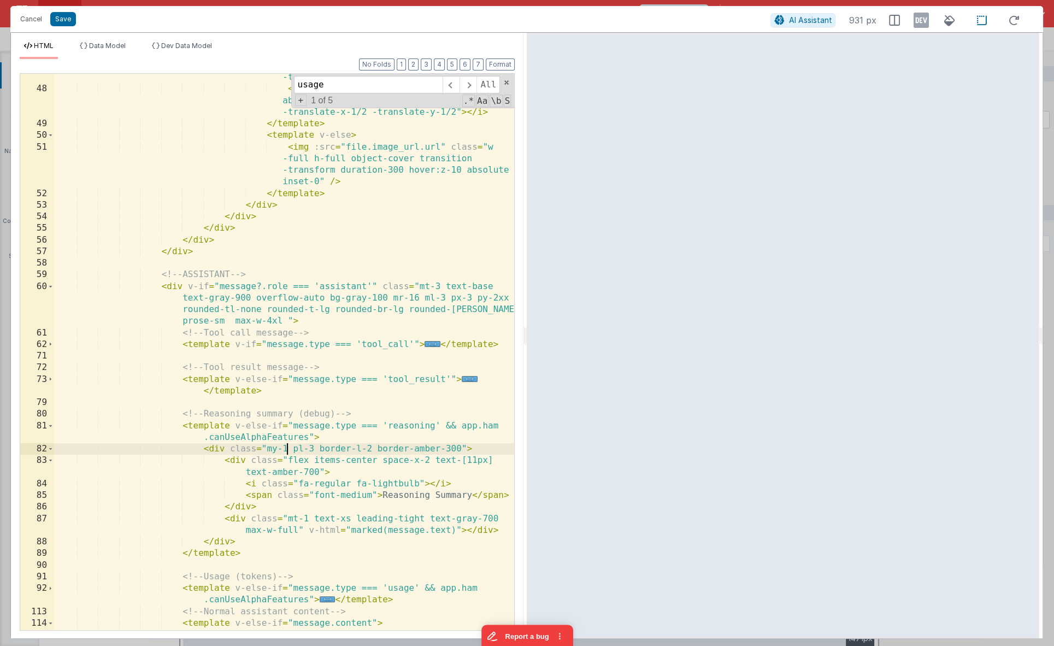
click at [287, 449] on div "< i class = "fa-light fa-image absolute top-1 /2 left-1/2 transform -translate-…" at bounding box center [284, 356] width 461 height 615
click at [307, 519] on div "< i class = "fa-light fa-image absolute top-1 /2 left-1/2 transform -translate-…" at bounding box center [284, 356] width 461 height 615
click at [250, 402] on div "< i class = "fa-light fa-image absolute top-1 /2 left-1/2 transform -translate-…" at bounding box center [284, 356] width 461 height 615
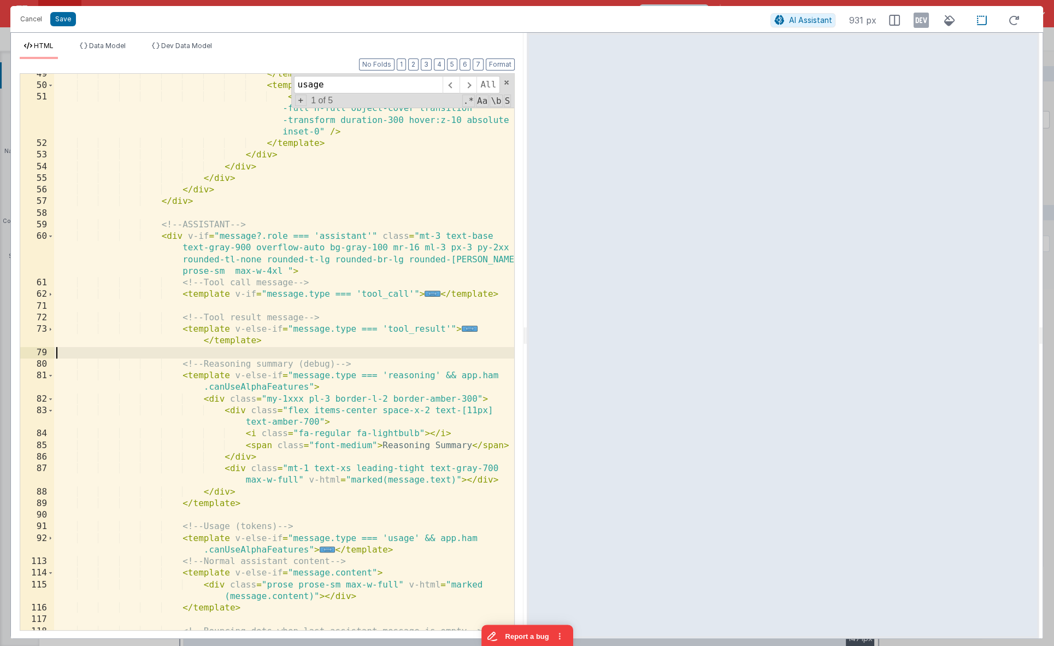
scroll to position [1006, 0]
click at [324, 546] on span "..." at bounding box center [328, 547] width 16 height 6
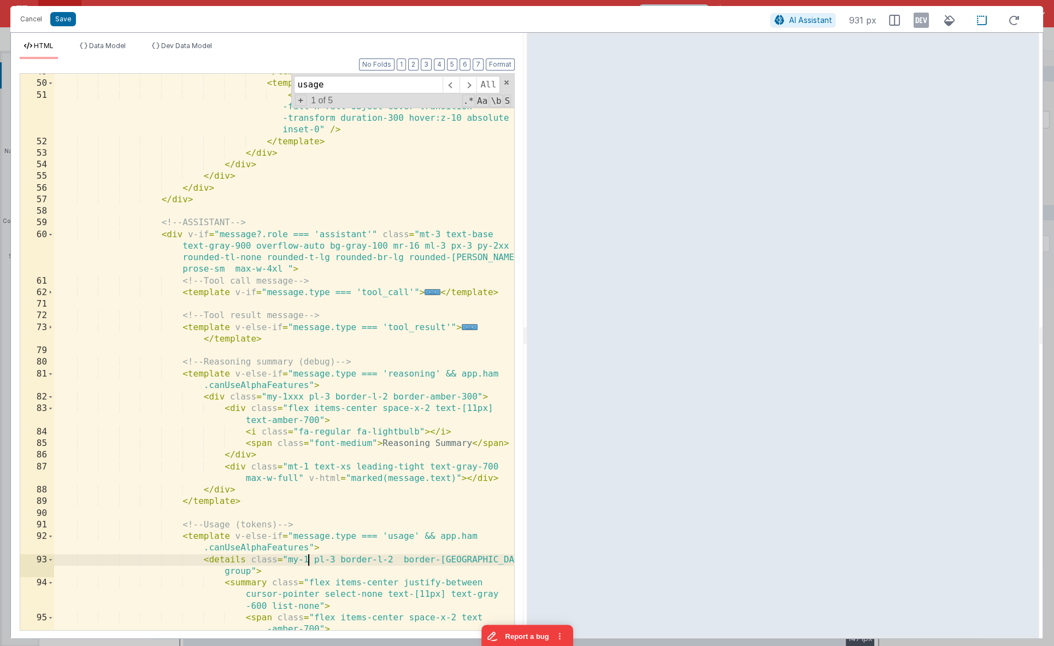
click at [309, 560] on div "</ template > < template v-else > < img :src = "file.image_url.url" class = "w …" at bounding box center [284, 362] width 461 height 592
click at [266, 399] on div "</ template > < template v-else > < img :src = "file.image_url.url" class = "w …" at bounding box center [284, 362] width 461 height 592
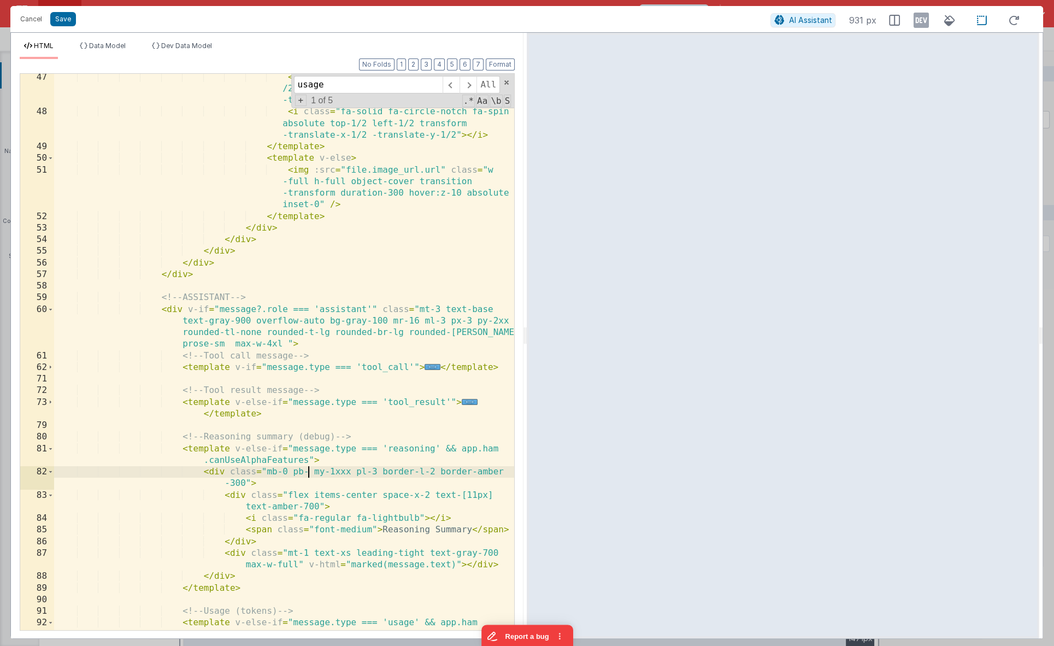
scroll to position [931, 0]
click at [324, 344] on div "< i class = "fa-light fa-image absolute top-1 /2 left-1/2 transform -translate-…" at bounding box center [284, 379] width 461 height 615
click at [437, 308] on div "< i class = "fa-light fa-image absolute top-1 /2 left-1/2 transform -translate-…" at bounding box center [284, 379] width 461 height 615
click at [469, 320] on div "< i class = "fa-light fa-image absolute top-1 /2 left-1/2 transform -translate-…" at bounding box center [284, 379] width 461 height 615
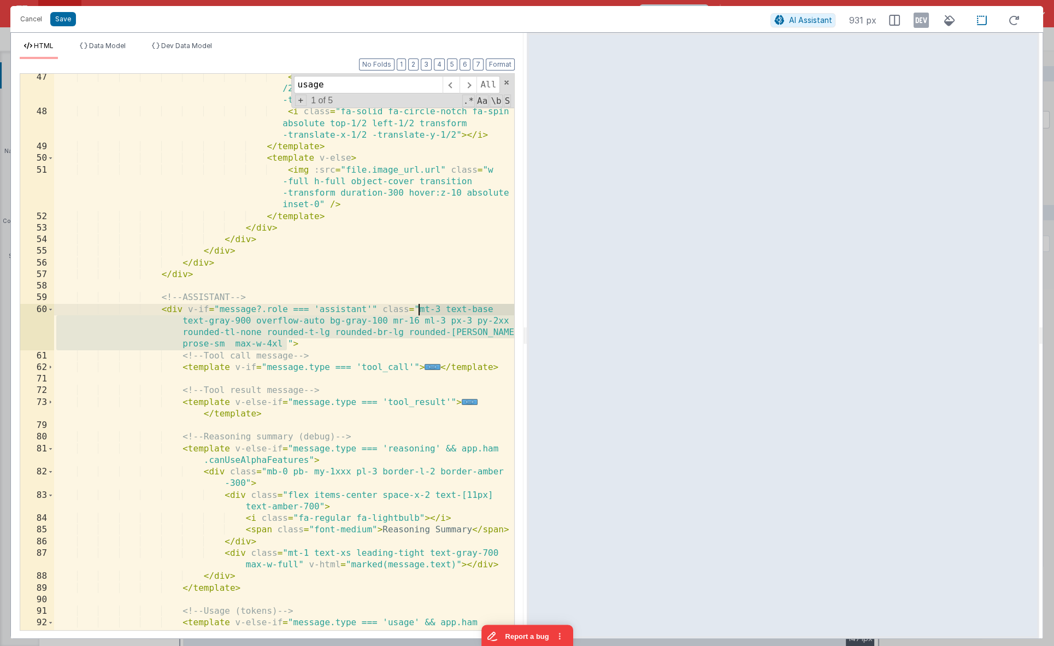
drag, startPoint x: 289, startPoint y: 344, endPoint x: 418, endPoint y: 310, distance: 133.2
click at [418, 310] on div "< i class = "fa-light fa-image absolute top-1 /2 left-1/2 transform -translate-…" at bounding box center [284, 379] width 461 height 615
click at [395, 324] on div "< i class = "fa-light fa-image absolute top-1 /2 left-1/2 transform -translate-…" at bounding box center [284, 379] width 461 height 615
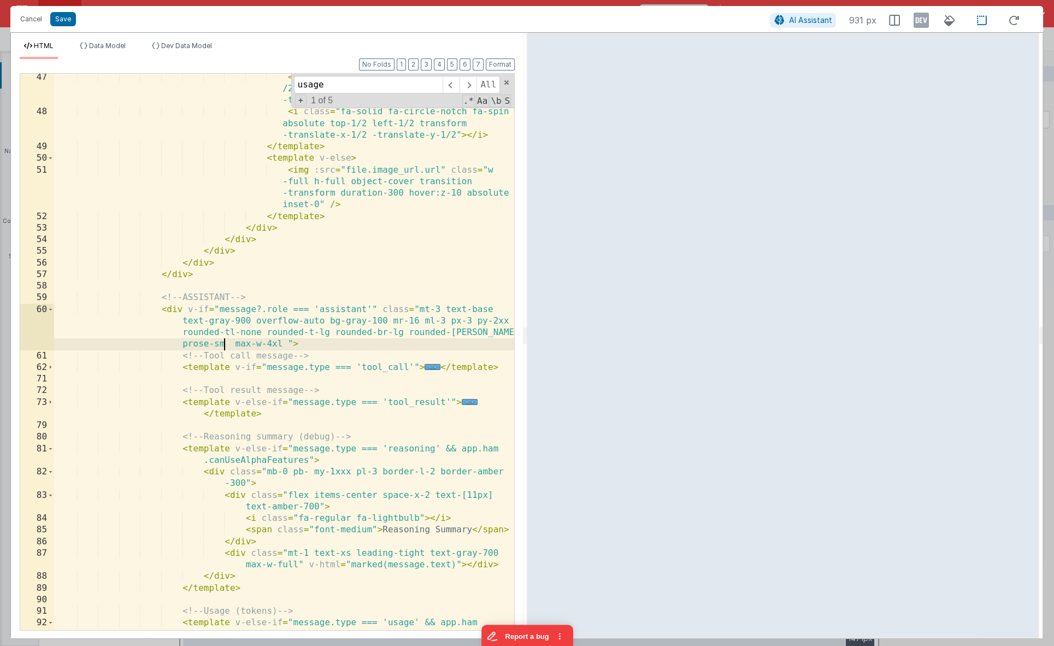
click at [223, 344] on div "< i class = "fa-light fa-image absolute top-1 /2 left-1/2 transform -translate-…" at bounding box center [284, 379] width 461 height 615
click at [474, 320] on div "< i class = "fa-light fa-image absolute top-1 /2 left-1/2 transform -translate-…" at bounding box center [284, 379] width 461 height 615
click at [497, 321] on div "< i class = "fa-light fa-image absolute top-1 /2 left-1/2 transform -translate-…" at bounding box center [284, 379] width 461 height 615
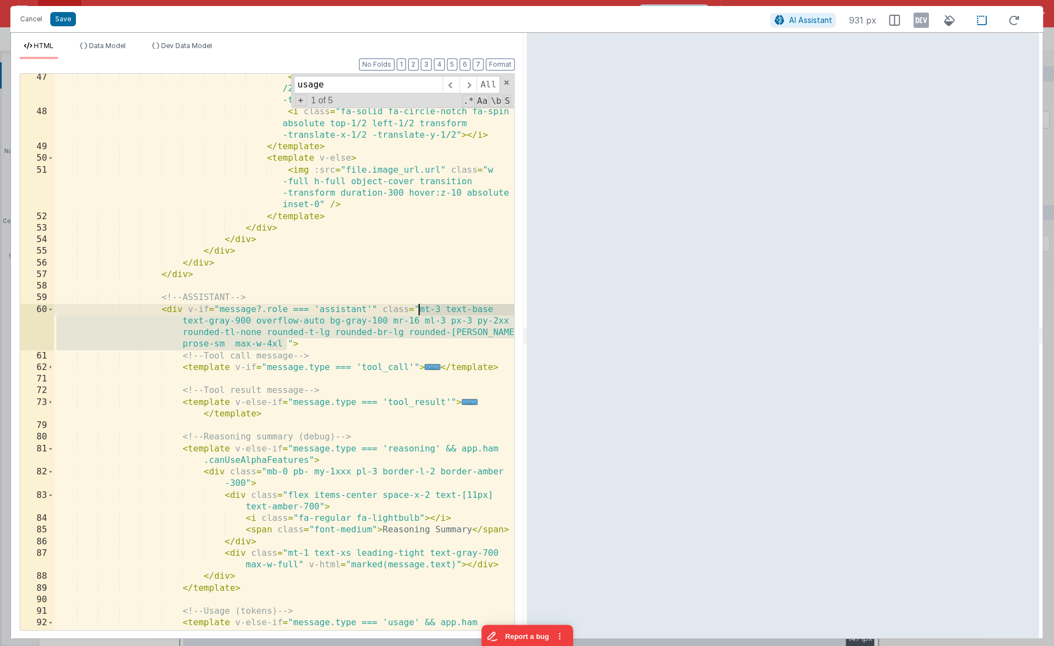
drag, startPoint x: 286, startPoint y: 344, endPoint x: 419, endPoint y: 312, distance: 136.0
click at [419, 312] on div "< i class = "fa-light fa-image absolute top-1 /2 left-1/2 transform -translate-…" at bounding box center [284, 379] width 461 height 615
click at [443, 320] on div "< i class = "fa-light fa-image absolute top-1 /2 left-1/2 transform -translate-…" at bounding box center [284, 379] width 461 height 615
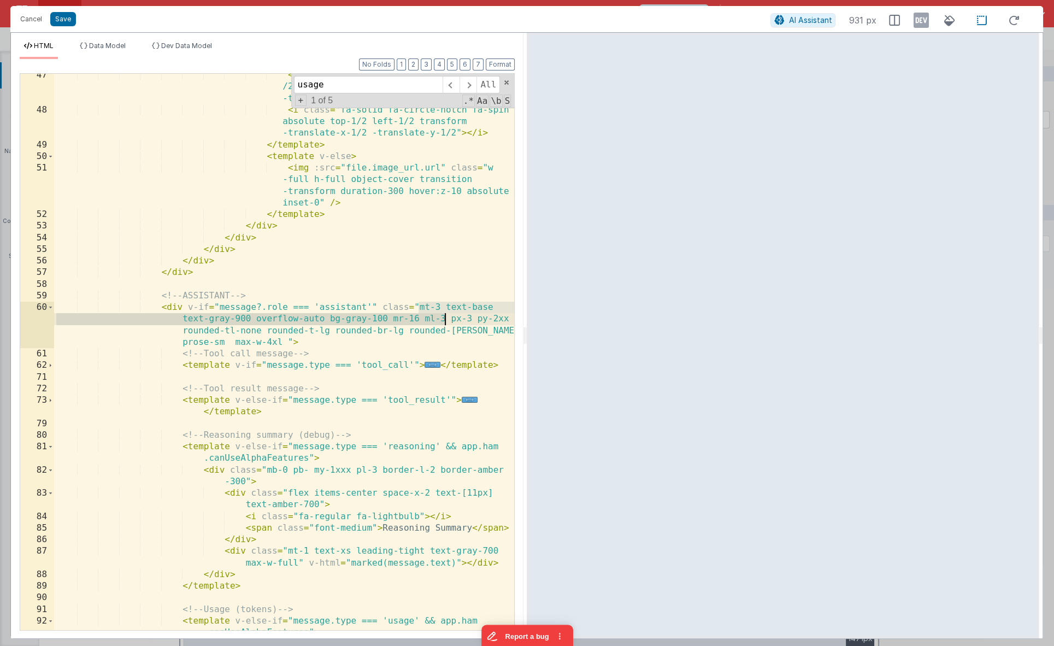
click at [324, 318] on div "< i class = "fa-light fa-image absolute top-1 /2 left-1/2 transform -translate-…" at bounding box center [284, 376] width 461 height 615
click at [425, 307] on div "< i class = "fa-light fa-image absolute top-1 /2 left-1/2 transform -translate-…" at bounding box center [284, 376] width 461 height 615
click at [439, 307] on div "< i class = "fa-light fa-image absolute top-1 /2 left-1/2 transform -translate-…" at bounding box center [284, 376] width 461 height 615
click at [183, 321] on div "< i class = "fa-light fa-image absolute top-1 /2 left-1/2 transform -translate-…" at bounding box center [284, 376] width 461 height 615
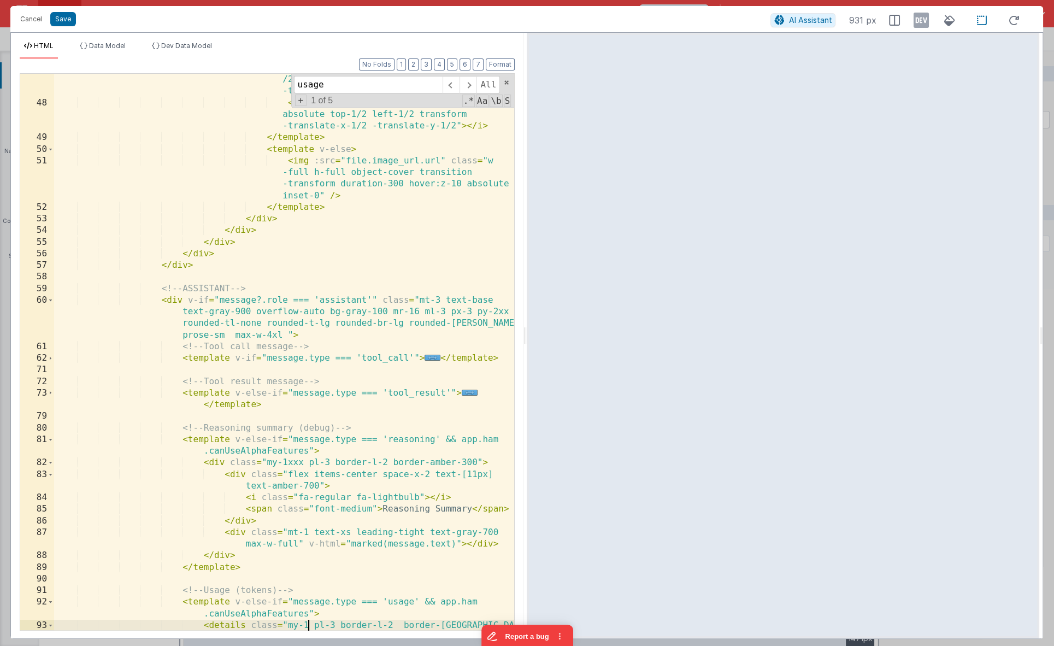
scroll to position [941, 0]
click at [285, 464] on div "< i class = "fa-light fa-image absolute top-1 /2 left-1/2 transform -translate-…" at bounding box center [284, 369] width 461 height 615
drag, startPoint x: 287, startPoint y: 464, endPoint x: 281, endPoint y: 464, distance: 5.5
click at [273, 465] on div "< i class = "fa-light fa-image absolute top-1 /2 left-1/2 transform -translate-…" at bounding box center [284, 369] width 461 height 615
click at [289, 464] on div "< i class = "fa-light fa-image absolute top-1 /2 left-1/2 transform -translate-…" at bounding box center [284, 352] width 460 height 556
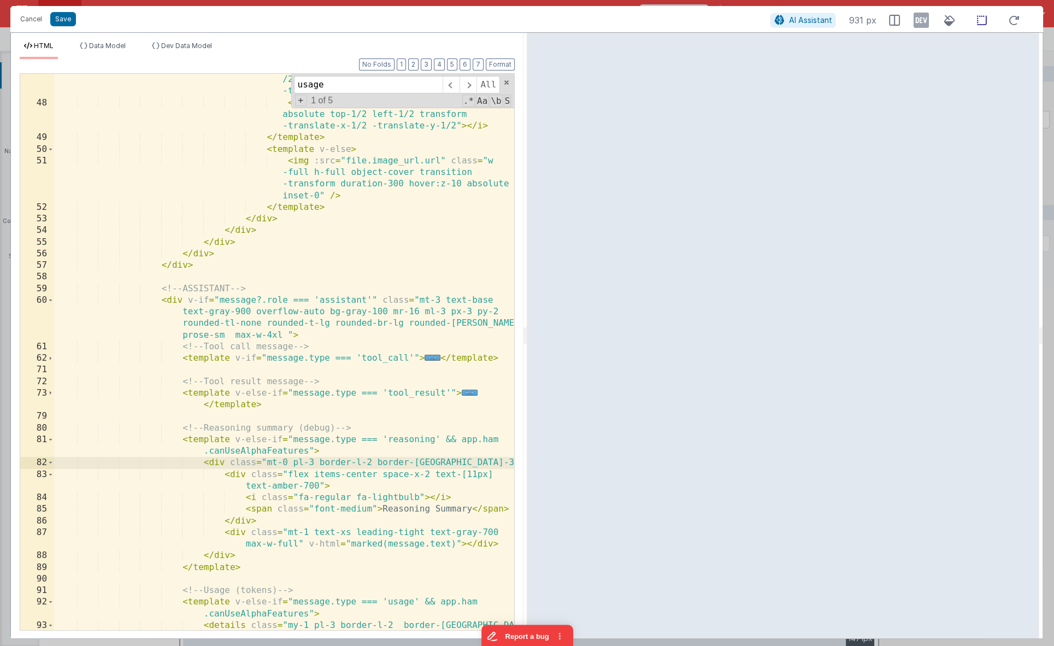
click at [981, 22] on icon at bounding box center [981, 21] width 23 height 14
click at [439, 361] on span "..." at bounding box center [433, 358] width 16 height 6
